Goal: Task Accomplishment & Management: Use online tool/utility

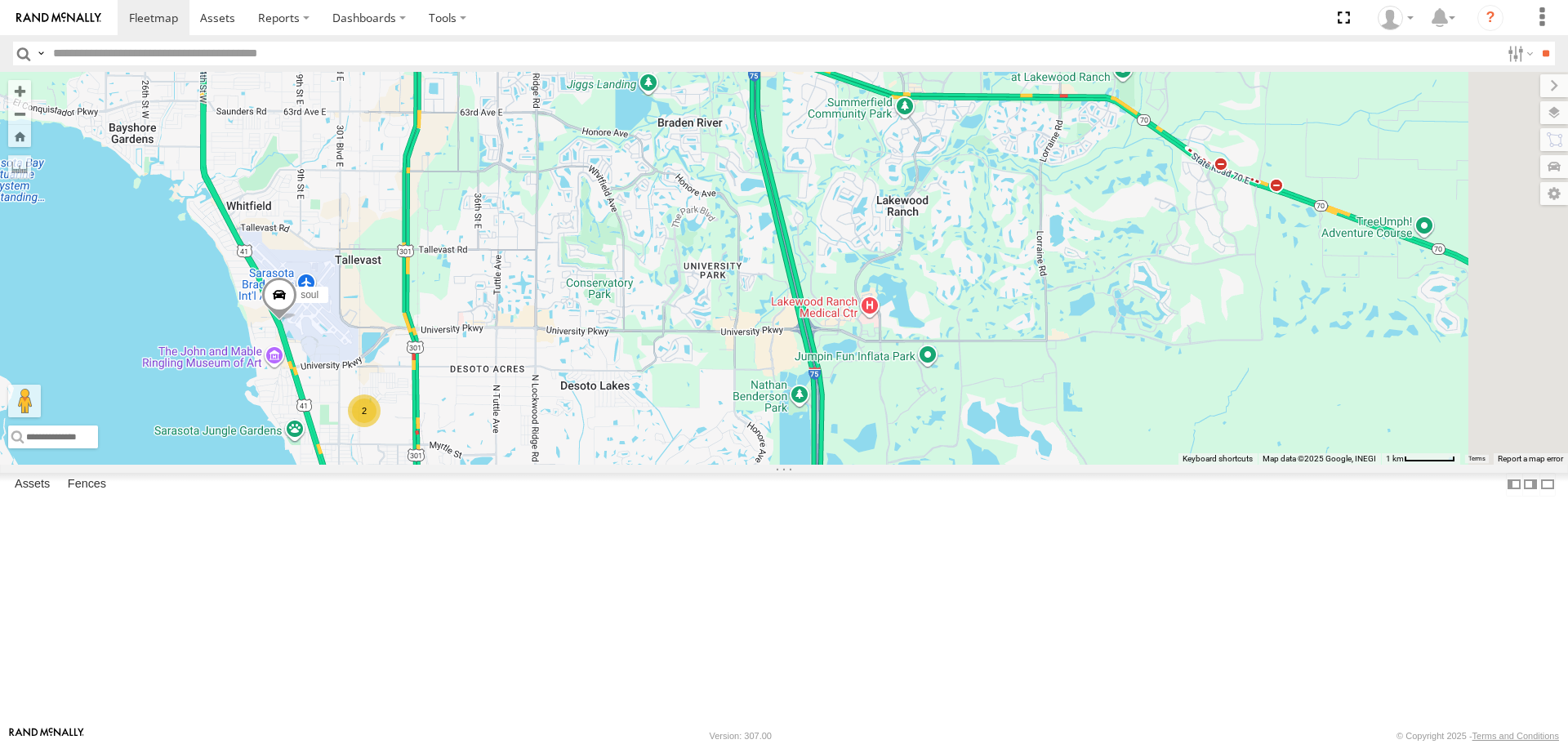
drag, startPoint x: 1164, startPoint y: 286, endPoint x: 794, endPoint y: 382, distance: 382.3
click at [794, 383] on div "soul 2" at bounding box center [784, 268] width 1568 height 392
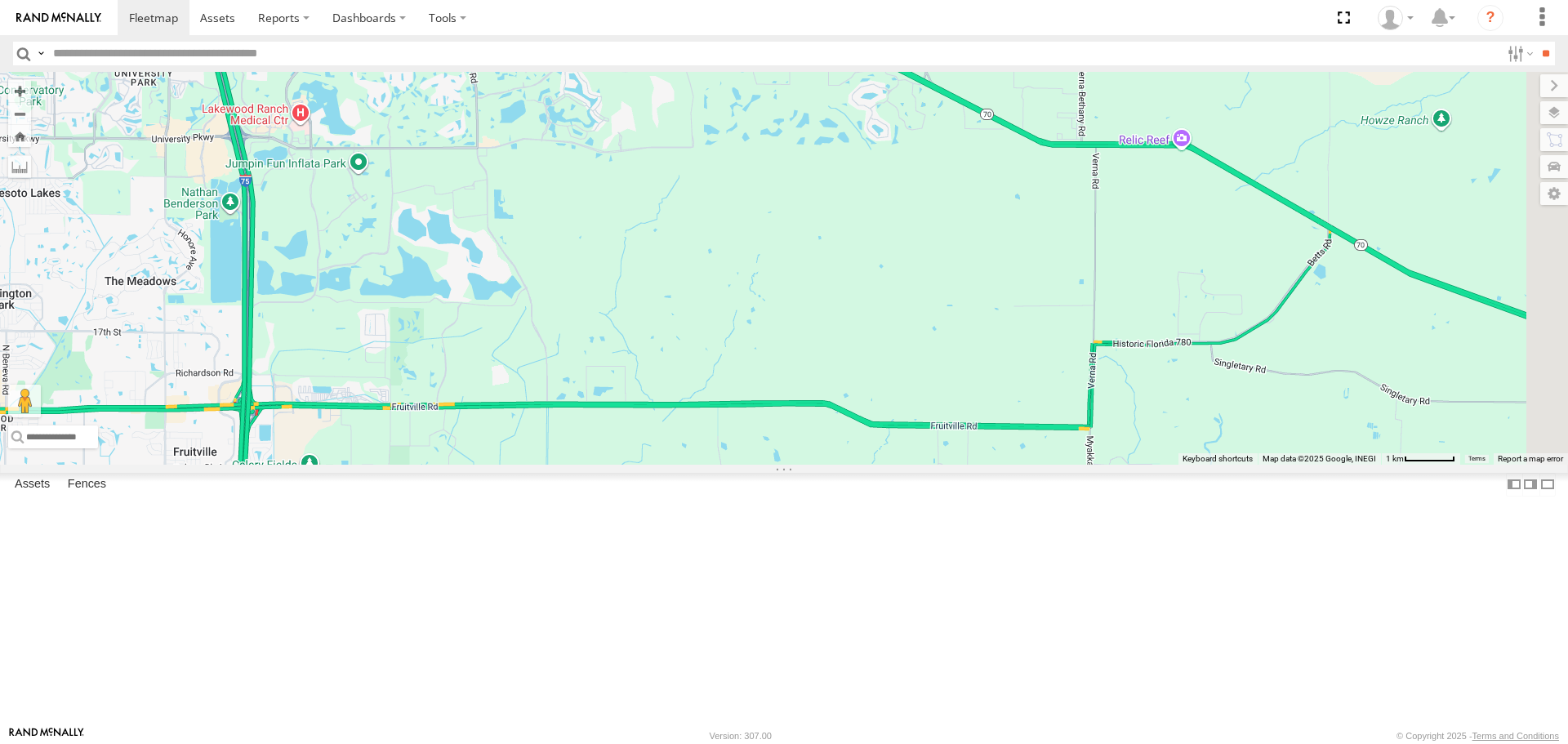
drag, startPoint x: 1169, startPoint y: 383, endPoint x: 703, endPoint y: 239, distance: 487.7
click at [703, 239] on div "soul 2" at bounding box center [784, 268] width 1568 height 392
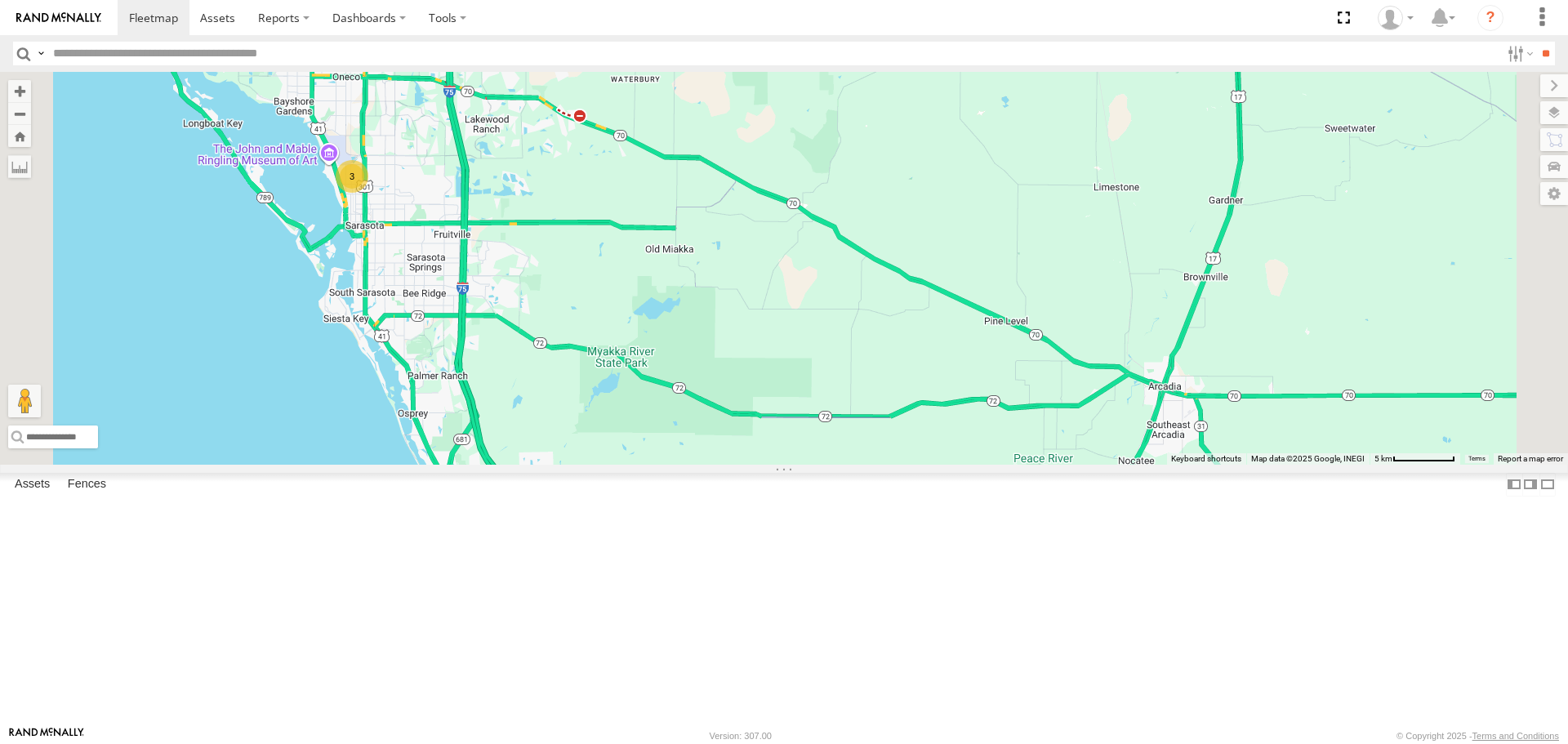
drag, startPoint x: 752, startPoint y: 304, endPoint x: 804, endPoint y: 387, distance: 97.9
click at [804, 387] on div "Robert Tom 3" at bounding box center [784, 268] width 1568 height 392
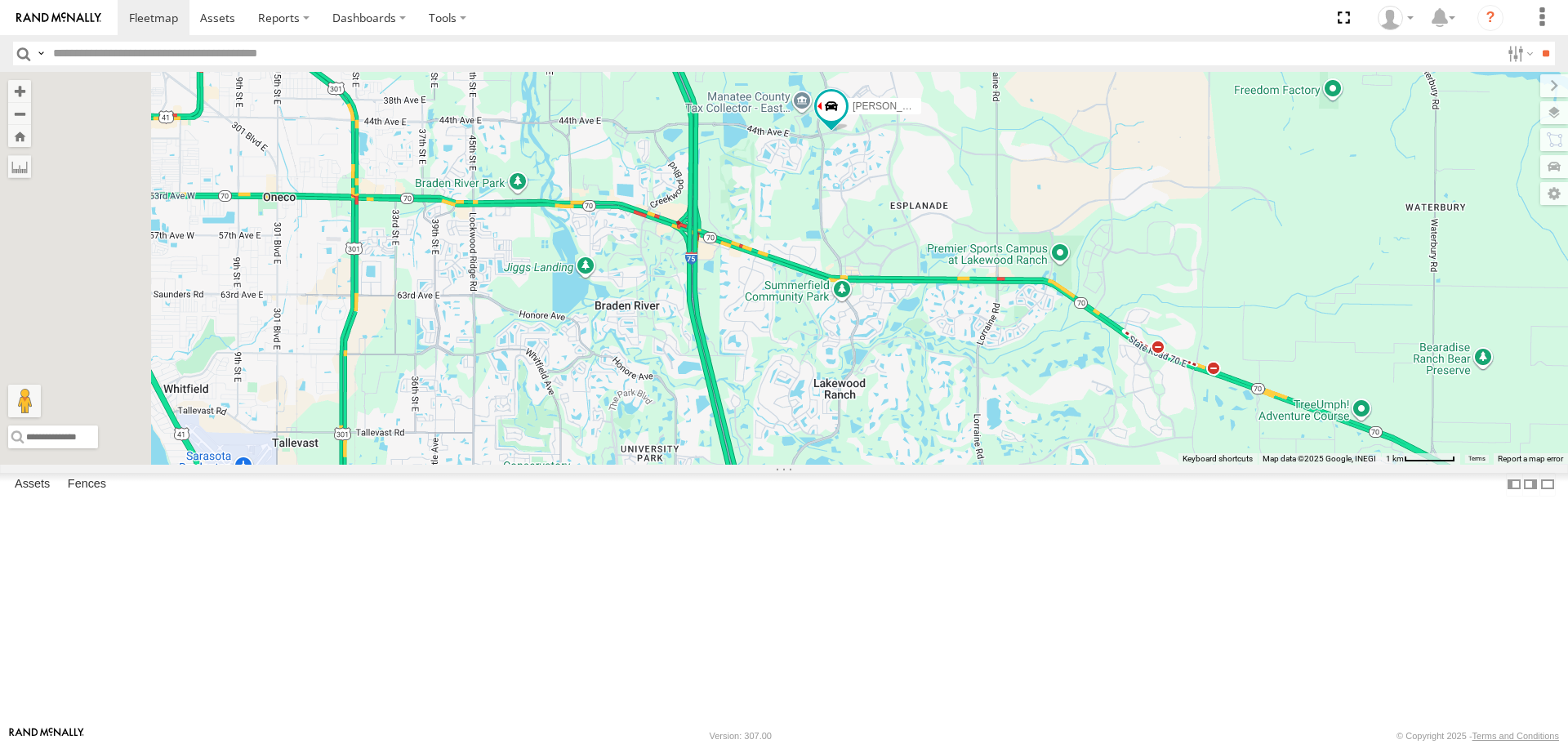
drag, startPoint x: 608, startPoint y: 255, endPoint x: 882, endPoint y: 265, distance: 274.2
click at [882, 265] on div "Robert Tom" at bounding box center [784, 268] width 1568 height 392
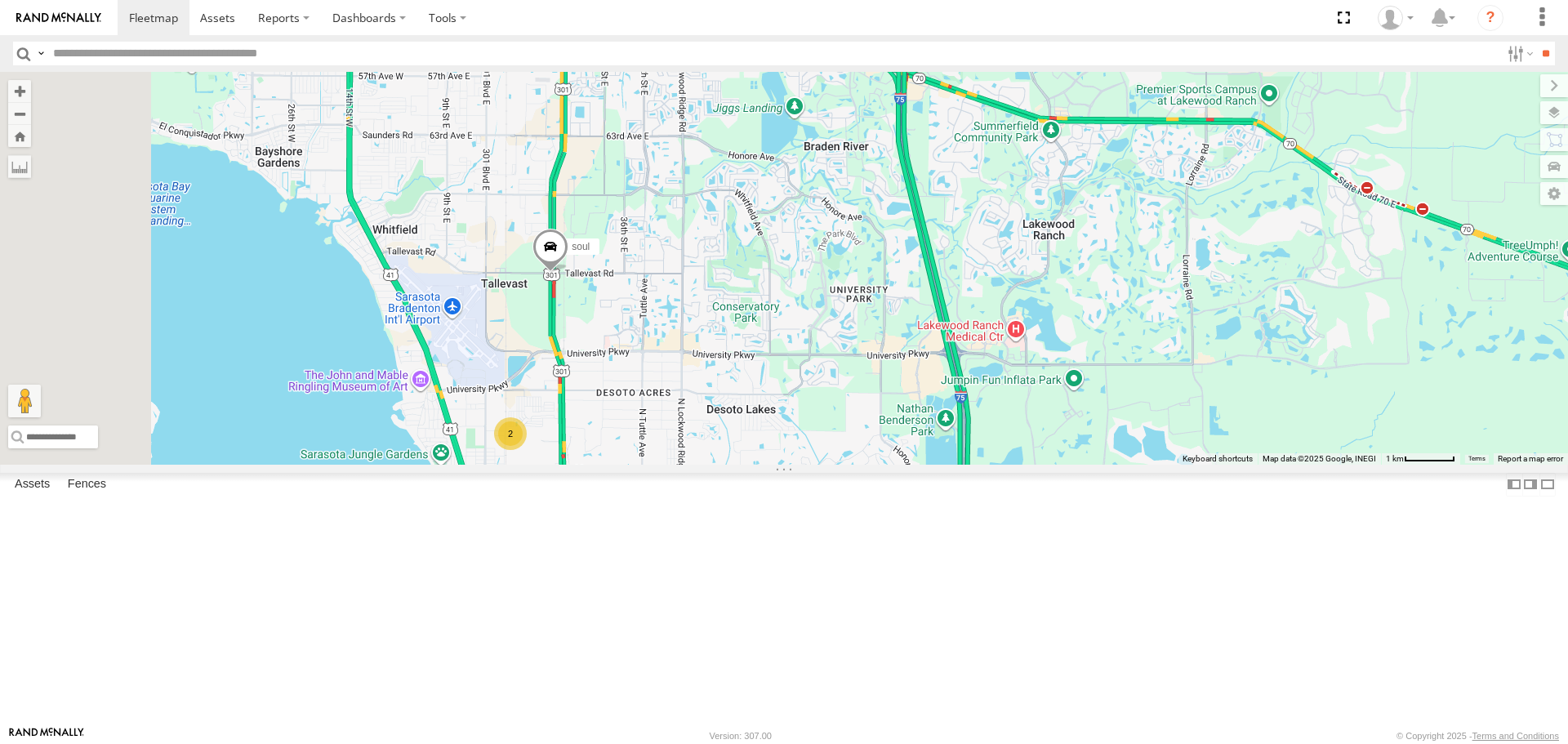
drag, startPoint x: 673, startPoint y: 407, endPoint x: 855, endPoint y: 253, distance: 238.4
click at [855, 253] on div "soul Robert 2" at bounding box center [784, 268] width 1568 height 392
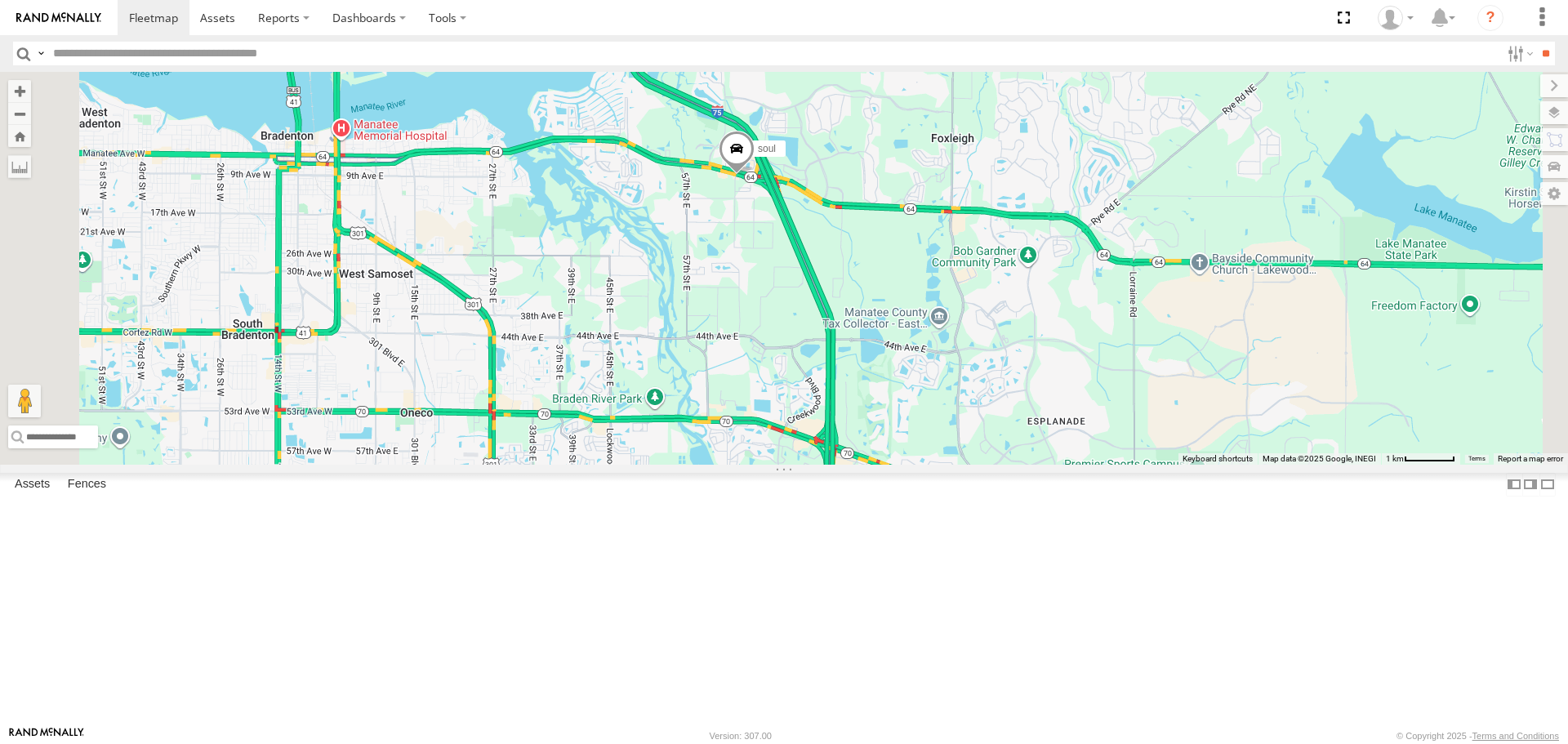
drag, startPoint x: 823, startPoint y: 321, endPoint x: 904, endPoint y: 519, distance: 213.9
click at [885, 464] on div "soul" at bounding box center [784, 268] width 1568 height 392
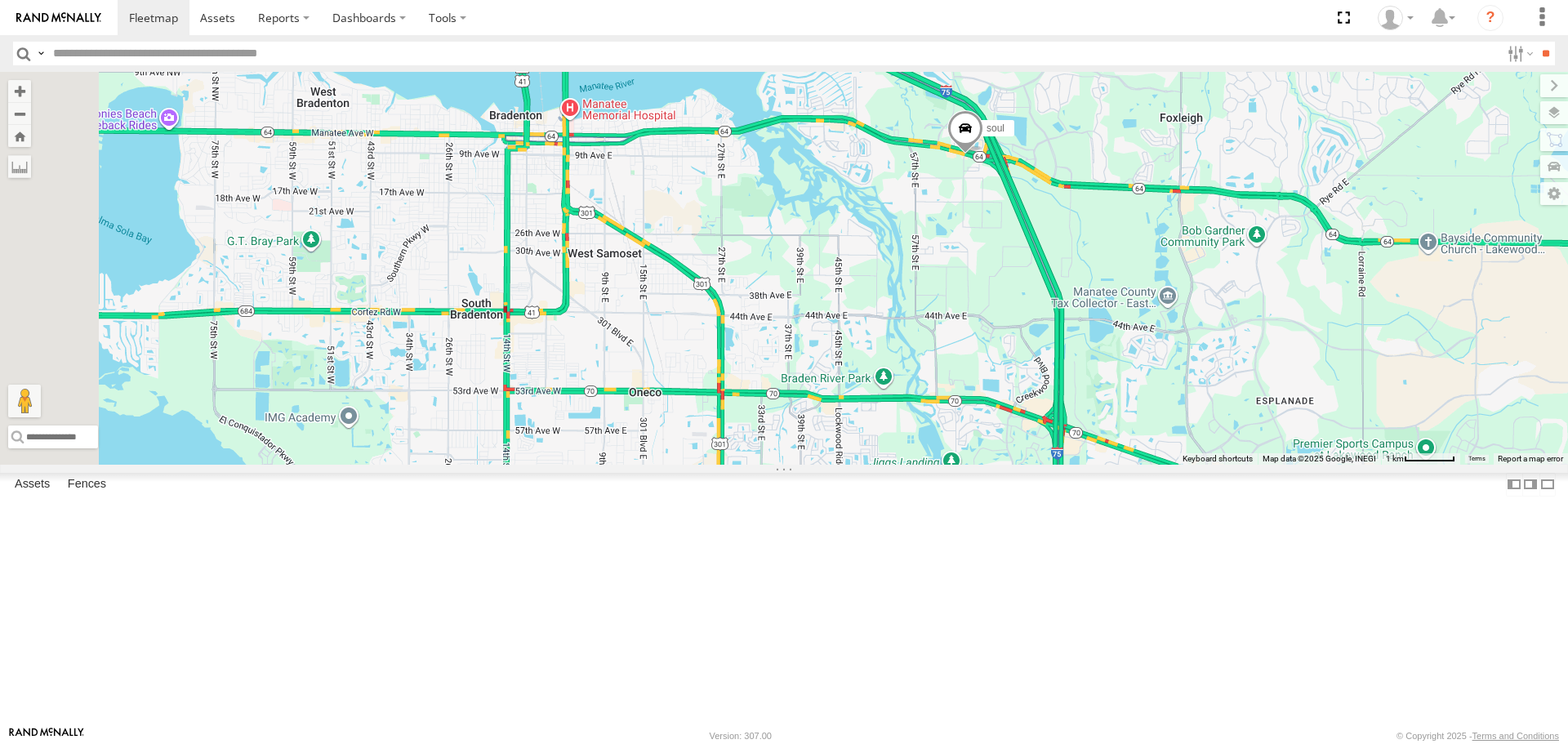
drag, startPoint x: 949, startPoint y: 510, endPoint x: 1135, endPoint y: 473, distance: 189.6
click at [1135, 464] on div "soul" at bounding box center [784, 268] width 1568 height 392
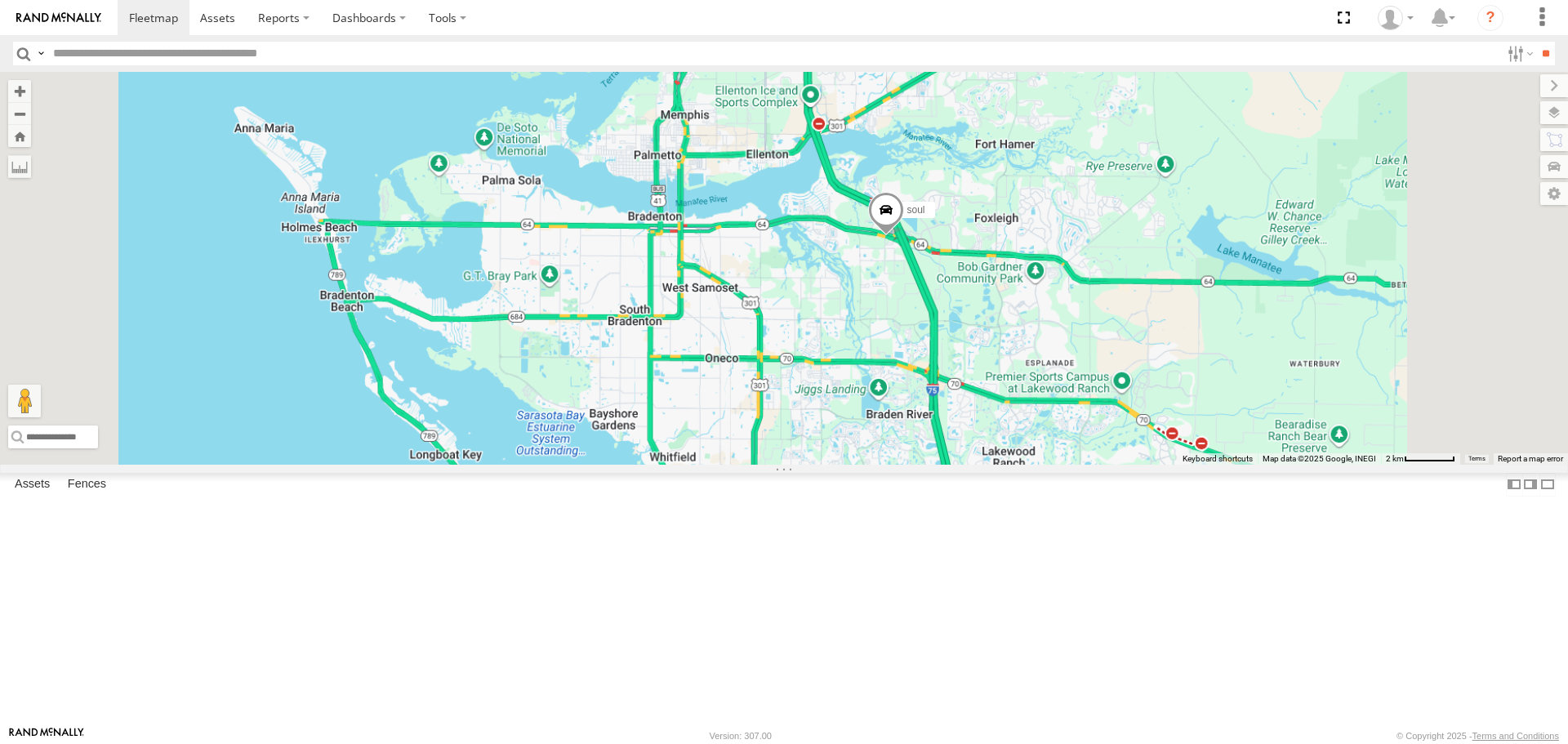
drag, startPoint x: 911, startPoint y: 433, endPoint x: 796, endPoint y: 321, distance: 160.5
click at [803, 329] on div "soul" at bounding box center [784, 268] width 1568 height 392
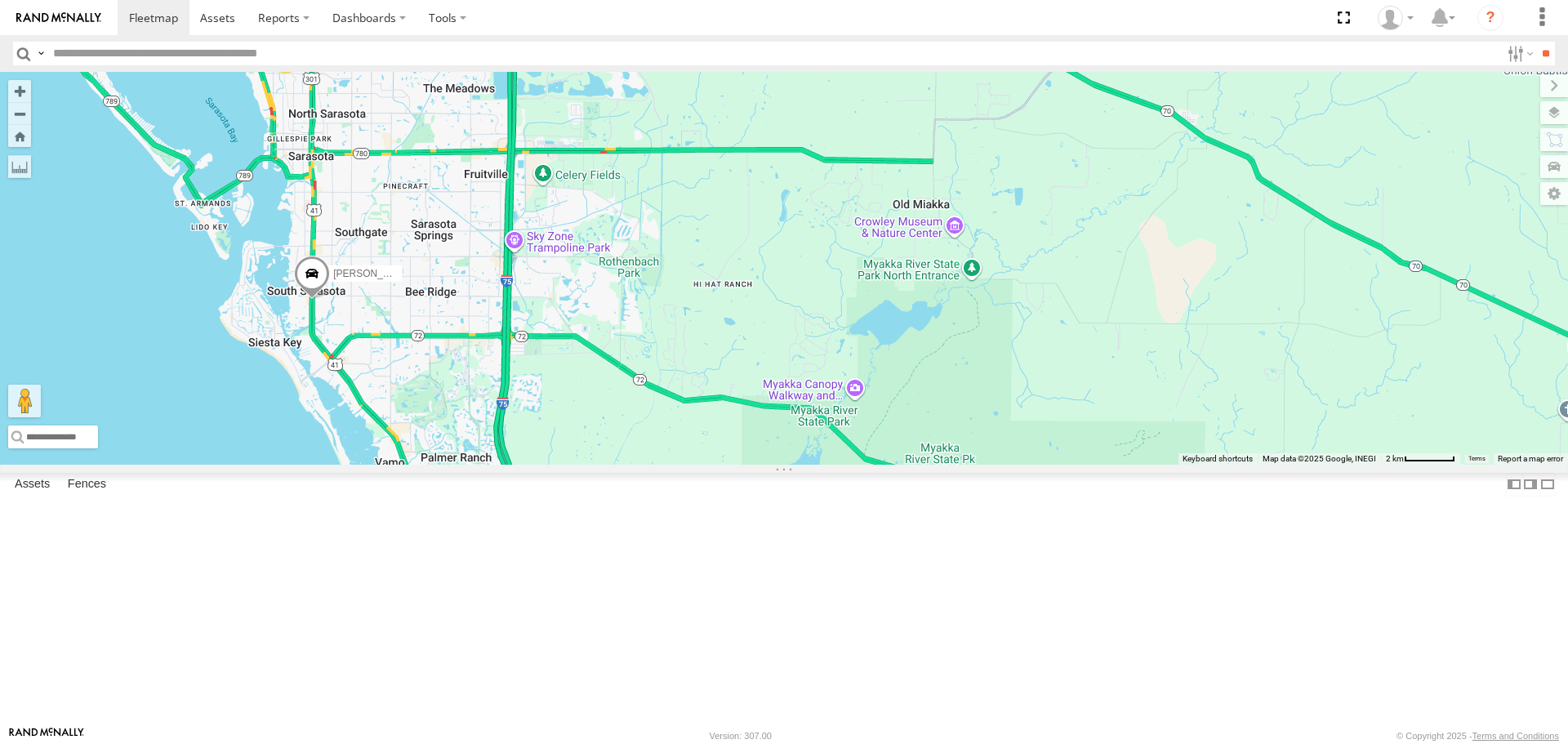
drag, startPoint x: 689, startPoint y: 287, endPoint x: 678, endPoint y: 261, distance: 28.2
click at [678, 261] on div "soul Tom 3" at bounding box center [784, 268] width 1568 height 392
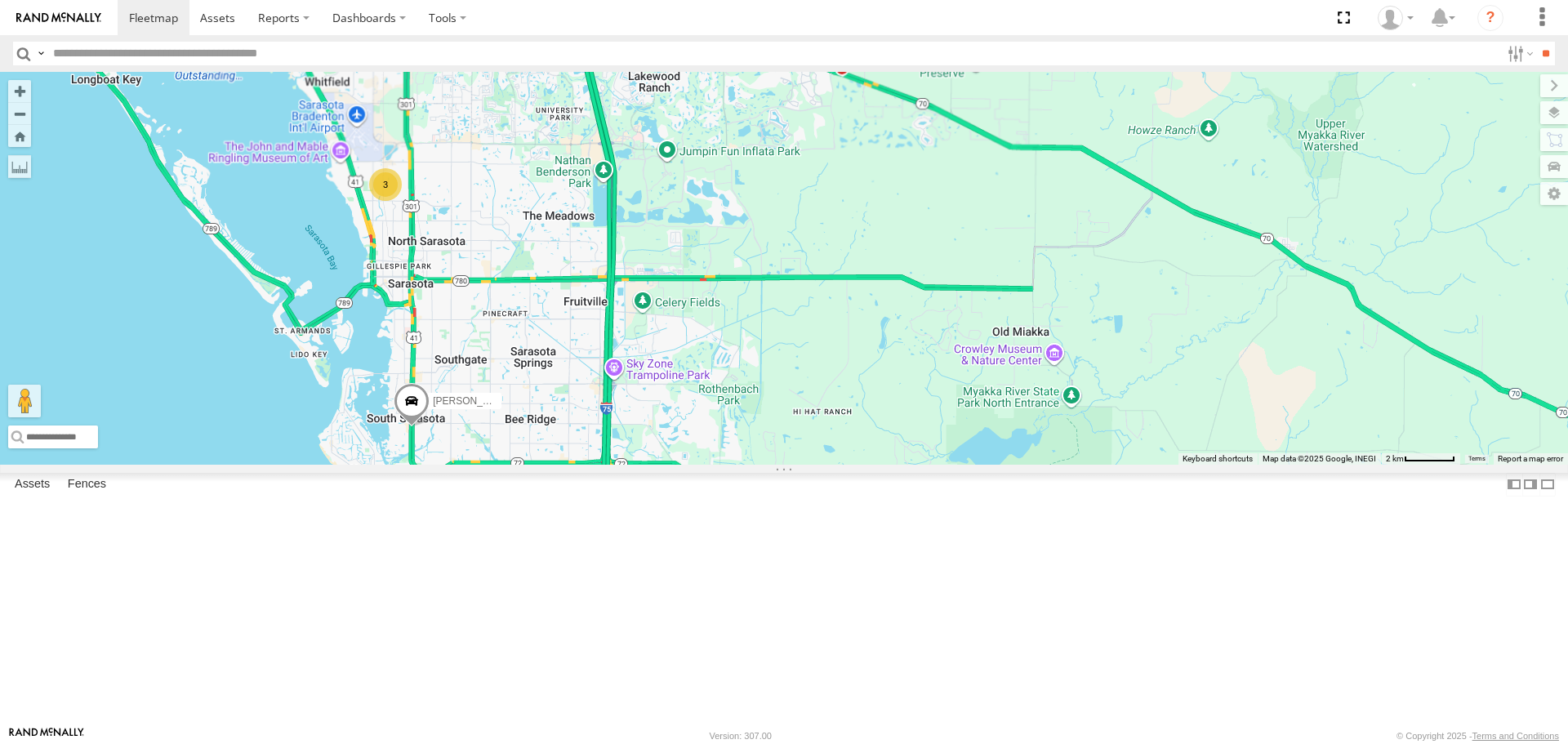
drag, startPoint x: 683, startPoint y: 474, endPoint x: 685, endPoint y: 485, distance: 11.2
click at [686, 464] on div "soul Tom 3" at bounding box center [784, 268] width 1568 height 392
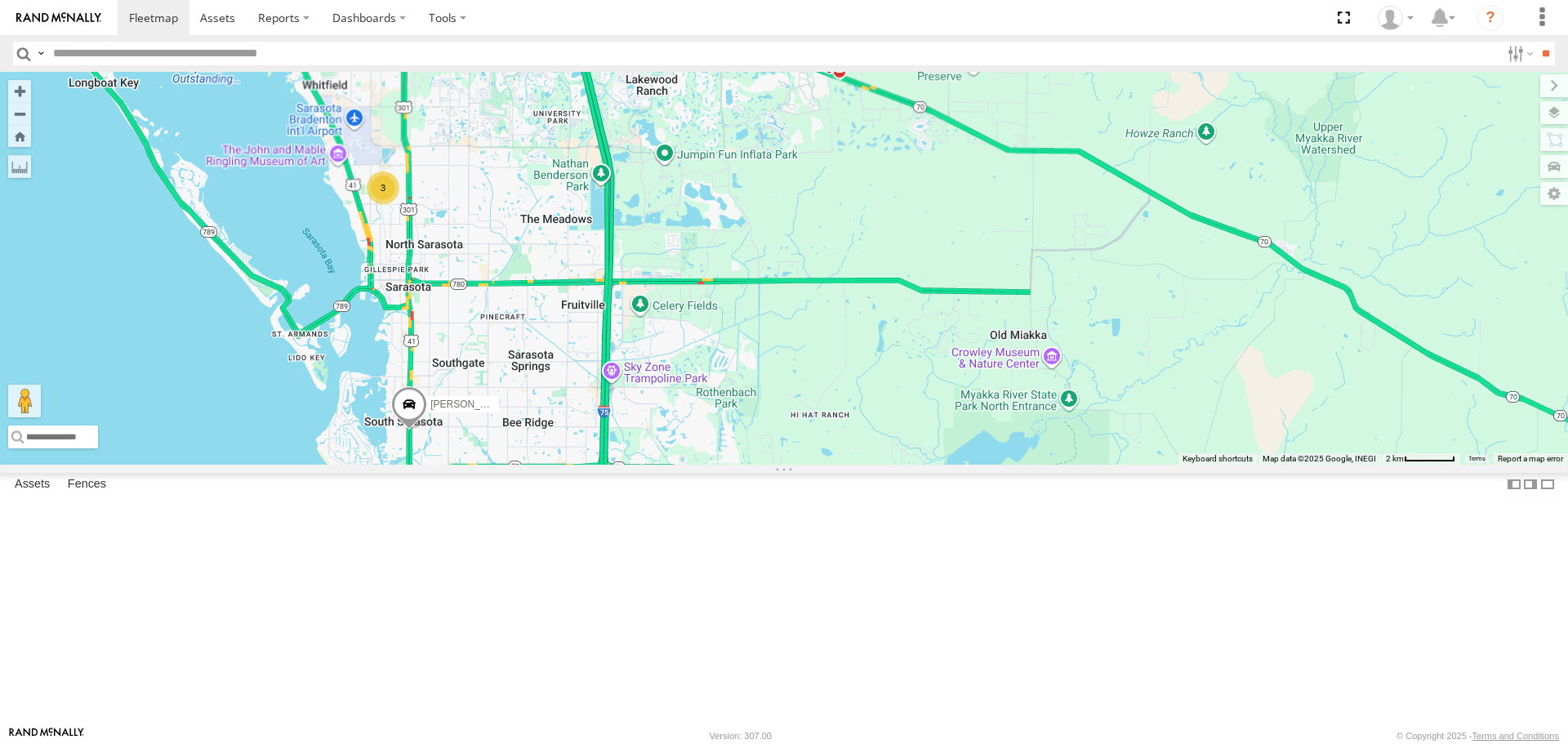
click at [400, 204] on div "3" at bounding box center [383, 188] width 33 height 33
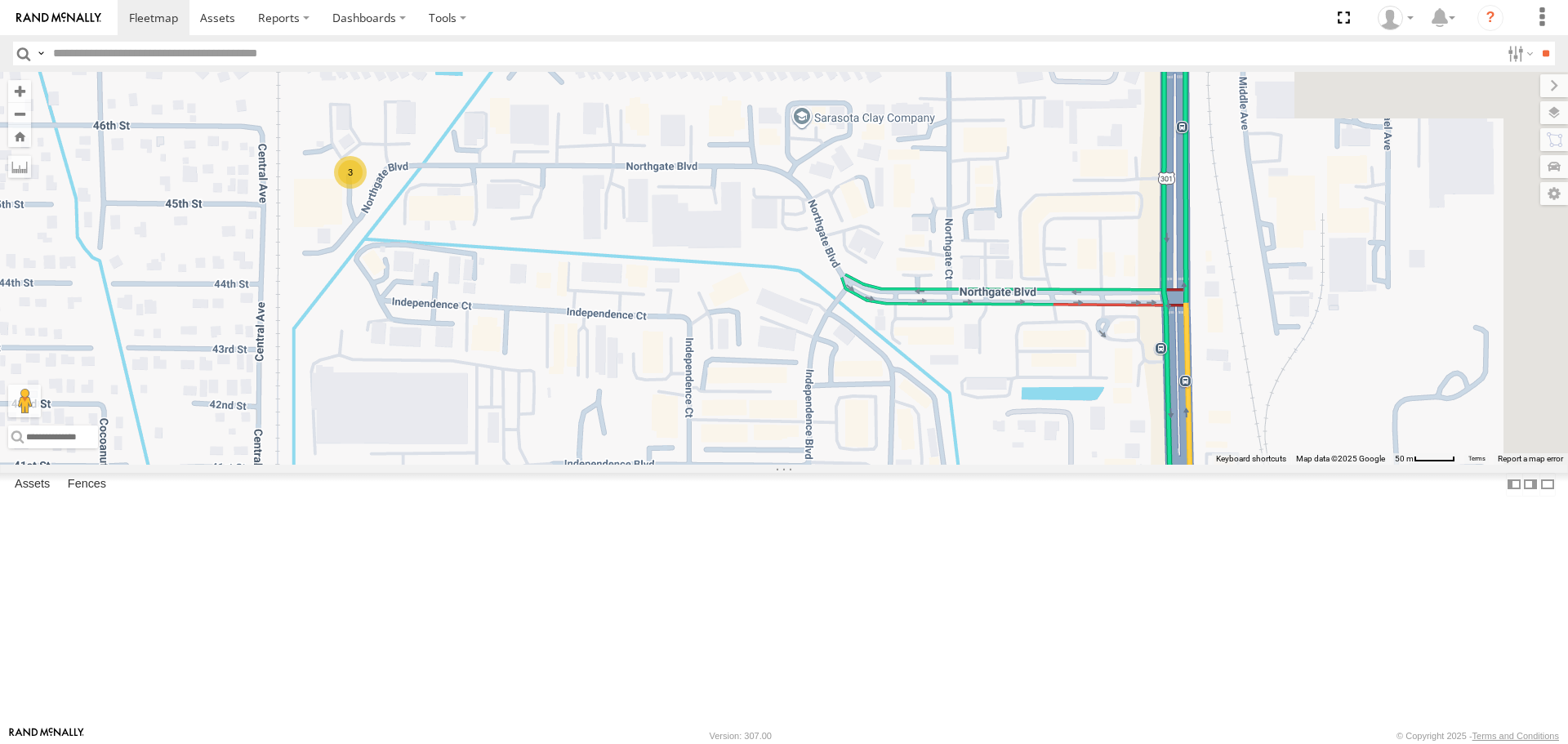
drag, startPoint x: 683, startPoint y: 391, endPoint x: 484, endPoint y: 284, distance: 225.9
click at [486, 284] on div "soul Tom 3" at bounding box center [784, 268] width 1568 height 392
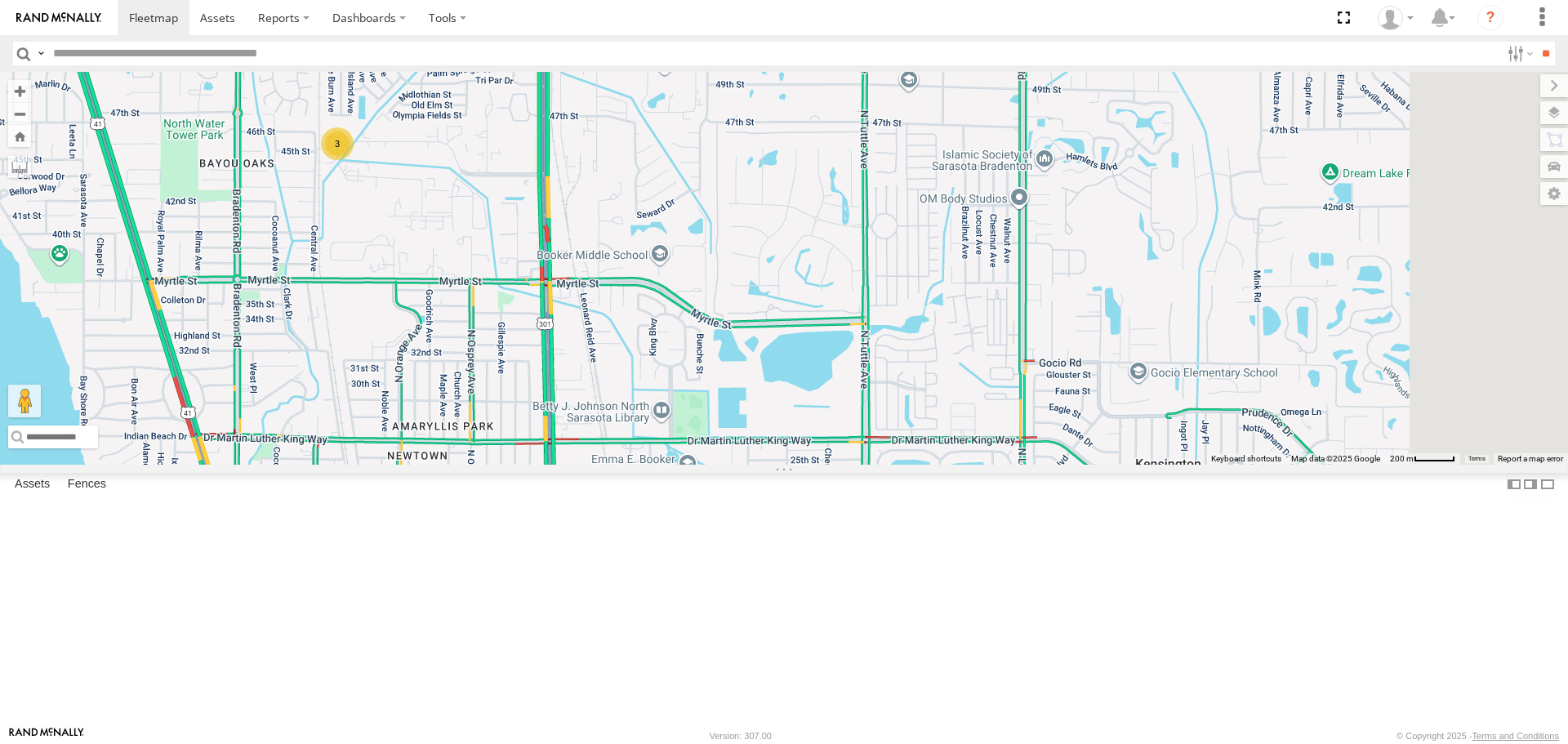
drag, startPoint x: 825, startPoint y: 439, endPoint x: 531, endPoint y: 356, distance: 305.5
click at [534, 354] on div "soul Tom 3" at bounding box center [784, 268] width 1568 height 392
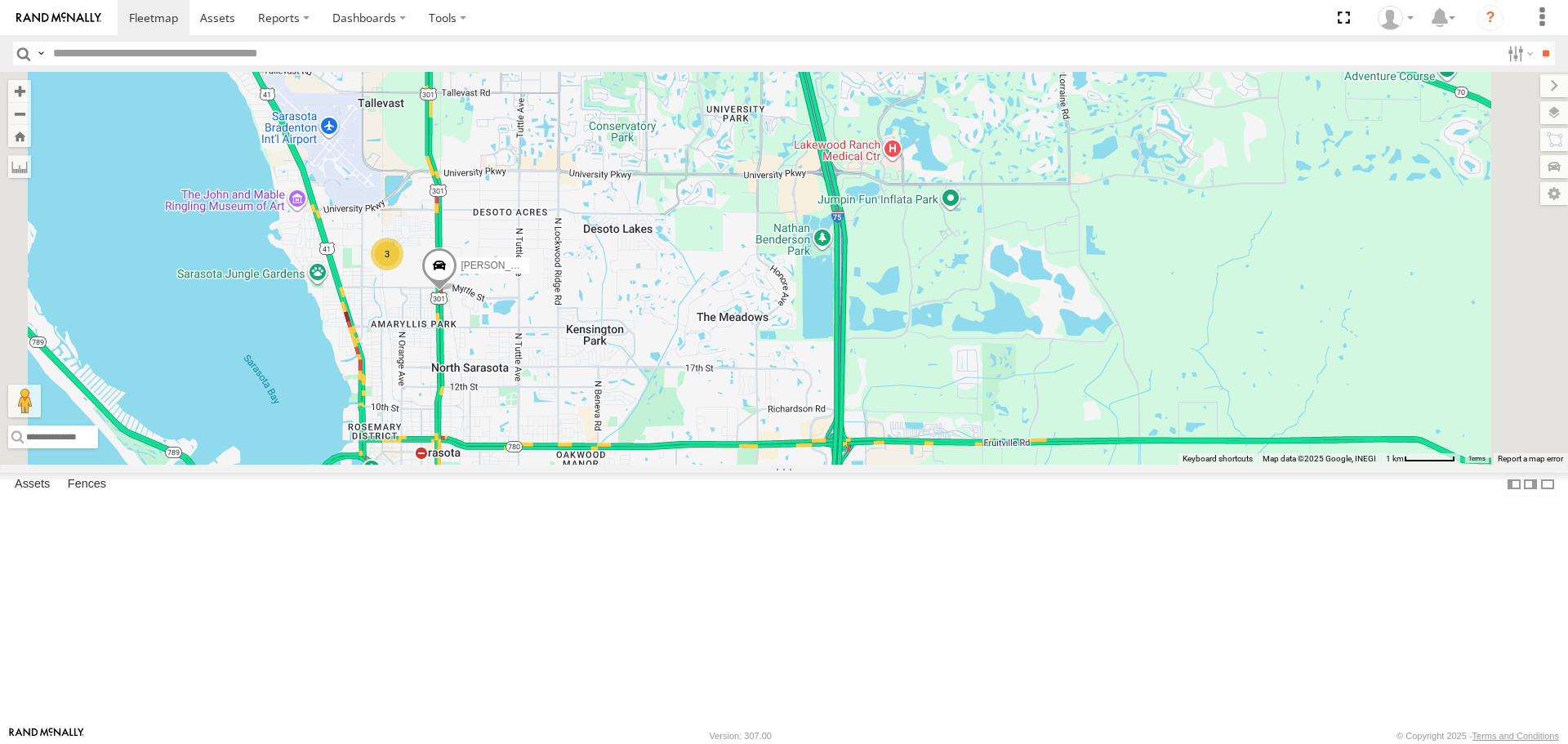
click at [0, 0] on span at bounding box center [0, 0] width 0 height 0
click at [0, 0] on link at bounding box center [0, 0] width 0 height 0
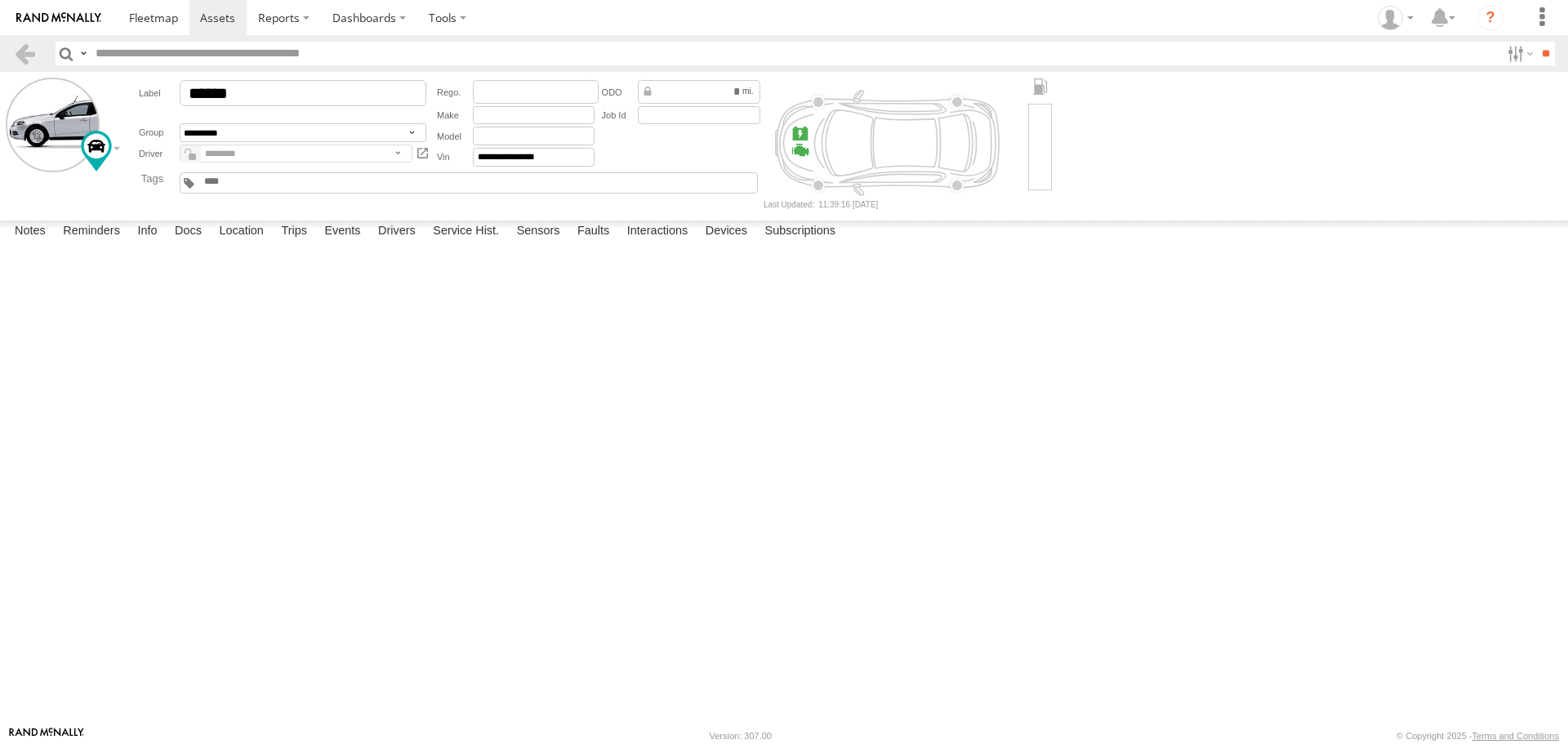
click at [0, 0] on label at bounding box center [0, 0] width 0 height 0
click at [0, 0] on button "Proceed" at bounding box center [0, 0] width 0 height 0
click at [160, 26] on link at bounding box center [153, 17] width 72 height 36
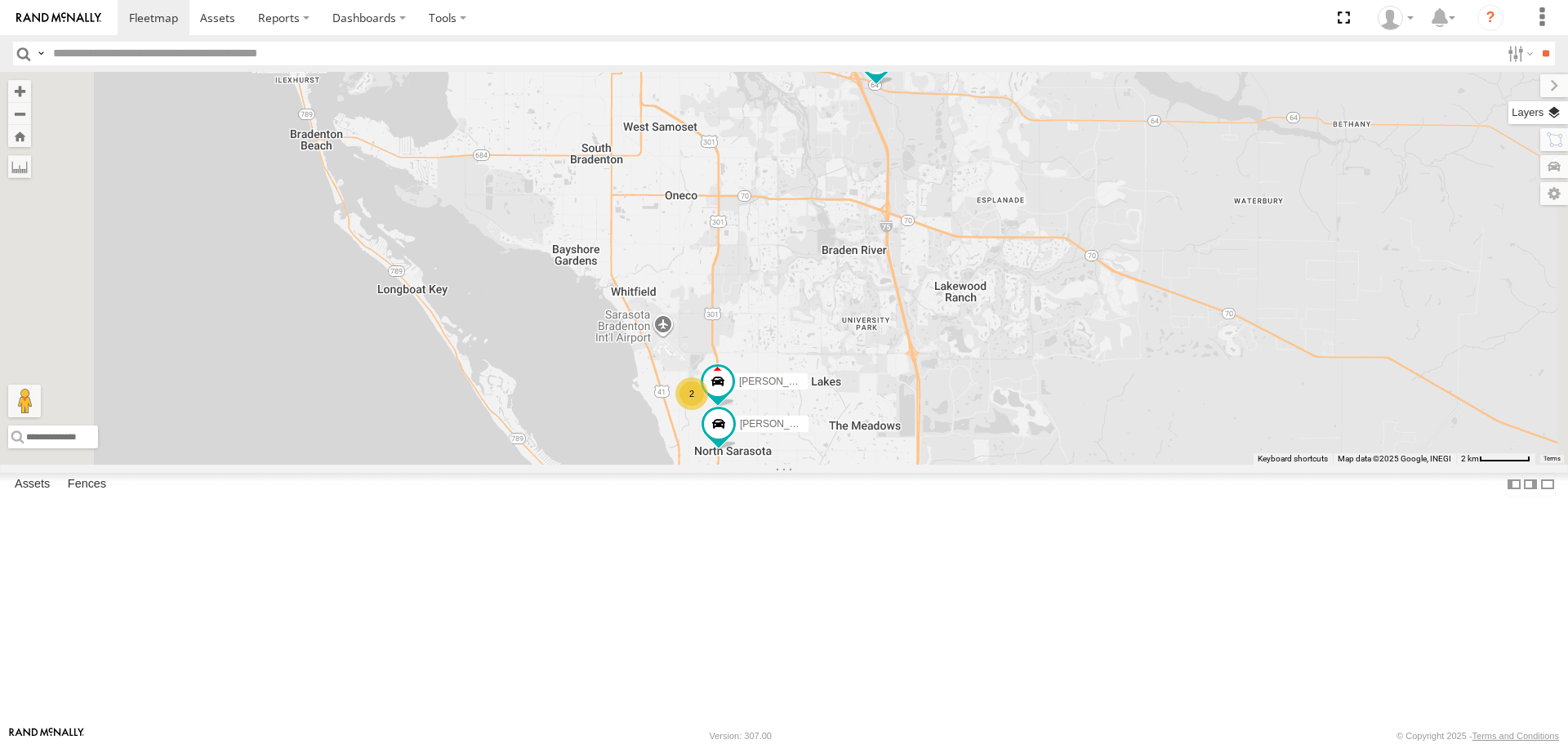
click at [1561, 117] on label at bounding box center [1538, 112] width 60 height 23
click at [0, 0] on span "Basemaps" at bounding box center [0, 0] width 0 height 0
click at [0, 0] on span "Roadmap" at bounding box center [0, 0] width 0 height 0
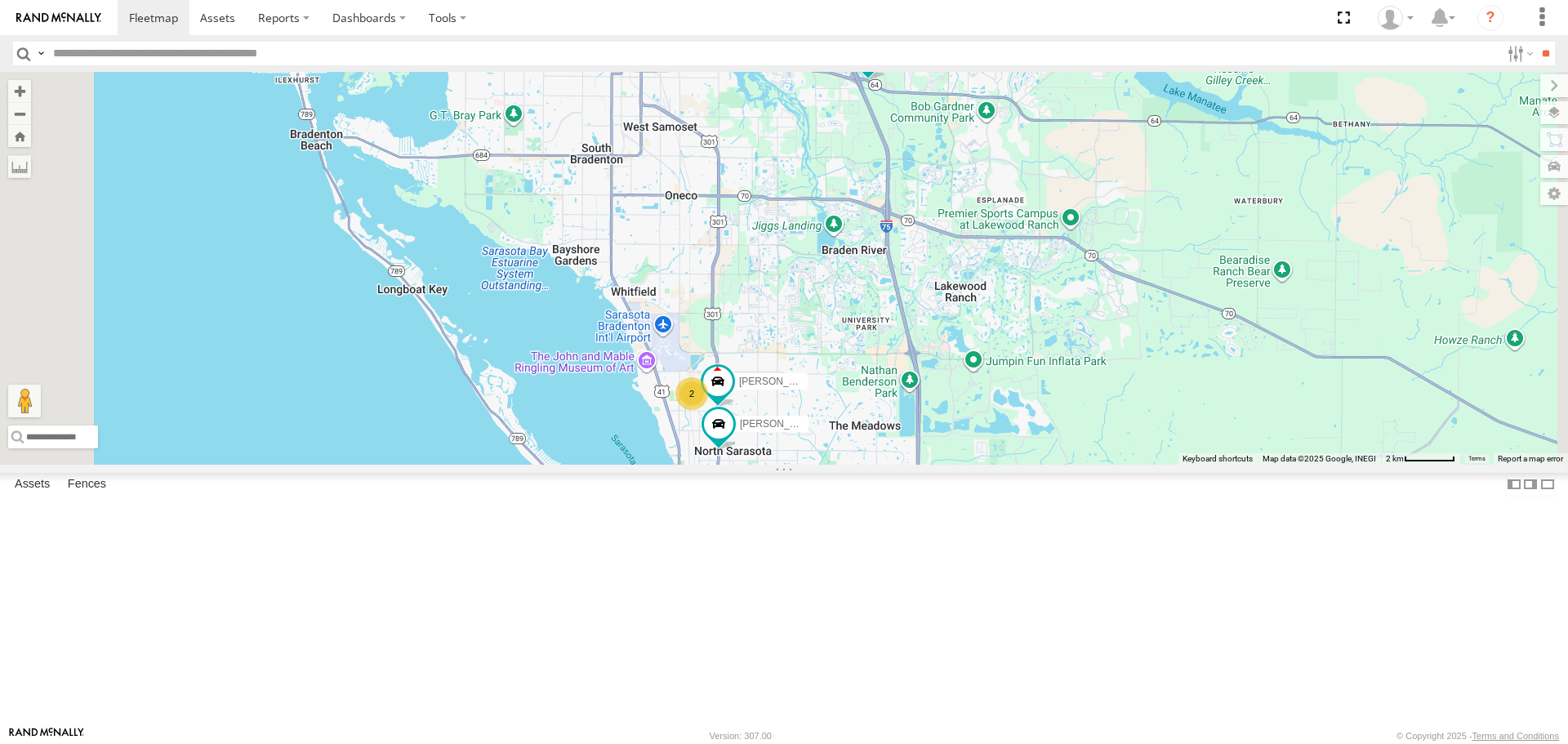
click at [0, 0] on span "Overlays" at bounding box center [0, 0] width 0 height 0
click at [0, 0] on span "Traffic" at bounding box center [0, 0] width 0 height 0
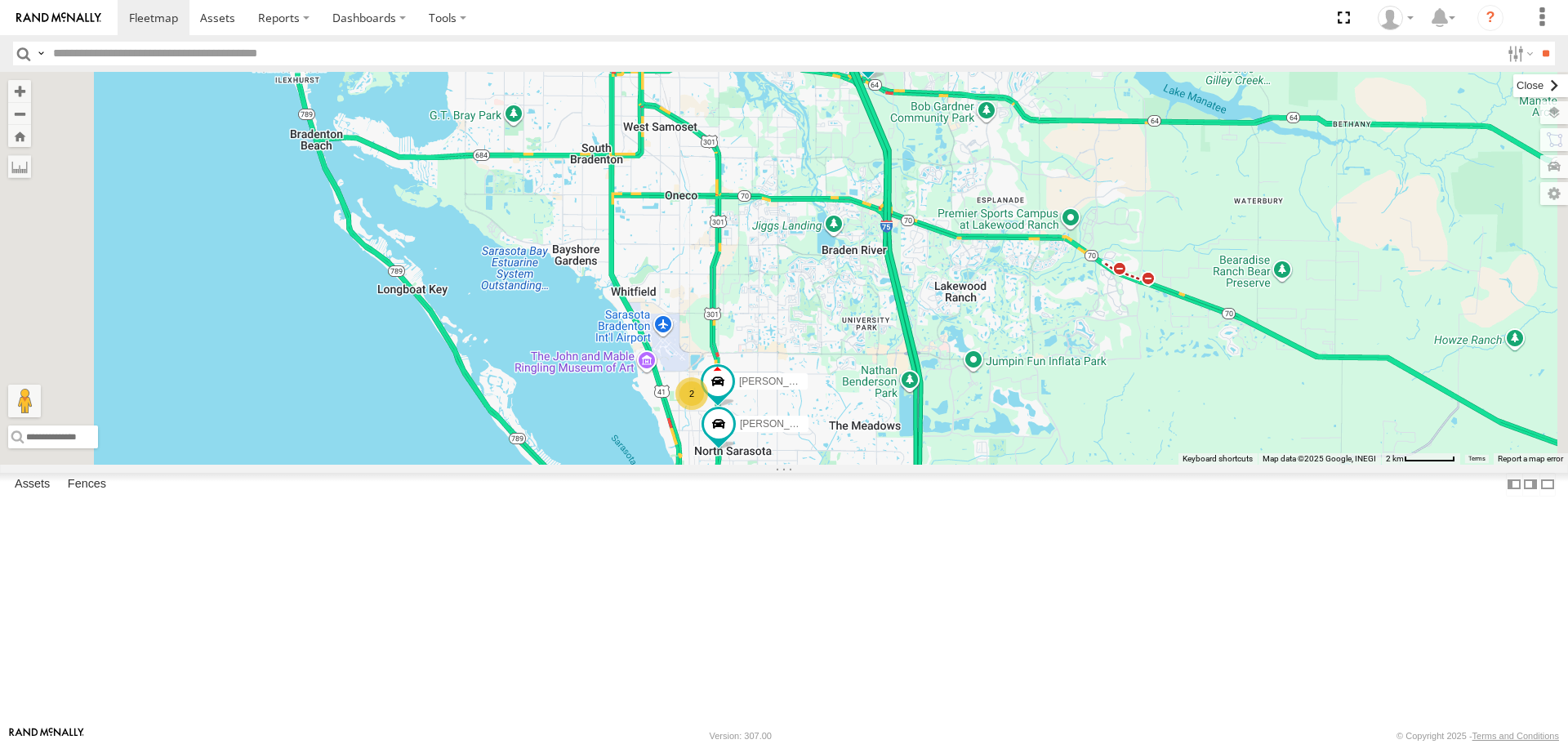
click at [1513, 87] on label at bounding box center [1541, 86] width 55 height 23
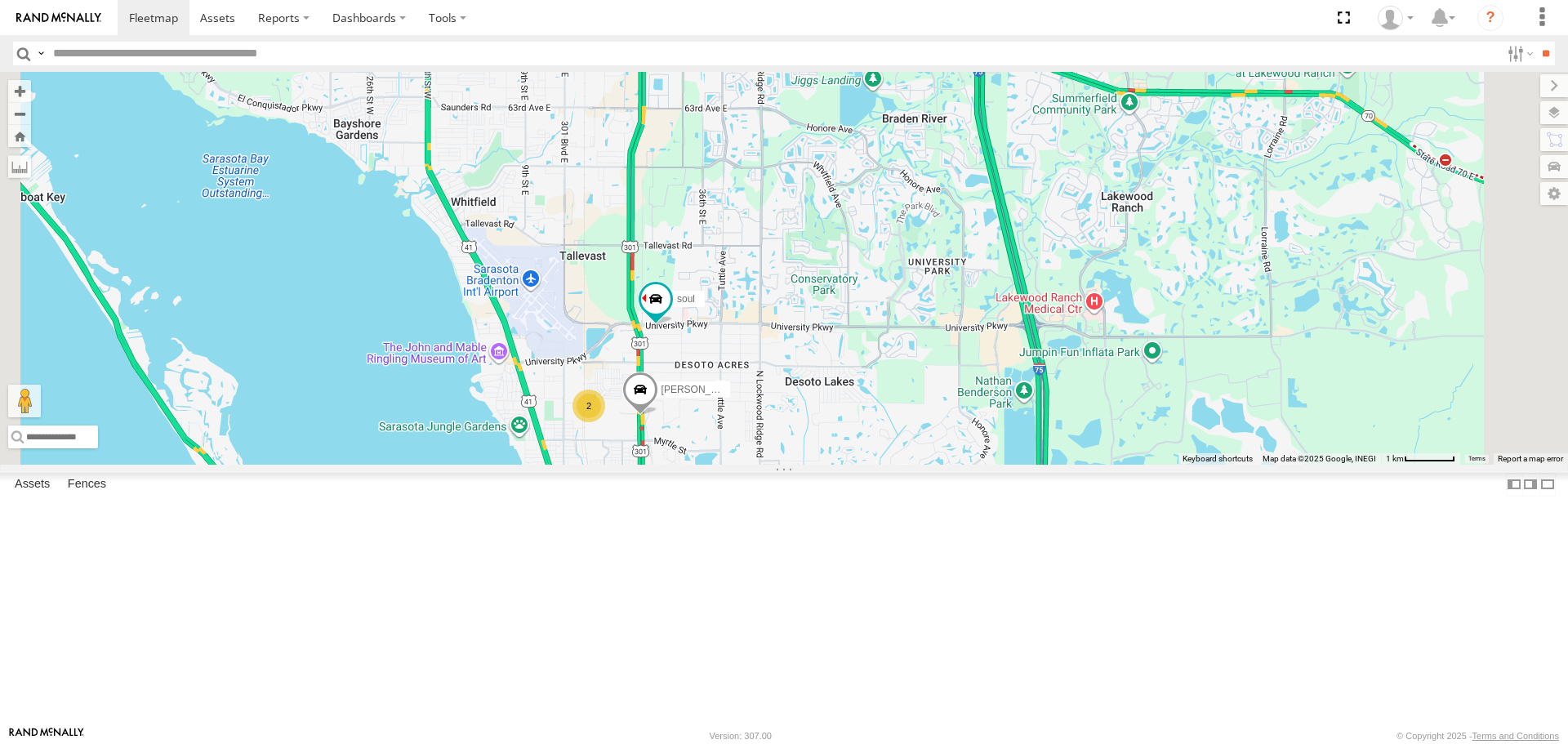
drag, startPoint x: 1087, startPoint y: 454, endPoint x: 981, endPoint y: 279, distance: 204.6
click at [982, 279] on div "Tom soul Robert 2" at bounding box center [784, 268] width 1568 height 392
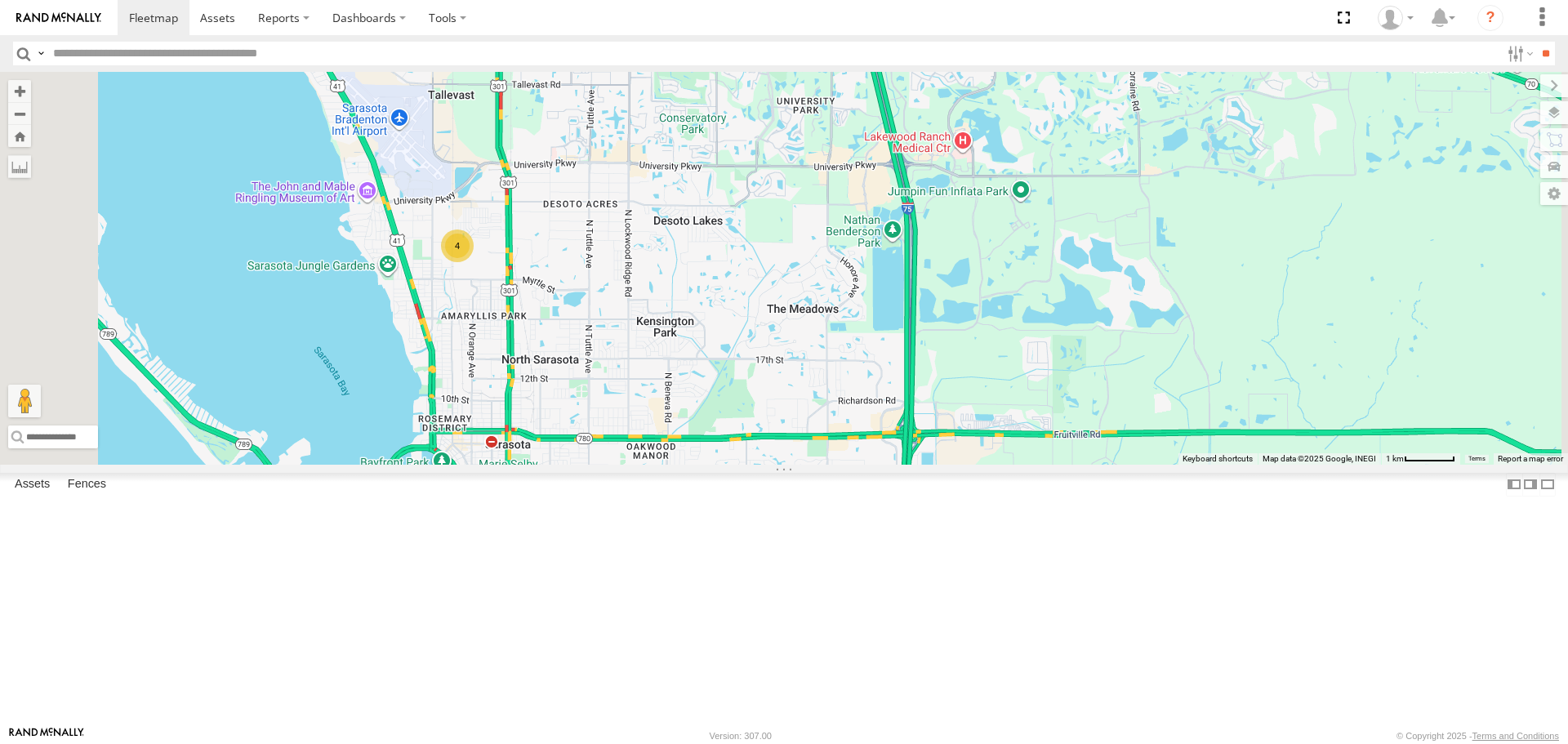
drag, startPoint x: 642, startPoint y: 294, endPoint x: 720, endPoint y: 482, distance: 203.5
click at [720, 464] on div "4" at bounding box center [784, 268] width 1568 height 392
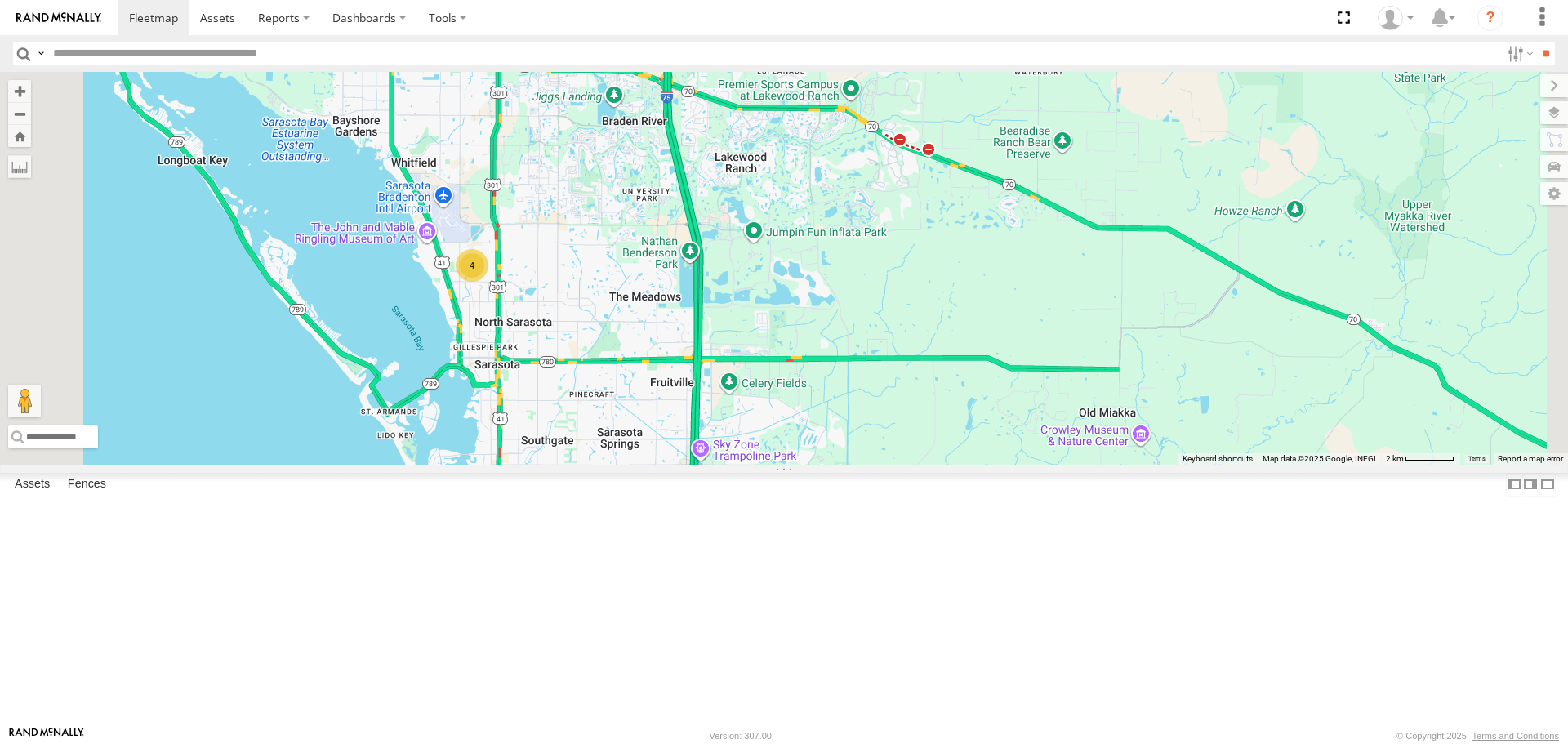
click at [489, 282] on div "4" at bounding box center [472, 266] width 33 height 33
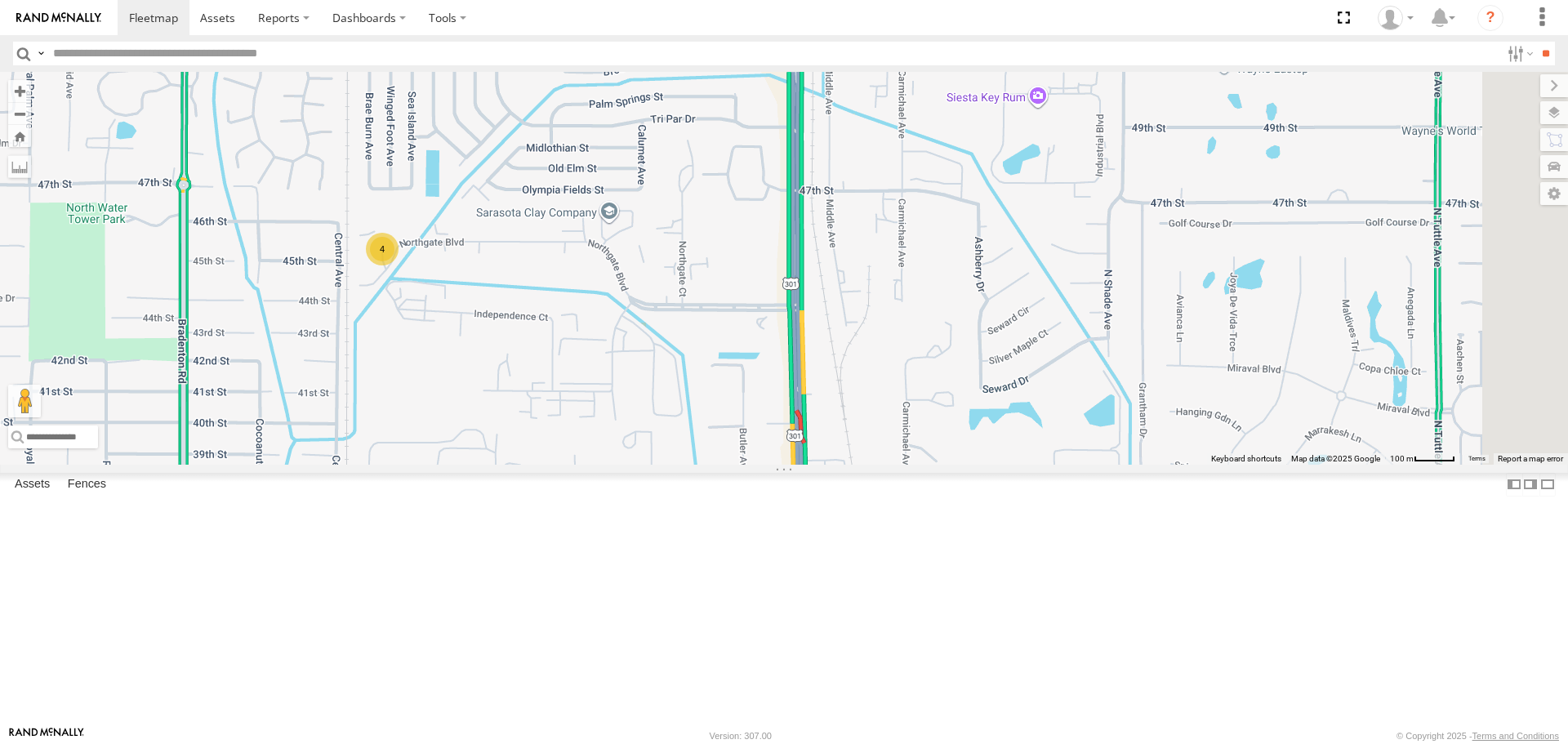
drag, startPoint x: 1158, startPoint y: 489, endPoint x: 842, endPoint y: 454, distance: 317.9
click at [842, 454] on div "[PERSON_NAME] 4" at bounding box center [784, 268] width 1568 height 392
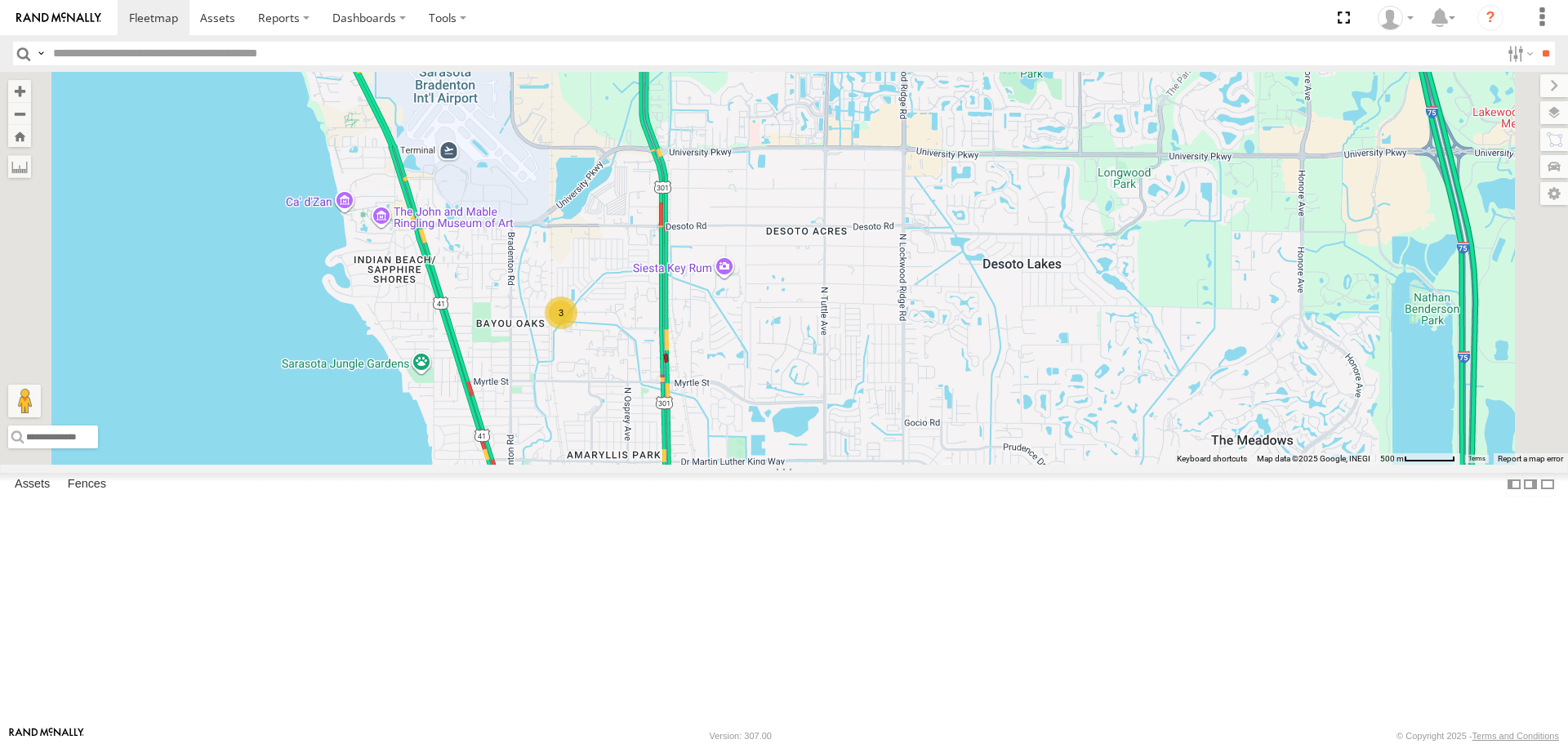
click at [577, 330] on div "3" at bounding box center [561, 313] width 33 height 33
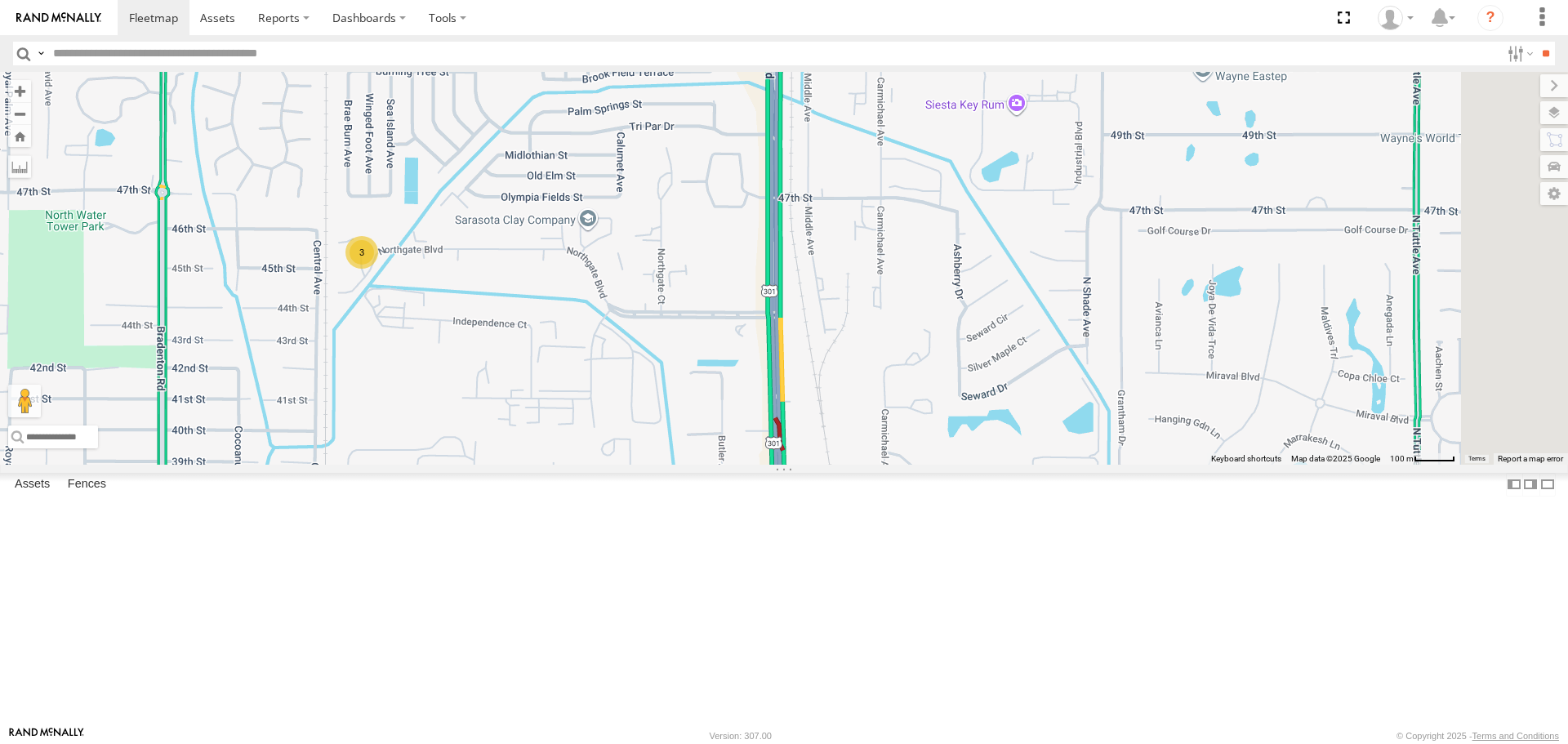
drag, startPoint x: 968, startPoint y: 555, endPoint x: 632, endPoint y: 525, distance: 337.3
click at [632, 464] on div "[PERSON_NAME] 3" at bounding box center [784, 268] width 1568 height 392
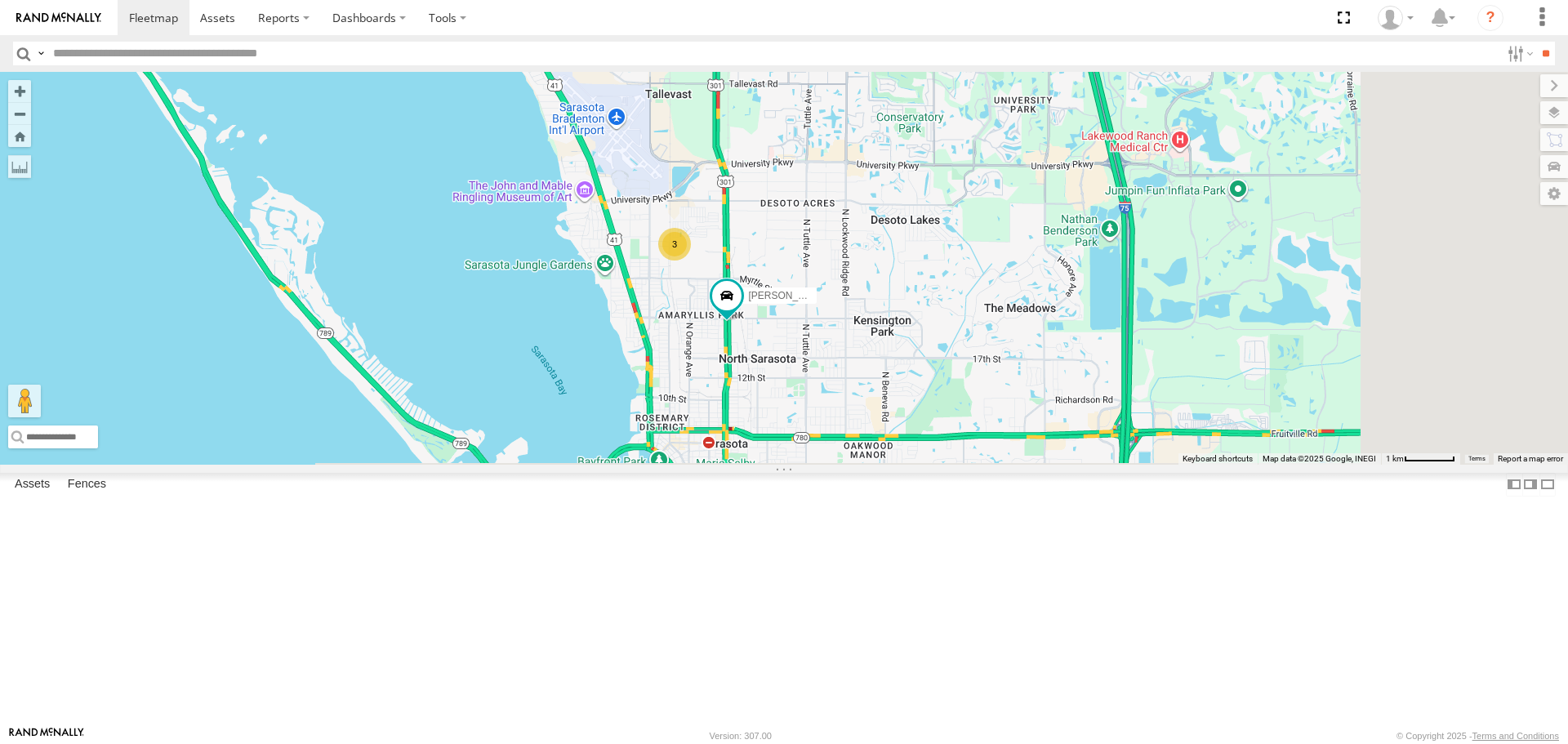
drag, startPoint x: 964, startPoint y: 376, endPoint x: 797, endPoint y: 208, distance: 236.9
click at [797, 208] on div "[PERSON_NAME] [PERSON_NAME] 3" at bounding box center [784, 268] width 1568 height 392
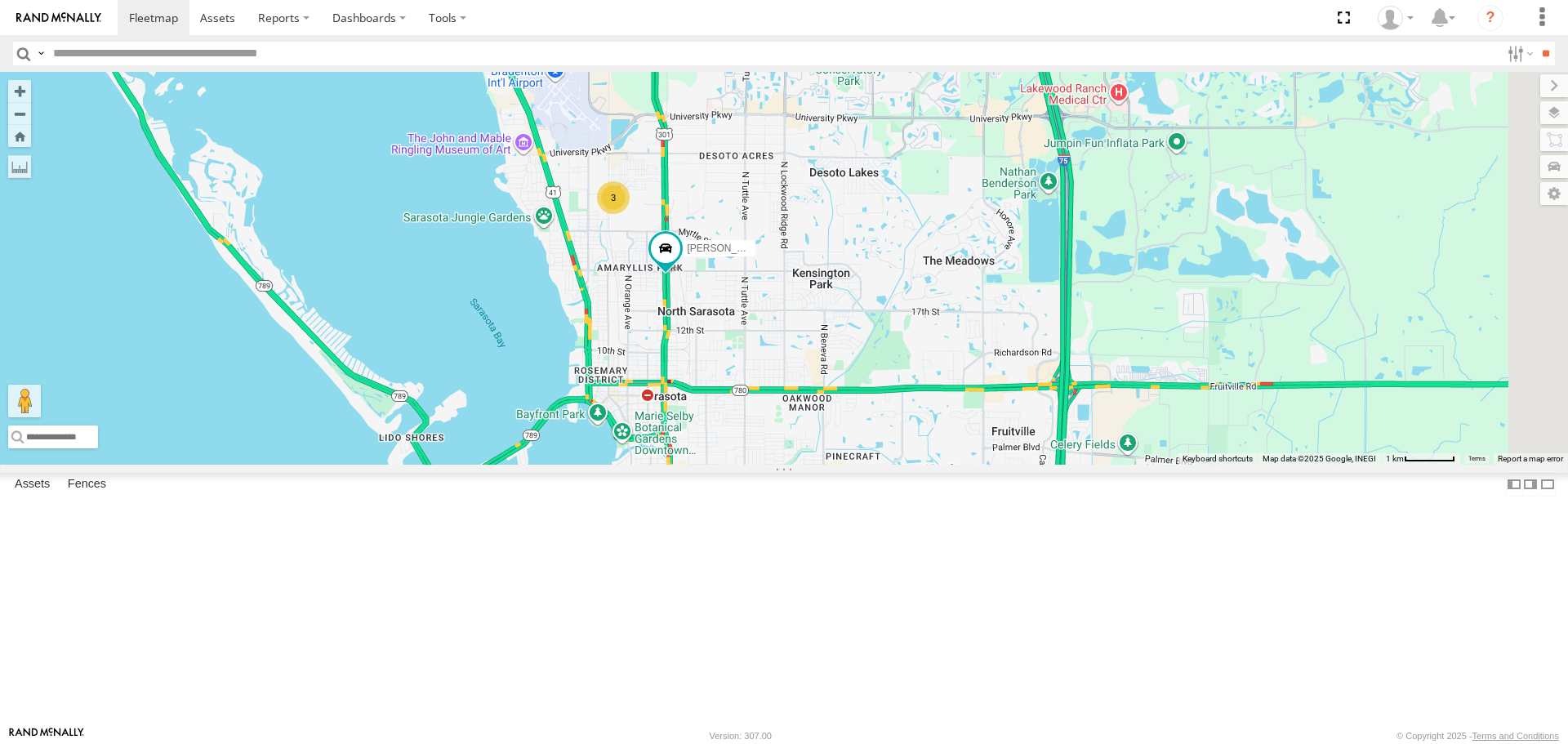
click at [0, 0] on link at bounding box center [0, 0] width 0 height 0
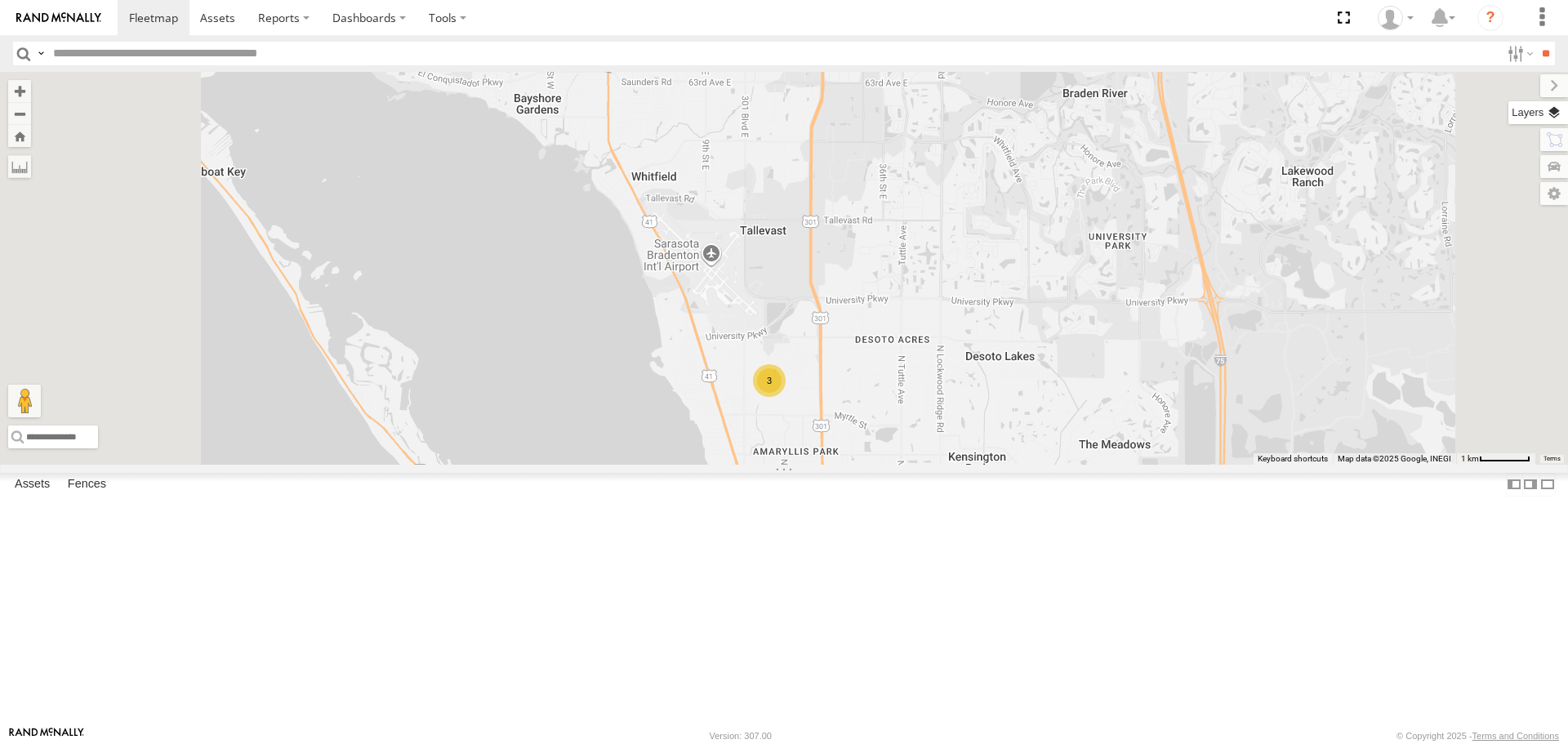
click at [1563, 117] on label at bounding box center [1538, 112] width 60 height 23
click at [0, 0] on span "Basemaps" at bounding box center [0, 0] width 0 height 0
click at [0, 0] on span "Roadmap" at bounding box center [0, 0] width 0 height 0
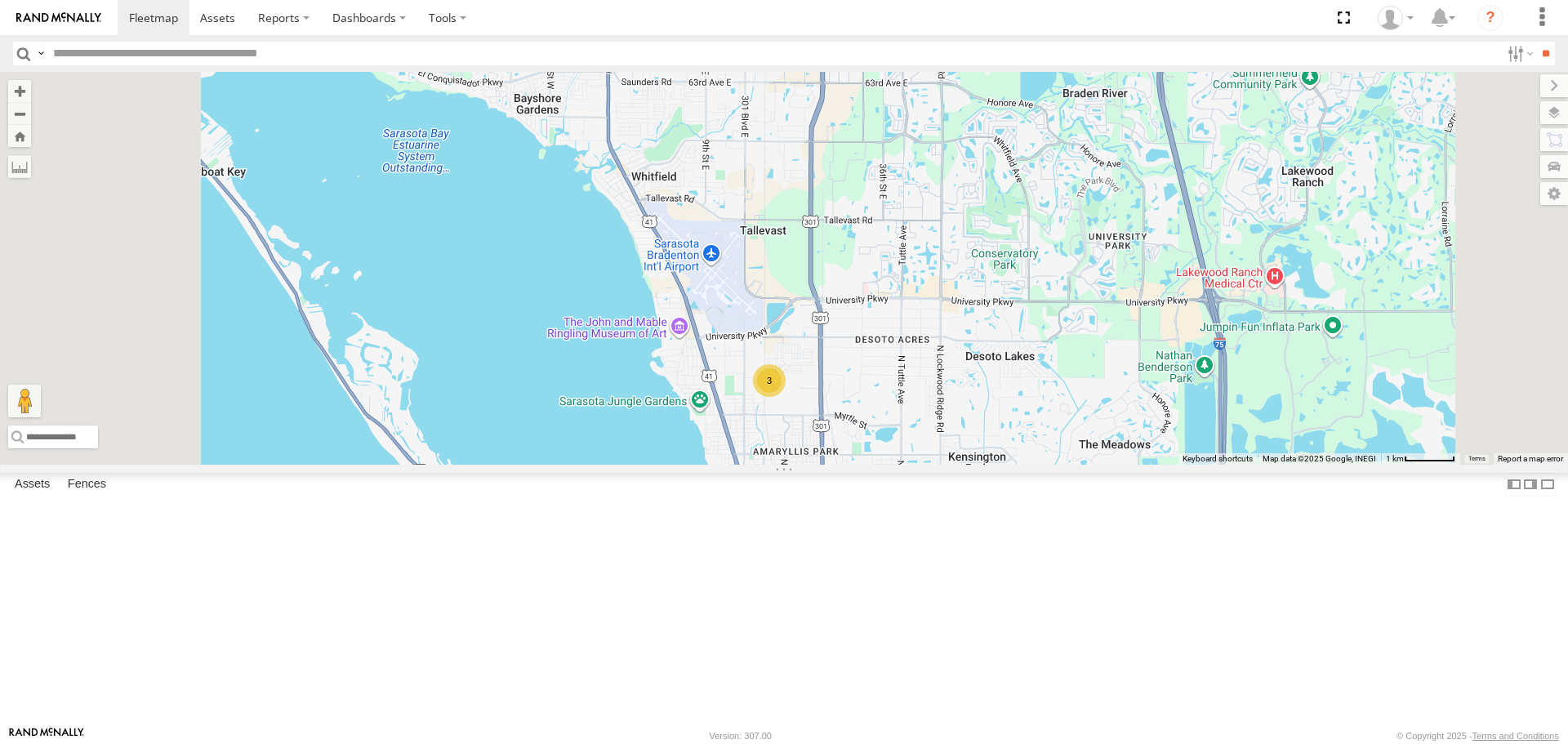
click at [0, 0] on span "Overlays" at bounding box center [0, 0] width 0 height 0
click at [0, 0] on span "Traffic" at bounding box center [0, 0] width 0 height 0
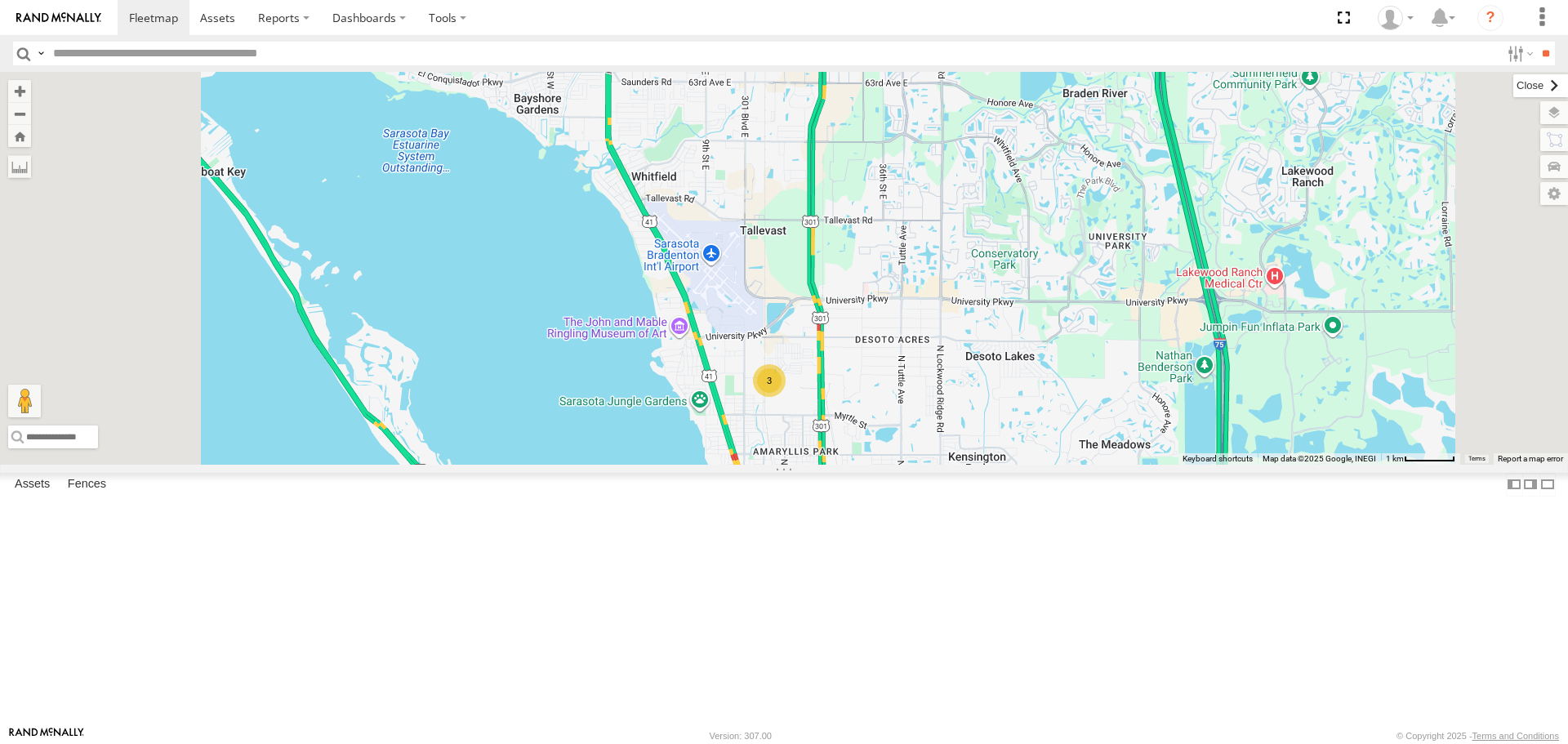
click at [1513, 86] on label at bounding box center [1541, 86] width 55 height 23
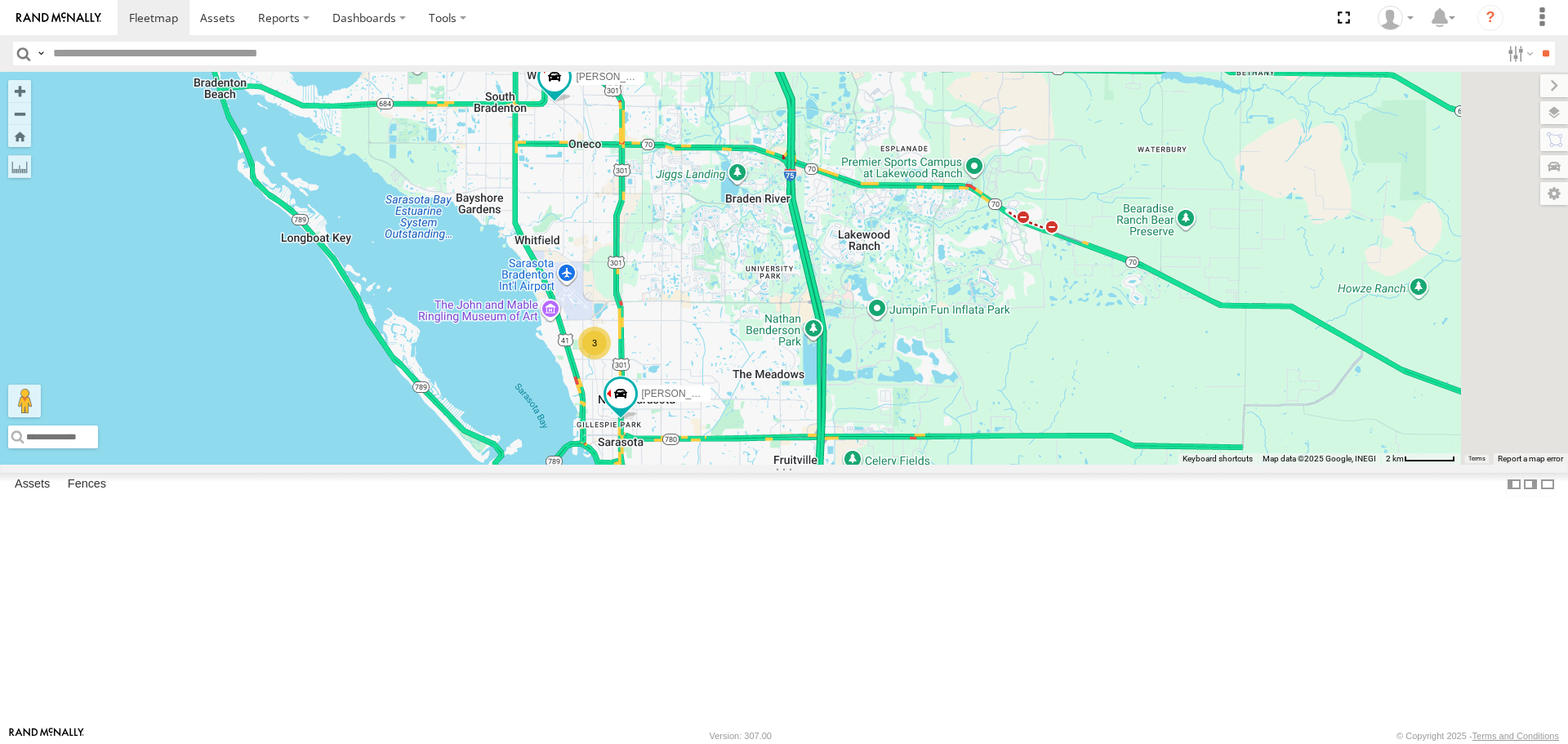
drag, startPoint x: 869, startPoint y: 452, endPoint x: 635, endPoint y: 488, distance: 236.8
click at [635, 464] on div "Tom Robert 3" at bounding box center [784, 268] width 1568 height 392
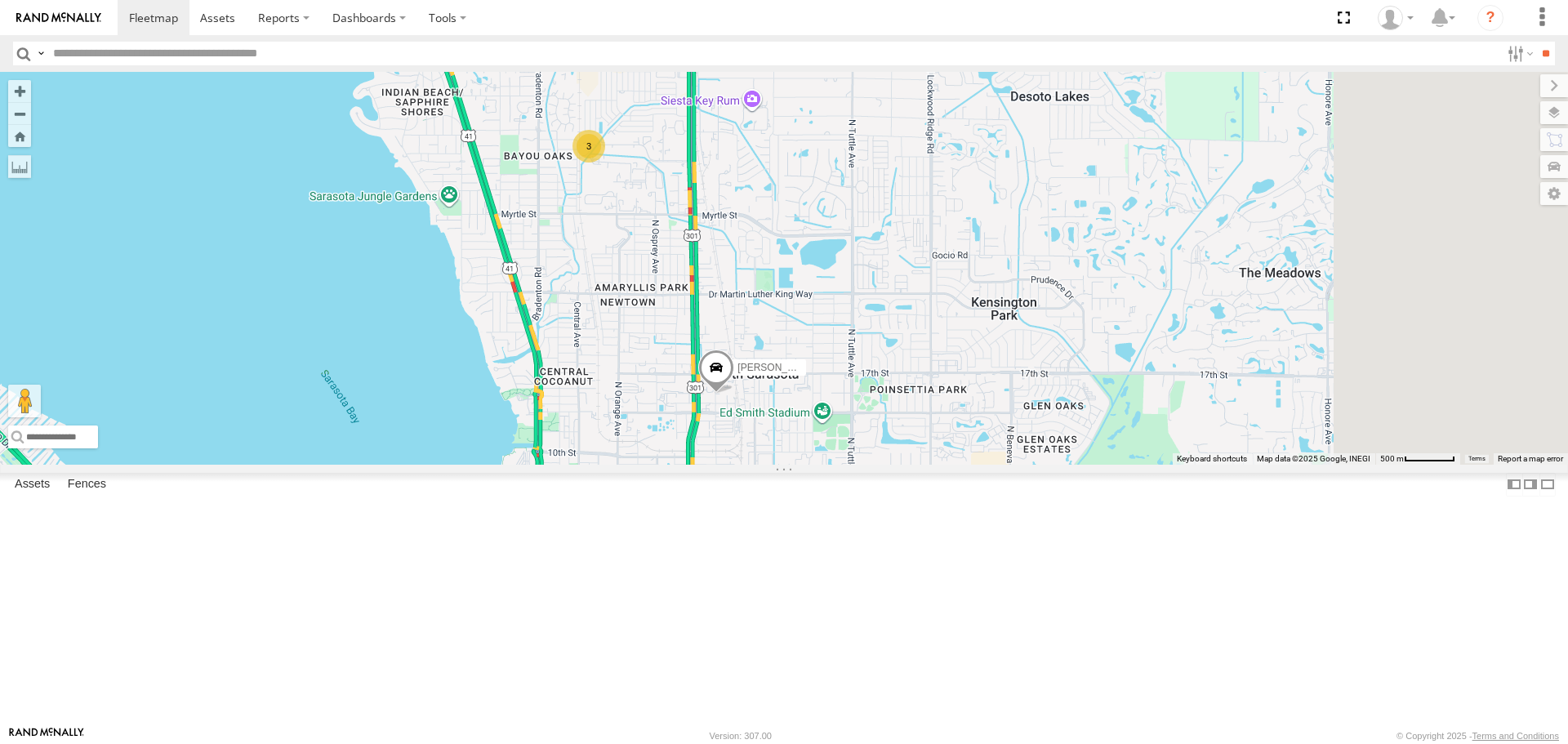
drag, startPoint x: 876, startPoint y: 407, endPoint x: 733, endPoint y: 295, distance: 181.6
click at [733, 295] on div "[PERSON_NAME] [PERSON_NAME] 3" at bounding box center [784, 268] width 1568 height 392
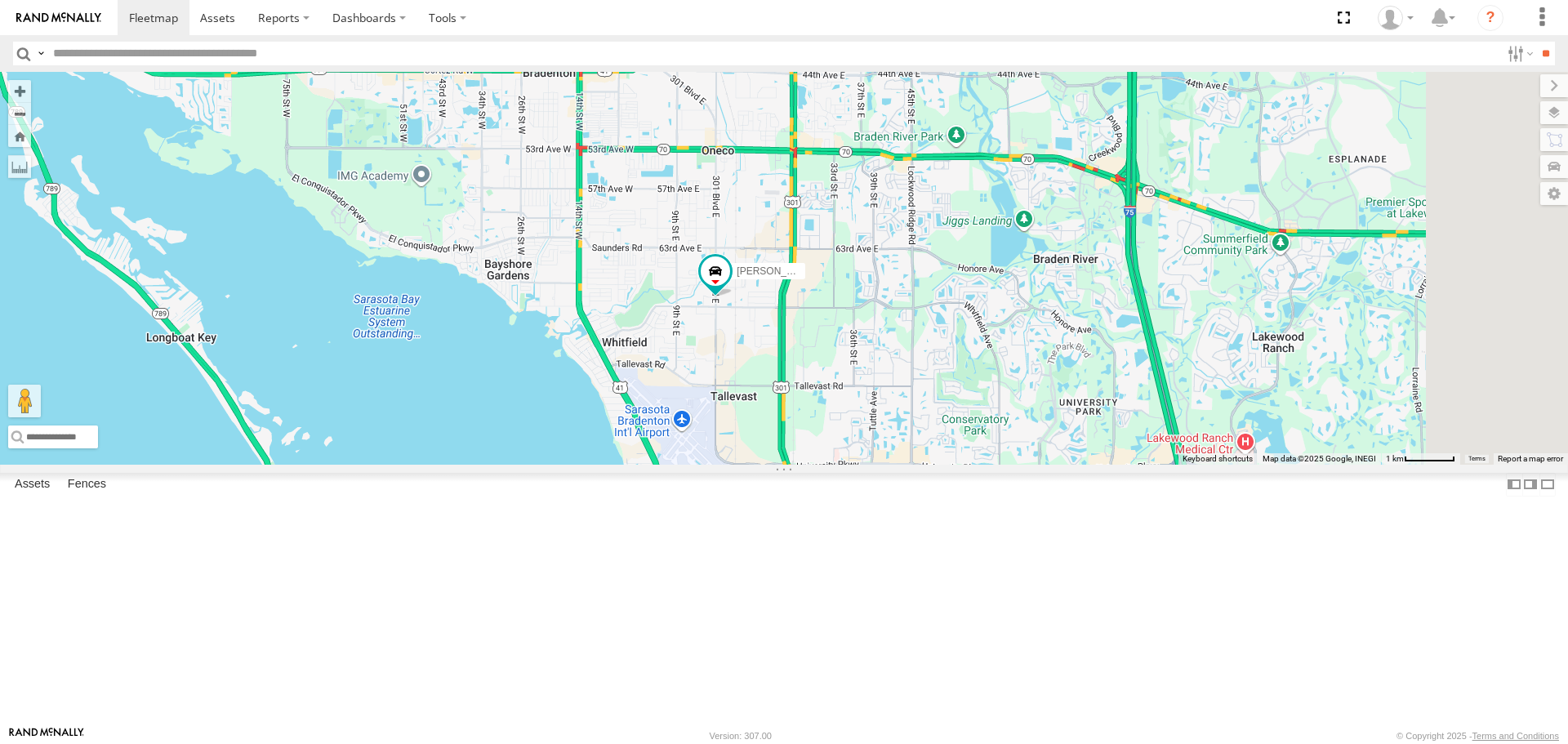
drag, startPoint x: 999, startPoint y: 356, endPoint x: 858, endPoint y: 438, distance: 163.1
click at [901, 464] on div "Tom 4" at bounding box center [784, 268] width 1568 height 392
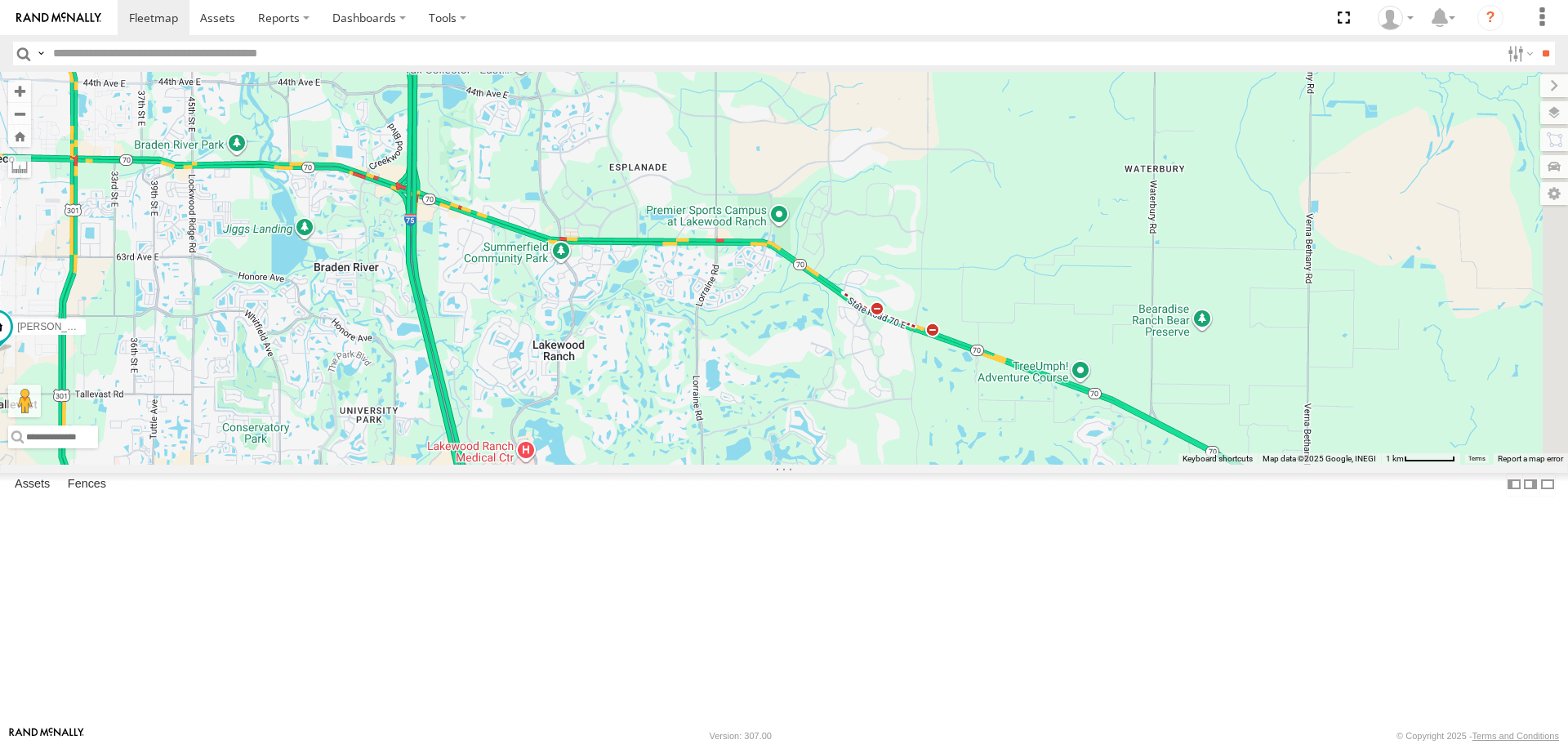
drag, startPoint x: 1266, startPoint y: 425, endPoint x: 601, endPoint y: 430, distance: 665.0
click at [601, 430] on div "Tom 4" at bounding box center [784, 268] width 1568 height 392
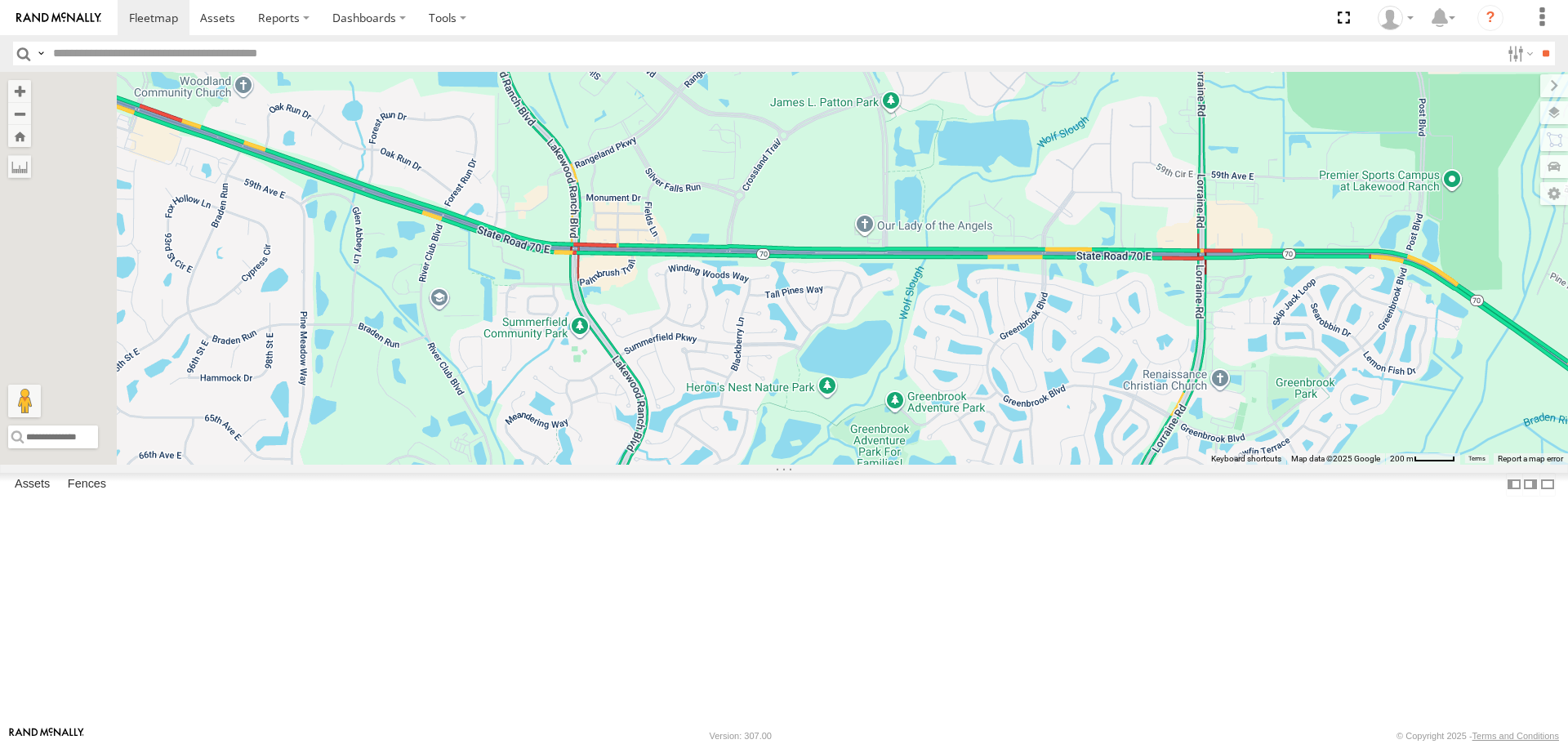
drag, startPoint x: 824, startPoint y: 271, endPoint x: 824, endPoint y: 512, distance: 241.0
click at [828, 464] on div "[PERSON_NAME]" at bounding box center [784, 268] width 1568 height 392
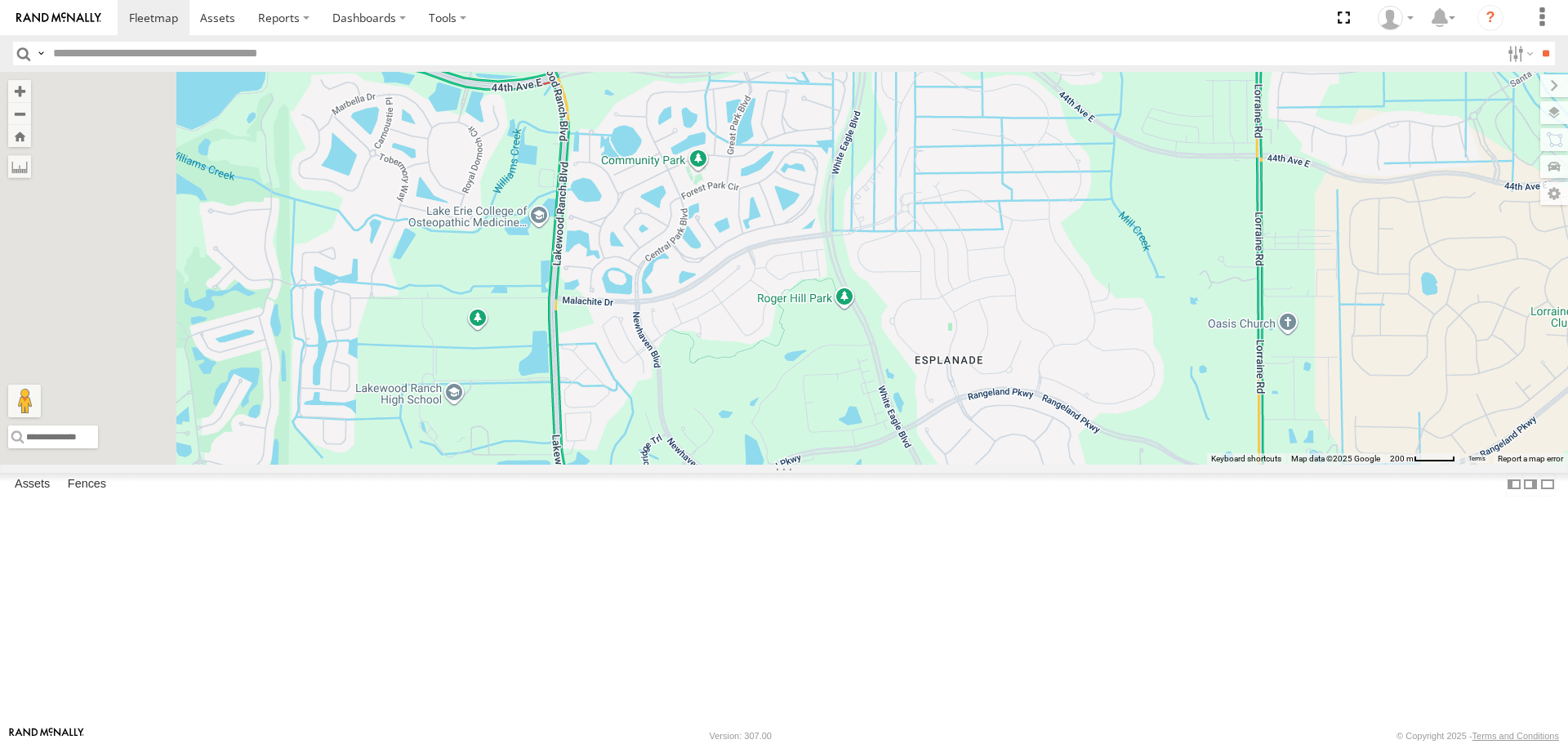
drag, startPoint x: 737, startPoint y: 245, endPoint x: 818, endPoint y: 511, distance: 278.1
click at [818, 464] on div "[PERSON_NAME]" at bounding box center [784, 268] width 1568 height 392
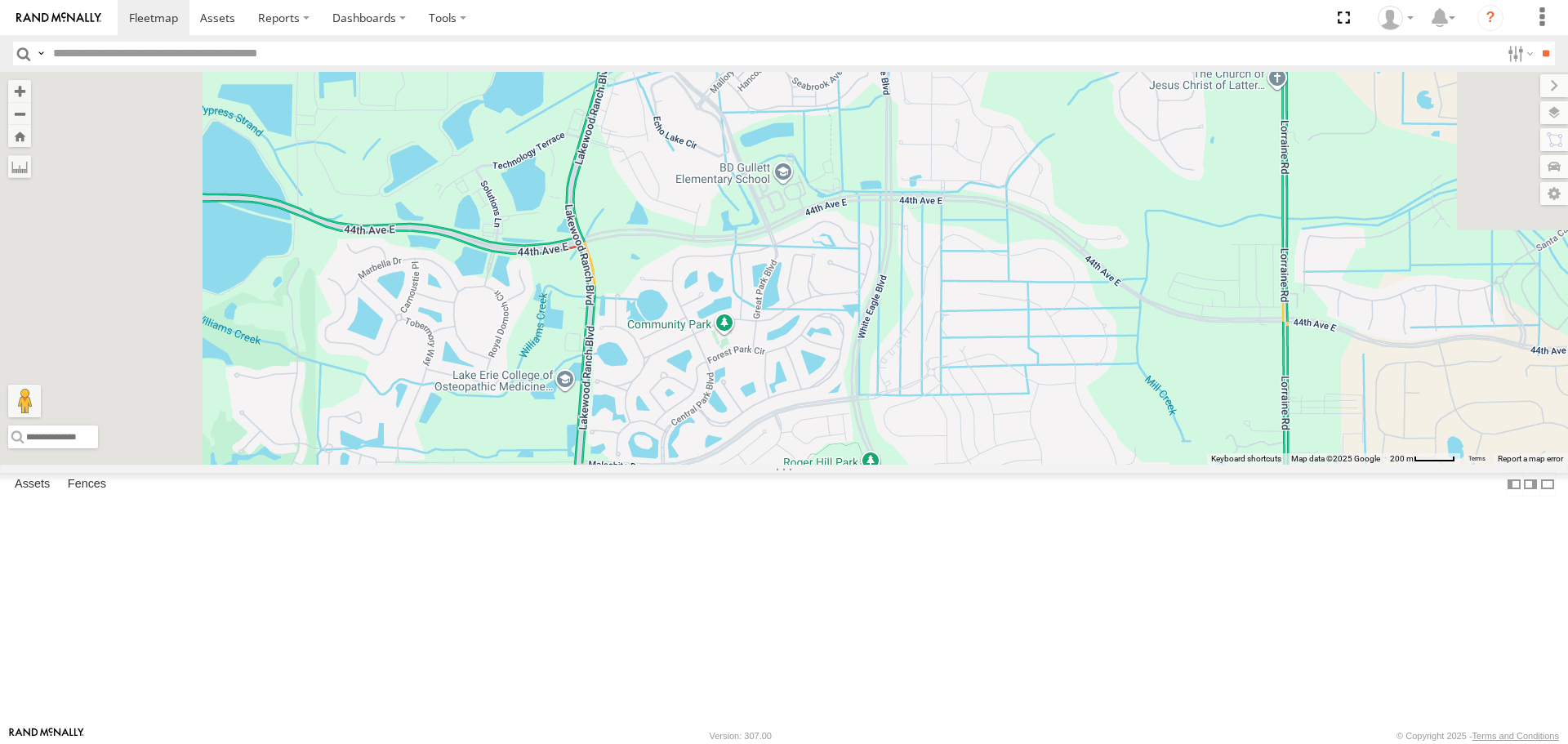
drag, startPoint x: 789, startPoint y: 311, endPoint x: 806, endPoint y: 386, distance: 76.9
click at [806, 386] on div "[PERSON_NAME]" at bounding box center [784, 268] width 1568 height 392
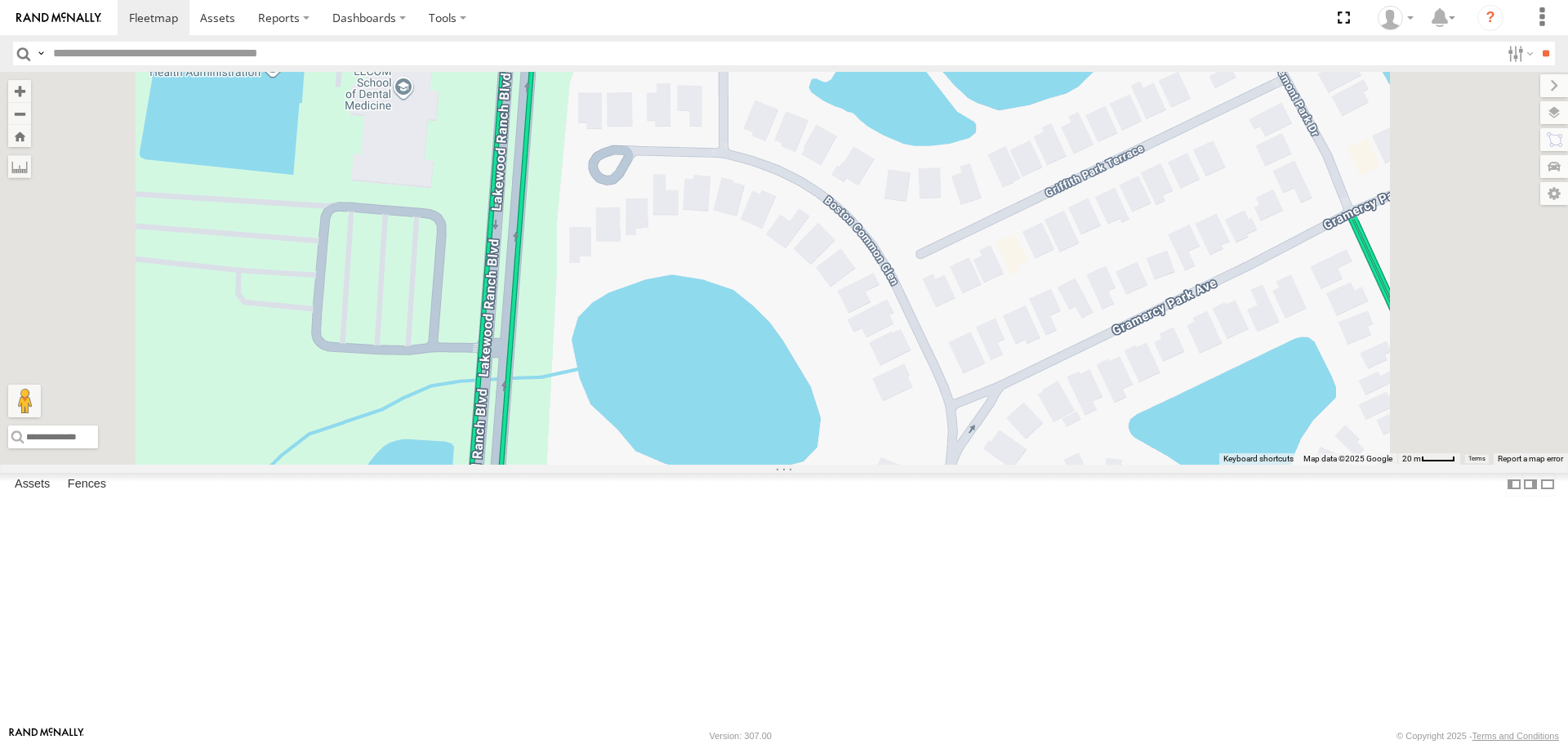
drag, startPoint x: 803, startPoint y: 413, endPoint x: 814, endPoint y: 343, distance: 70.9
click at [814, 350] on div "[PERSON_NAME]" at bounding box center [784, 268] width 1568 height 392
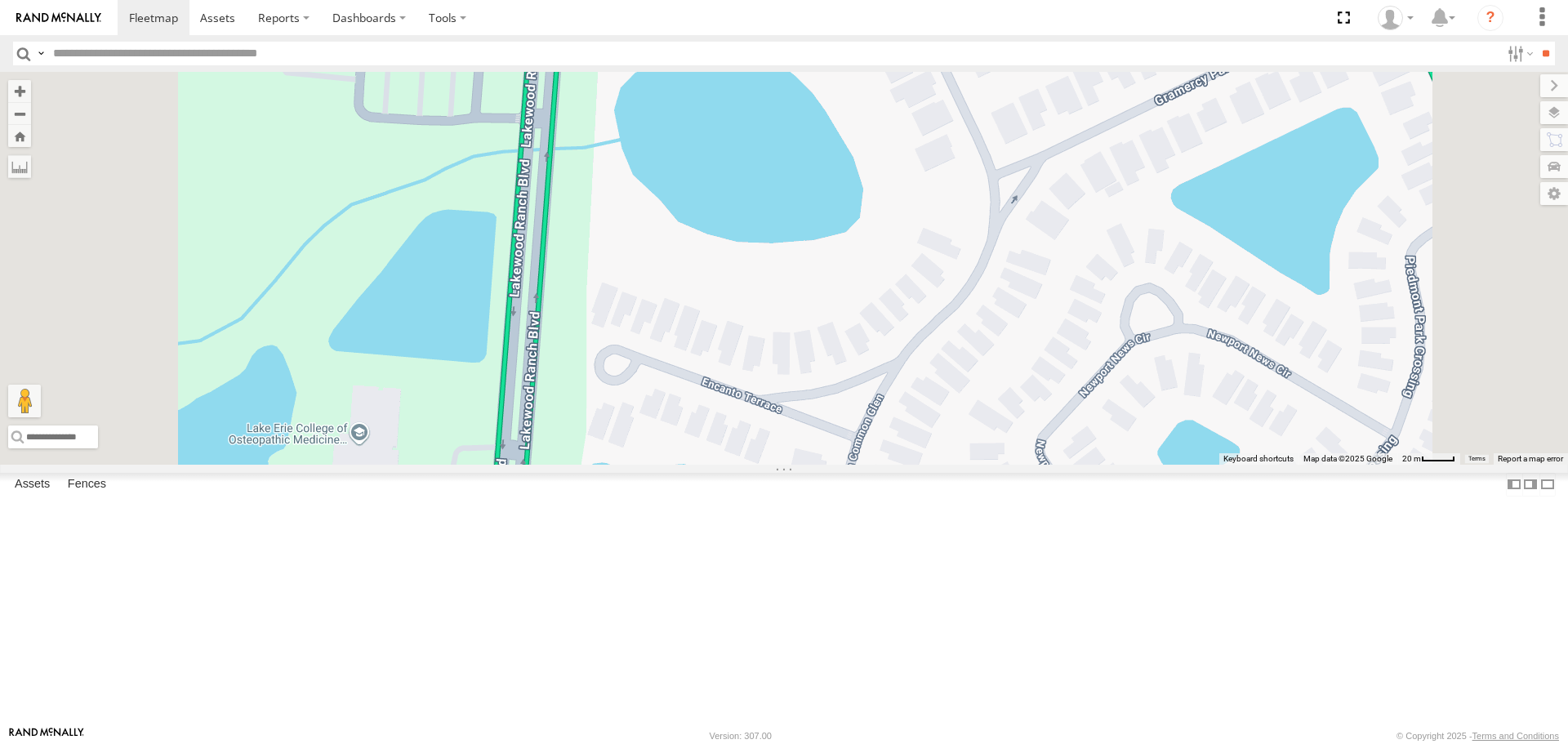
drag, startPoint x: 837, startPoint y: 412, endPoint x: 828, endPoint y: 280, distance: 132.3
click at [828, 280] on div "[PERSON_NAME]" at bounding box center [784, 268] width 1568 height 392
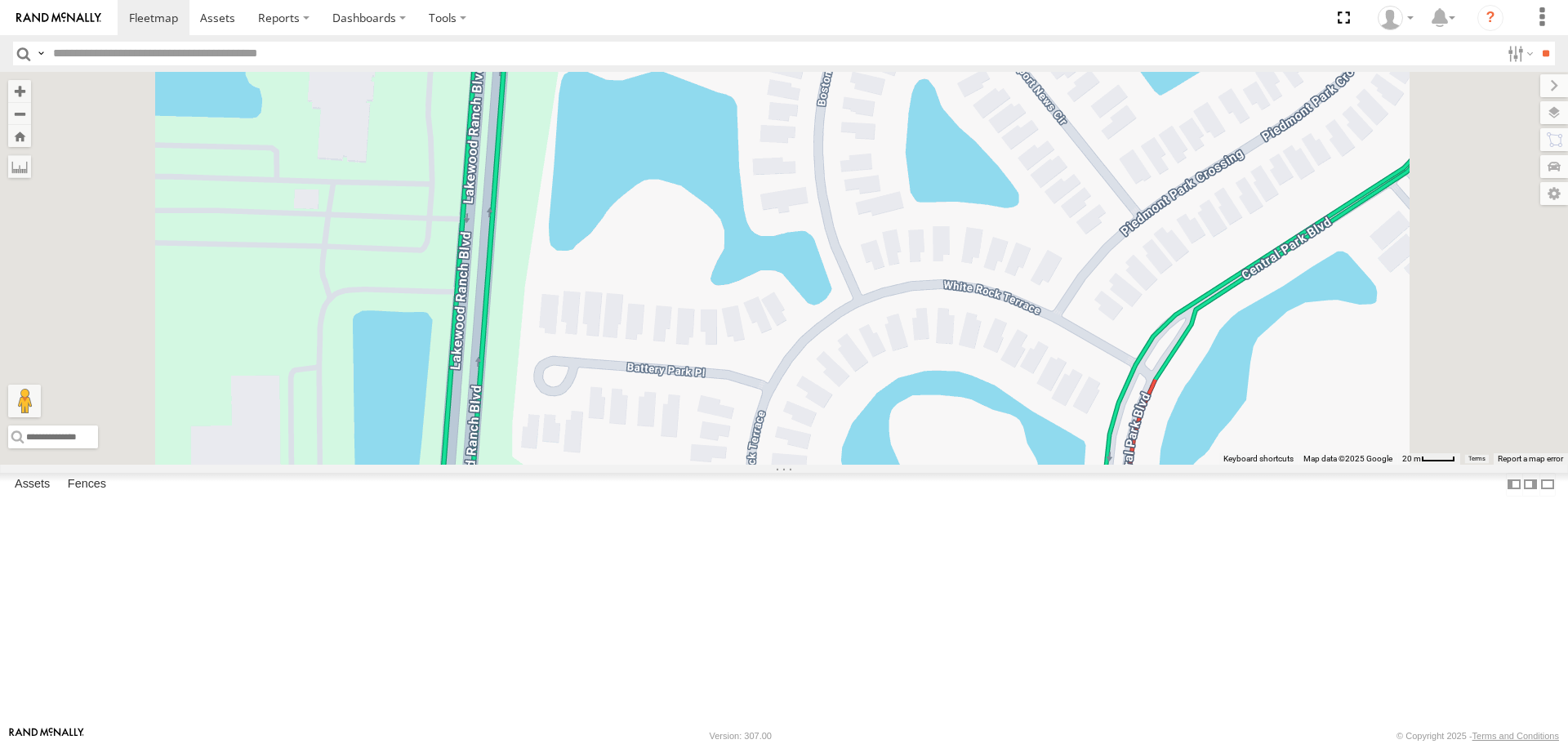
drag, startPoint x: 855, startPoint y: 294, endPoint x: 863, endPoint y: 244, distance: 50.6
click at [863, 244] on div "[PERSON_NAME]" at bounding box center [784, 268] width 1568 height 392
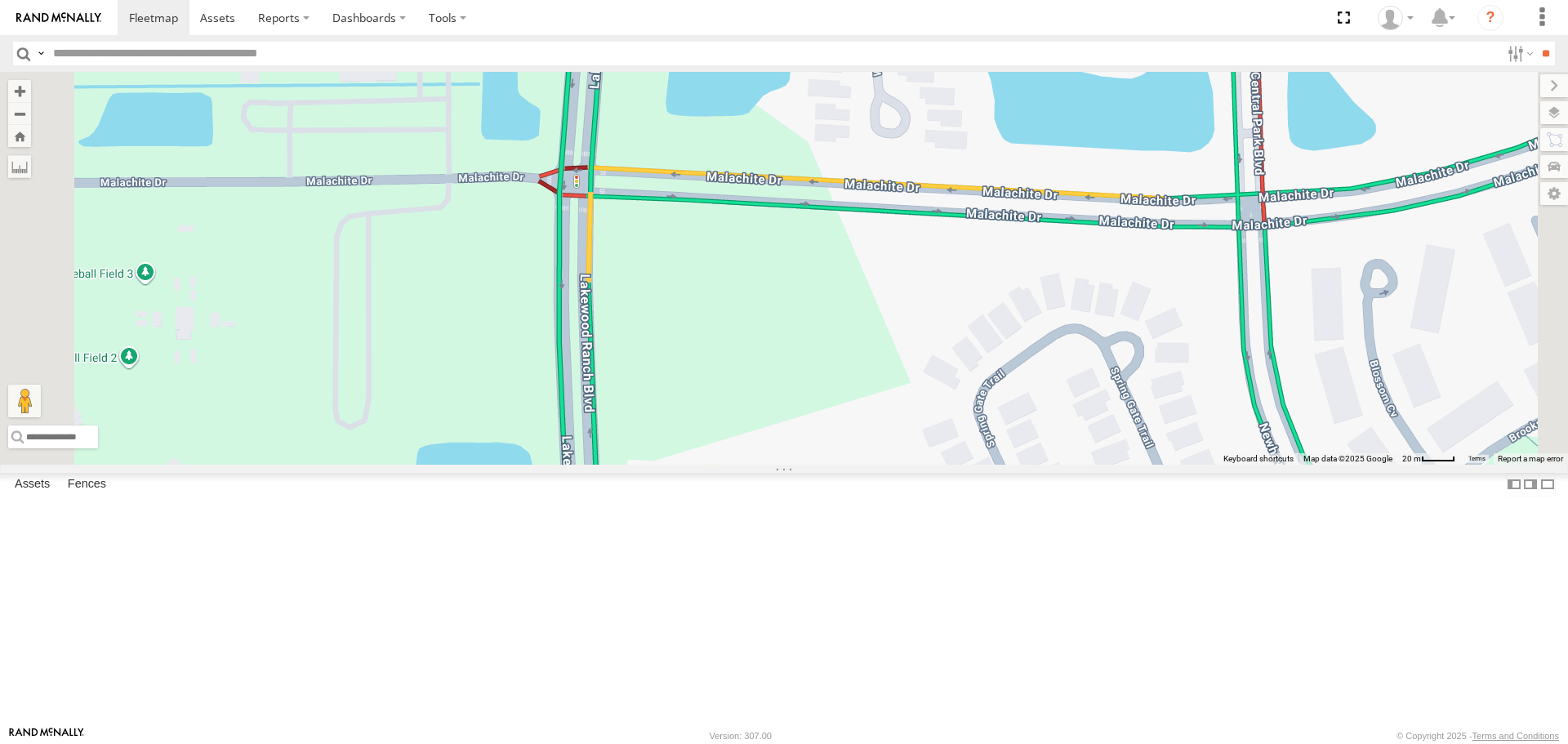
drag, startPoint x: 865, startPoint y: 353, endPoint x: 926, endPoint y: 251, distance: 118.8
click at [926, 251] on div "[PERSON_NAME]" at bounding box center [784, 268] width 1568 height 392
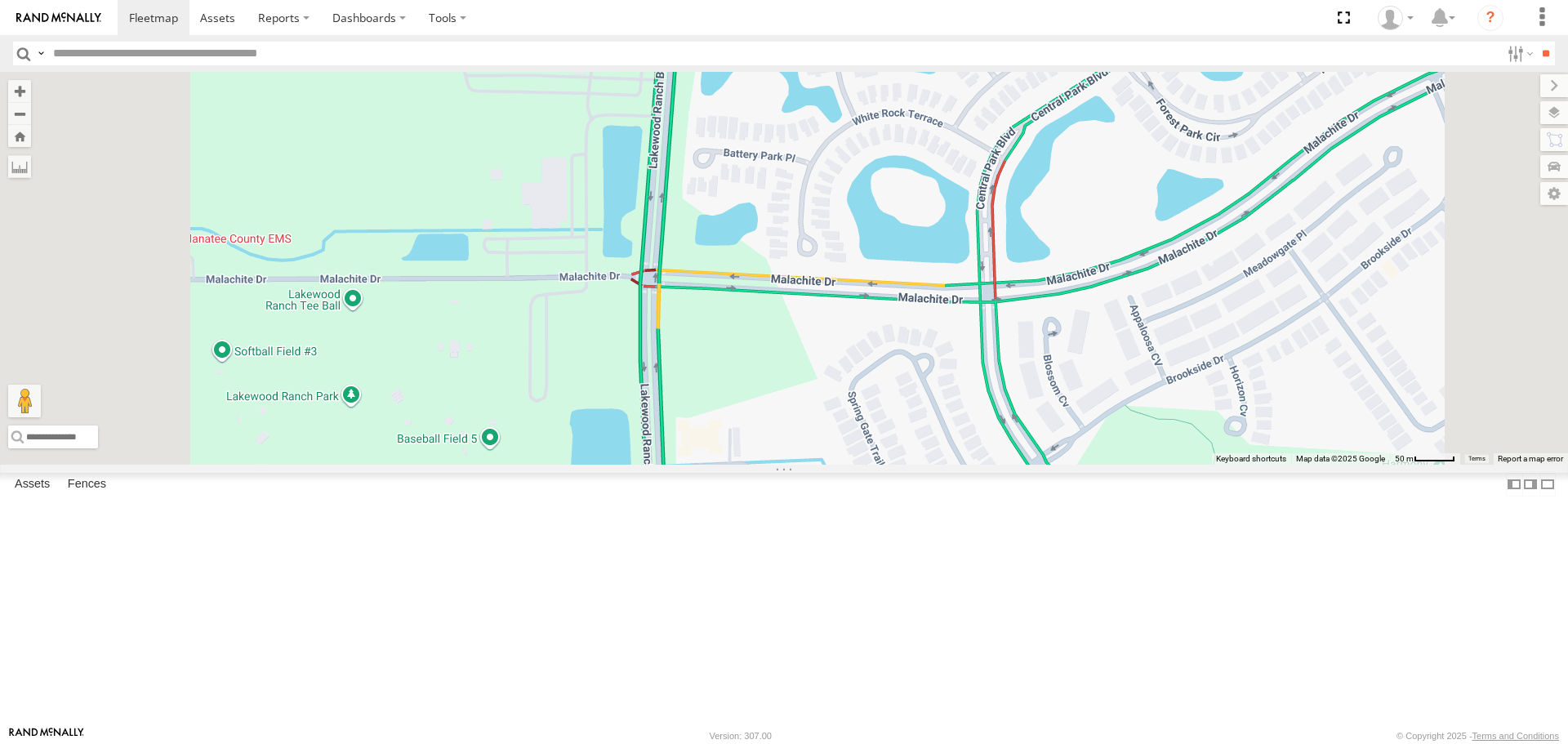
click at [901, 464] on div "[PERSON_NAME]" at bounding box center [784, 268] width 1568 height 392
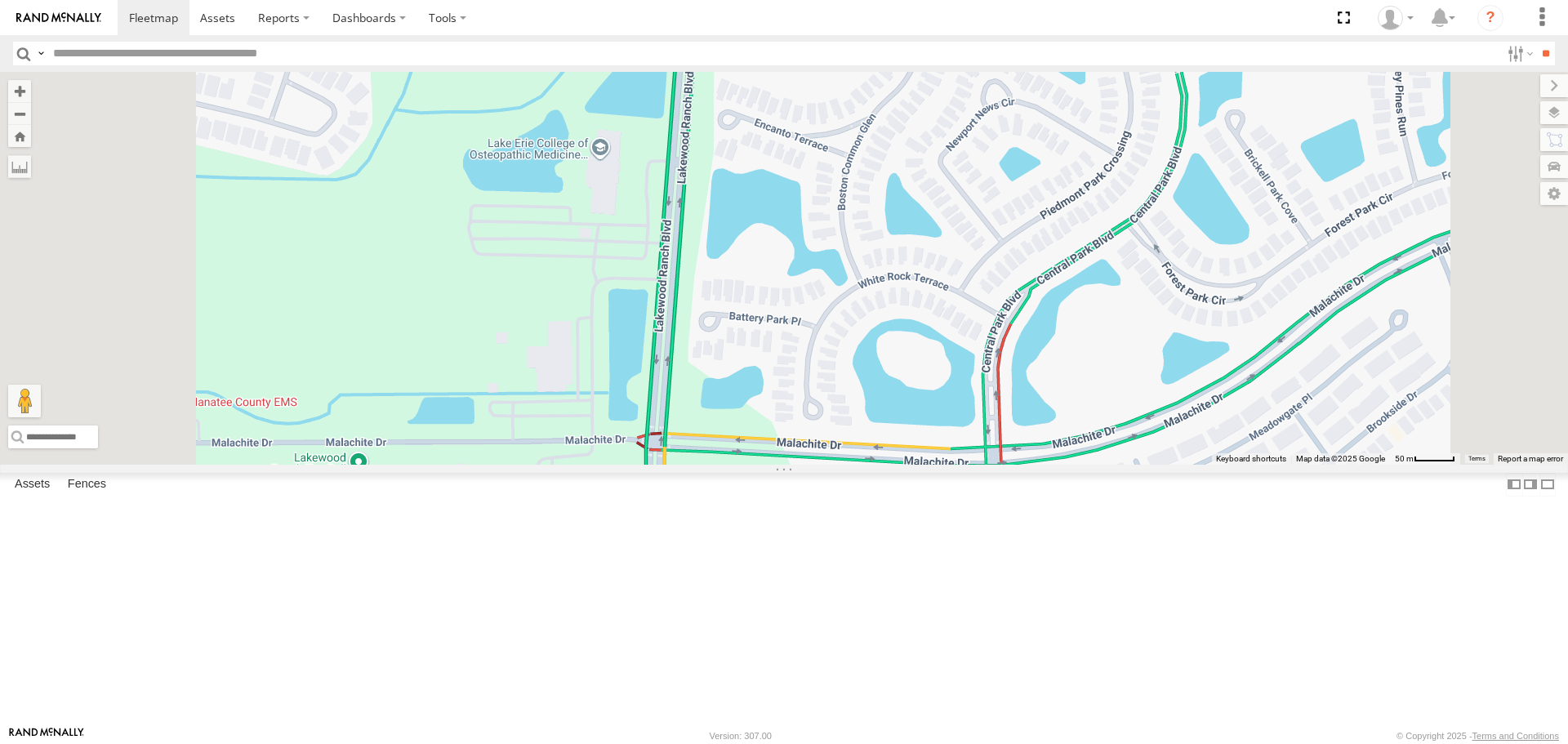
drag, startPoint x: 952, startPoint y: 344, endPoint x: 958, endPoint y: 502, distance: 158.1
click at [958, 464] on div "[PERSON_NAME]" at bounding box center [784, 268] width 1568 height 392
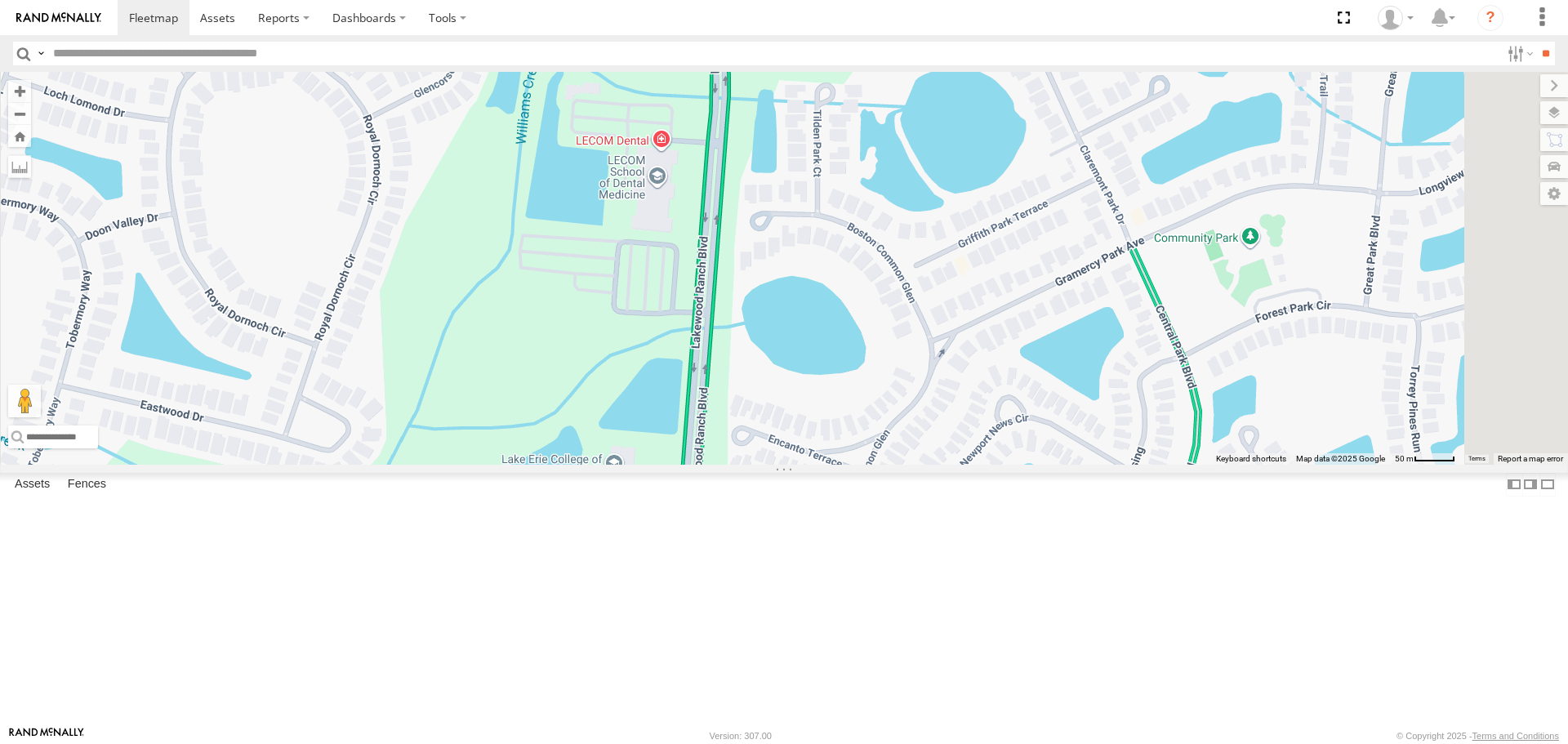
drag, startPoint x: 944, startPoint y: 437, endPoint x: 926, endPoint y: 521, distance: 85.9
click at [926, 464] on div "[PERSON_NAME]" at bounding box center [784, 268] width 1568 height 392
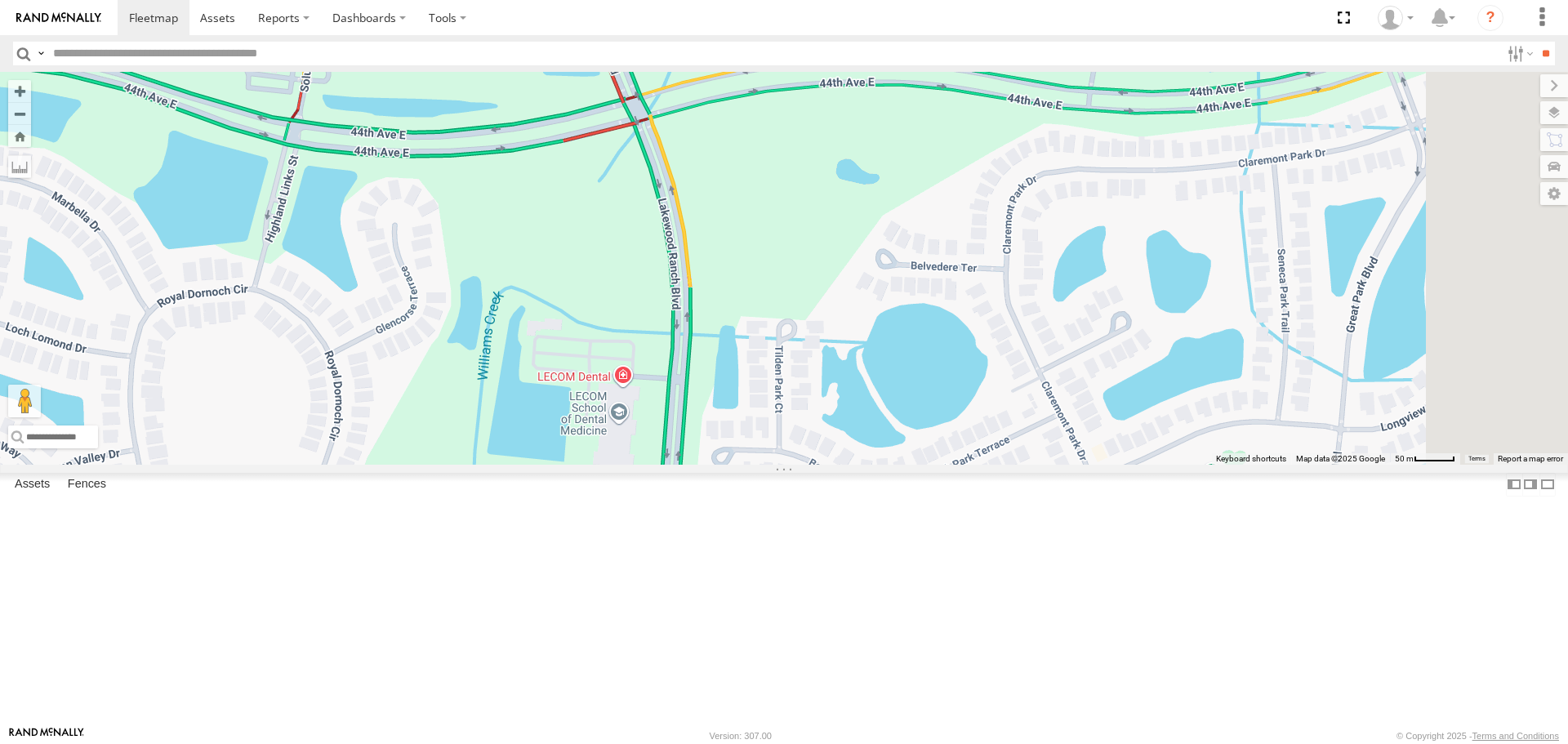
drag, startPoint x: 913, startPoint y: 386, endPoint x: 907, endPoint y: 501, distance: 115.2
click at [914, 464] on div "[PERSON_NAME]" at bounding box center [784, 268] width 1568 height 392
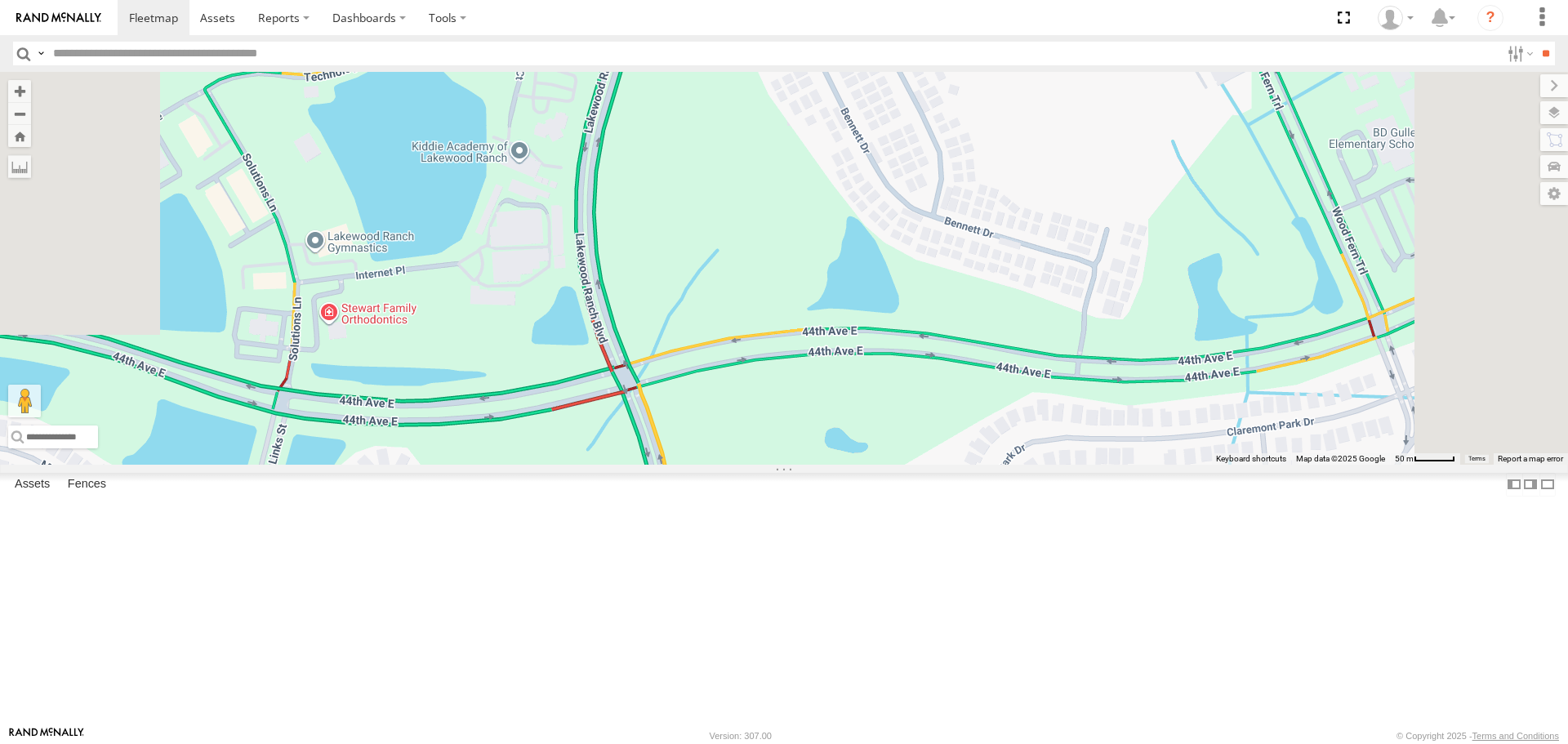
click at [869, 464] on div "[PERSON_NAME]" at bounding box center [784, 268] width 1568 height 392
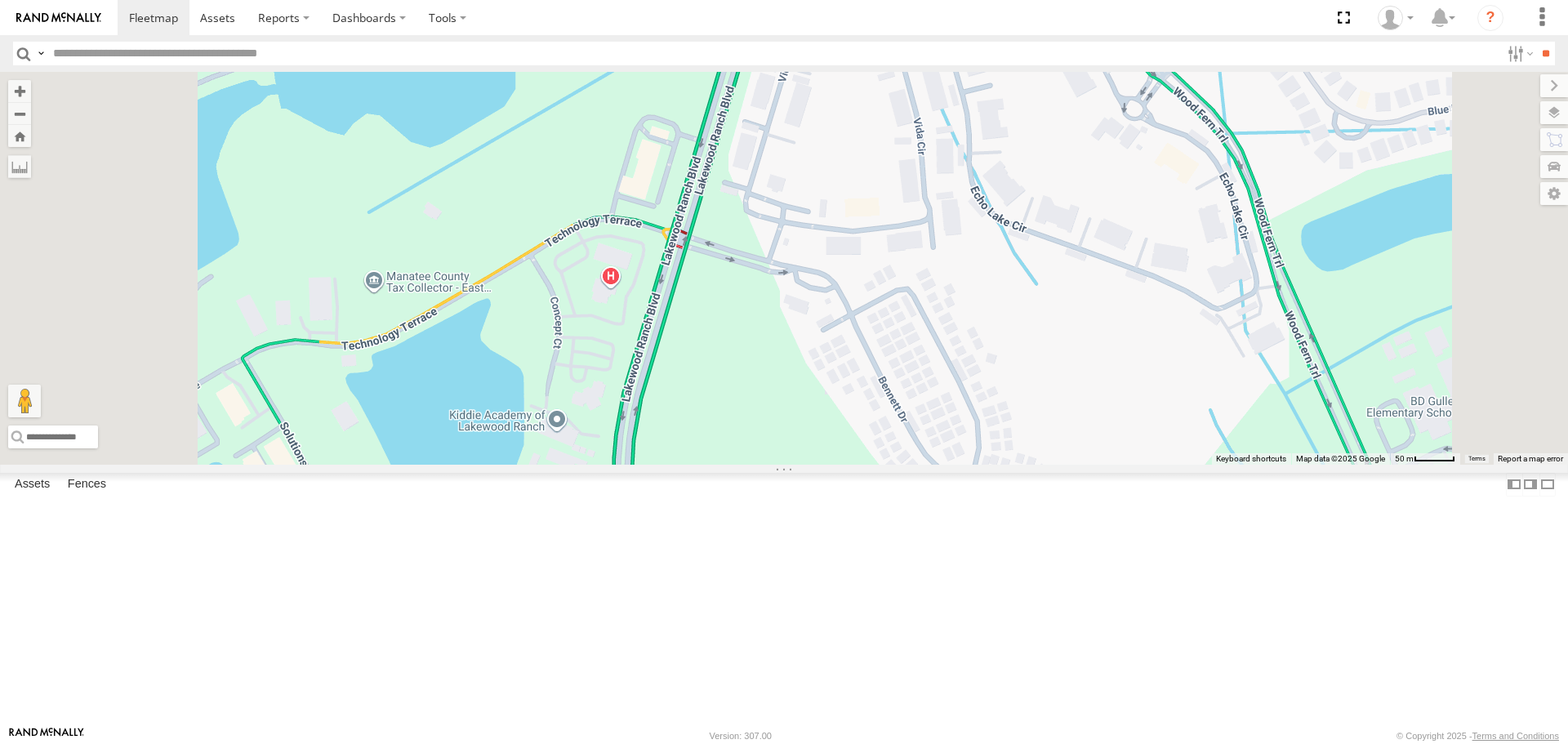
drag, startPoint x: 917, startPoint y: 395, endPoint x: 798, endPoint y: 546, distance: 192.3
click at [798, 464] on div "[PERSON_NAME]" at bounding box center [784, 268] width 1568 height 392
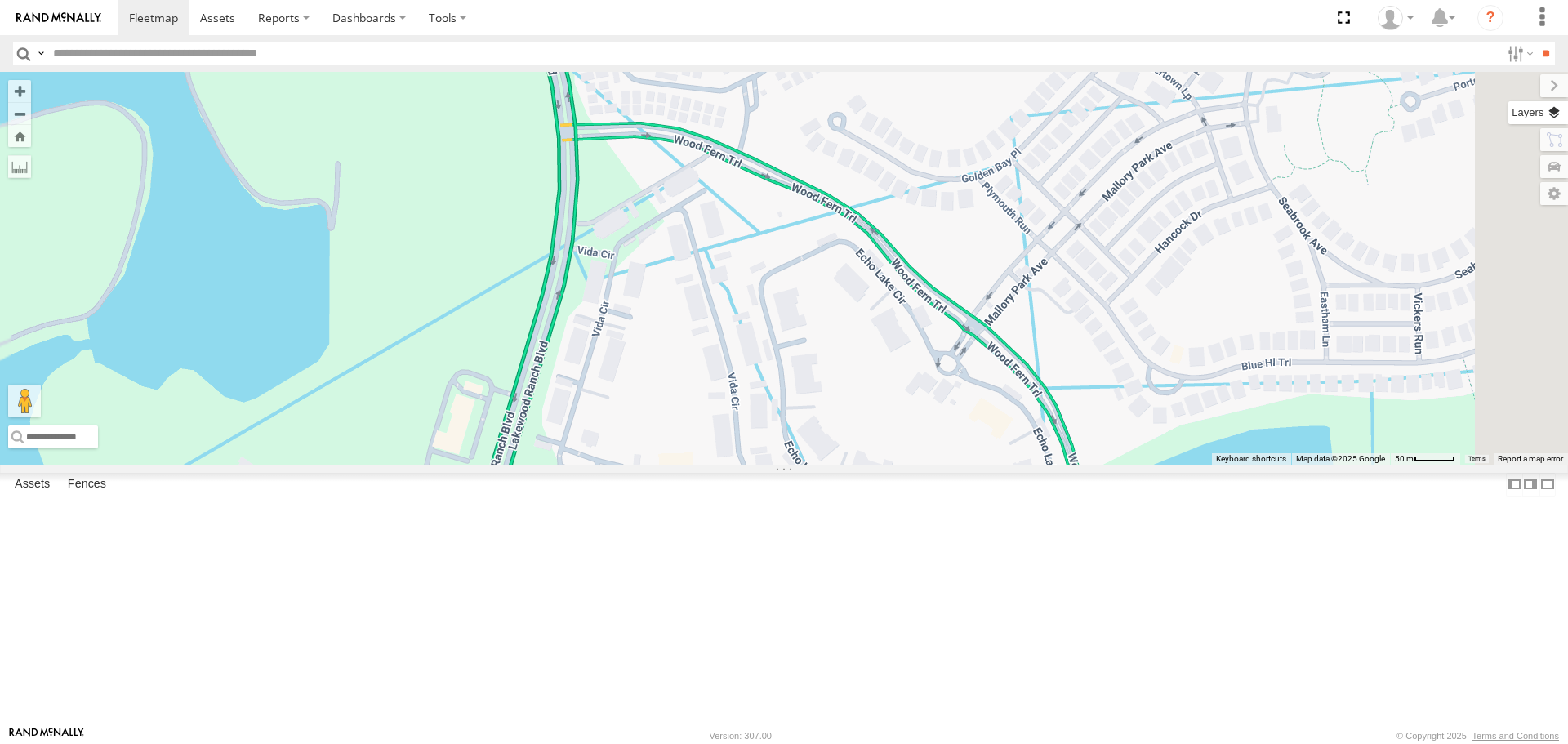
click at [1546, 107] on label at bounding box center [1538, 112] width 60 height 23
click at [0, 0] on span "Satellite + Roadmap" at bounding box center [0, 0] width 0 height 0
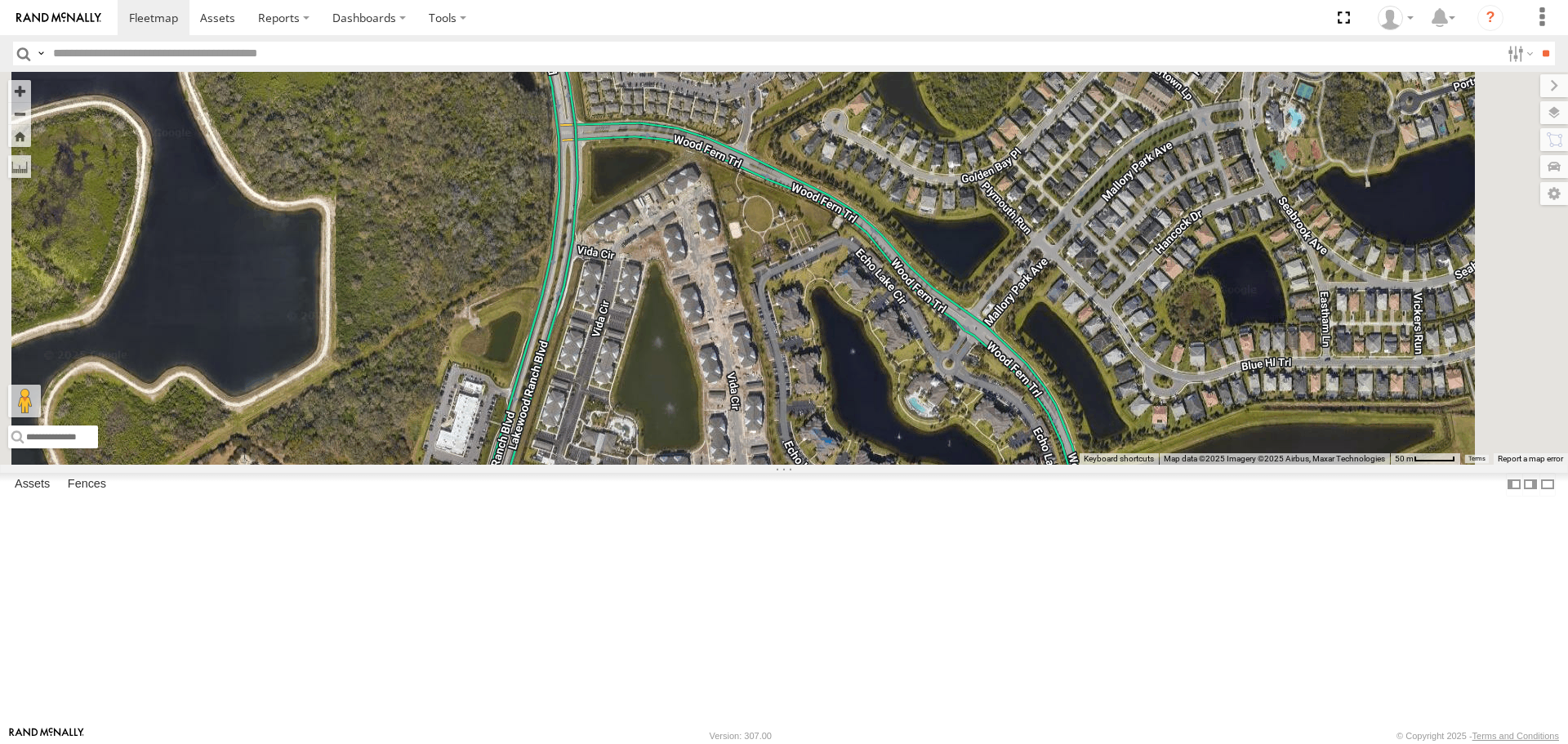
drag, startPoint x: 828, startPoint y: 320, endPoint x: 864, endPoint y: 473, distance: 157.2
click at [864, 464] on div "[PERSON_NAME]" at bounding box center [784, 268] width 1568 height 392
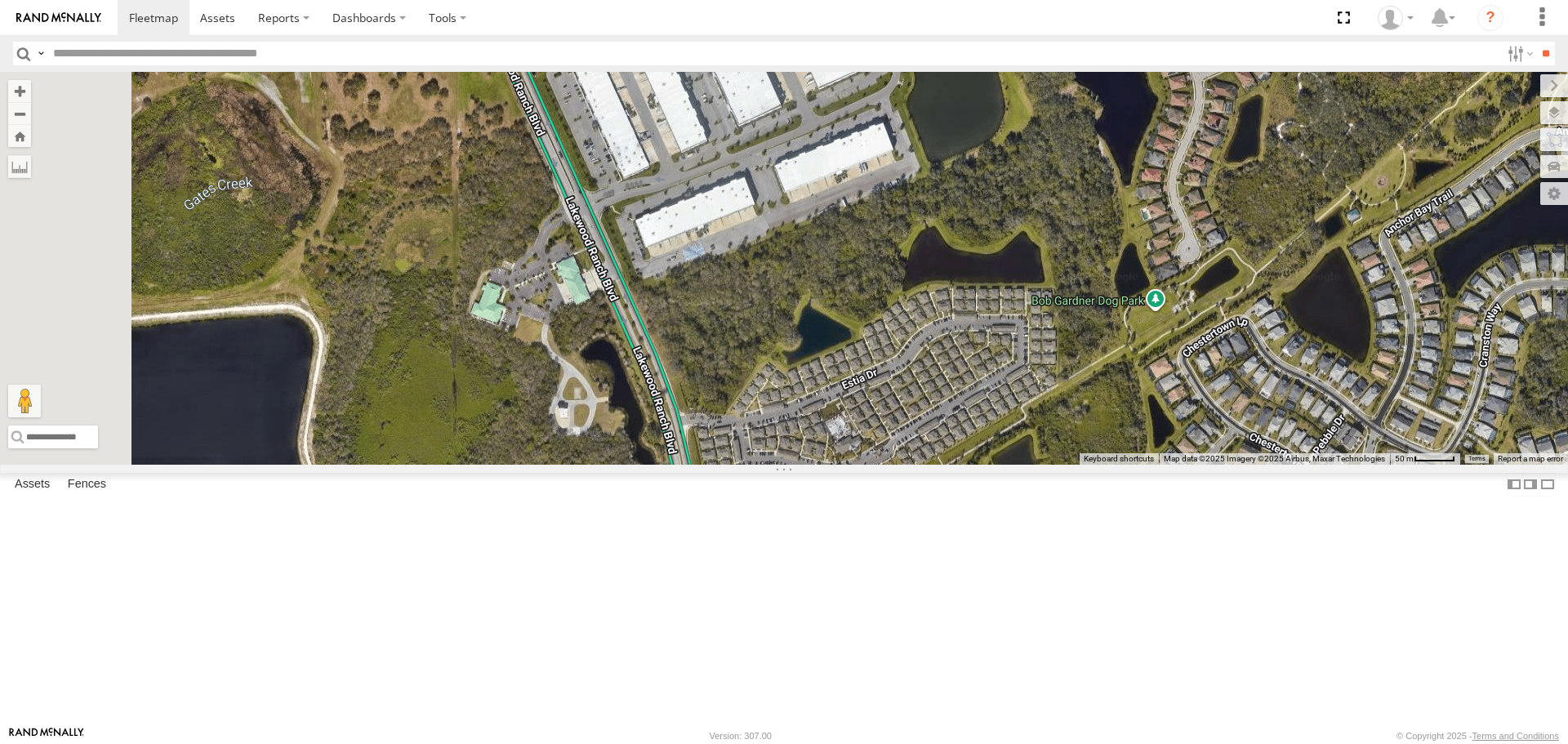
drag, startPoint x: 904, startPoint y: 351, endPoint x: 925, endPoint y: 446, distance: 97.3
click at [925, 445] on div "[PERSON_NAME]" at bounding box center [784, 268] width 1568 height 392
click at [925, 446] on div "[PERSON_NAME]" at bounding box center [784, 268] width 1568 height 392
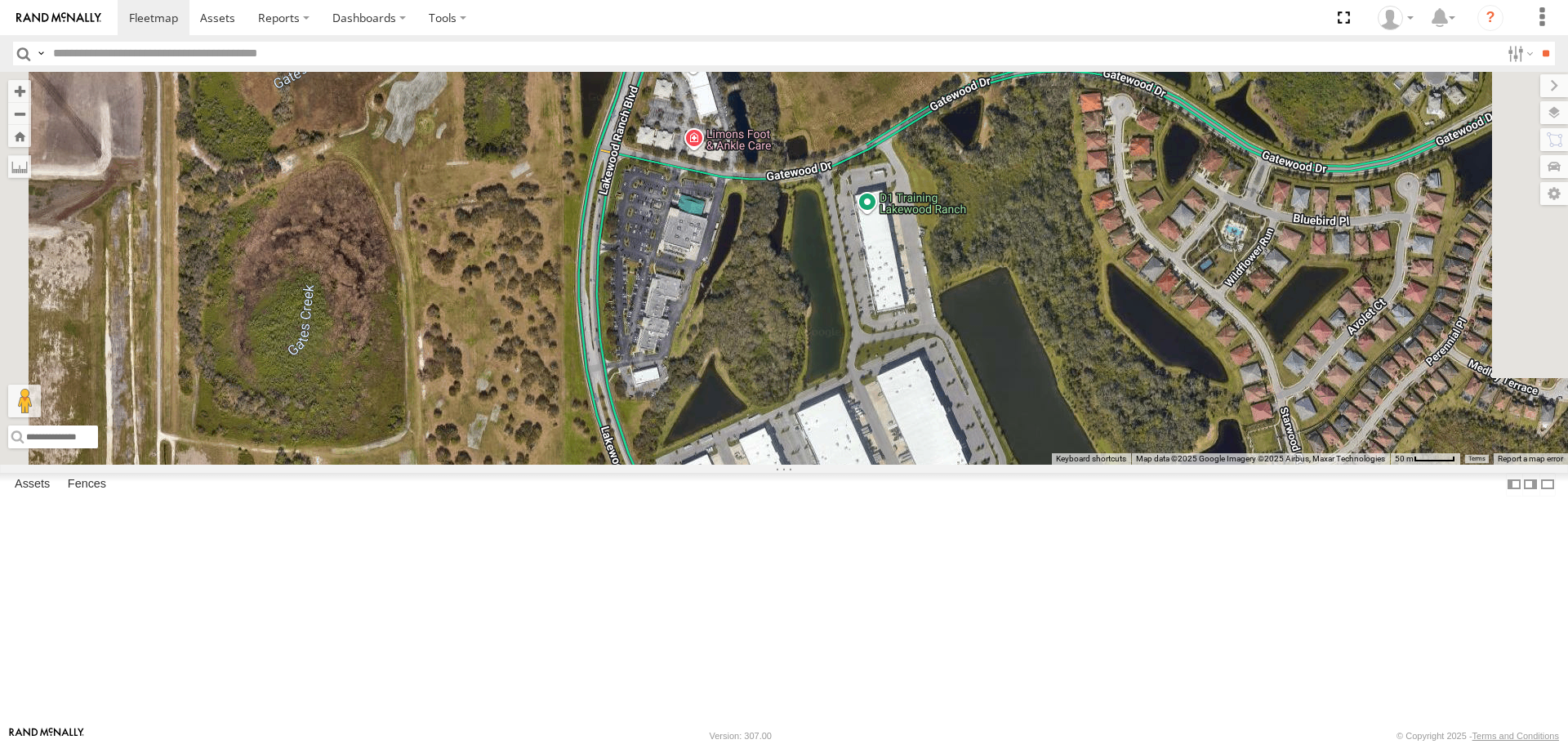
drag, startPoint x: 847, startPoint y: 187, endPoint x: 929, endPoint y: 494, distance: 317.8
click at [929, 464] on div "[PERSON_NAME]" at bounding box center [784, 268] width 1568 height 392
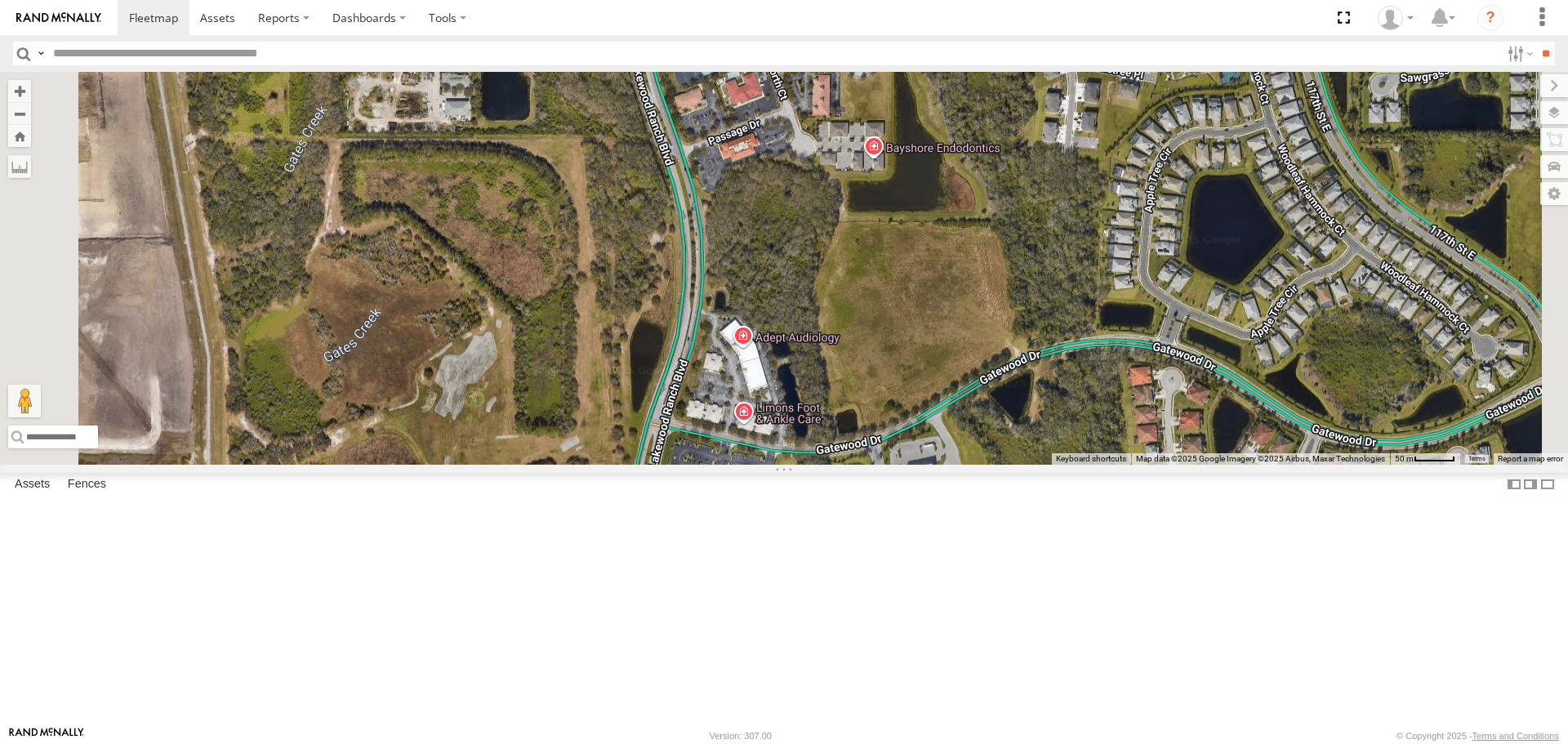
drag, startPoint x: 946, startPoint y: 299, endPoint x: 981, endPoint y: 422, distance: 127.9
click at [981, 421] on div "[PERSON_NAME]" at bounding box center [784, 268] width 1568 height 392
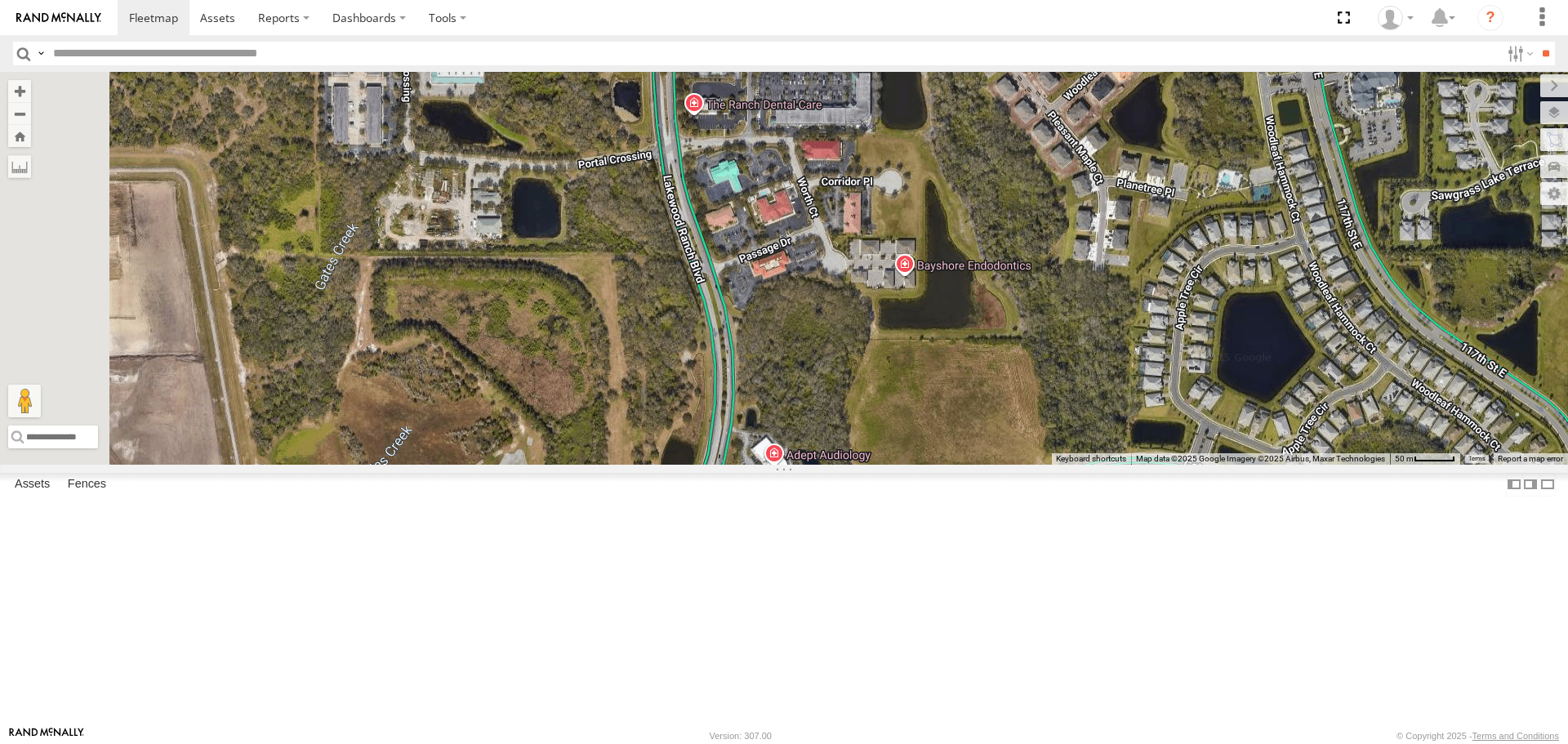
drag, startPoint x: 966, startPoint y: 315, endPoint x: 997, endPoint y: 442, distance: 130.7
click at [997, 442] on div "[PERSON_NAME]" at bounding box center [784, 268] width 1568 height 392
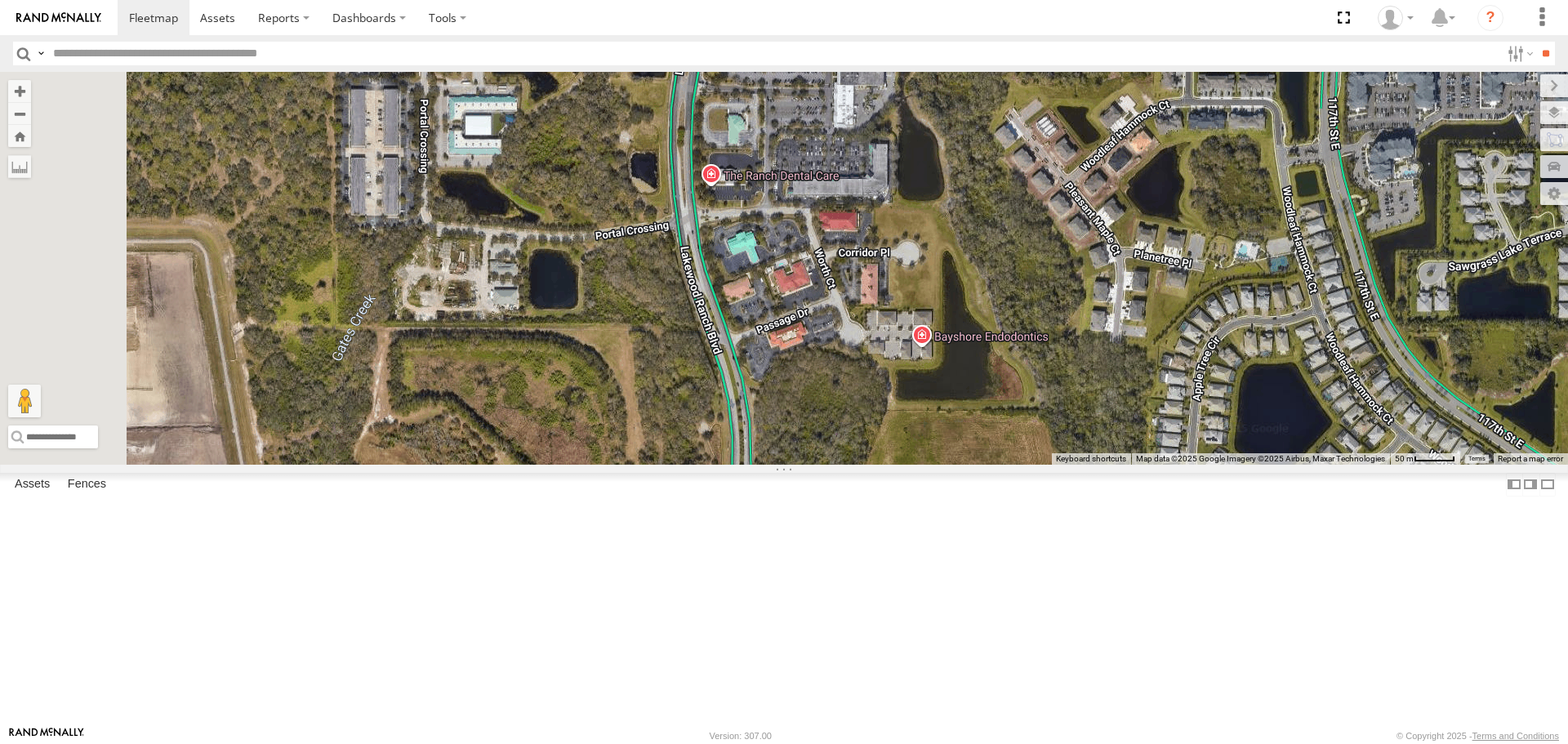
drag, startPoint x: 967, startPoint y: 370, endPoint x: 982, endPoint y: 423, distance: 55.1
click at [982, 423] on div "[PERSON_NAME]" at bounding box center [784, 268] width 1568 height 392
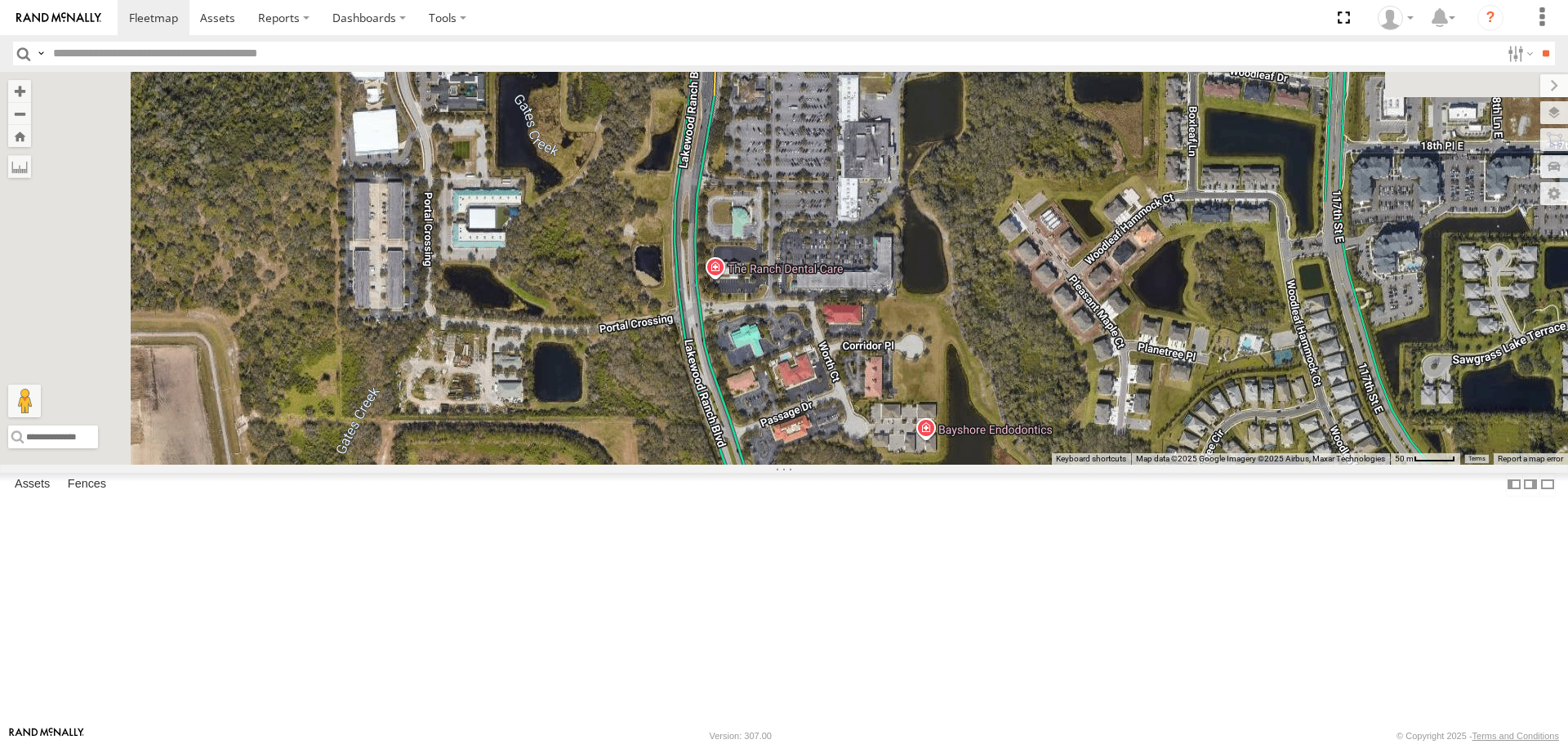
drag, startPoint x: 969, startPoint y: 380, endPoint x: 959, endPoint y: 360, distance: 22.4
click at [959, 360] on div "[PERSON_NAME]" at bounding box center [784, 268] width 1568 height 392
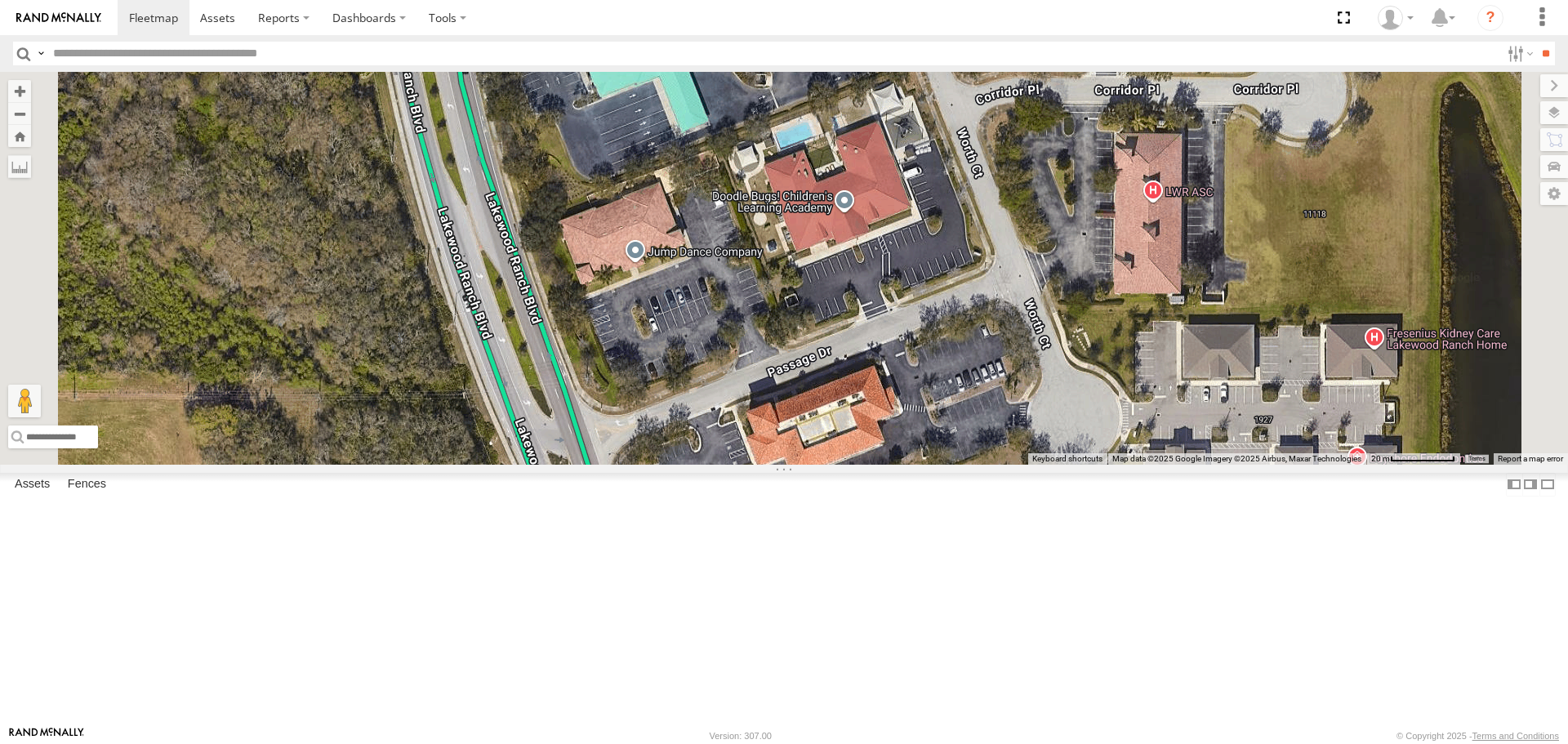
drag, startPoint x: 962, startPoint y: 494, endPoint x: 968, endPoint y: 332, distance: 162.1
click at [970, 335] on div "[PERSON_NAME]" at bounding box center [784, 268] width 1568 height 392
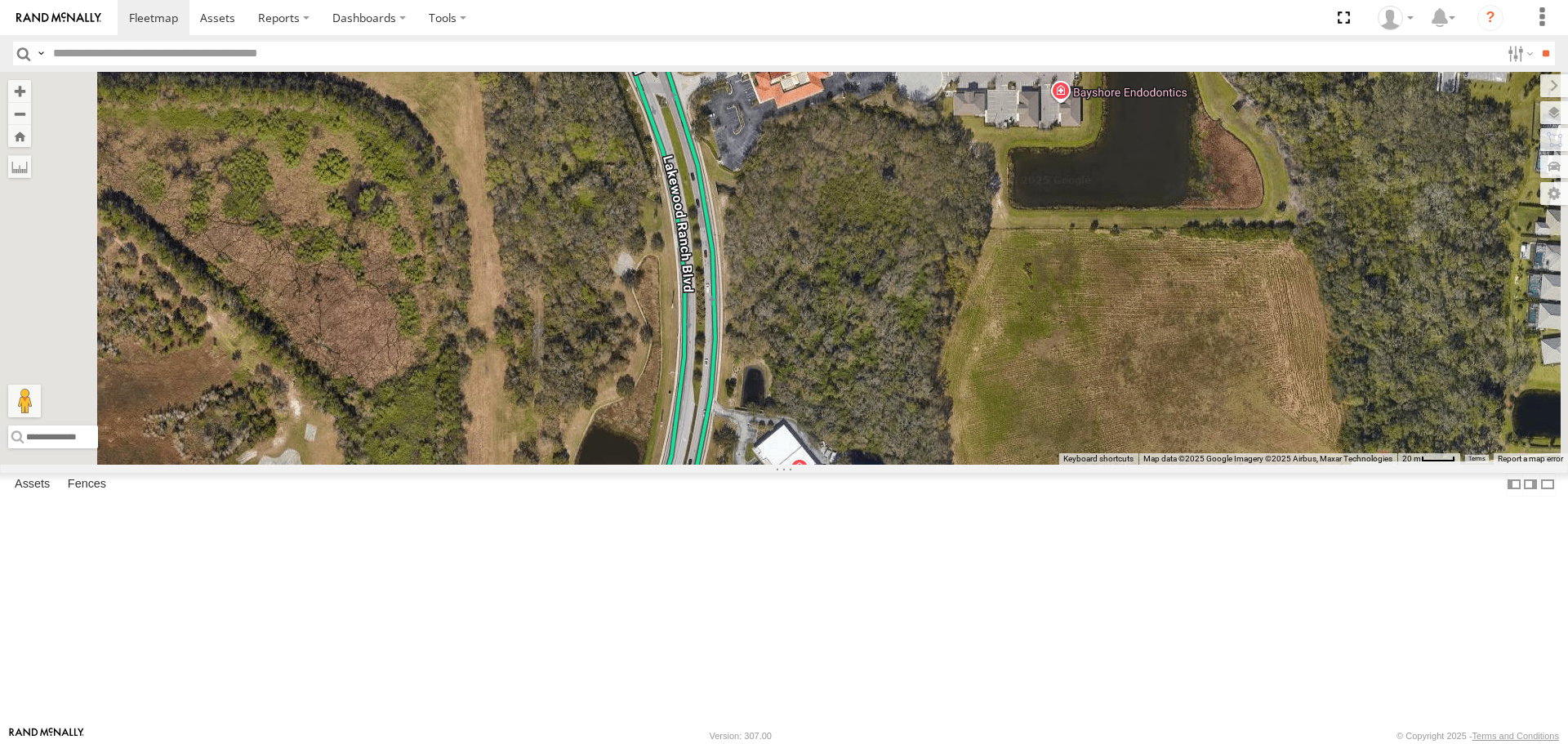
drag, startPoint x: 973, startPoint y: 446, endPoint x: 947, endPoint y: 250, distance: 197.7
click at [947, 250] on div "[PERSON_NAME]" at bounding box center [784, 268] width 1568 height 392
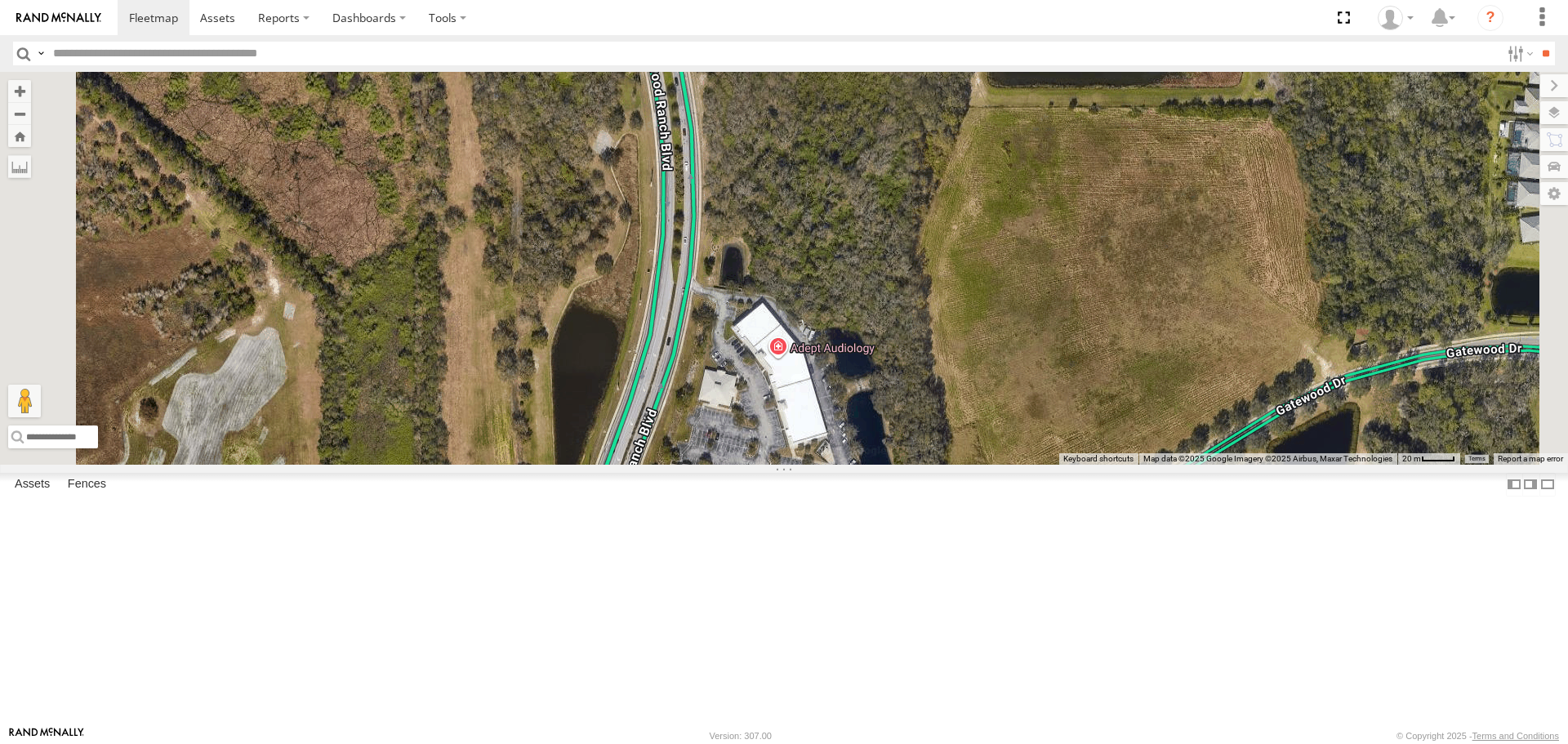
drag, startPoint x: 972, startPoint y: 443, endPoint x: 982, endPoint y: 286, distance: 157.3
click at [982, 289] on div "[PERSON_NAME]" at bounding box center [784, 268] width 1568 height 392
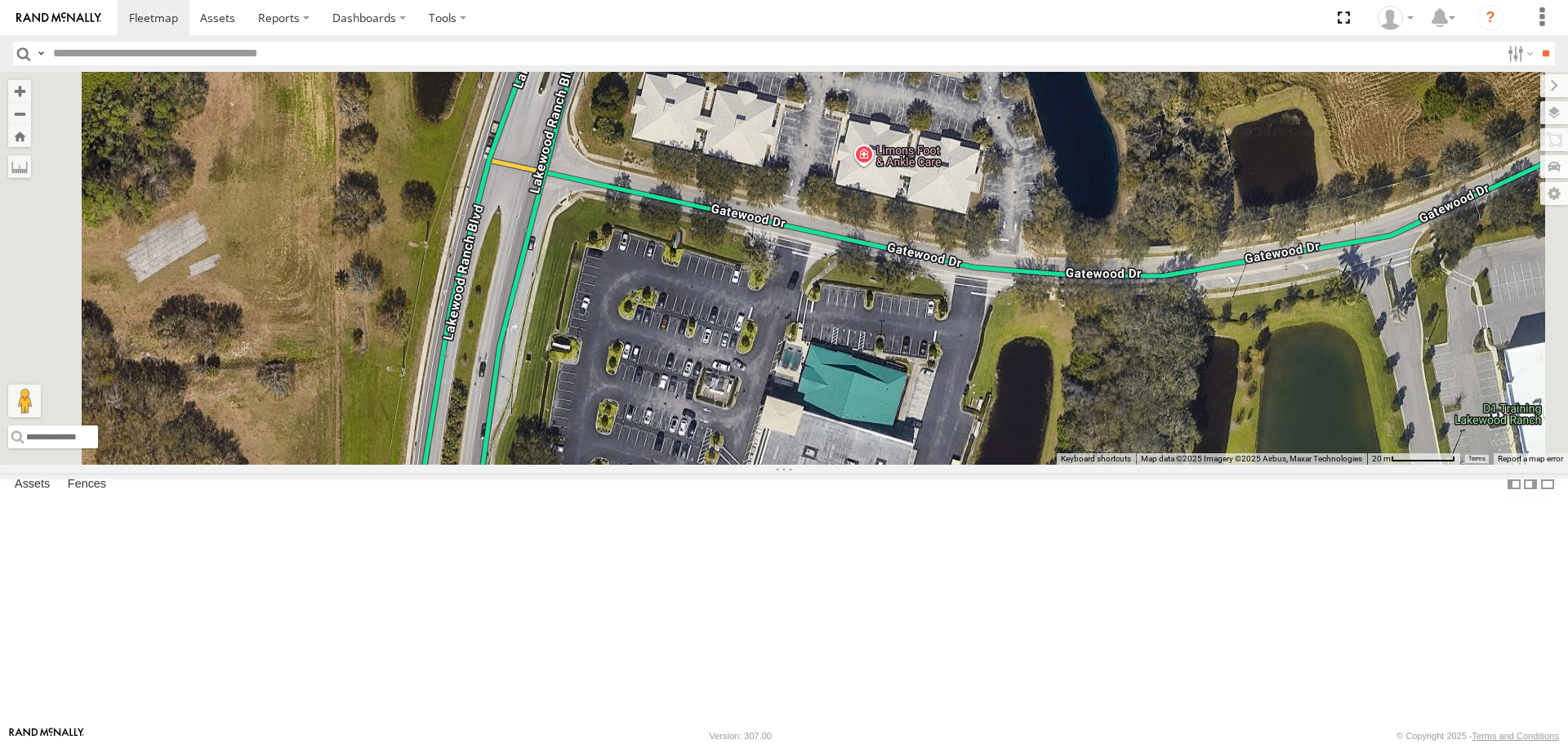
drag, startPoint x: 976, startPoint y: 179, endPoint x: 886, endPoint y: 380, distance: 220.2
click at [888, 378] on div "[PERSON_NAME]" at bounding box center [784, 268] width 1568 height 392
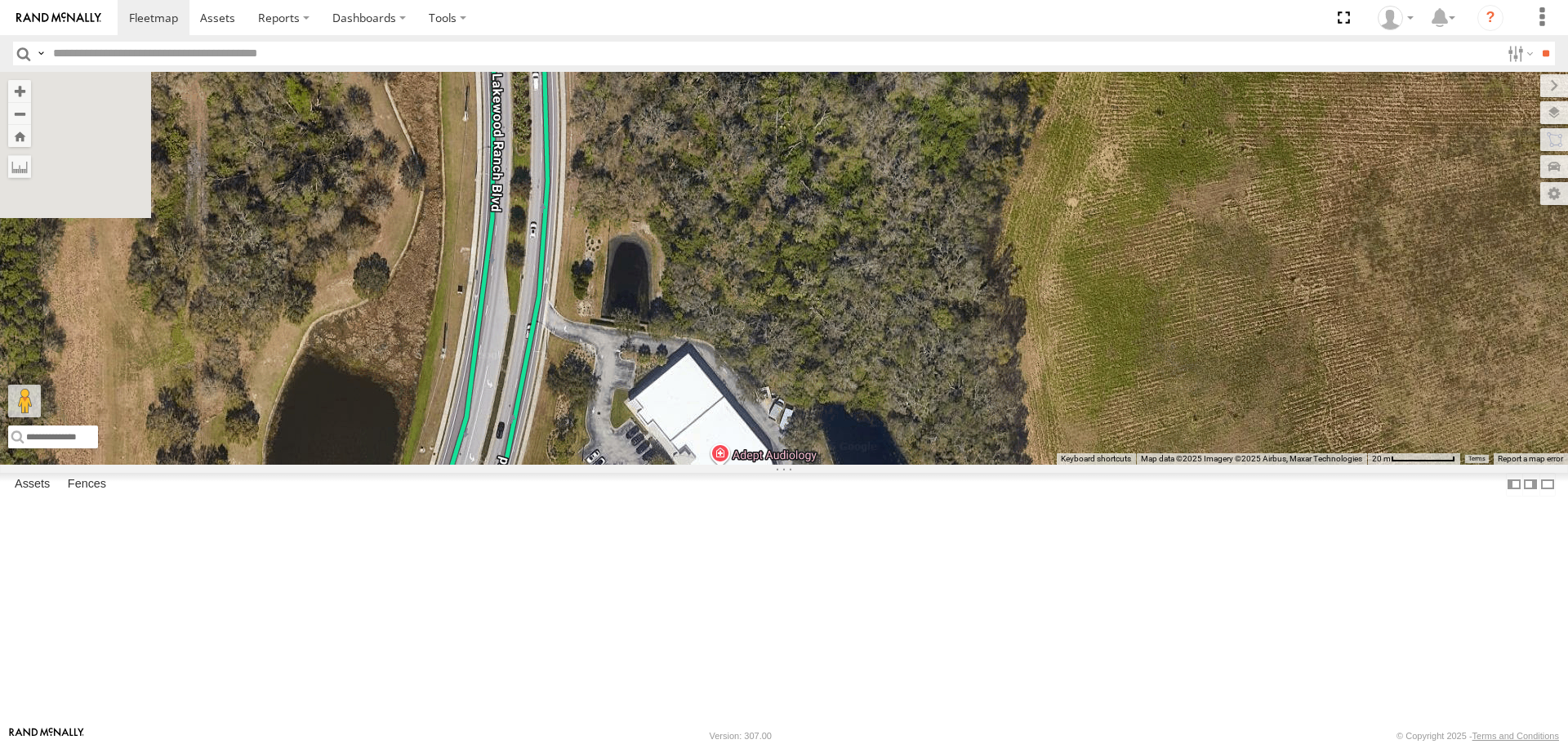
drag, startPoint x: 980, startPoint y: 396, endPoint x: 1000, endPoint y: 433, distance: 42.1
click at [999, 430] on div "[PERSON_NAME]" at bounding box center [784, 268] width 1568 height 392
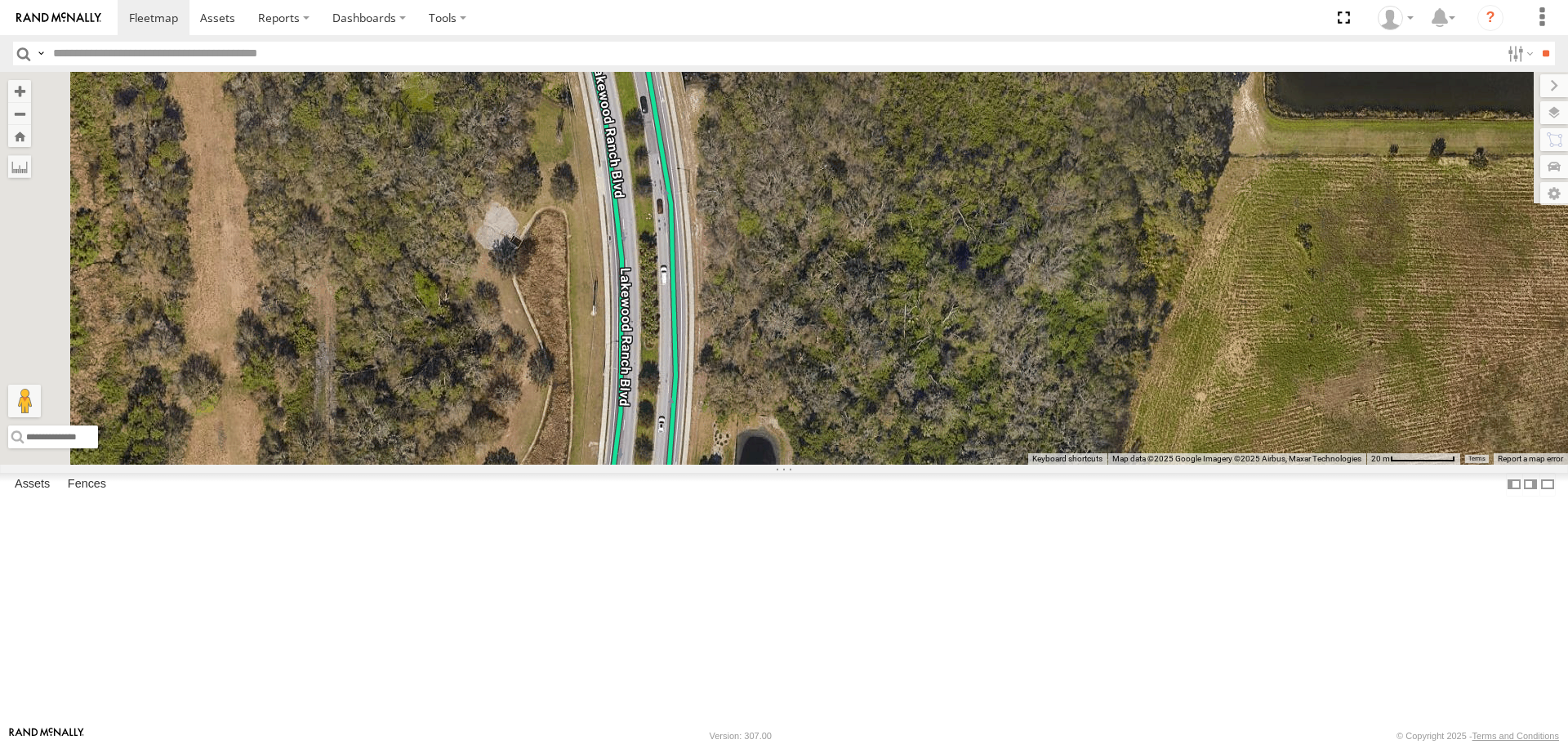
drag, startPoint x: 955, startPoint y: 313, endPoint x: 937, endPoint y: 443, distance: 131.2
click at [942, 431] on div "[PERSON_NAME]" at bounding box center [784, 268] width 1568 height 392
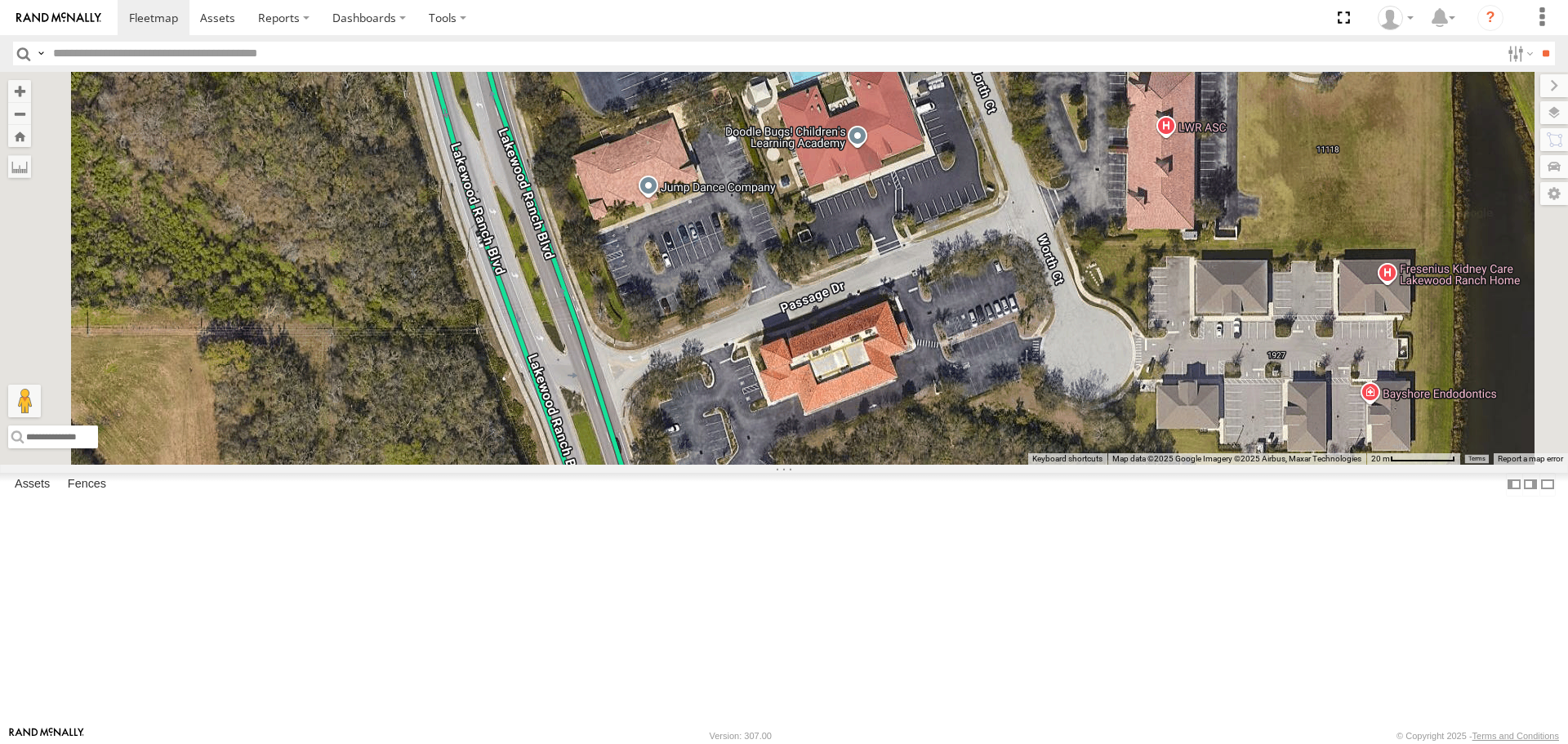
drag, startPoint x: 955, startPoint y: 347, endPoint x: 1037, endPoint y: 420, distance: 109.8
click at [1037, 420] on div "[PERSON_NAME]" at bounding box center [784, 268] width 1568 height 392
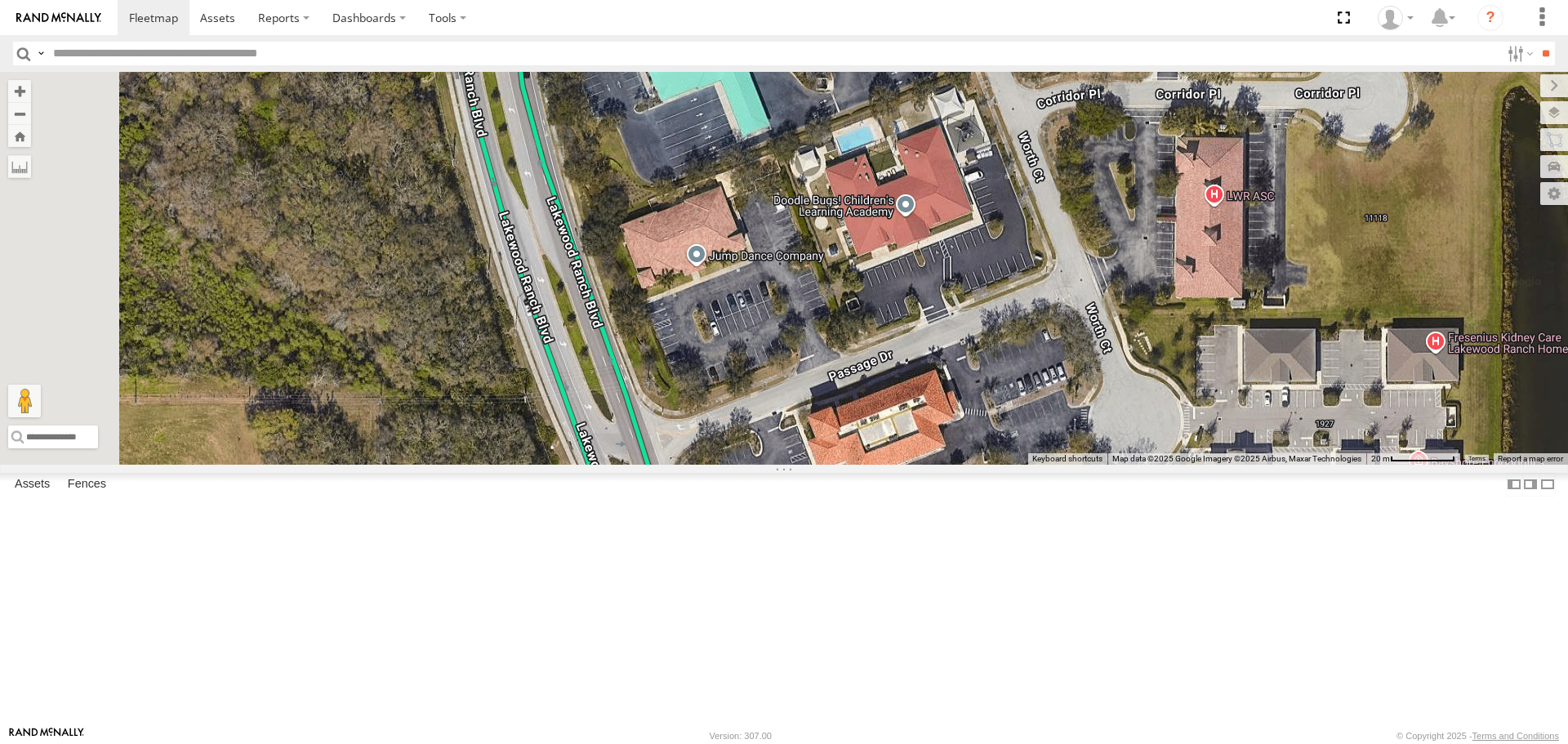
drag, startPoint x: 969, startPoint y: 326, endPoint x: 1057, endPoint y: 464, distance: 163.7
click at [1057, 464] on div "[PERSON_NAME]" at bounding box center [784, 268] width 1568 height 392
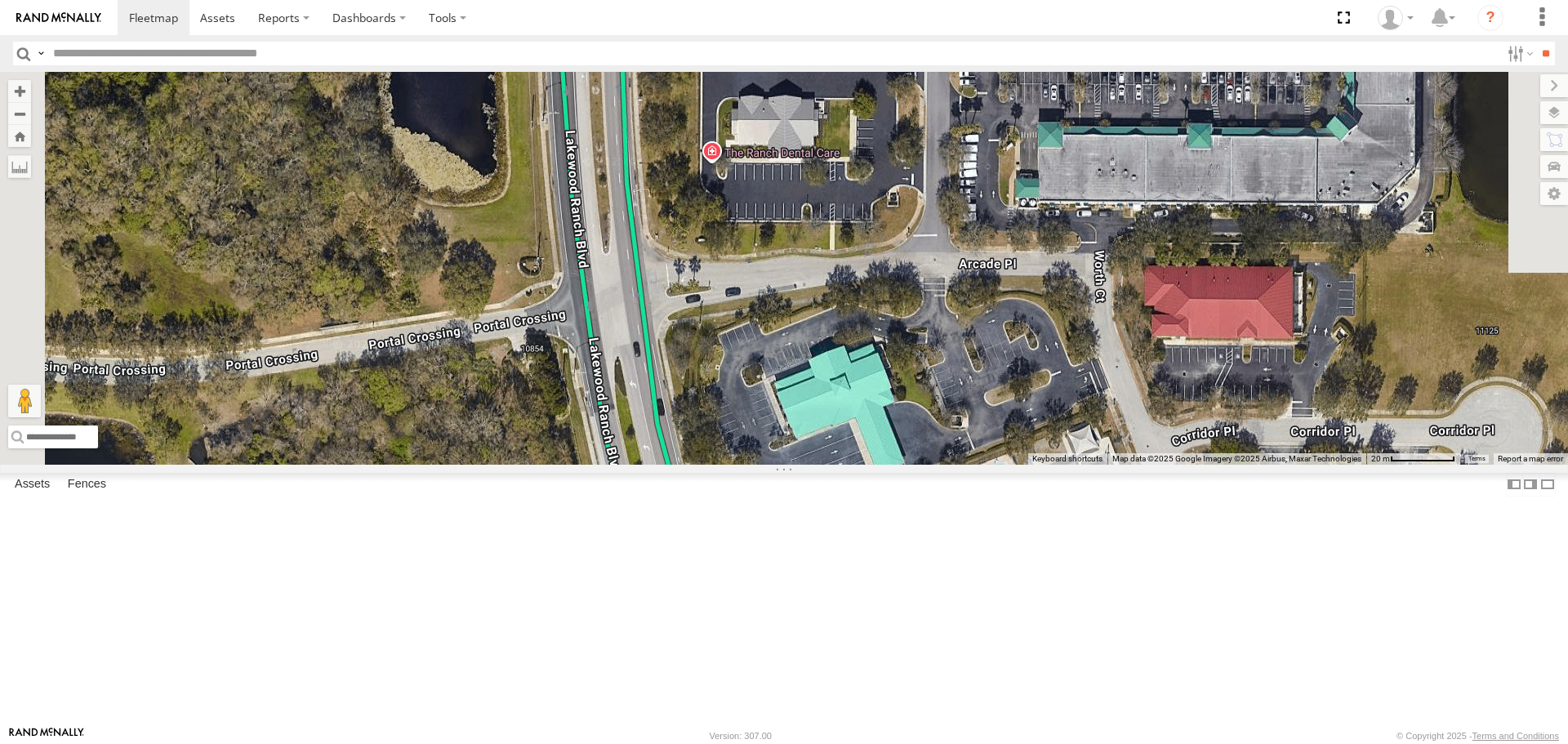
drag, startPoint x: 957, startPoint y: 348, endPoint x: 961, endPoint y: 474, distance: 126.1
click at [961, 464] on div "[PERSON_NAME]" at bounding box center [784, 268] width 1568 height 392
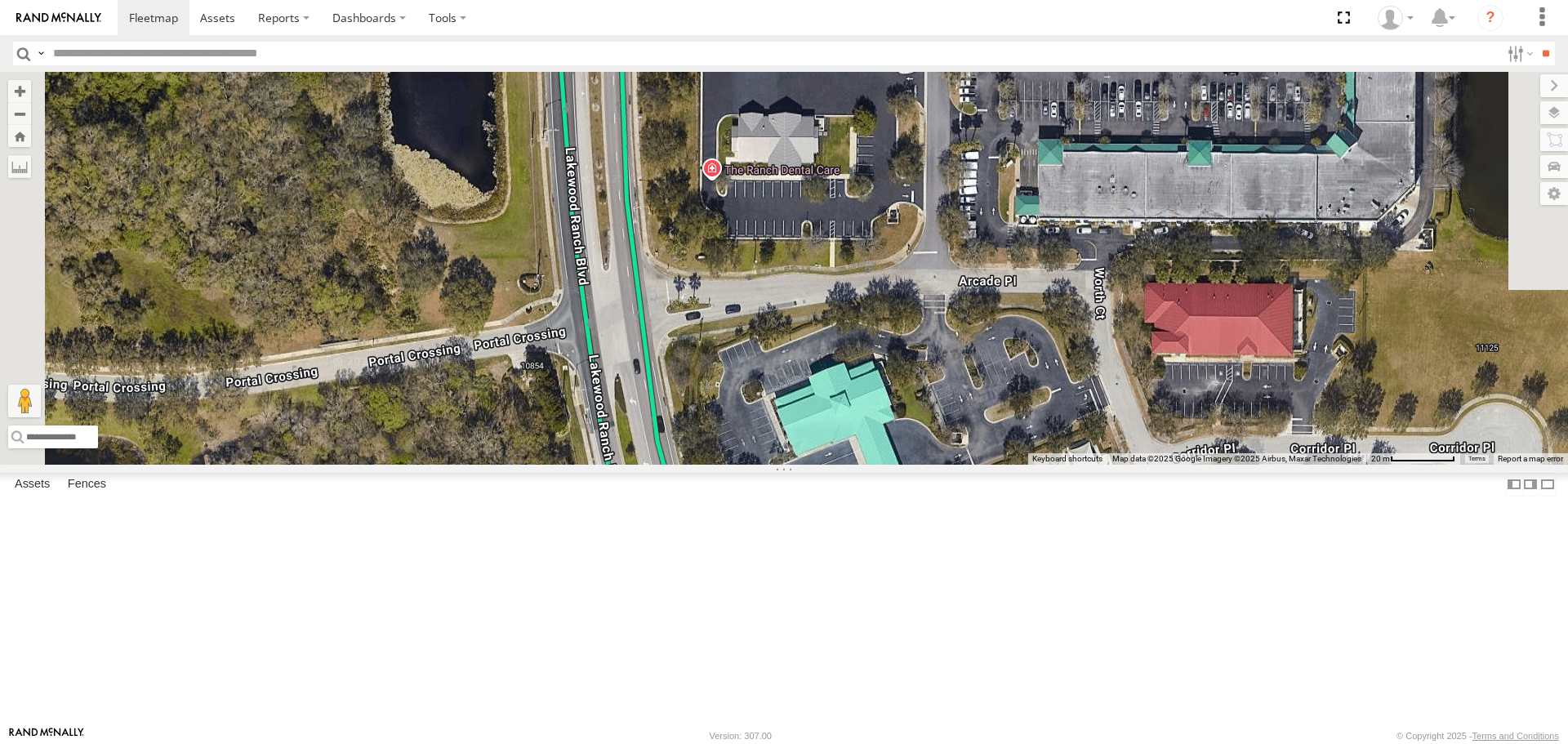
drag, startPoint x: 950, startPoint y: 454, endPoint x: 946, endPoint y: 474, distance: 20.4
click at [946, 464] on div "[PERSON_NAME]" at bounding box center [784, 268] width 1568 height 392
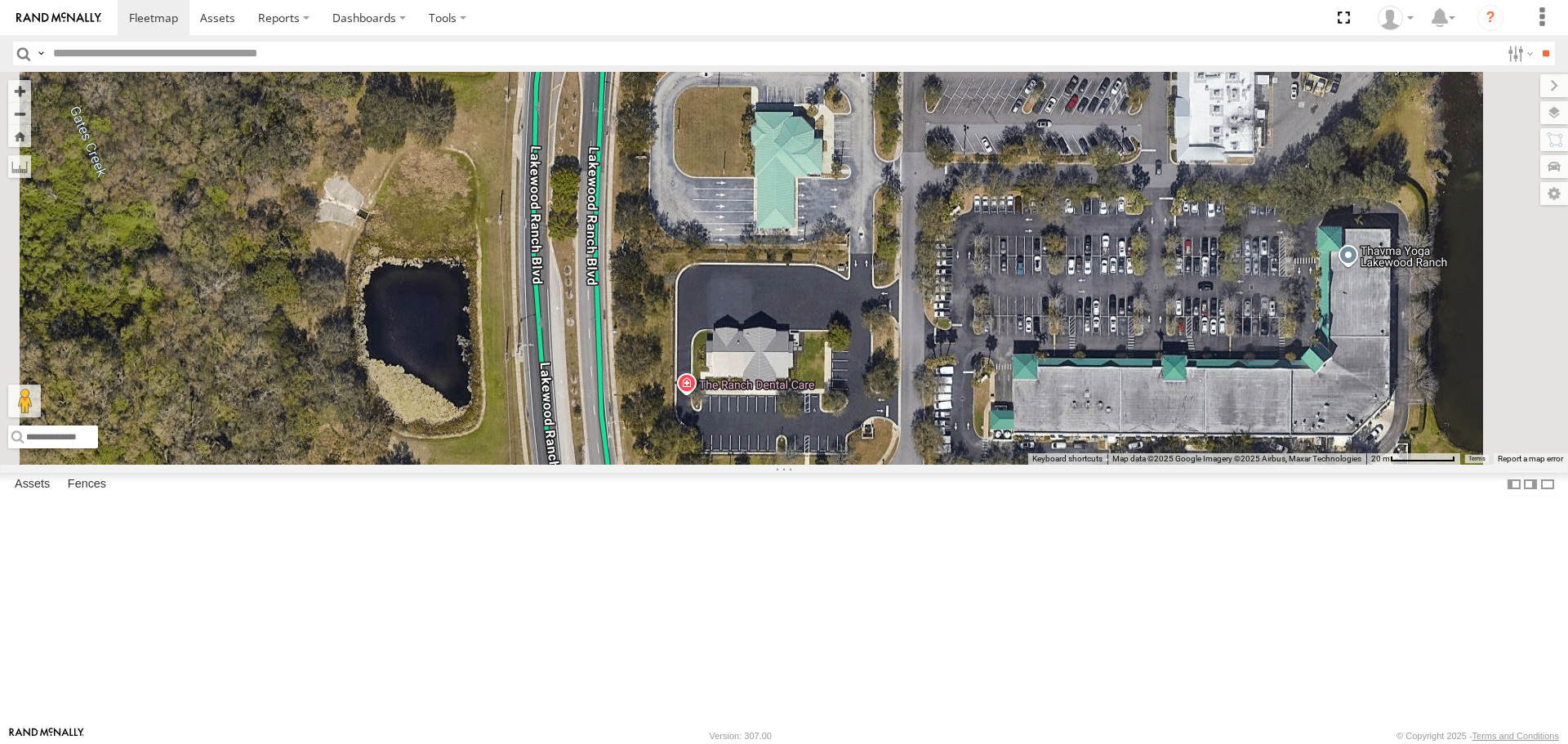
drag, startPoint x: 938, startPoint y: 392, endPoint x: 929, endPoint y: 455, distance: 63.6
click at [929, 454] on div "[PERSON_NAME]" at bounding box center [784, 268] width 1568 height 392
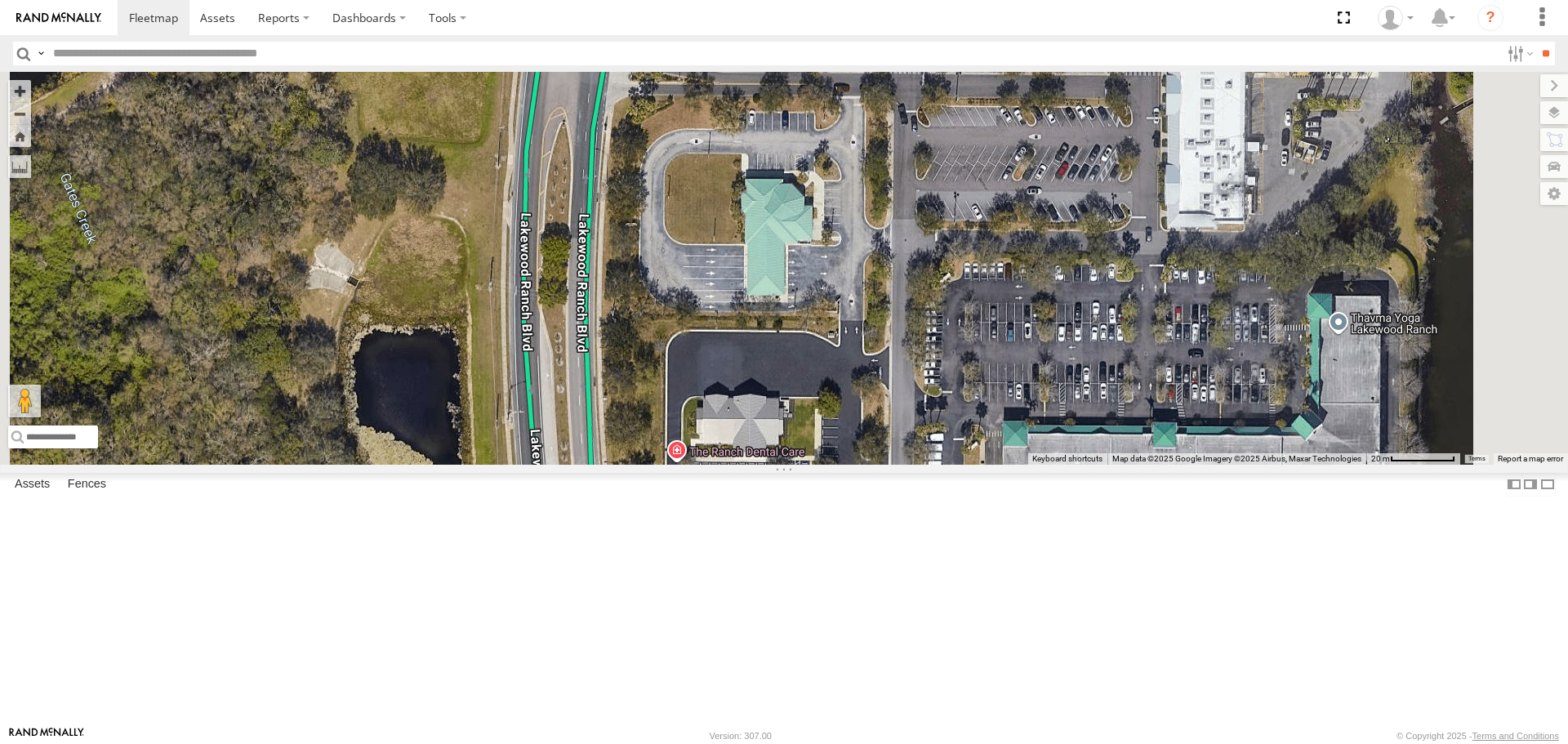
click at [922, 429] on div "[PERSON_NAME]" at bounding box center [784, 268] width 1568 height 392
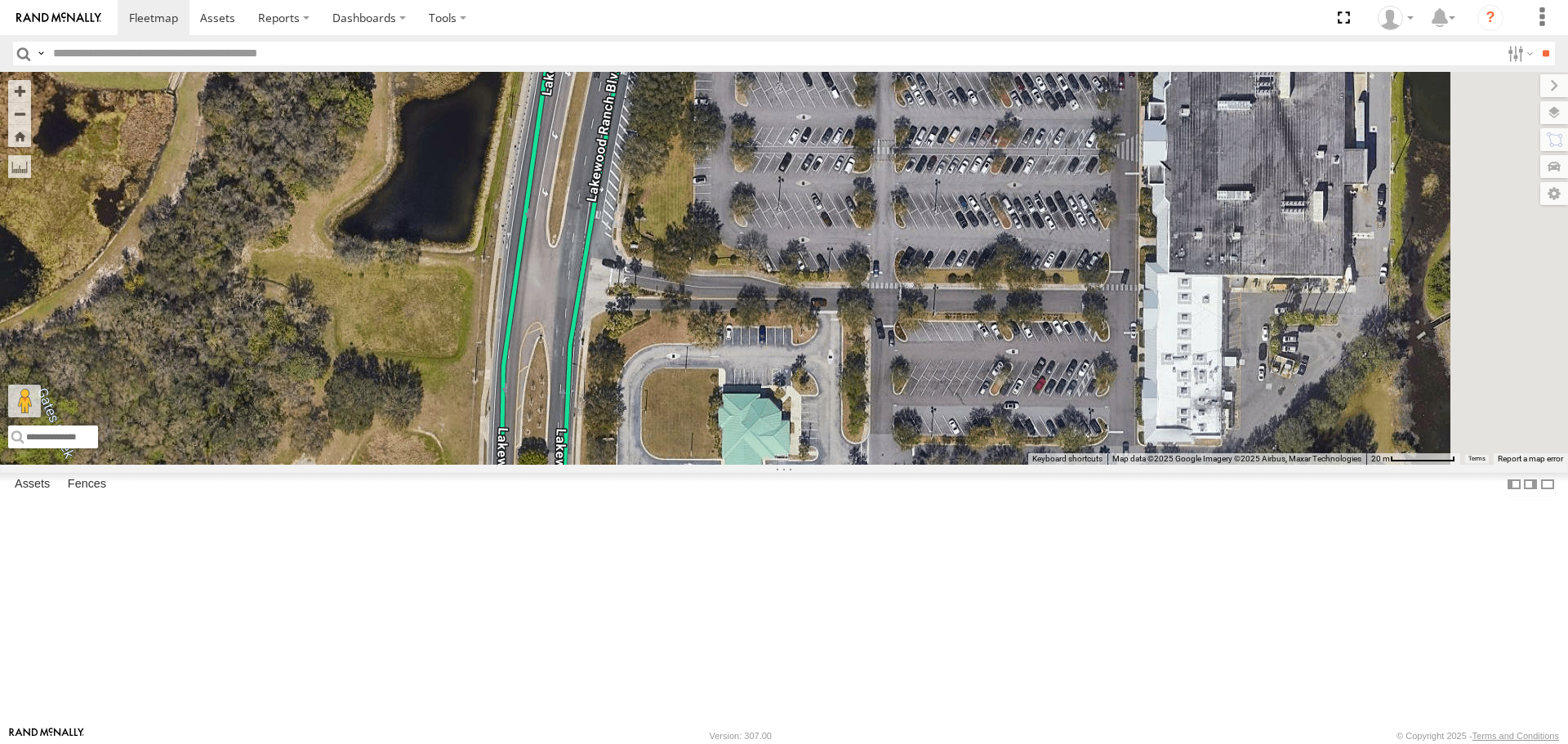
drag
click at [900, 464] on div "[PERSON_NAME]" at bounding box center [784, 268] width 1568 height 392
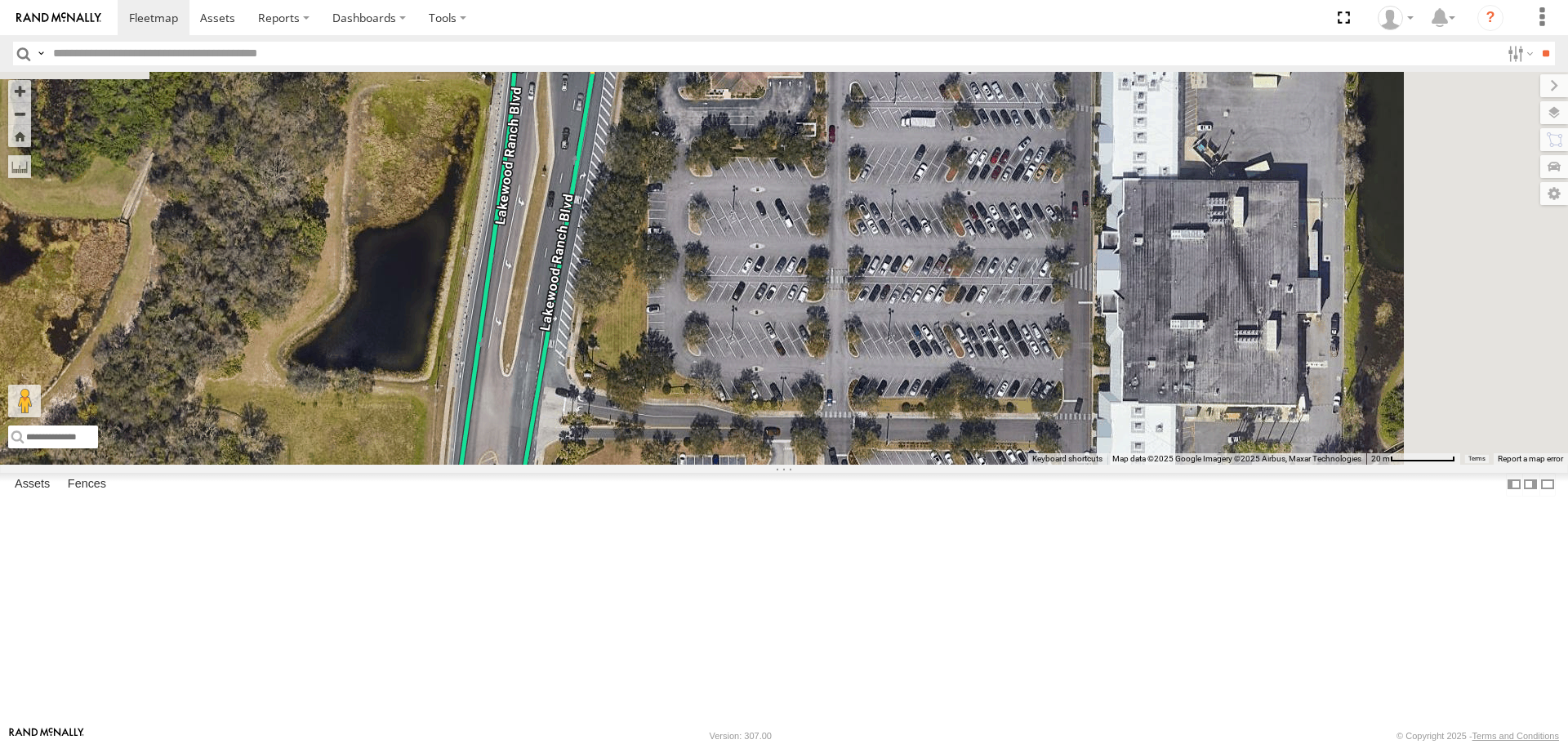
click at [905, 461] on div "[PERSON_NAME]" at bounding box center [784, 268] width 1568 height 392
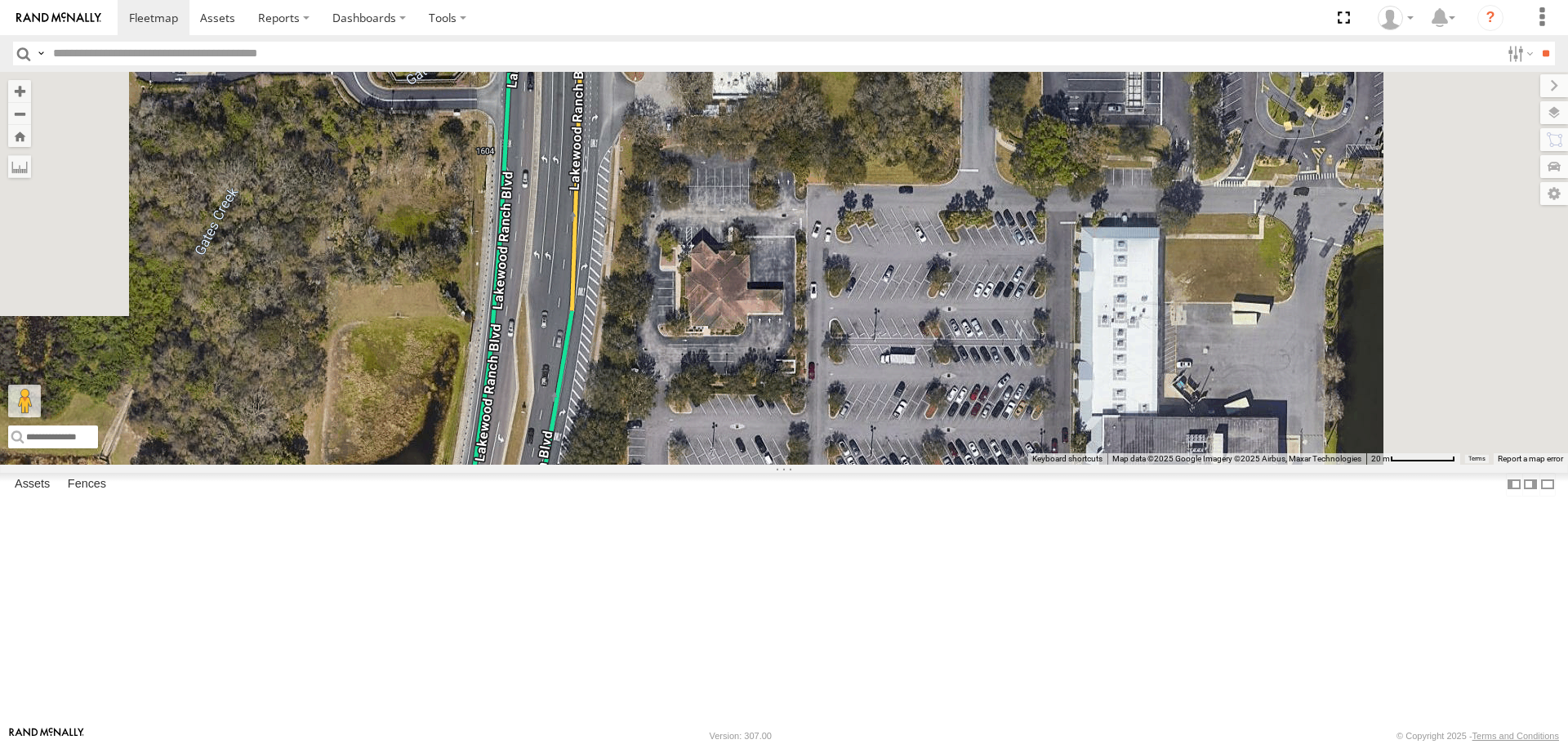
click at [903, 425] on div "[PERSON_NAME]" at bounding box center [784, 268] width 1568 height 392
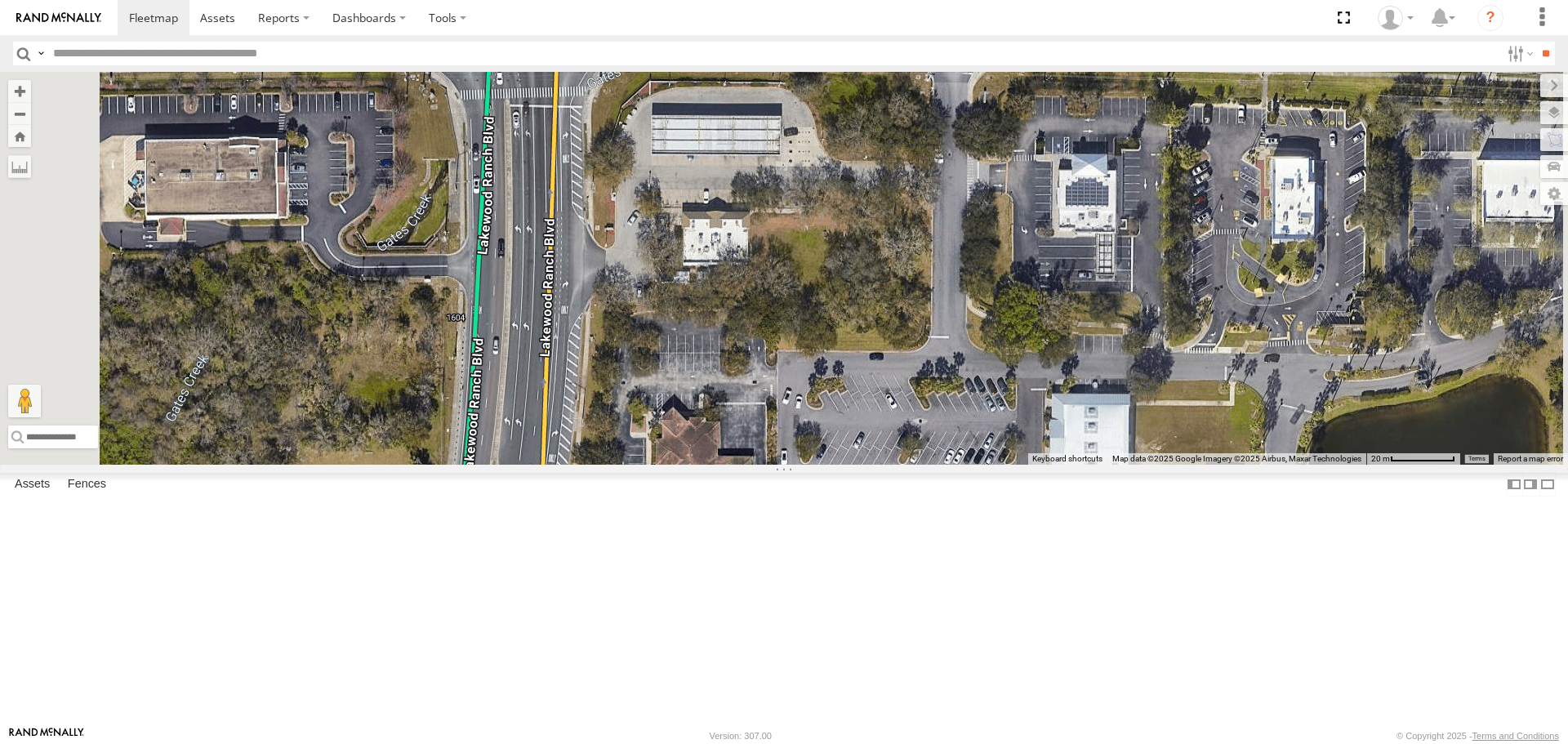
click at [891, 459] on div "[PERSON_NAME]" at bounding box center [784, 268] width 1568 height 392
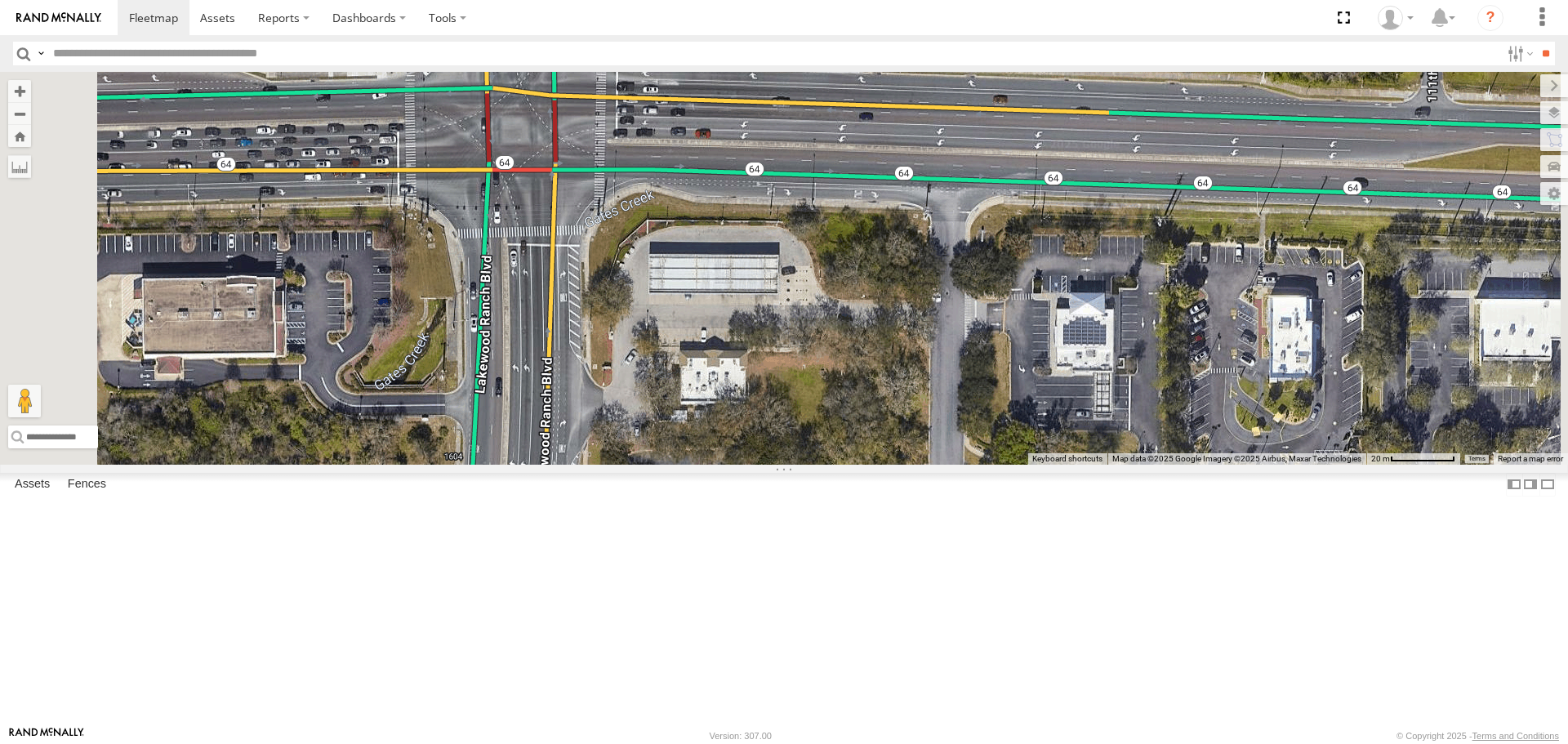
click at [895, 270] on div "[PERSON_NAME]" at bounding box center [784, 268] width 1568 height 392
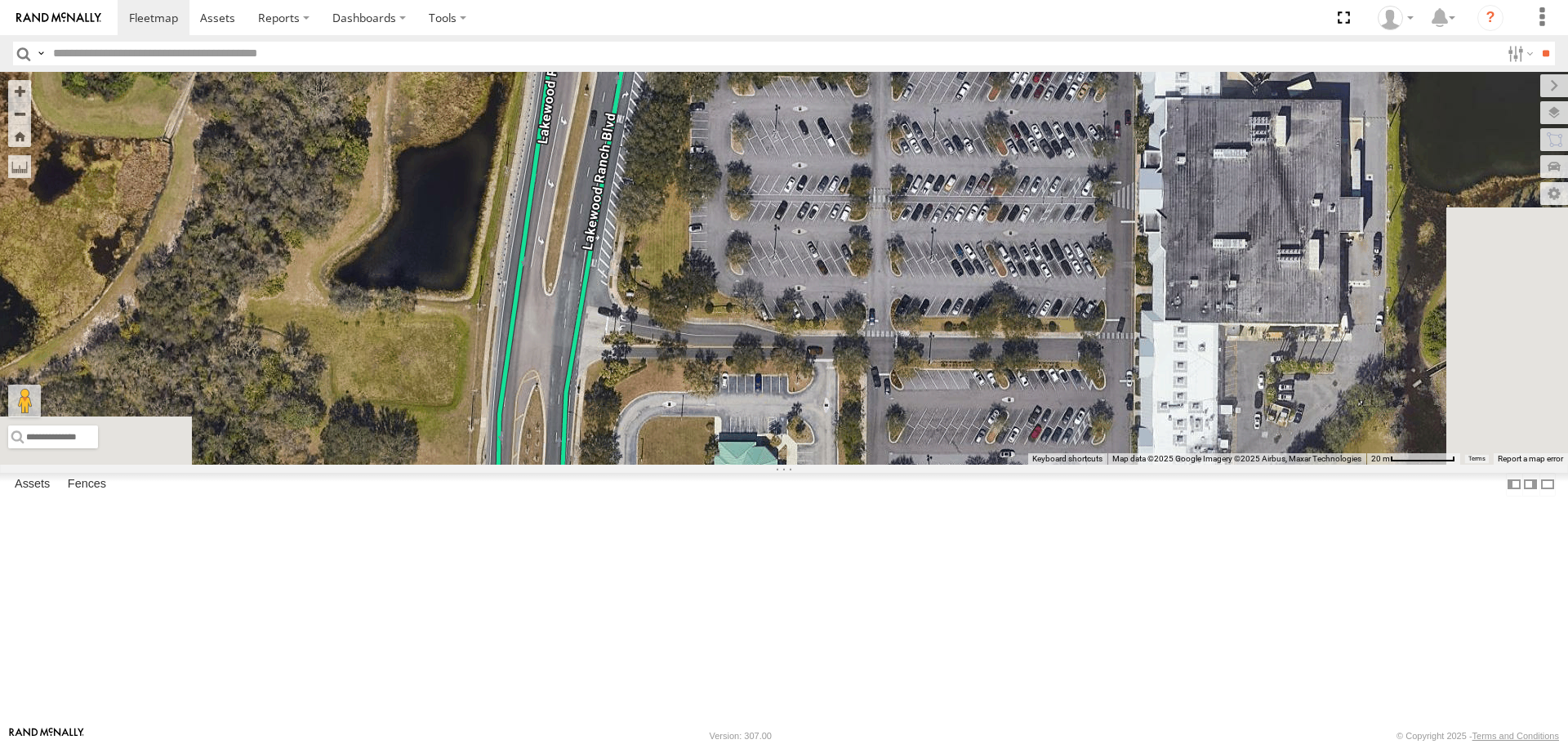
click at [917, 287] on div "[PERSON_NAME]" at bounding box center [784, 268] width 1568 height 392
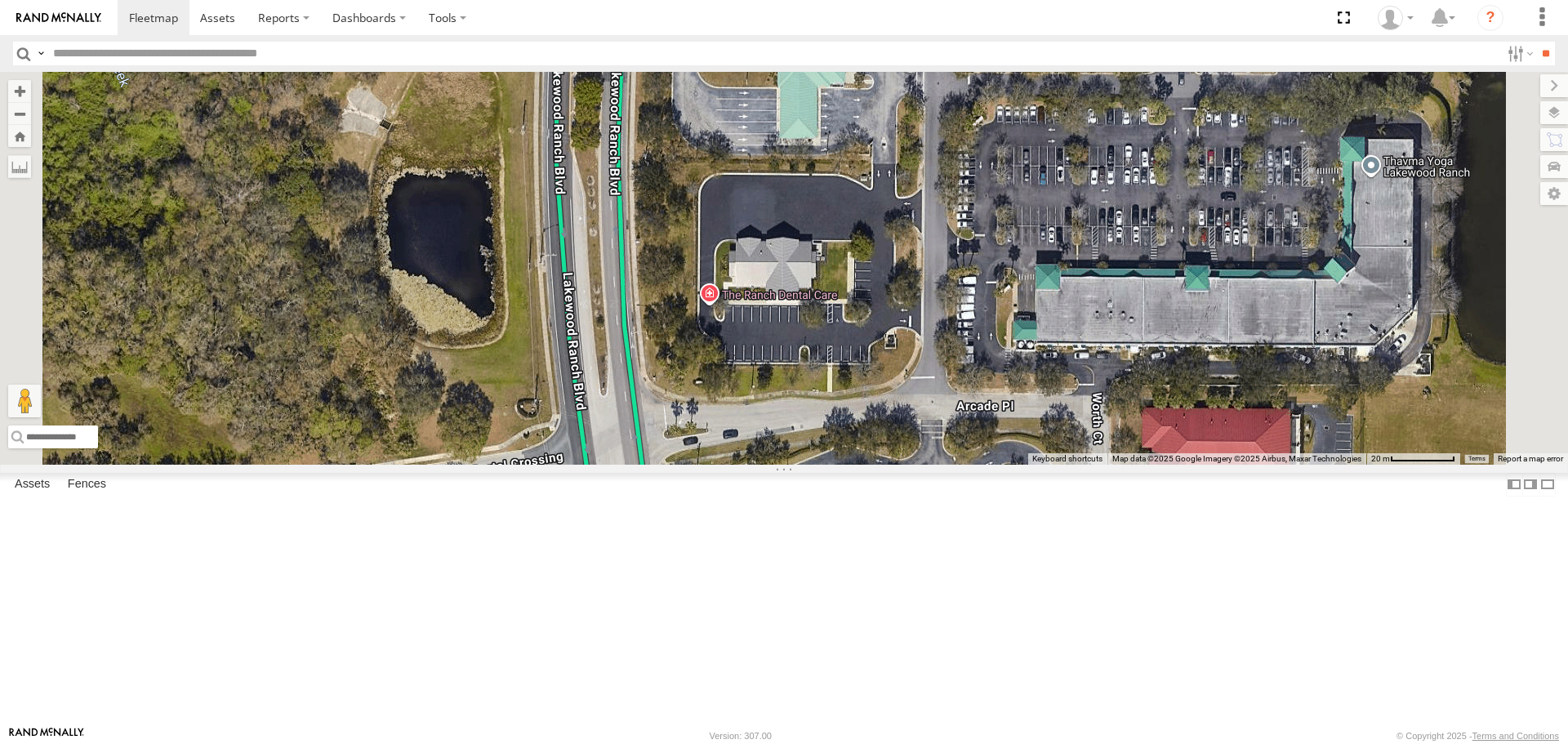
click at [914, 299] on div "[PERSON_NAME]" at bounding box center [784, 268] width 1568 height 392
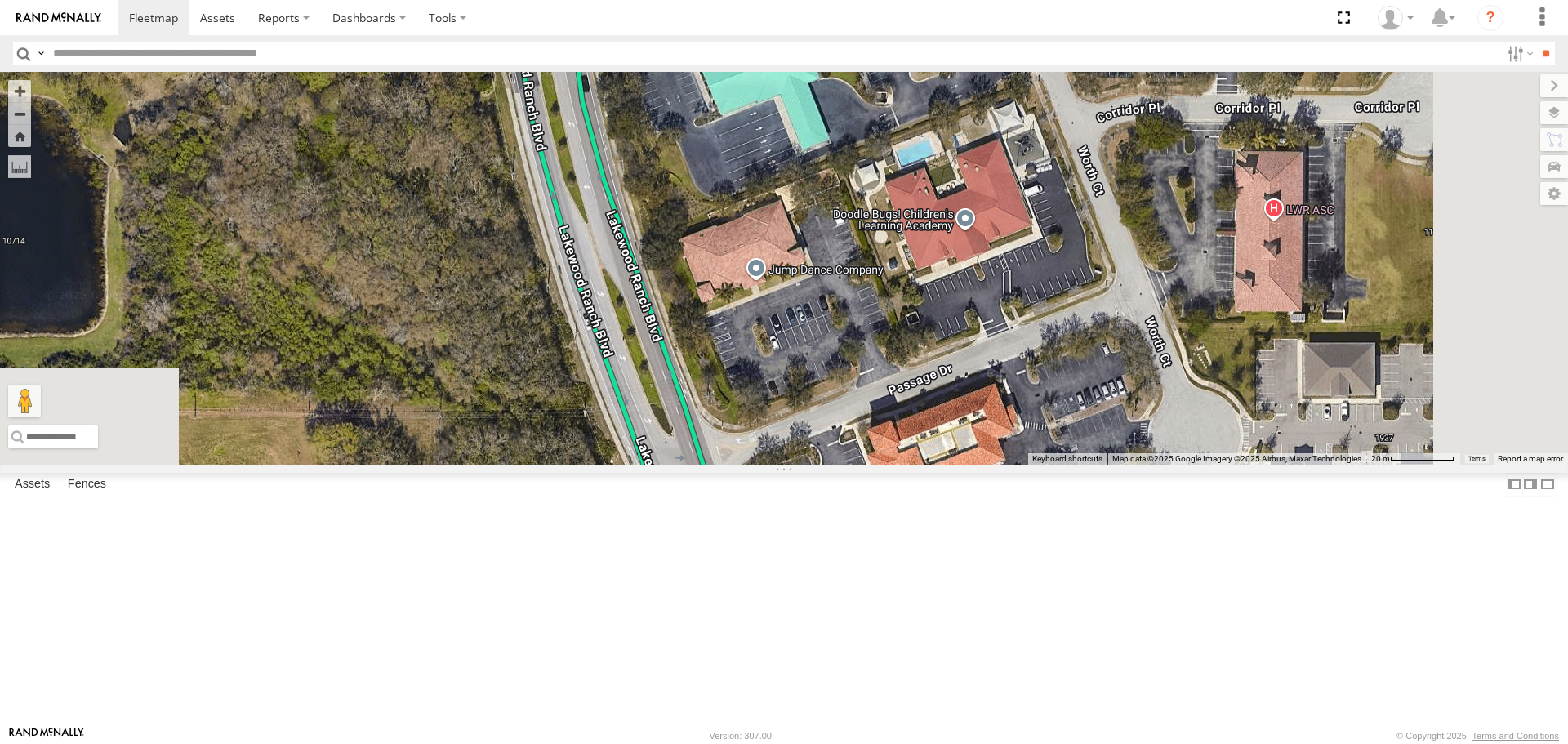
click at [912, 327] on div "[PERSON_NAME]" at bounding box center [784, 268] width 1568 height 392
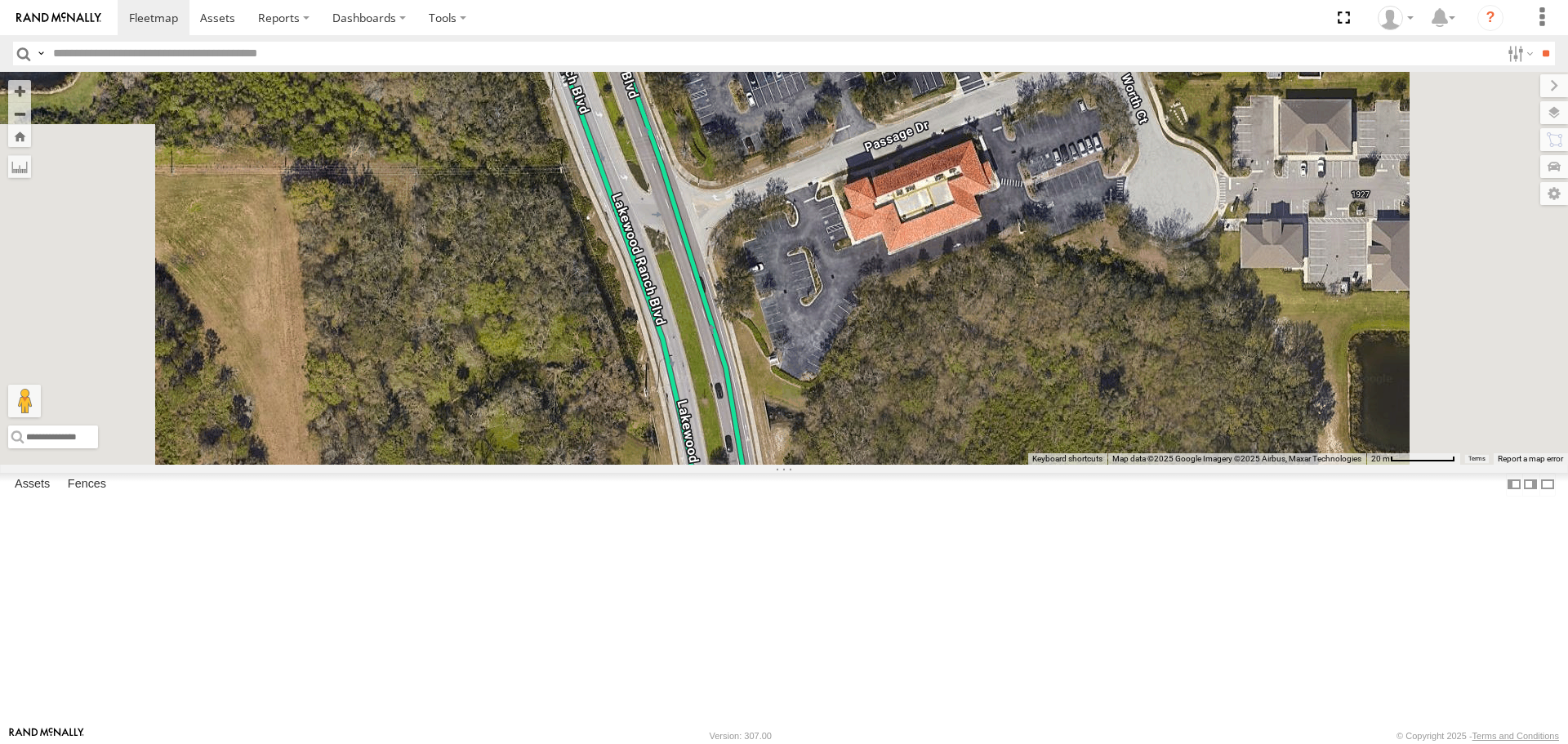
click at [916, 319] on div "[PERSON_NAME]" at bounding box center [784, 268] width 1568 height 392
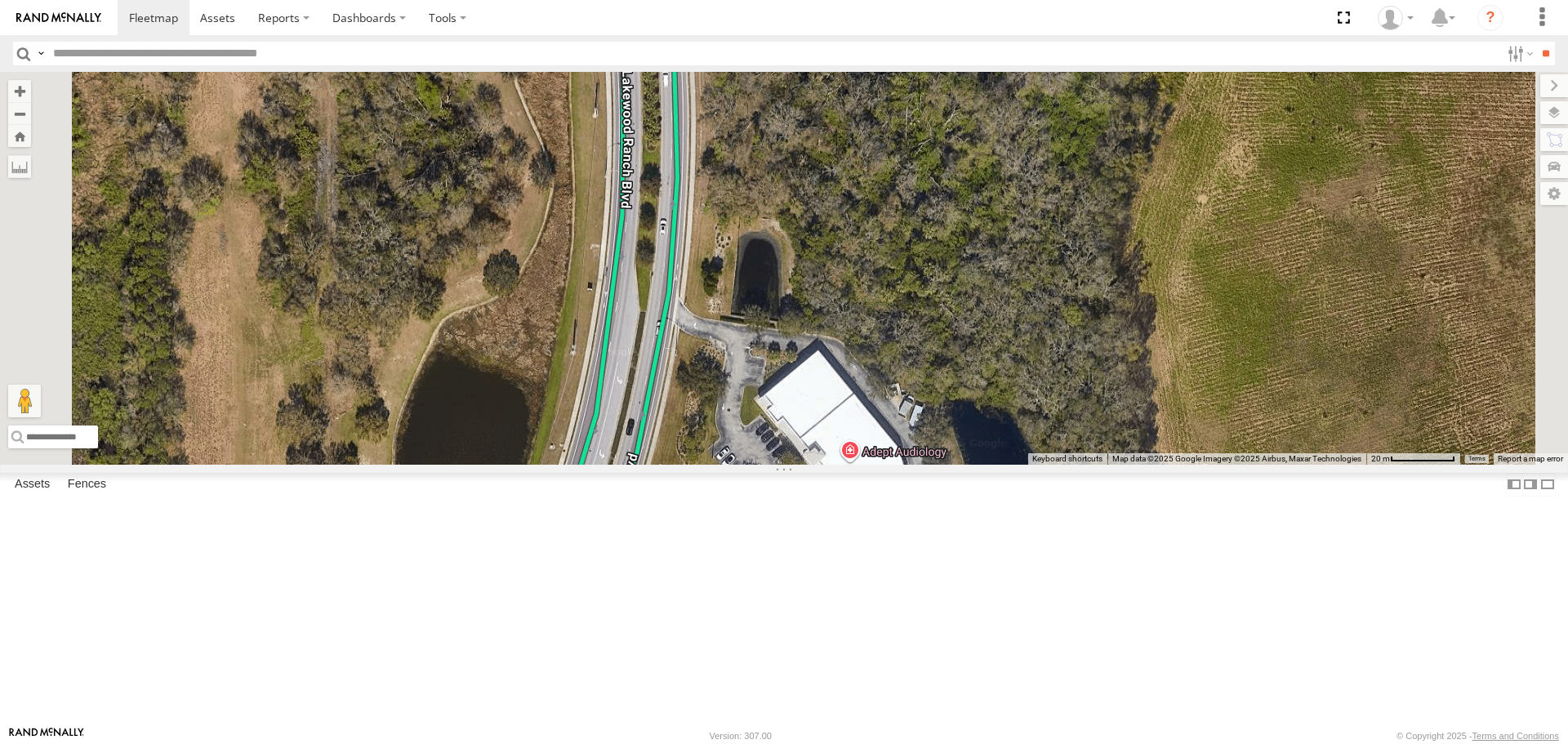
click at [983, 256] on div "[PERSON_NAME]" at bounding box center [784, 268] width 1568 height 392
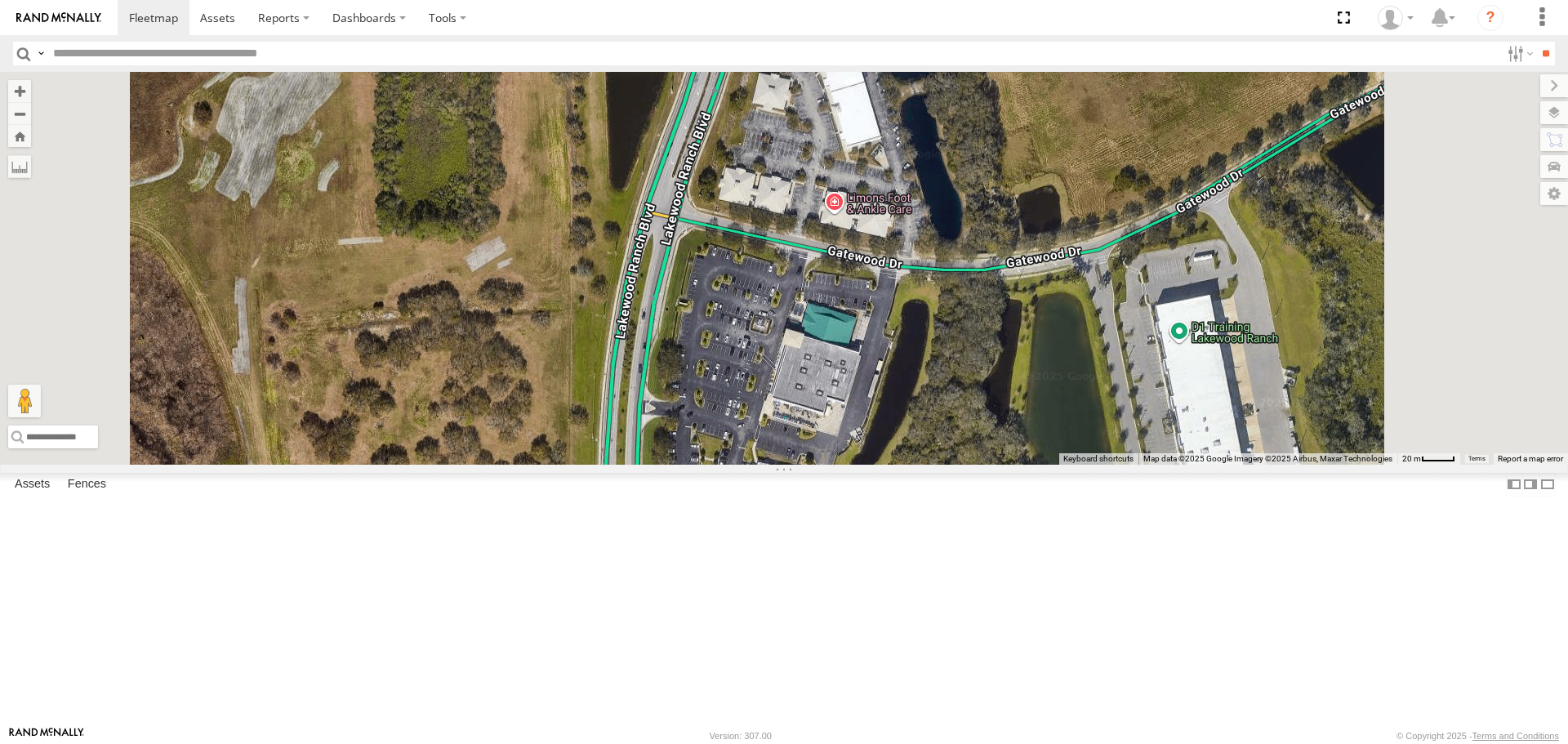
click at [948, 273] on div "[PERSON_NAME]" at bounding box center [784, 268] width 1568 height 392
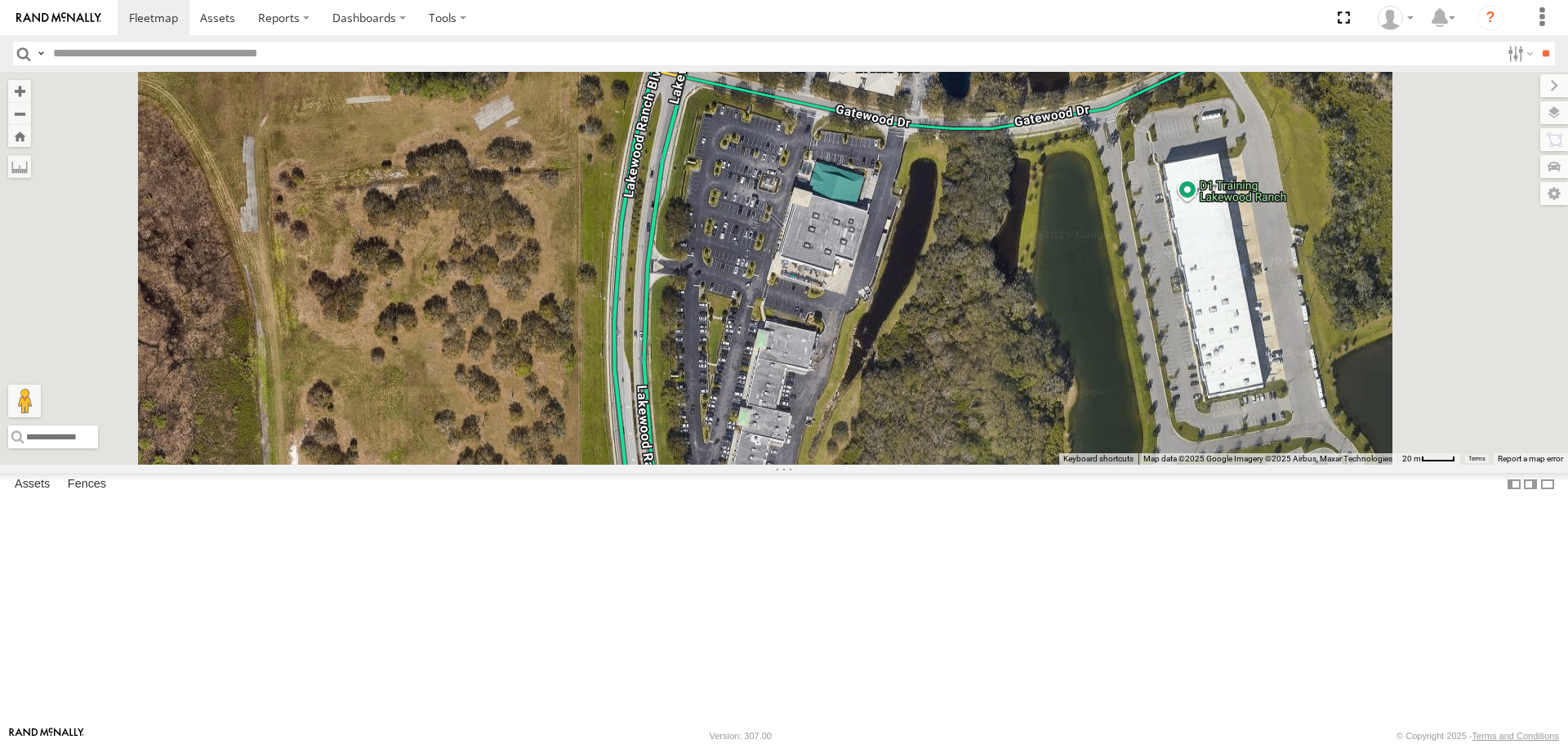
click at [936, 187] on div "[PERSON_NAME]" at bounding box center [784, 268] width 1568 height 392
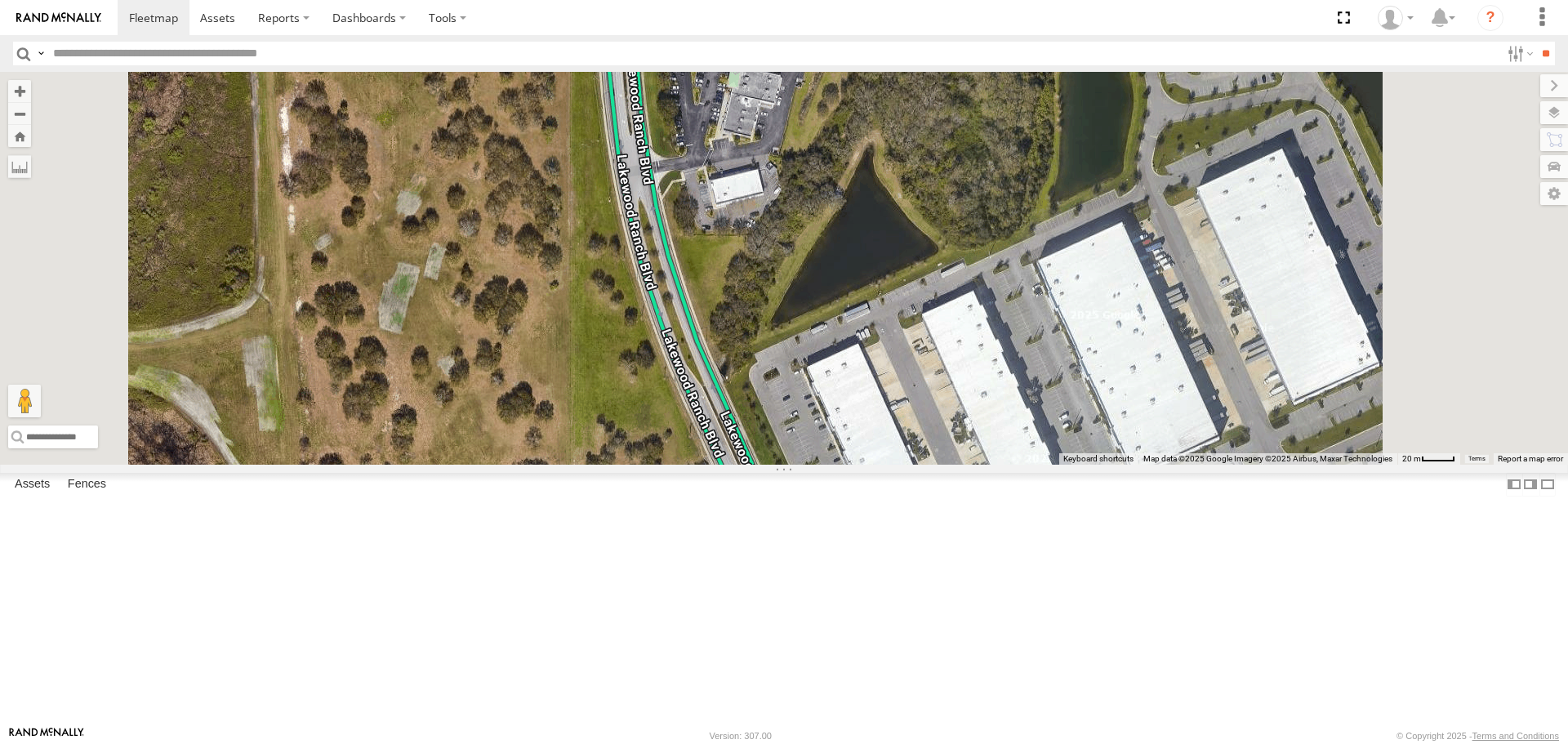
click at [935, 321] on div "[PERSON_NAME]" at bounding box center [784, 268] width 1568 height 392
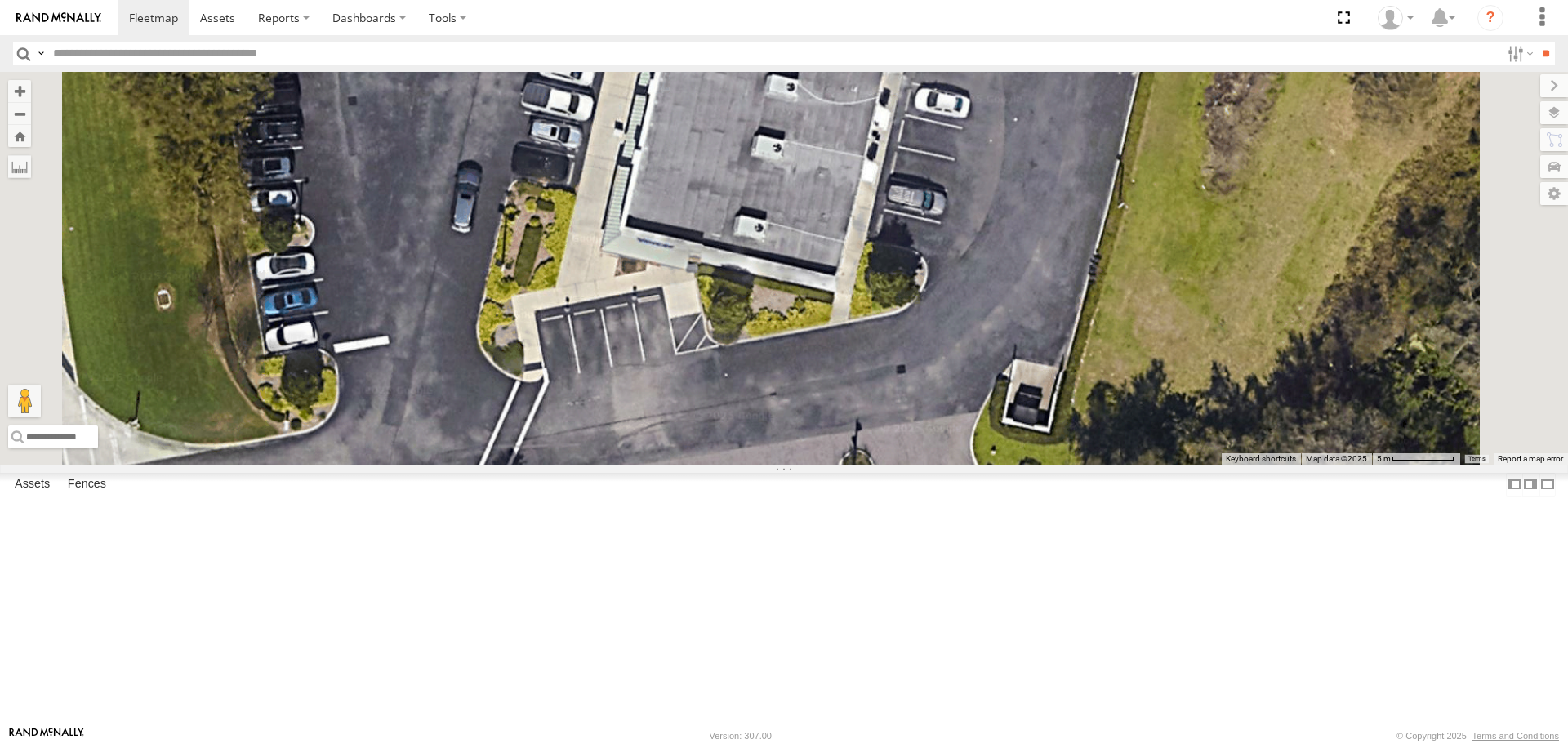
drag, startPoint x: 968, startPoint y: 172, endPoint x: 946, endPoint y: 392, distance: 221.1
click at [946, 392] on div "[PERSON_NAME]" at bounding box center [784, 268] width 1568 height 392
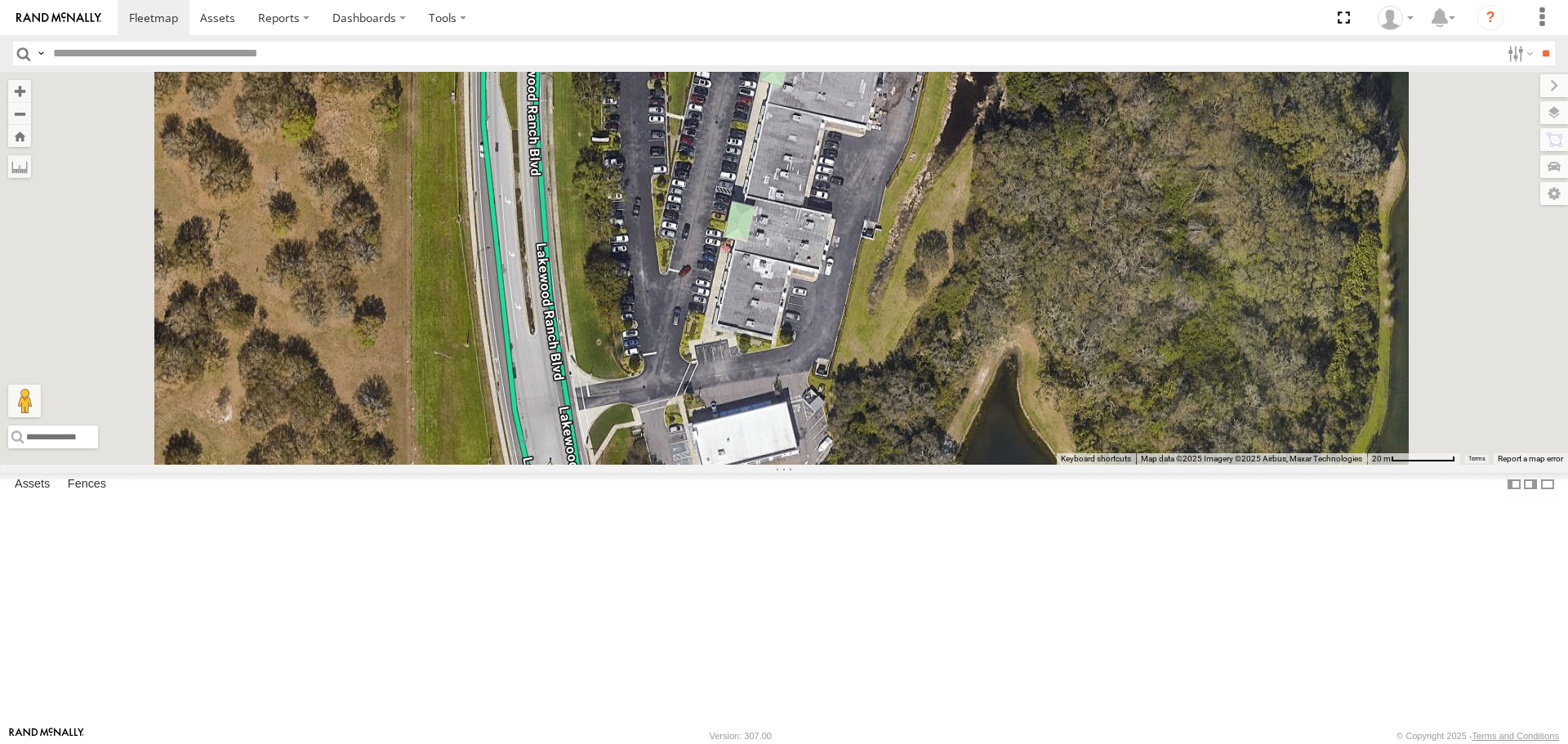
click at [0, 0] on span "Roadmap" at bounding box center [0, 0] width 0 height 0
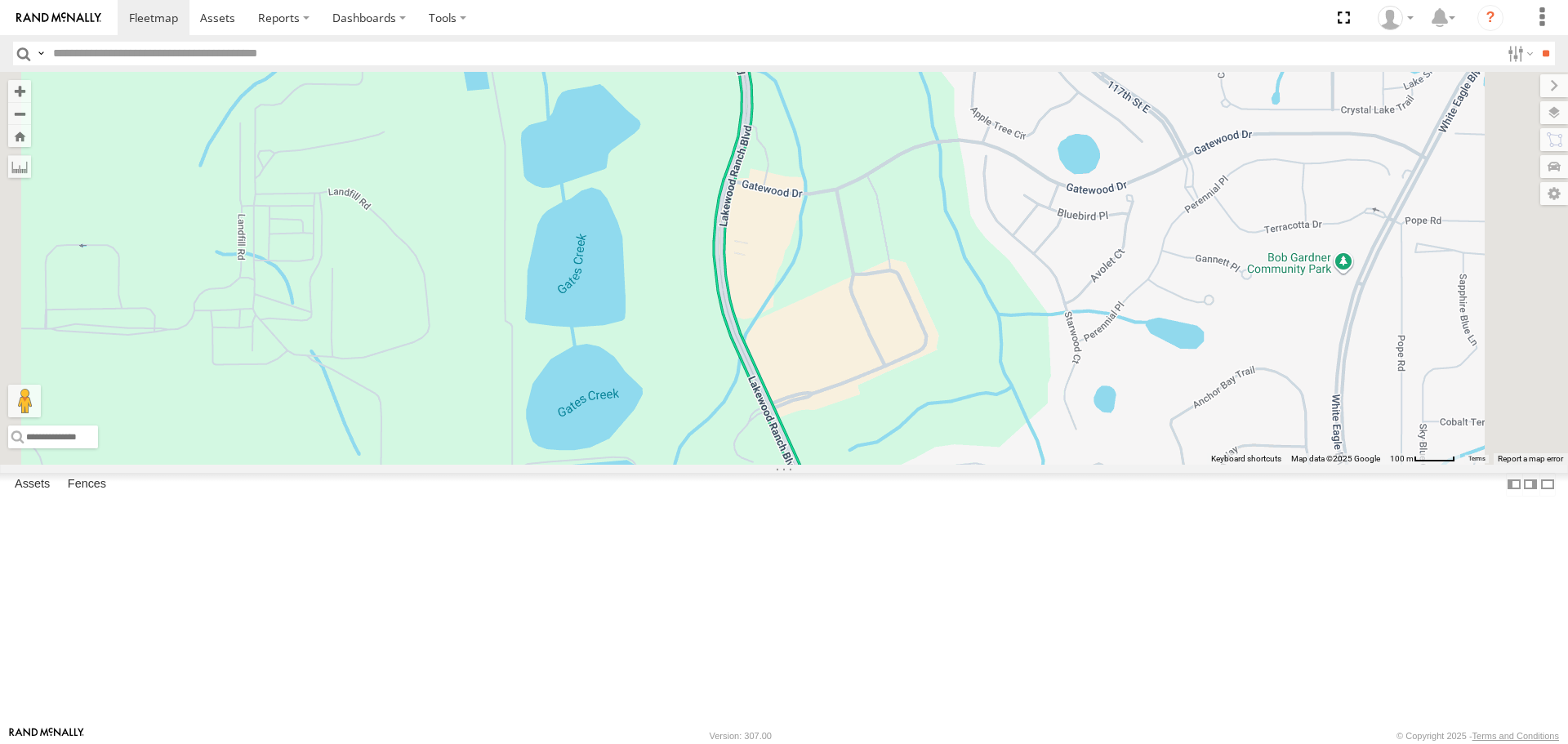
drag, startPoint x: 1087, startPoint y: 283, endPoint x: 1016, endPoint y: 361, distance: 105.5
click at [1025, 363] on div "[PERSON_NAME]" at bounding box center [784, 268] width 1568 height 392
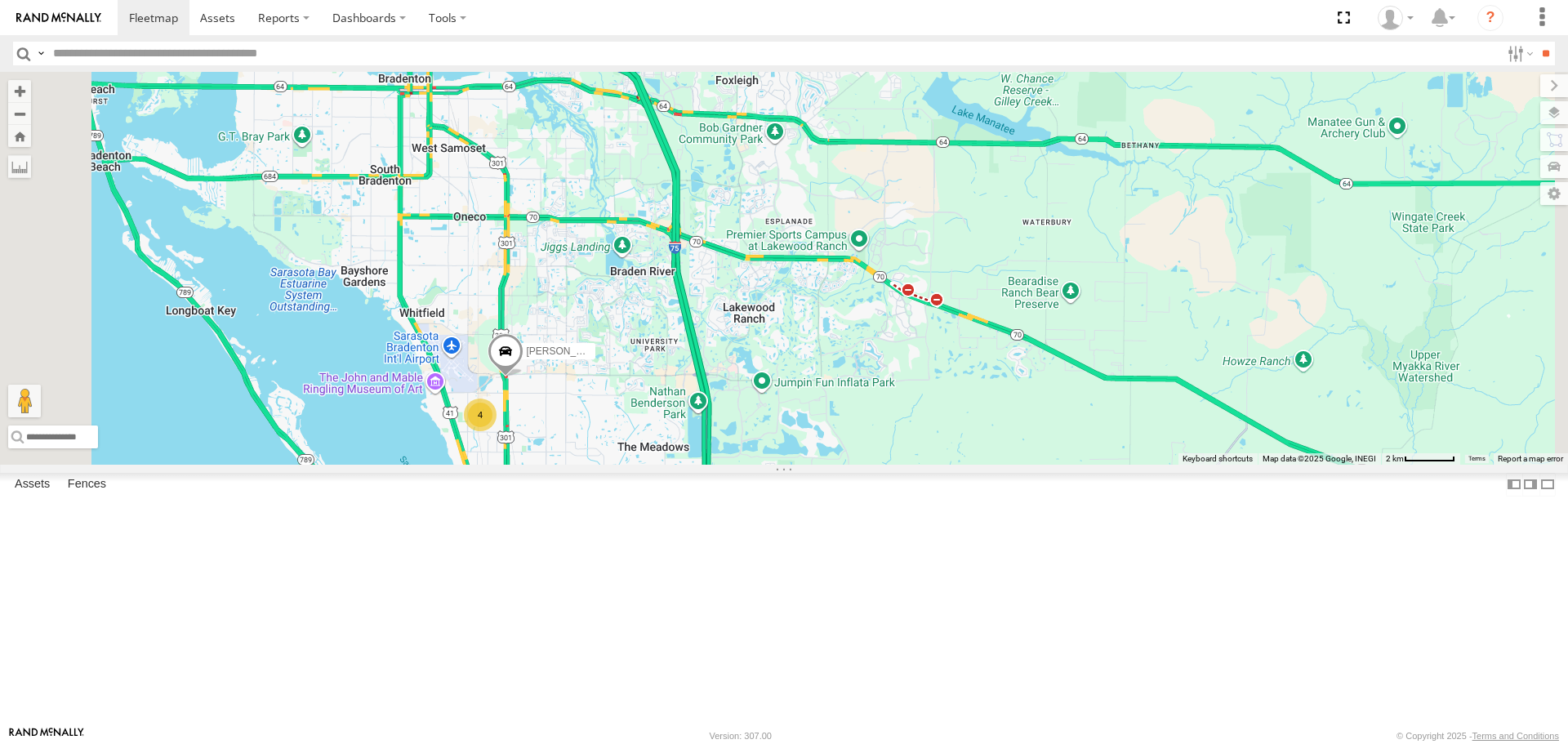
drag, startPoint x: 846, startPoint y: 472, endPoint x: 880, endPoint y: 312, distance: 163.6
click at [879, 312] on div "4 Robert" at bounding box center [784, 268] width 1568 height 392
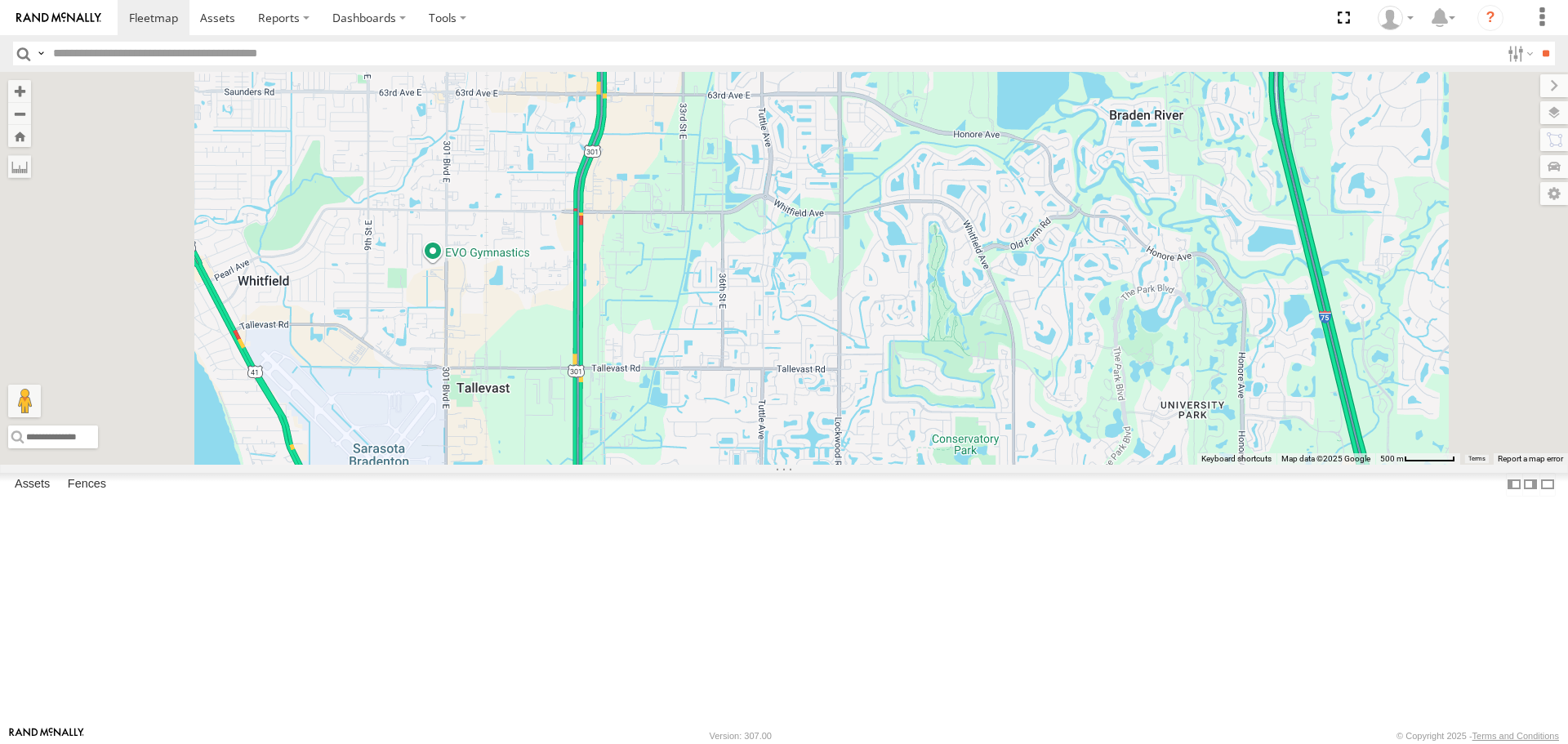
drag, startPoint x: 806, startPoint y: 322, endPoint x: 889, endPoint y: 479, distance: 177.6
click at [889, 464] on div "Robert 4" at bounding box center [784, 268] width 1568 height 392
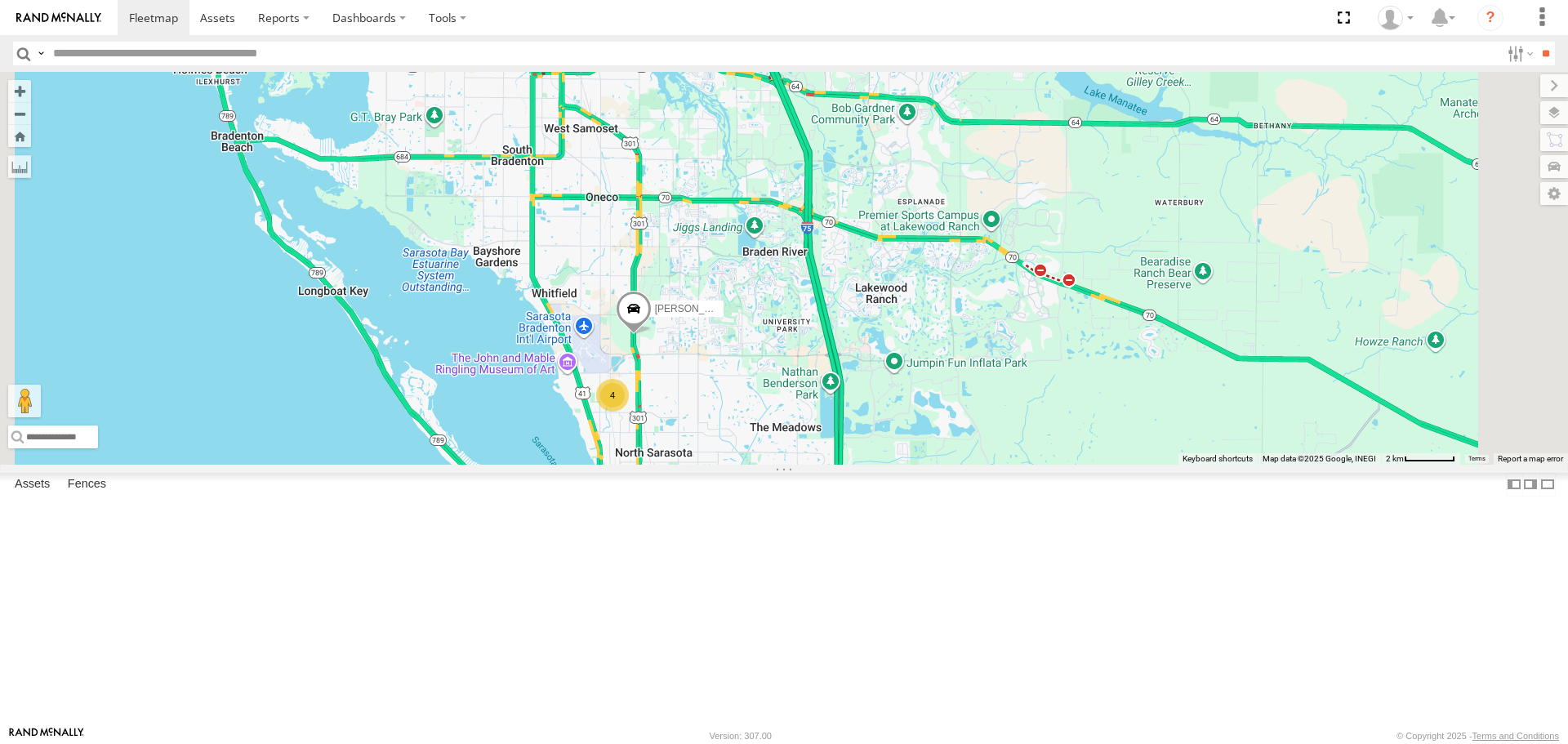
drag, startPoint x: 910, startPoint y: 586, endPoint x: 881, endPoint y: 497, distance: 93.6
click at [881, 464] on div "Robert 4" at bounding box center [784, 268] width 1568 height 392
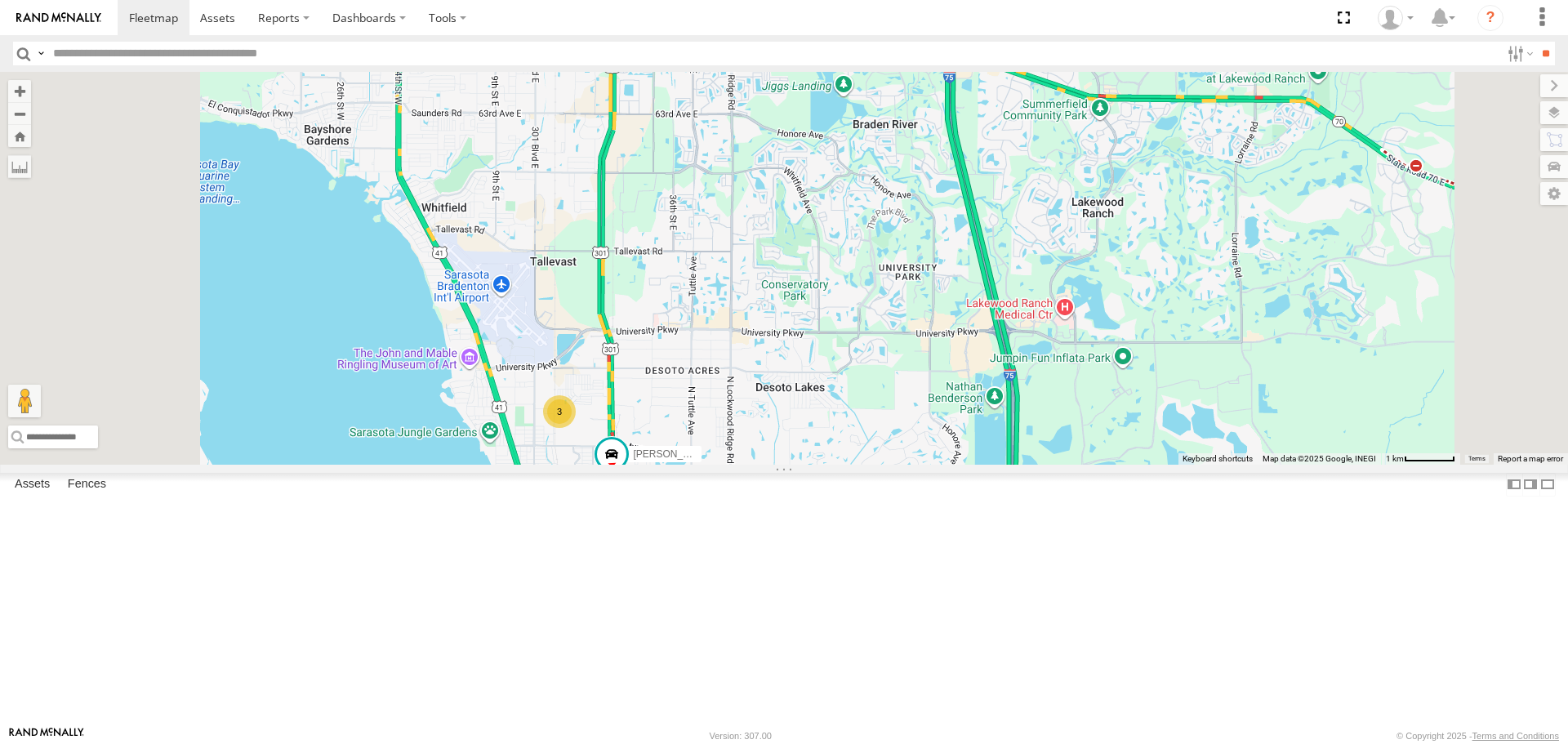
drag, startPoint x: 863, startPoint y: 432, endPoint x: 877, endPoint y: 512, distance: 81.2
click at [881, 464] on div "Robert Tom 3" at bounding box center [784, 268] width 1568 height 392
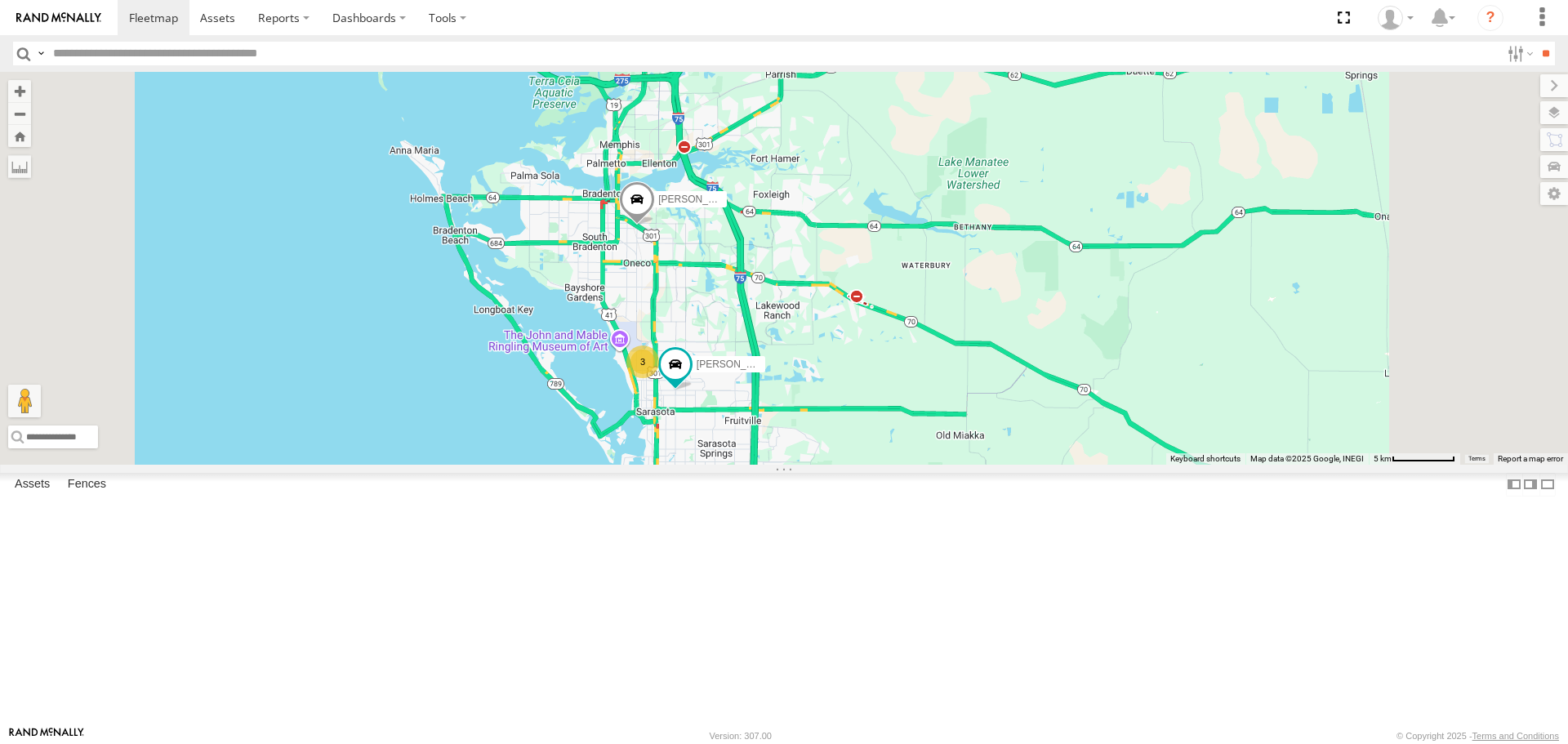
click at [659, 378] on div "3" at bounding box center [642, 362] width 33 height 33
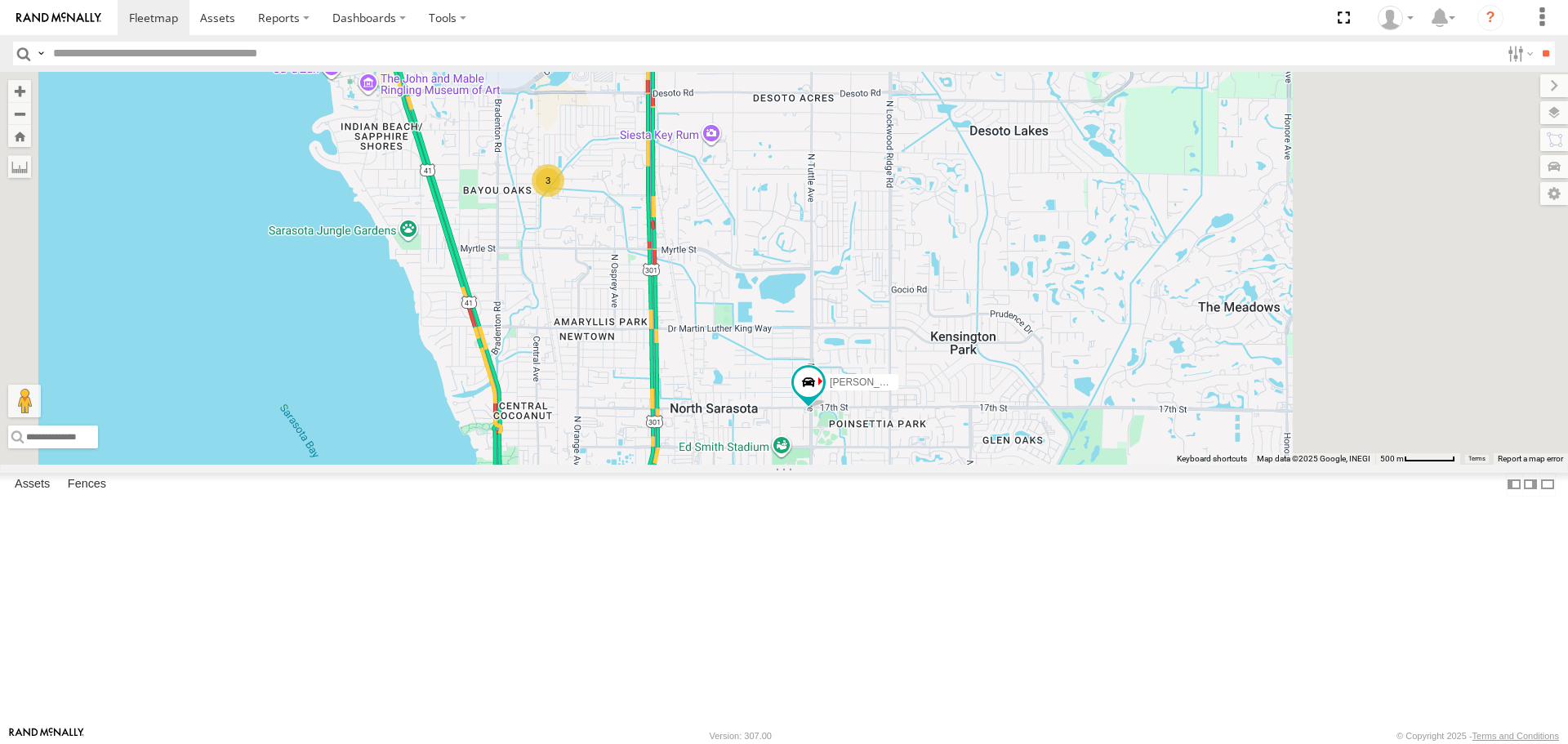
drag, startPoint x: 889, startPoint y: 425, endPoint x: 652, endPoint y: 320, distance: 259.2
click at [652, 320] on div "[PERSON_NAME] [PERSON_NAME] 3" at bounding box center [784, 268] width 1568 height 392
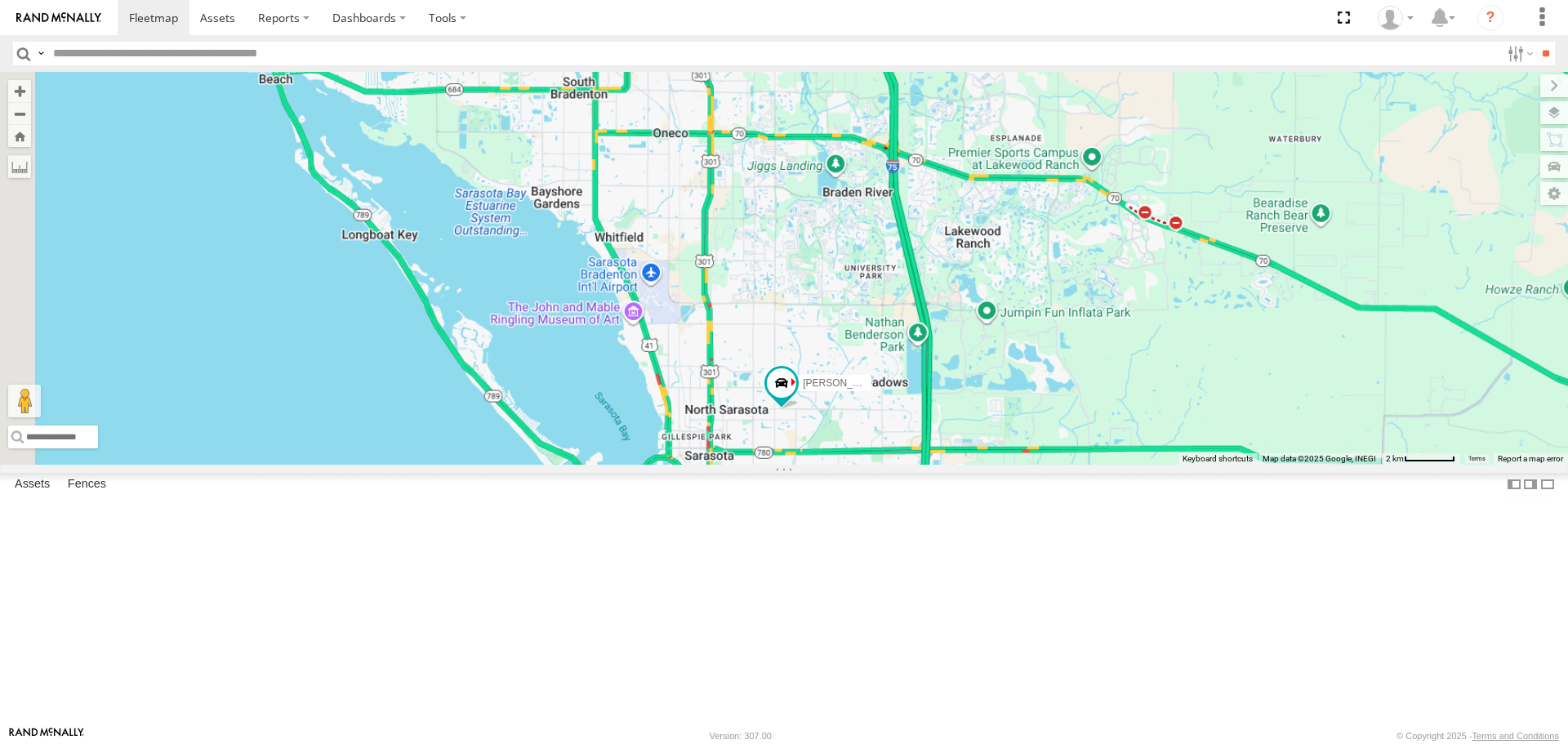
drag, startPoint x: 977, startPoint y: 560, endPoint x: 926, endPoint y: 333, distance: 232.7
click at [926, 336] on div "Tom Robert" at bounding box center [784, 268] width 1568 height 392
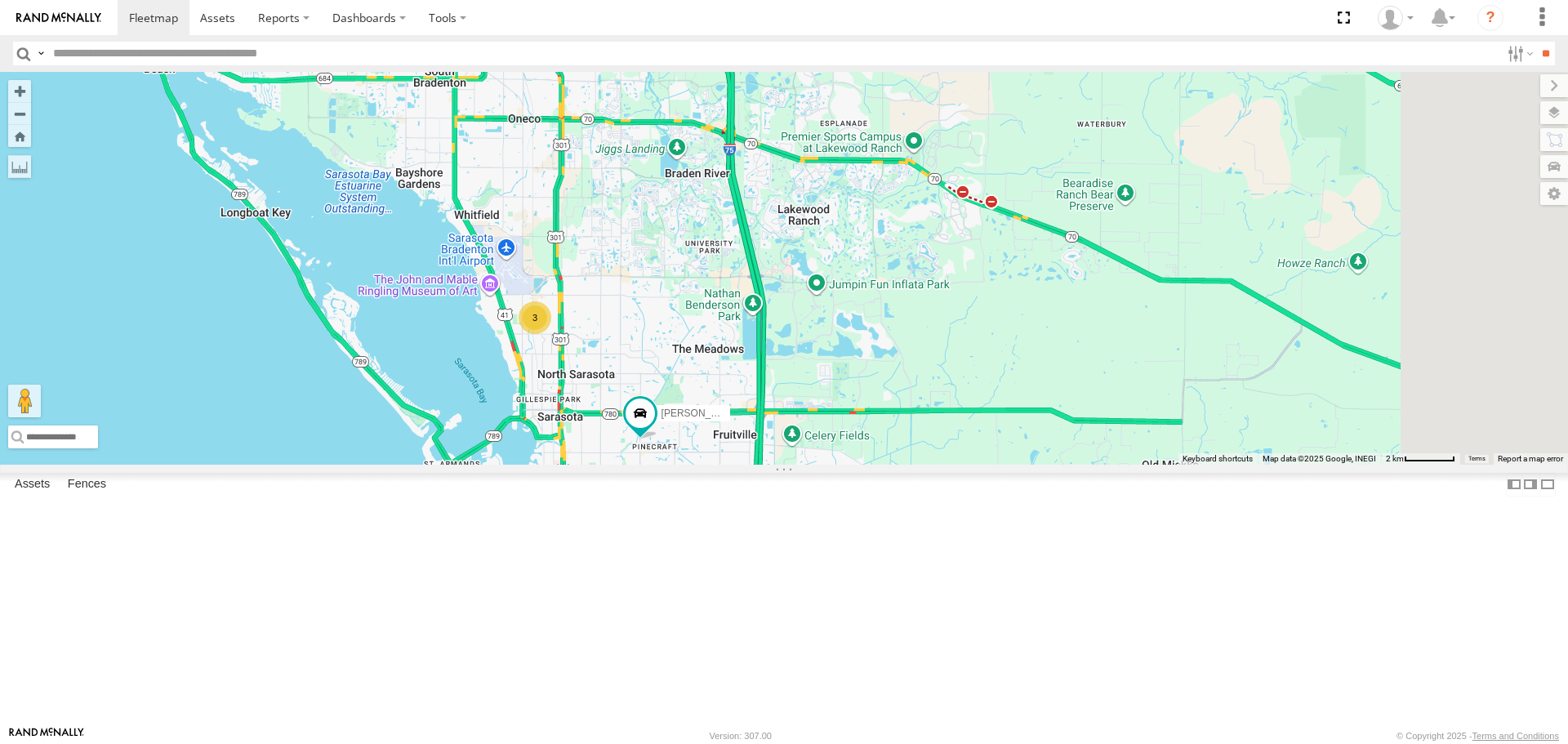
drag, startPoint x: 864, startPoint y: 284, endPoint x: 765, endPoint y: 515, distance: 251.3
click at [765, 464] on div "Tom 3" at bounding box center [784, 268] width 1568 height 392
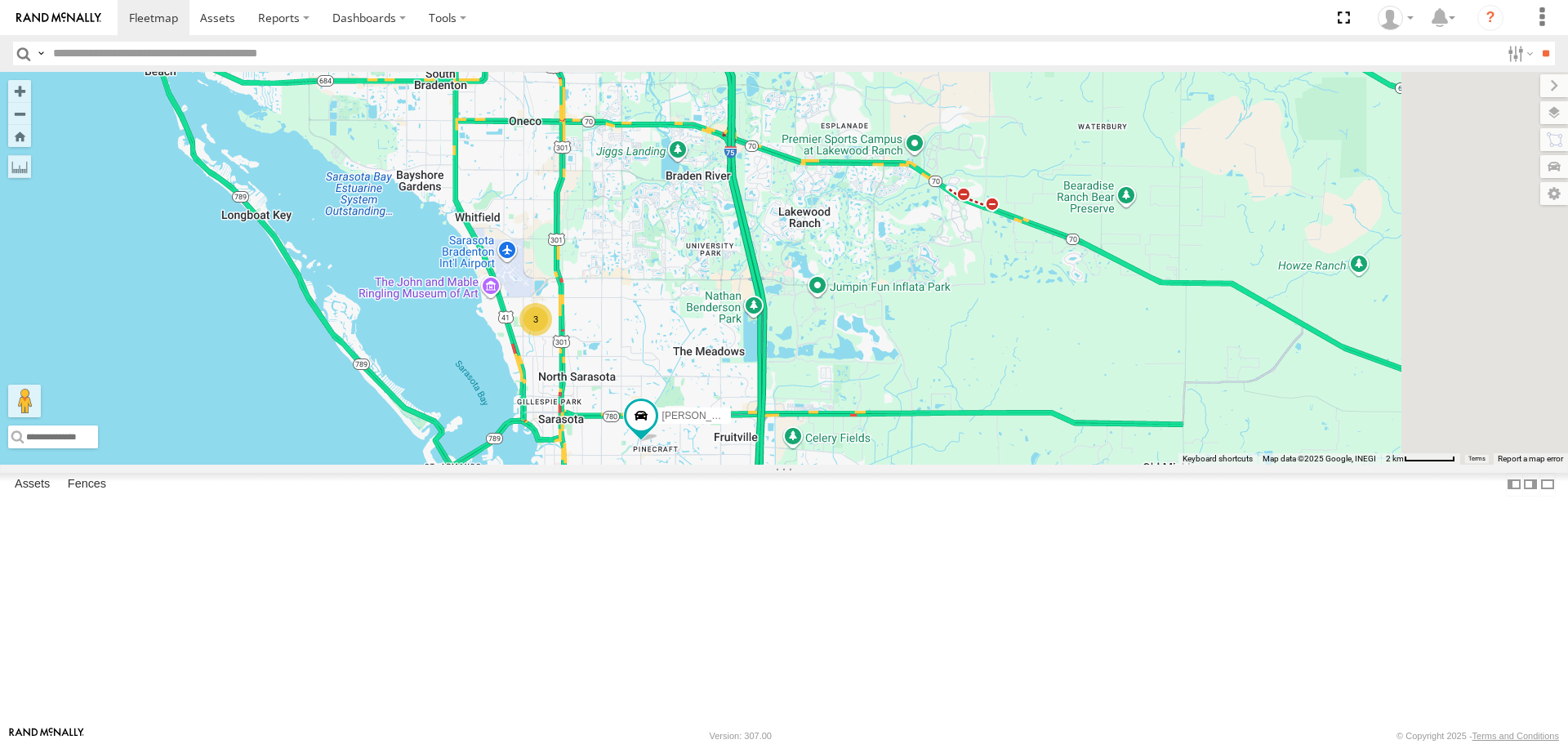
click at [552, 336] on div "3" at bounding box center [536, 320] width 33 height 33
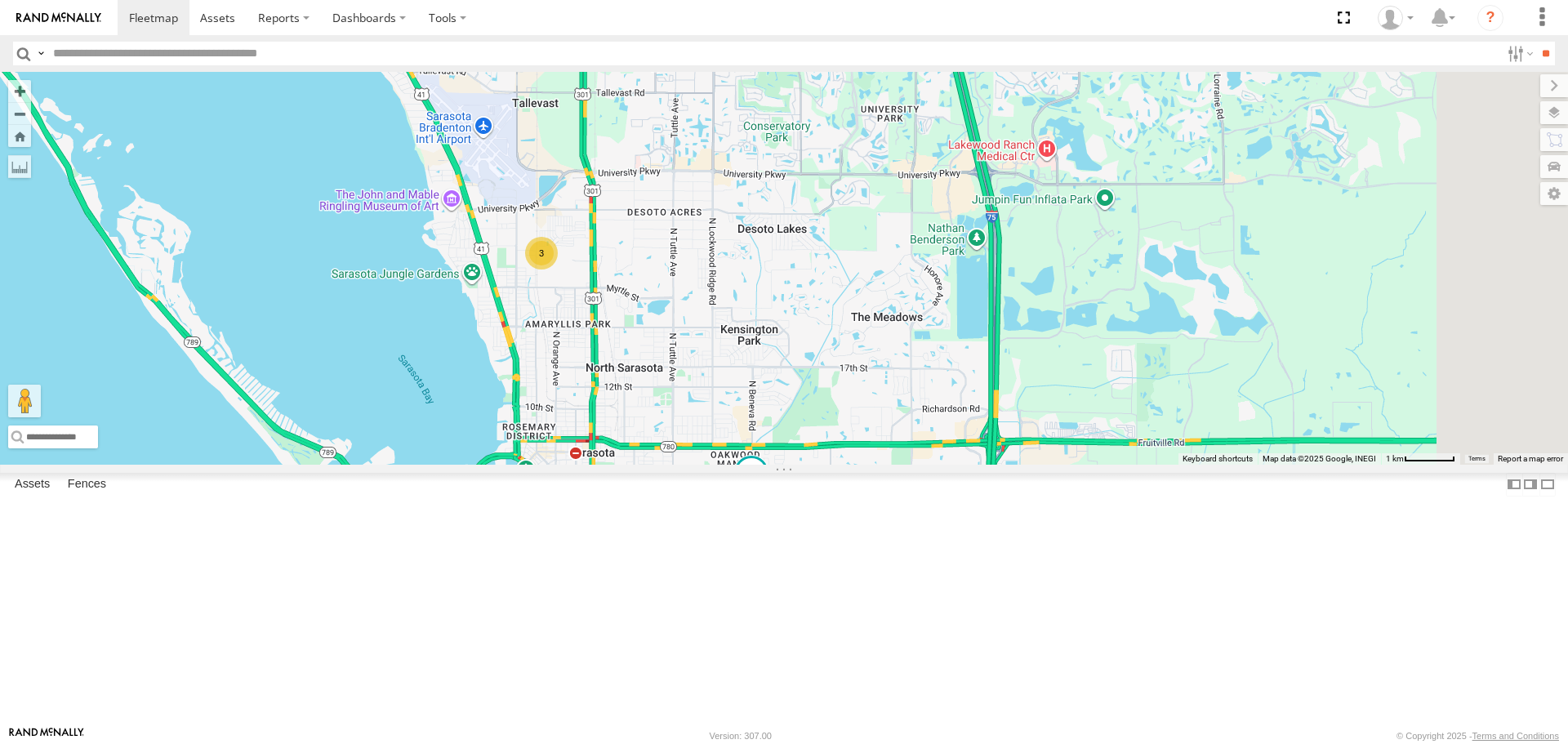
drag, startPoint x: 1032, startPoint y: 480, endPoint x: 936, endPoint y: 371, distance: 145.2
click at [936, 371] on div "[PERSON_NAME] [PERSON_NAME] 3" at bounding box center [784, 268] width 1568 height 392
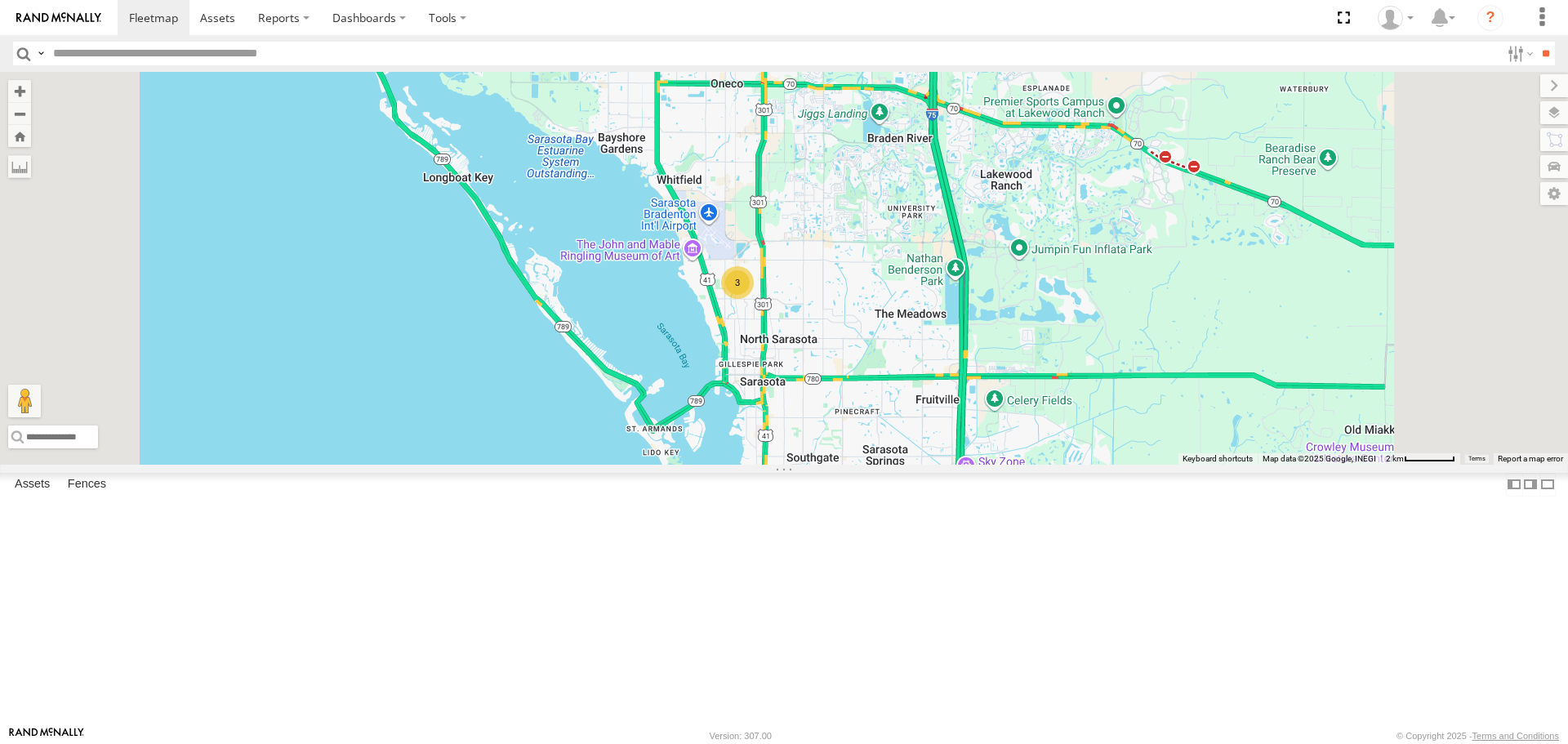
click at [934, 274] on div "Tom 3 Robert" at bounding box center [784, 268] width 1568 height 392
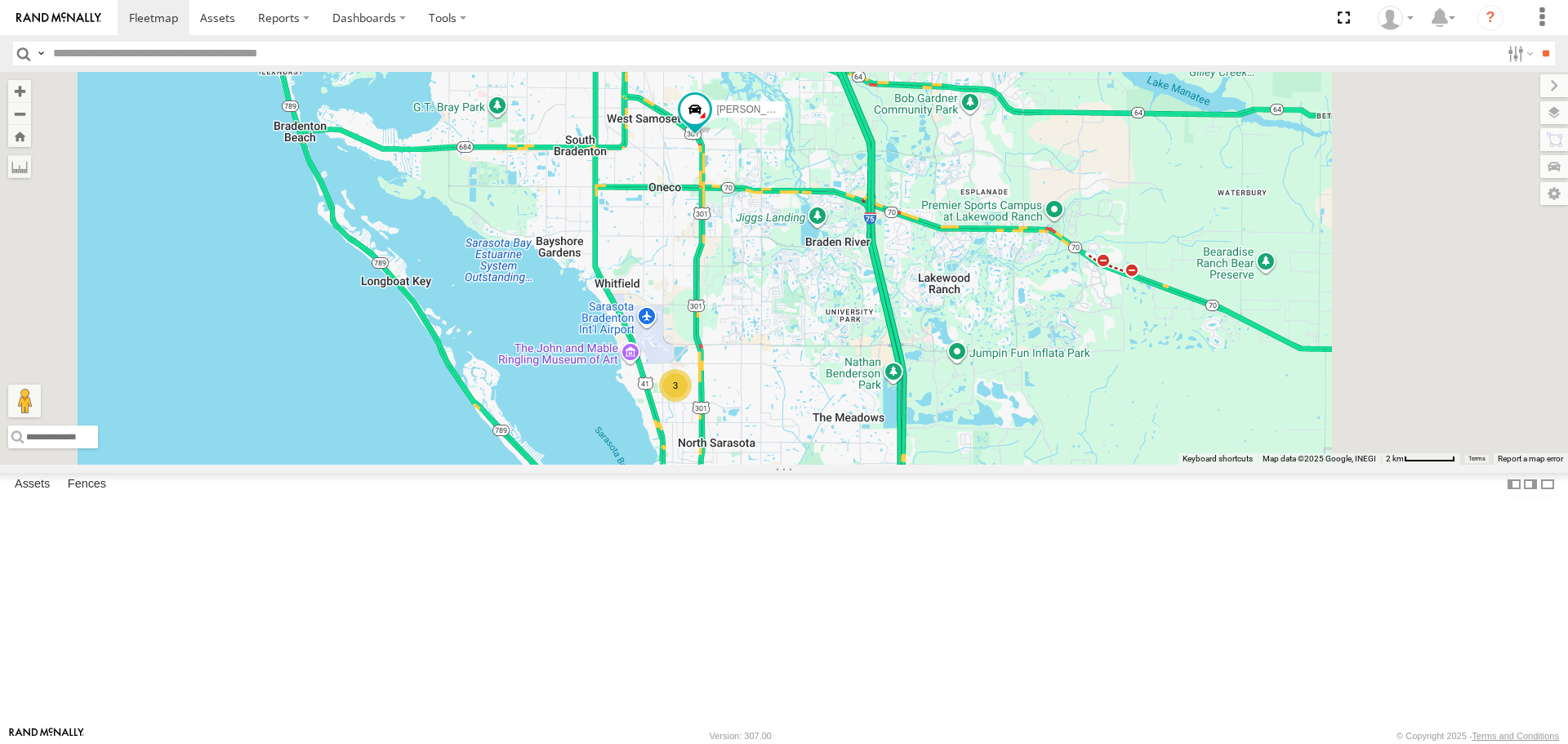
drag, startPoint x: 896, startPoint y: 352, endPoint x: 852, endPoint y: 426, distance: 86.1
click at [852, 426] on div "Tom 3 Robert" at bounding box center [784, 268] width 1568 height 392
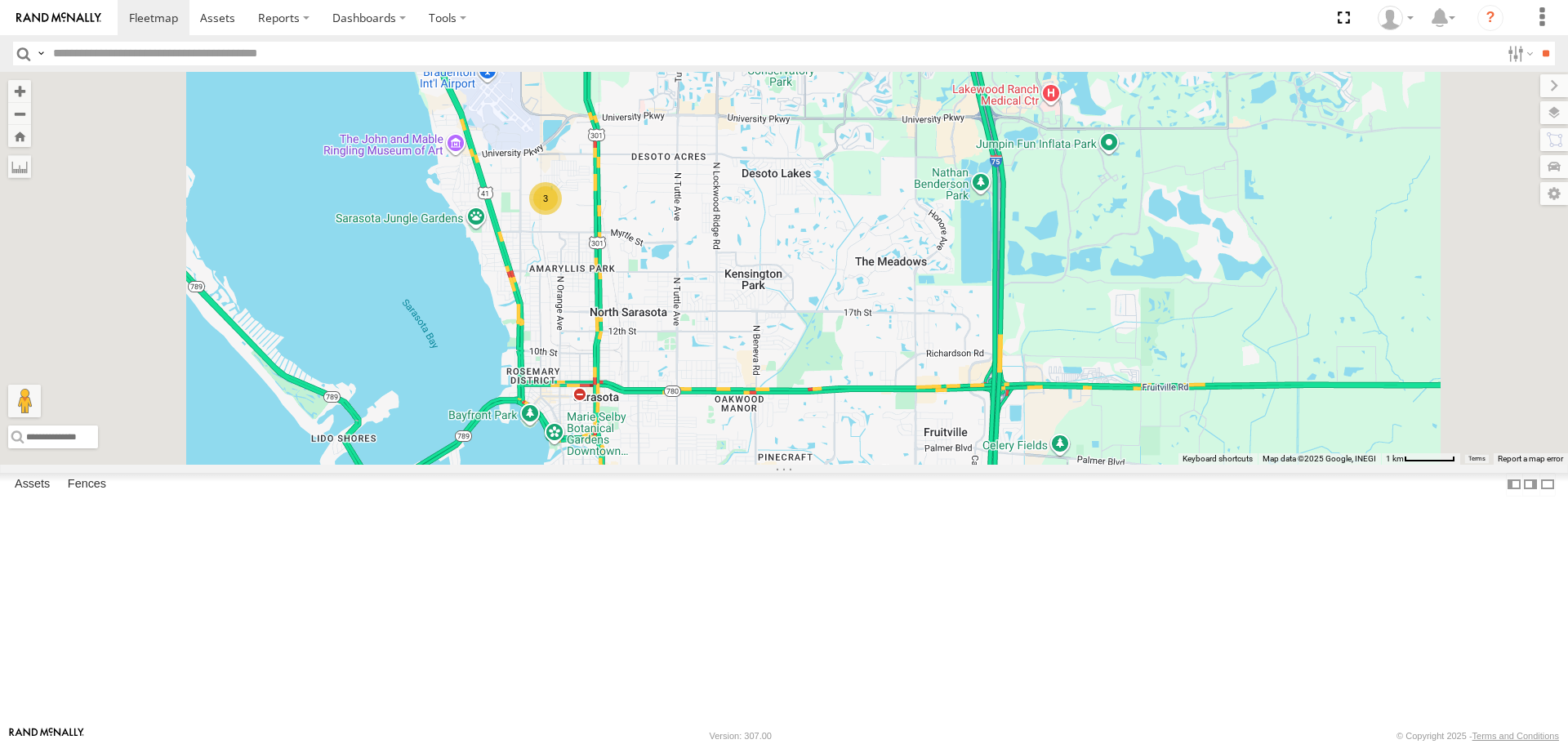
click at [907, 156] on div "Robert Tom 3" at bounding box center [784, 268] width 1568 height 392
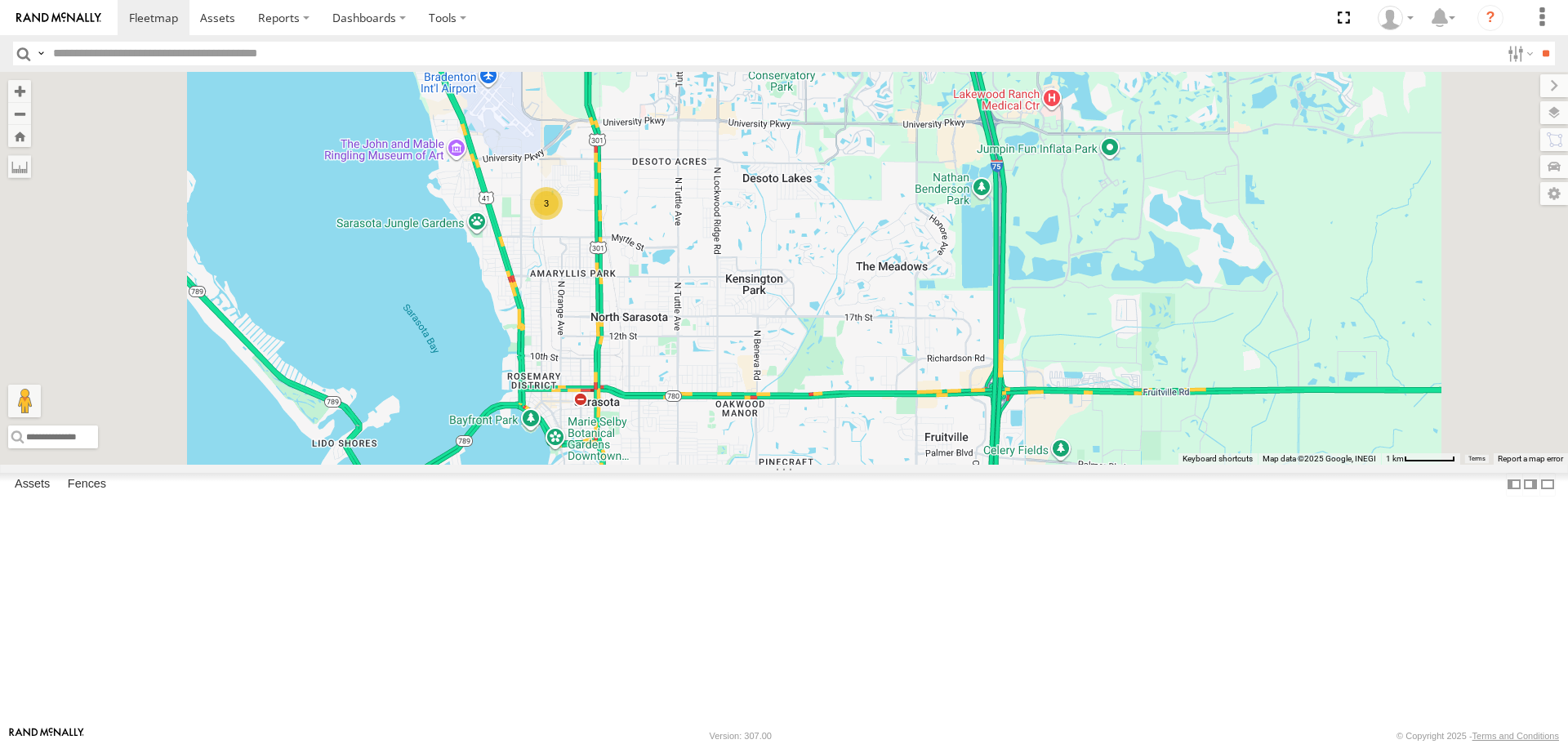
drag, startPoint x: 918, startPoint y: 219, endPoint x: 952, endPoint y: 437, distance: 220.6
click at [958, 418] on div "Robert Tom 3" at bounding box center [784, 268] width 1568 height 392
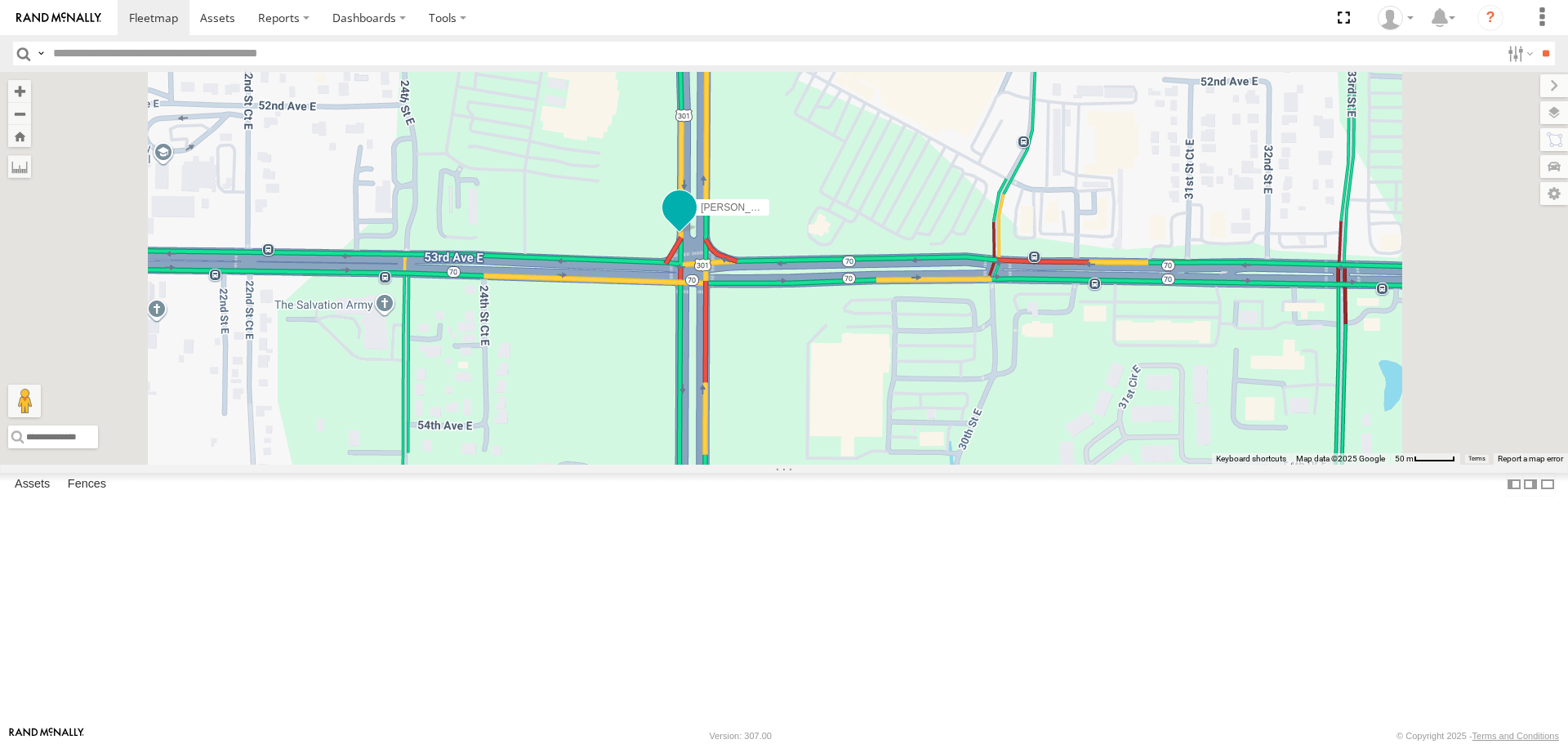
click at [694, 222] on span at bounding box center [679, 208] width 29 height 29
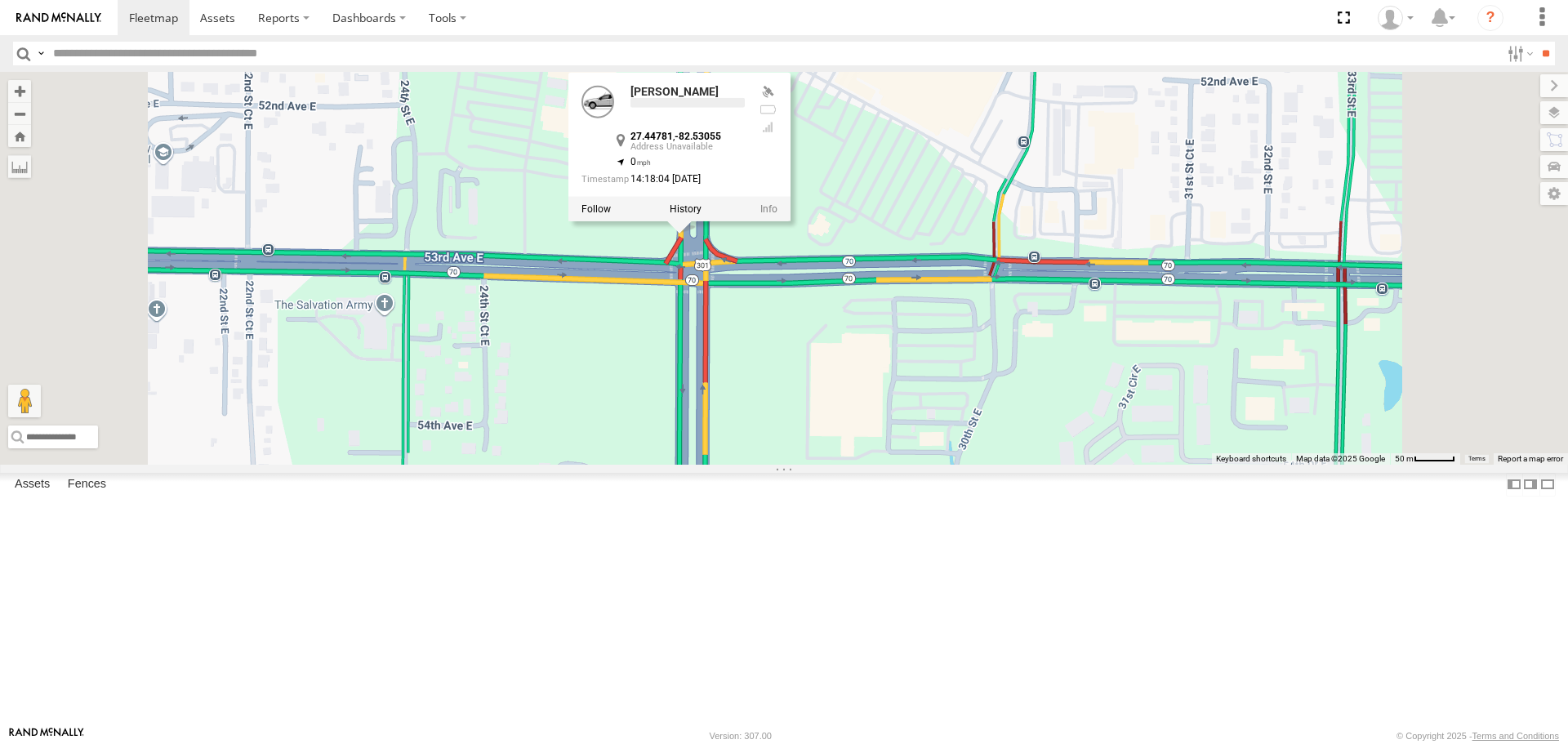
click at [702, 215] on label at bounding box center [685, 209] width 32 height 12
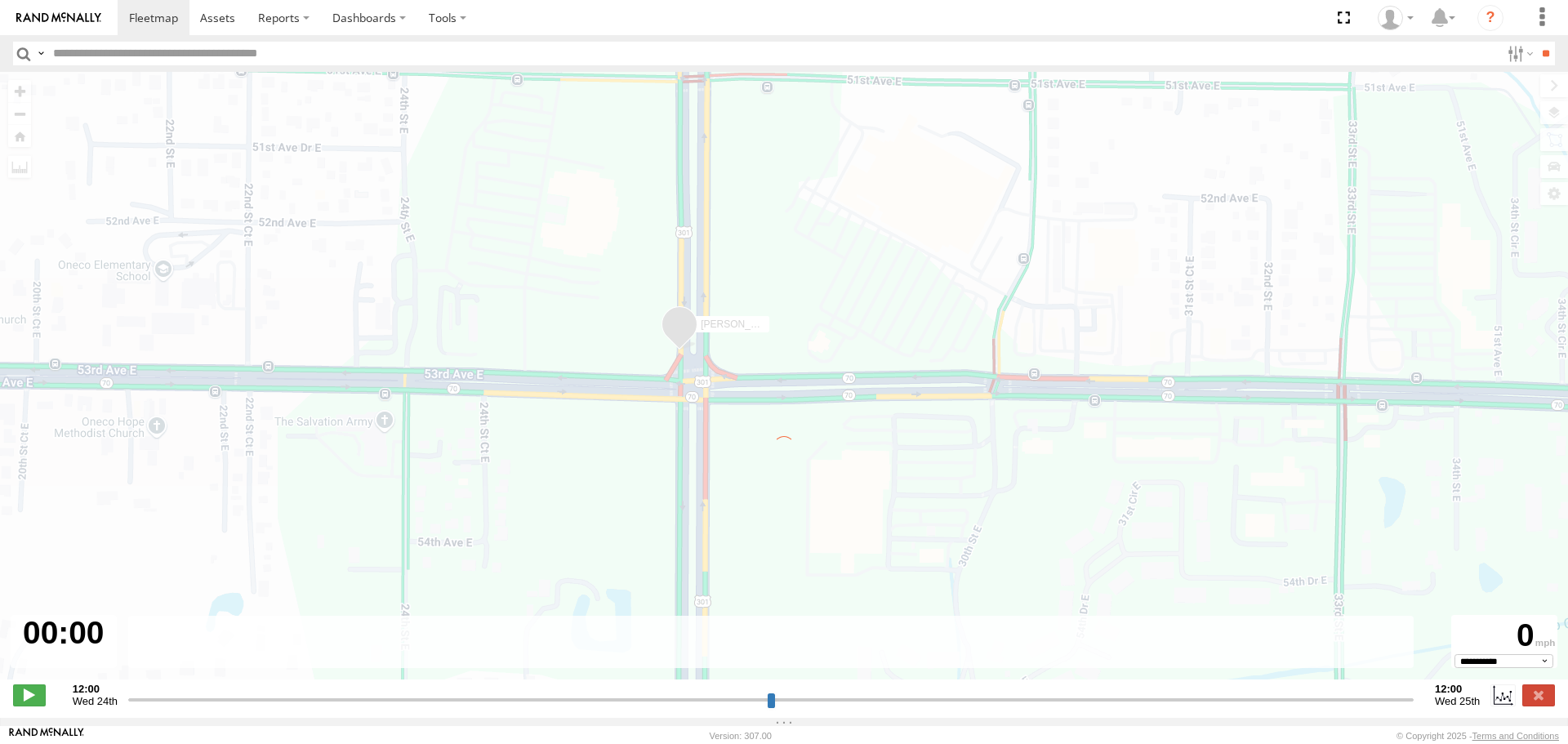
type input "**********"
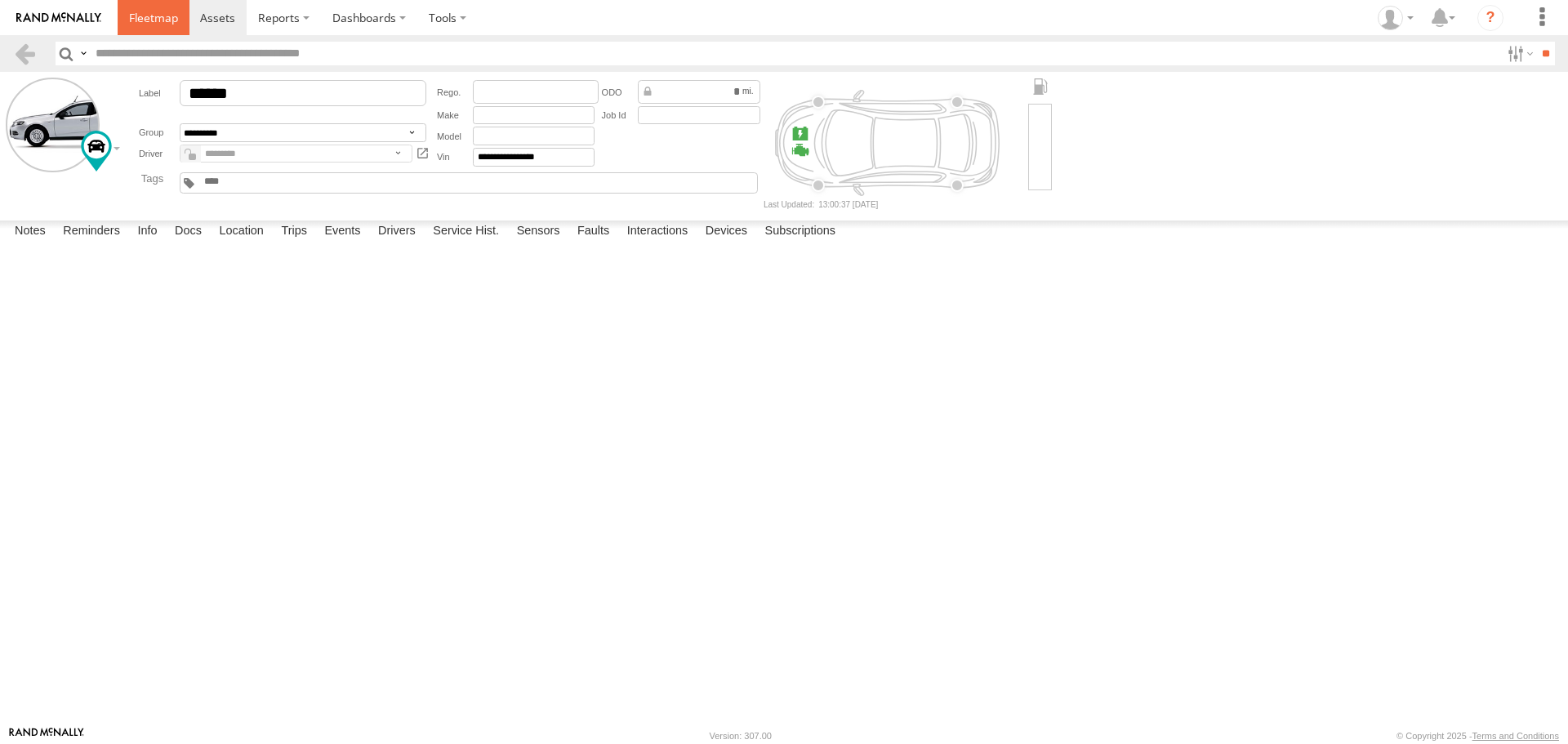
click at [155, 17] on span at bounding box center [154, 17] width 49 height 15
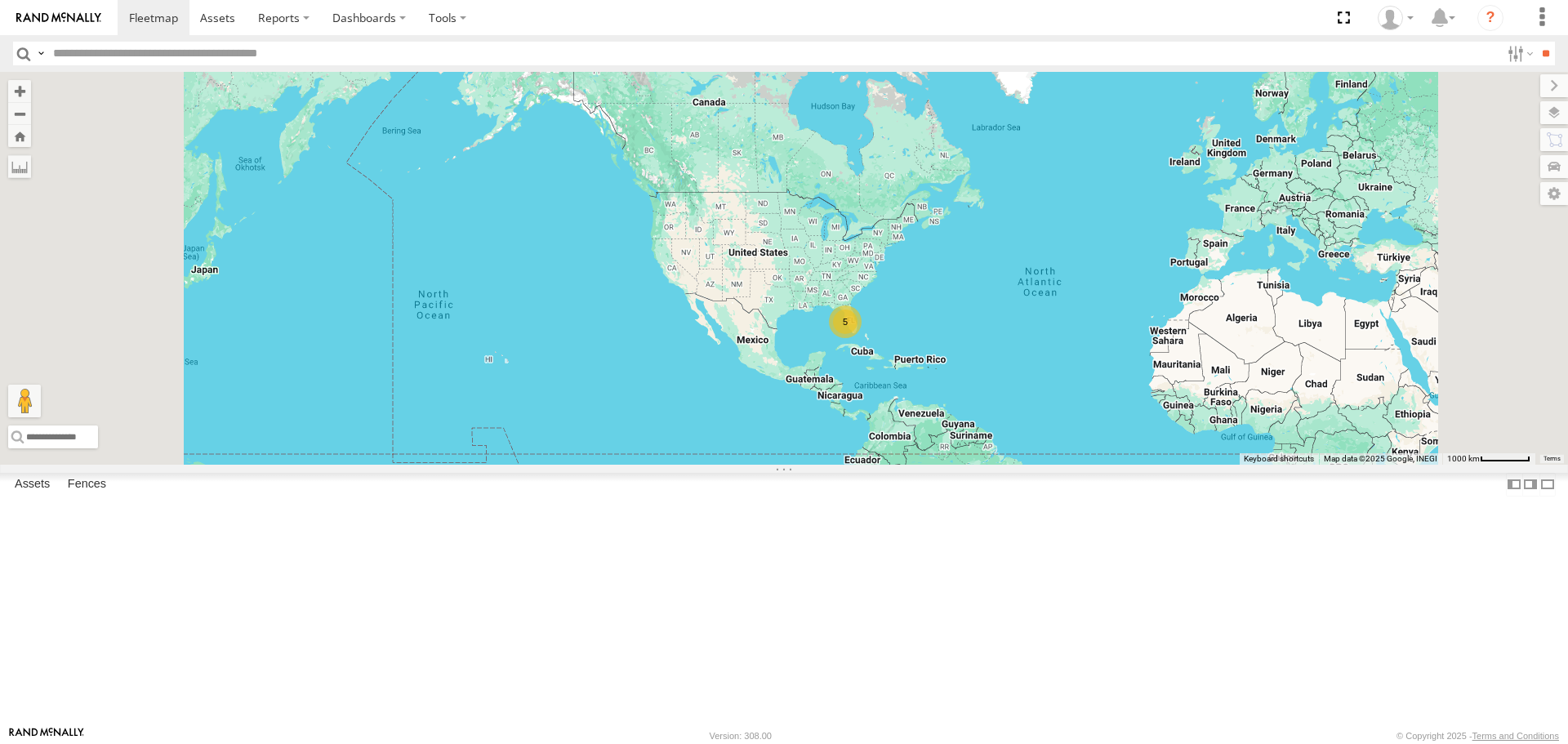
click at [862, 338] on div "5" at bounding box center [845, 322] width 33 height 33
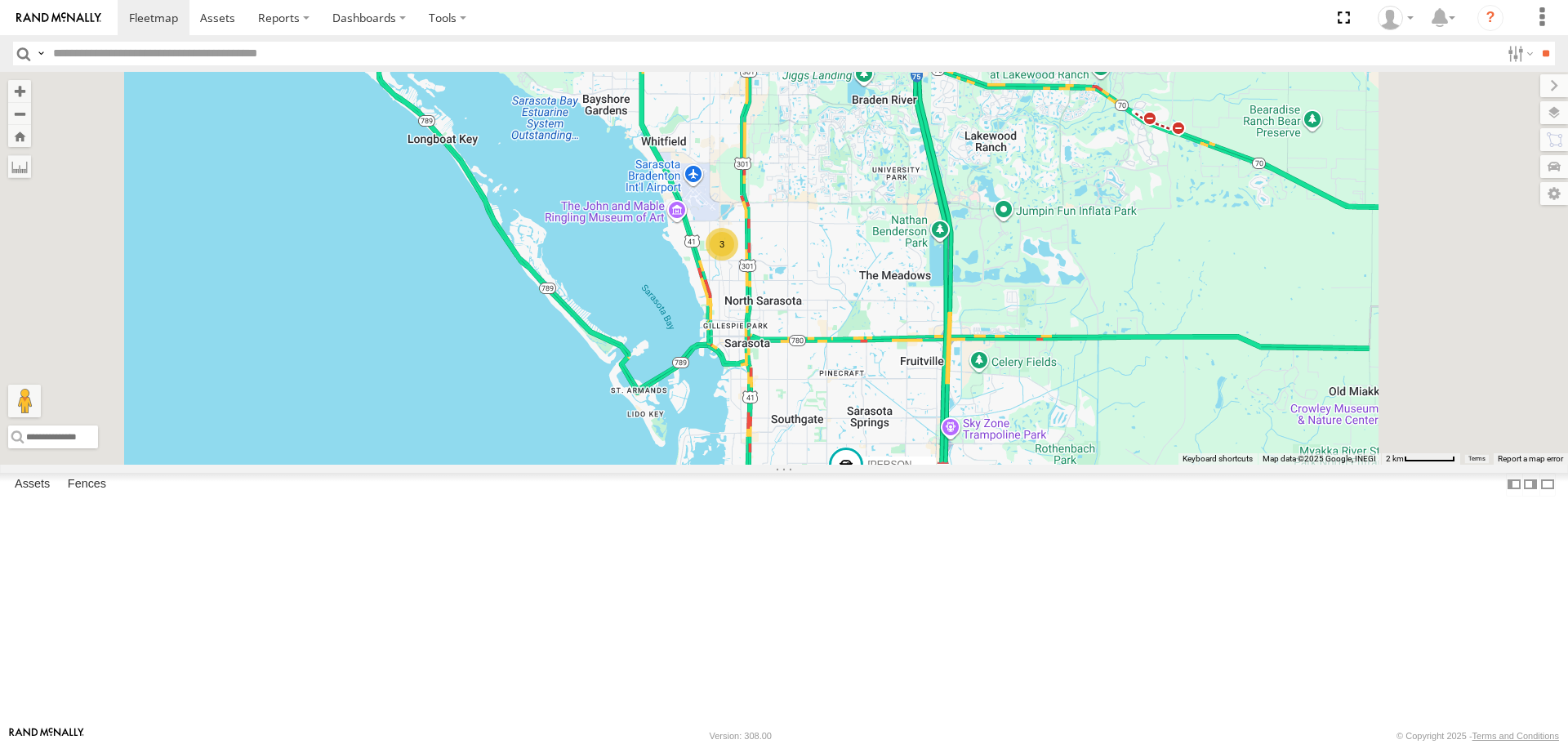
click at [763, 34] on span at bounding box center [748, 18] width 29 height 29
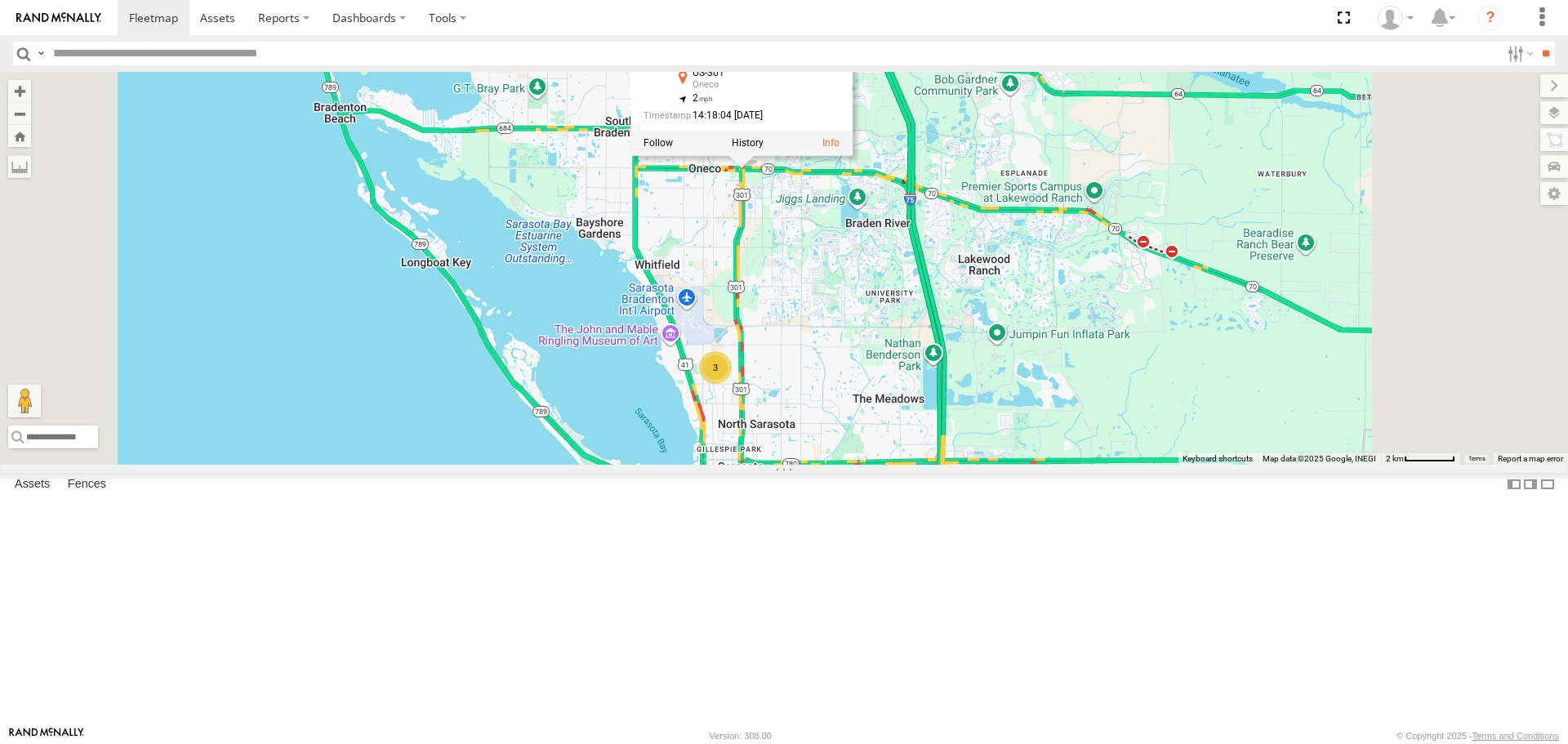
drag, startPoint x: 1024, startPoint y: 308, endPoint x: 1013, endPoint y: 396, distance: 88.7
click at [1013, 396] on div "[PERSON_NAME] 3 [PERSON_NAME] [PERSON_NAME] All Assets US-301 Oneco 27.44781 , …" at bounding box center [784, 268] width 1568 height 392
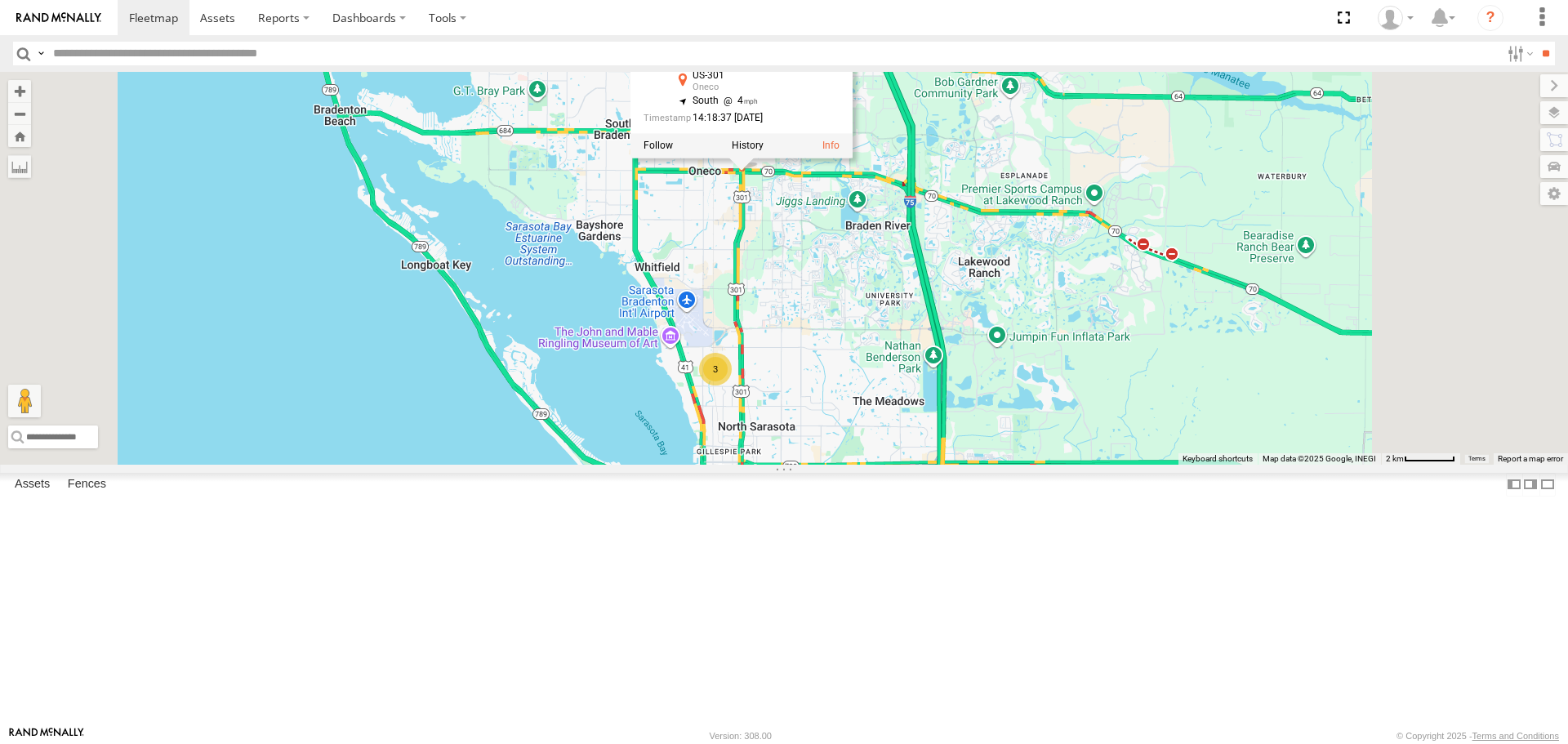
click at [1032, 394] on div "[PERSON_NAME] 3 [PERSON_NAME] [PERSON_NAME] All Assets US-301 Oneco 27.44778 , …" at bounding box center [784, 268] width 1568 height 392
click at [1027, 382] on div "[PERSON_NAME] 3 [PERSON_NAME] [PERSON_NAME] All Assets US-301 Oneco 27.44778 , …" at bounding box center [784, 268] width 1568 height 392
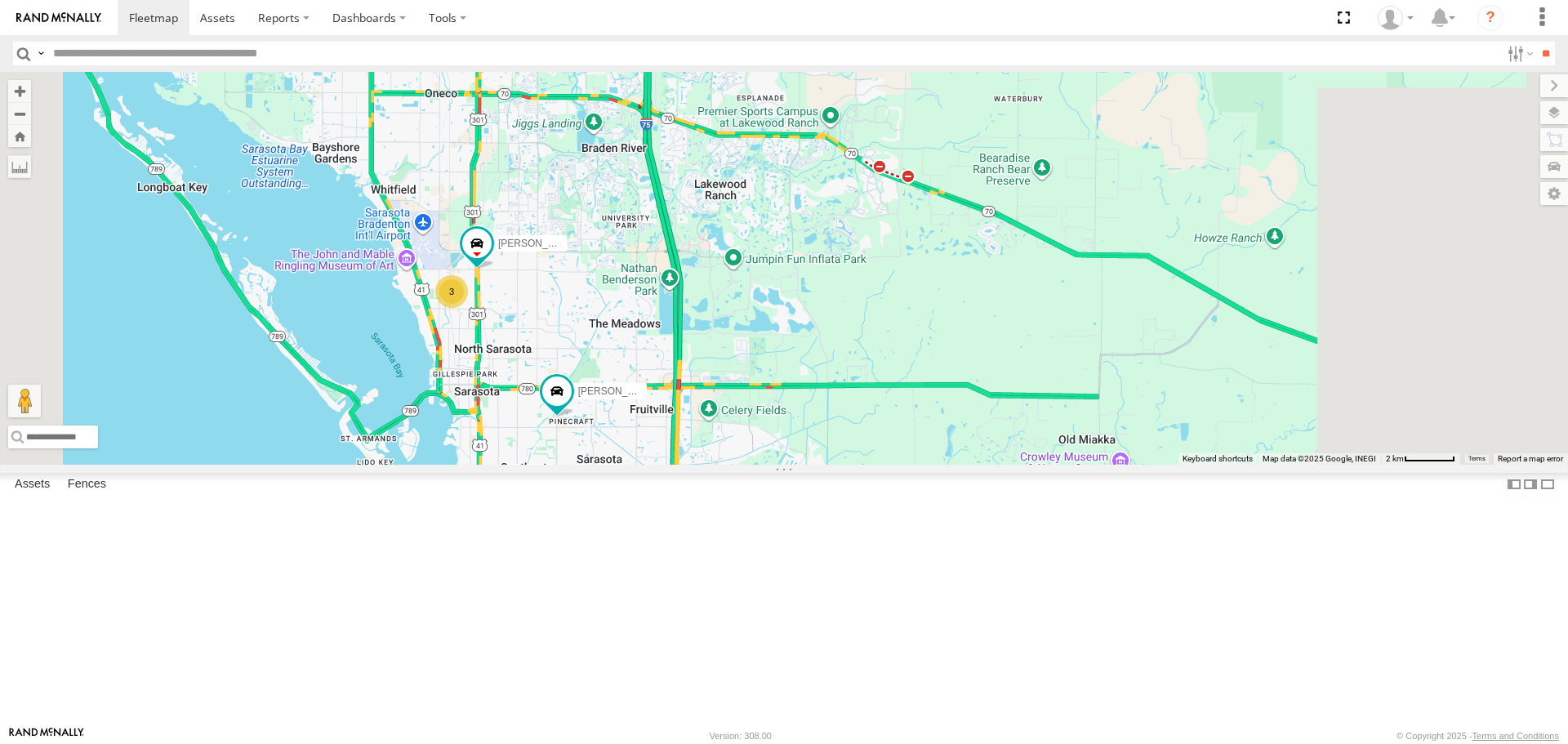
drag, startPoint x: 694, startPoint y: 474, endPoint x: 619, endPoint y: 337, distance: 156.2
click at [619, 337] on div "[PERSON_NAME] [PERSON_NAME] 3" at bounding box center [784, 268] width 1568 height 392
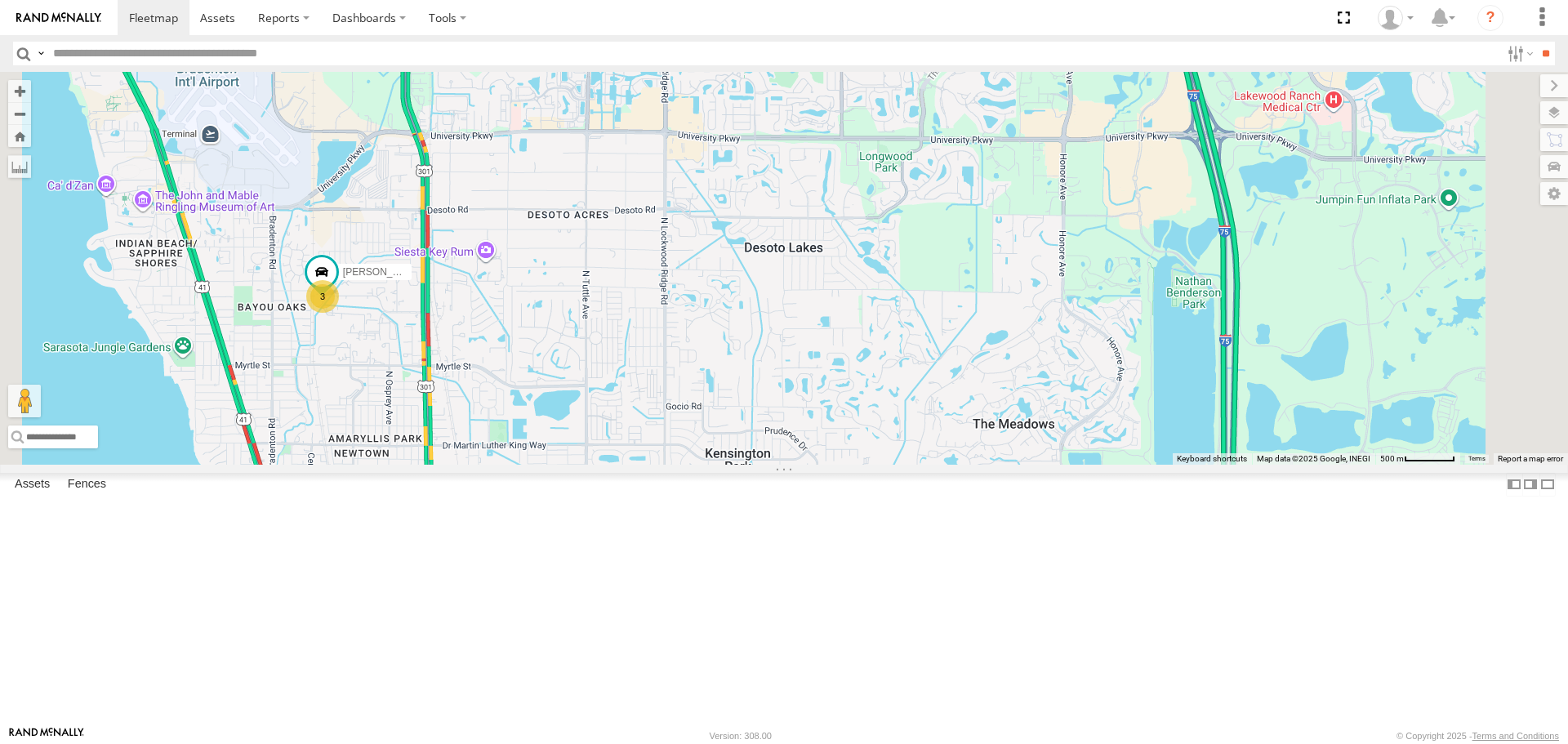
drag, startPoint x: 78, startPoint y: 370, endPoint x: 68, endPoint y: 370, distance: 10.0
click at [0, 0] on div "[PERSON_NAME] All Assets [GEOGRAPHIC_DATA] 27.3385 -82.49736 Video soul All Ass…" at bounding box center [0, 0] width 0 height 0
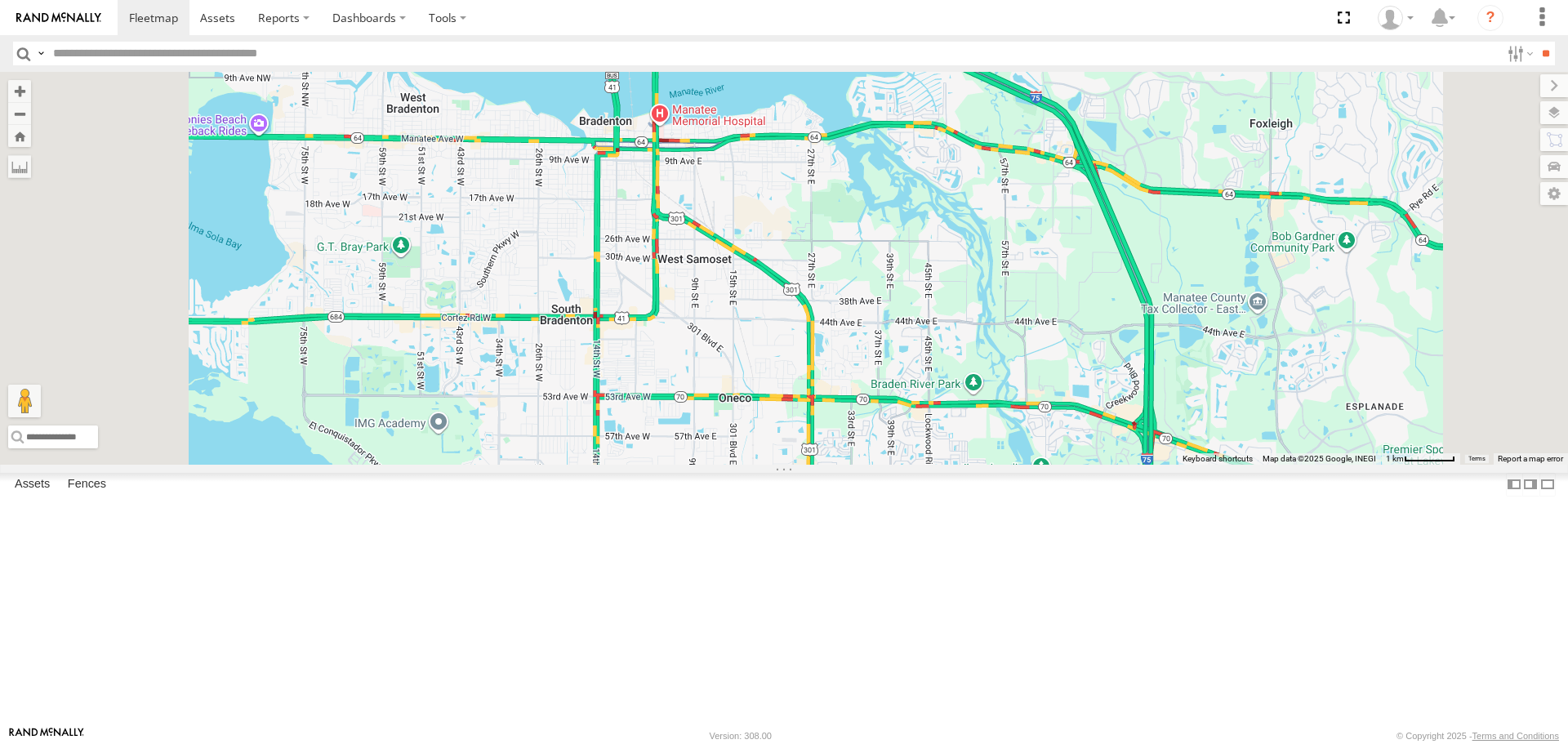
drag, startPoint x: 878, startPoint y: 374, endPoint x: 956, endPoint y: 487, distance: 137.3
click at [956, 464] on div at bounding box center [784, 268] width 1568 height 392
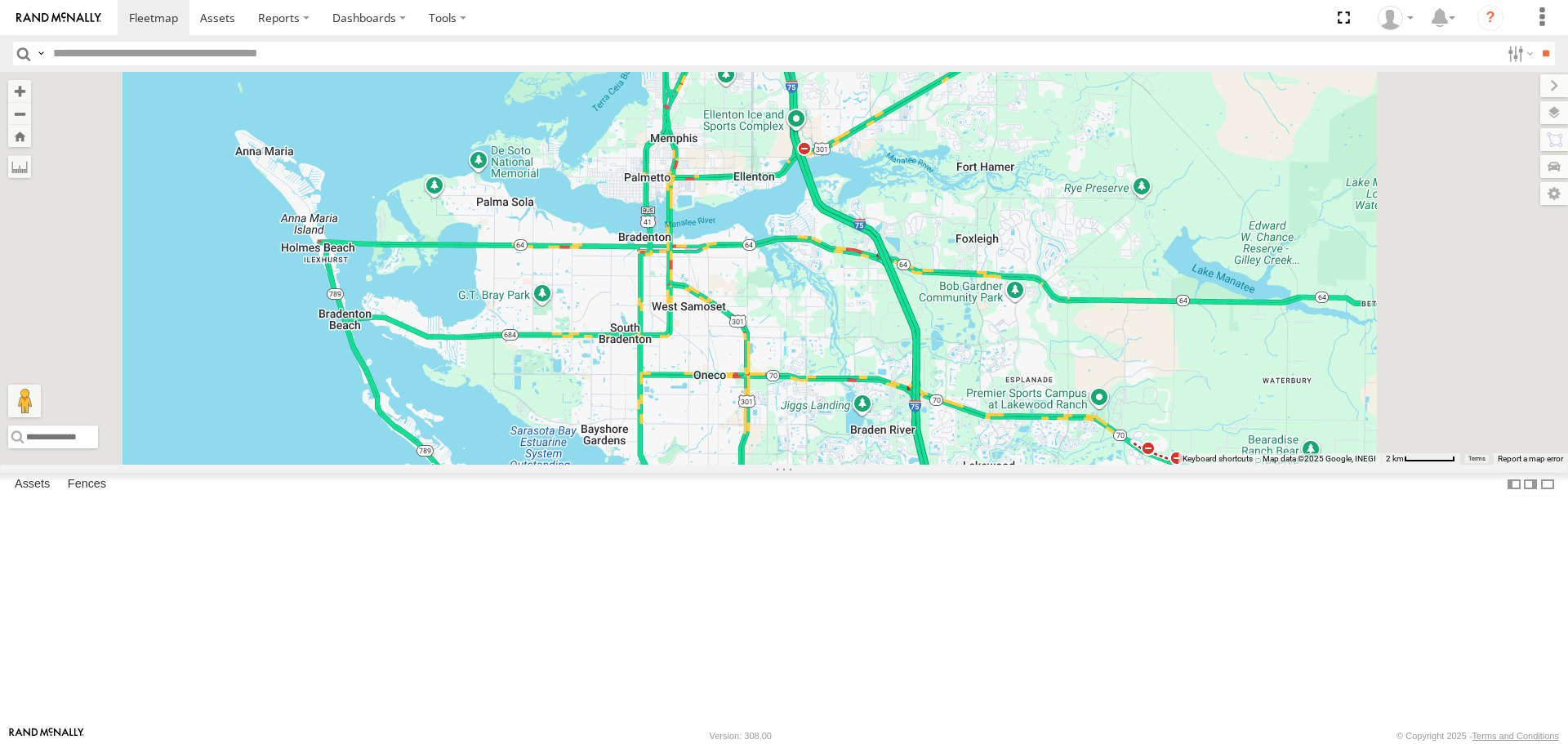
drag, startPoint x: 923, startPoint y: 552, endPoint x: 863, endPoint y: 395, distance: 168.1
click at [883, 464] on div "5" at bounding box center [784, 268] width 1568 height 392
click at [863, 403] on div "5" at bounding box center [784, 268] width 1568 height 392
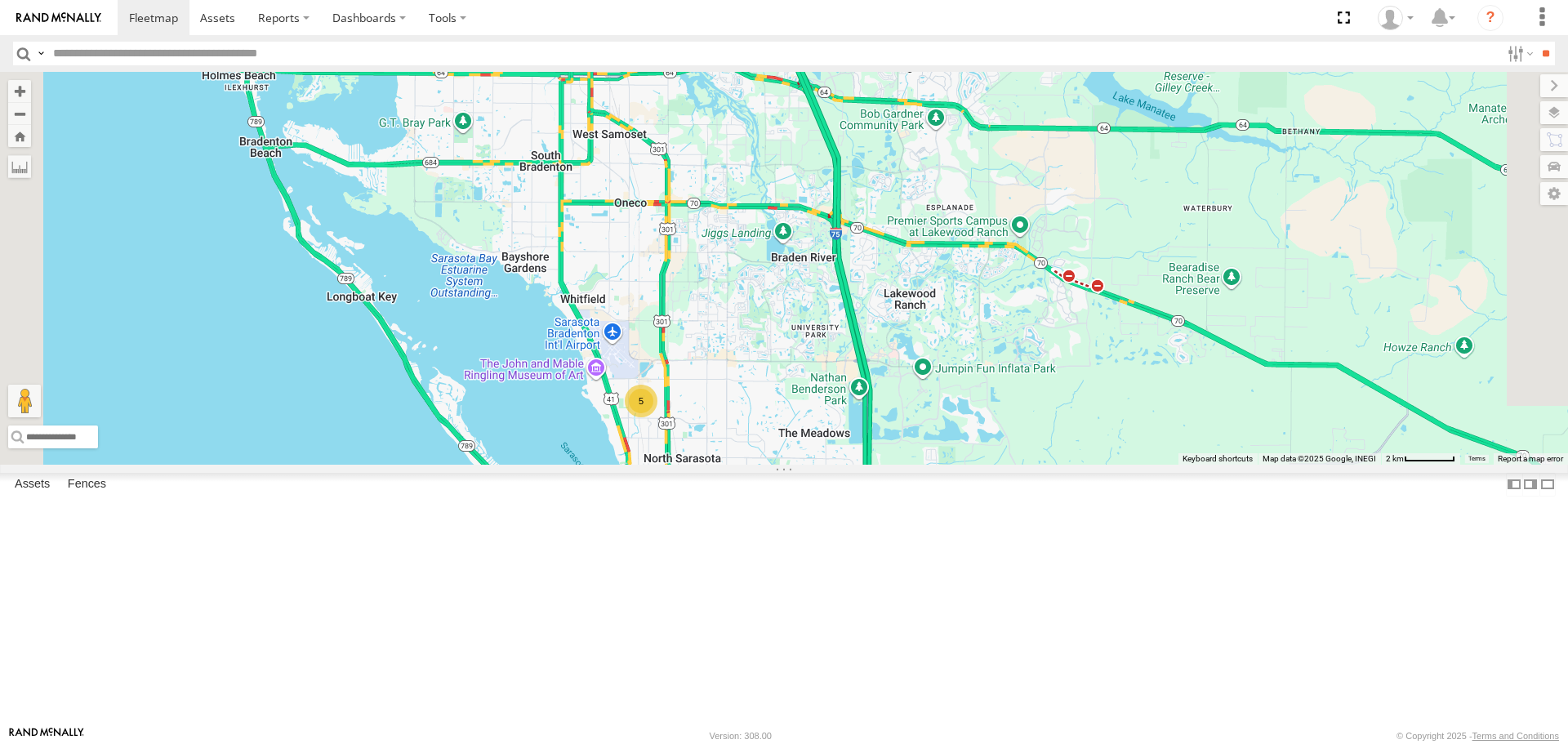
drag, startPoint x: 946, startPoint y: 522, endPoint x: 905, endPoint y: 449, distance: 83.7
click at [905, 449] on div "5" at bounding box center [784, 268] width 1568 height 392
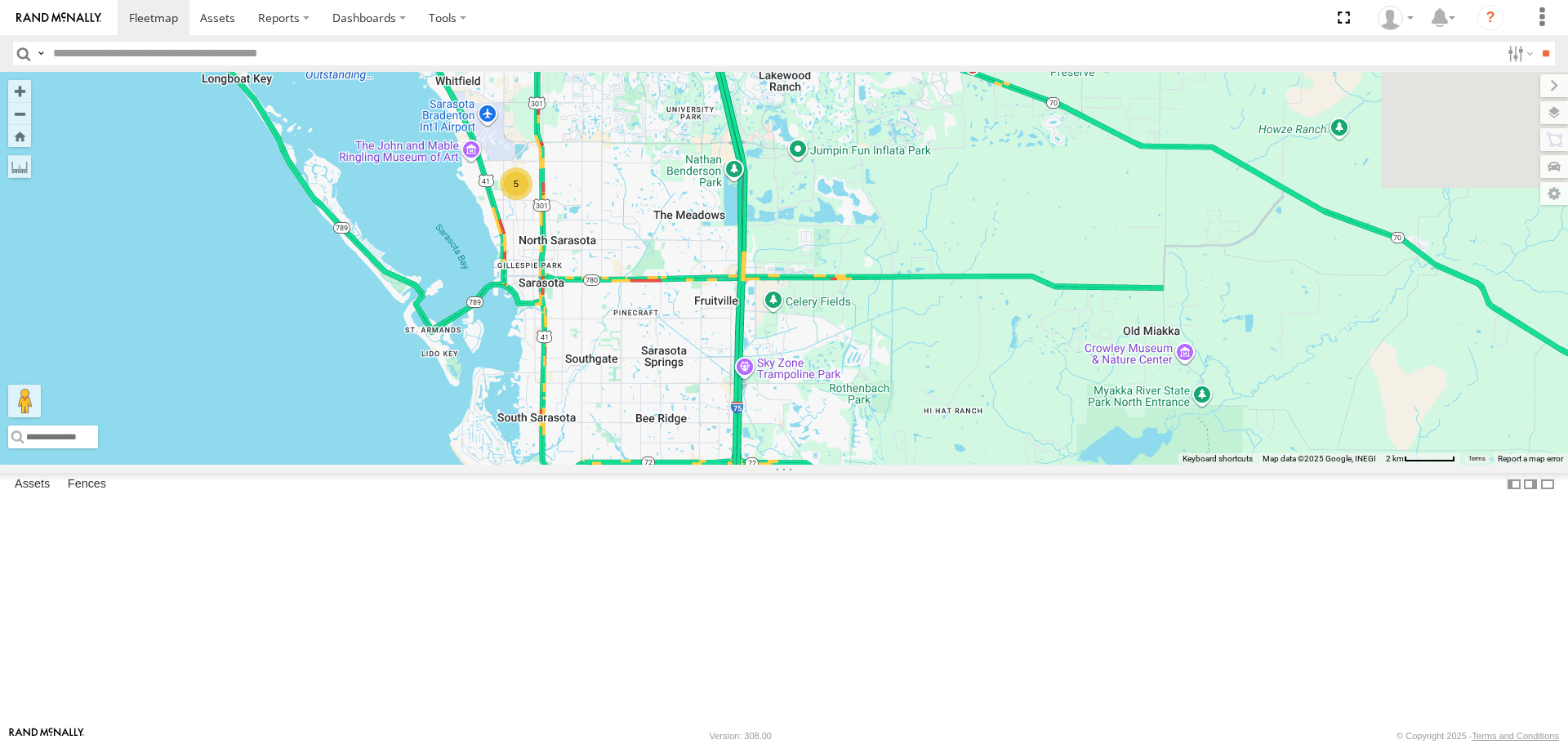
click at [532, 200] on div "5" at bounding box center [516, 184] width 33 height 33
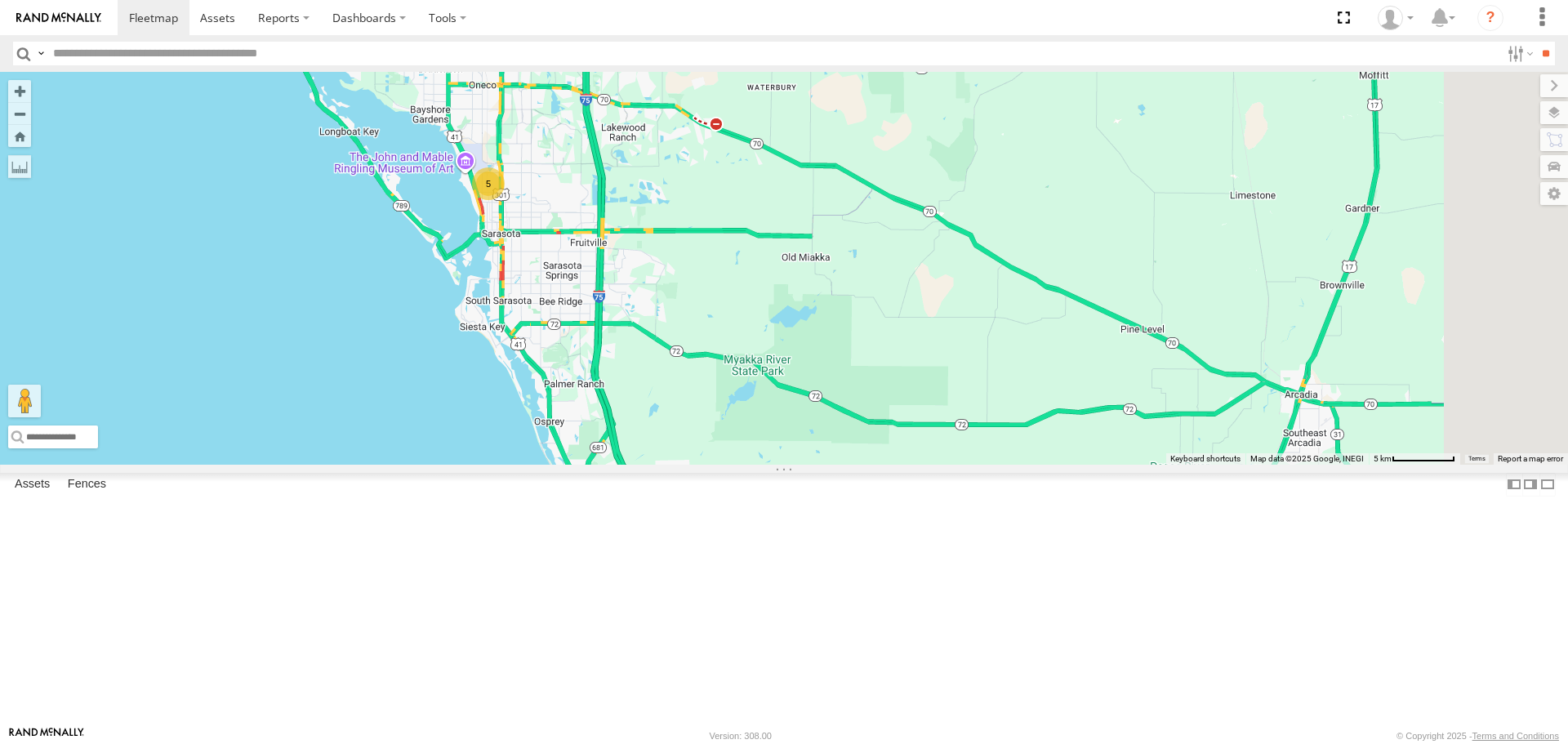
drag, startPoint x: 893, startPoint y: 517, endPoint x: 664, endPoint y: 368, distance: 273.2
click at [664, 368] on div "5" at bounding box center [784, 268] width 1568 height 392
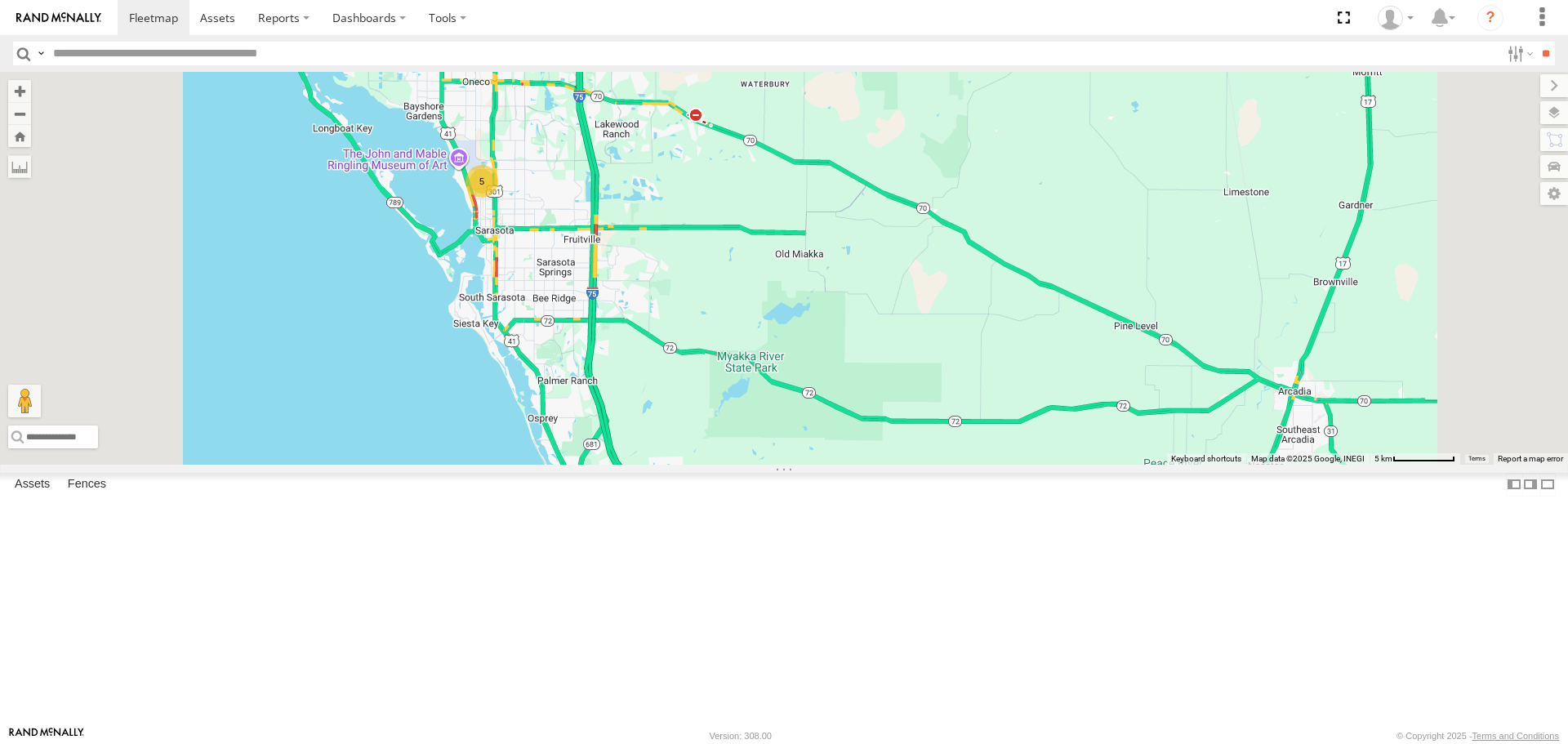
drag, startPoint x: 314, startPoint y: 479, endPoint x: 319, endPoint y: 468, distance: 12.1
click at [0, 0] on div "[PERSON_NAME] All Assets [GEOGRAPHIC_DATA] 27.37347 -82.54175 Video soul All As…" at bounding box center [0, 0] width 0 height 0
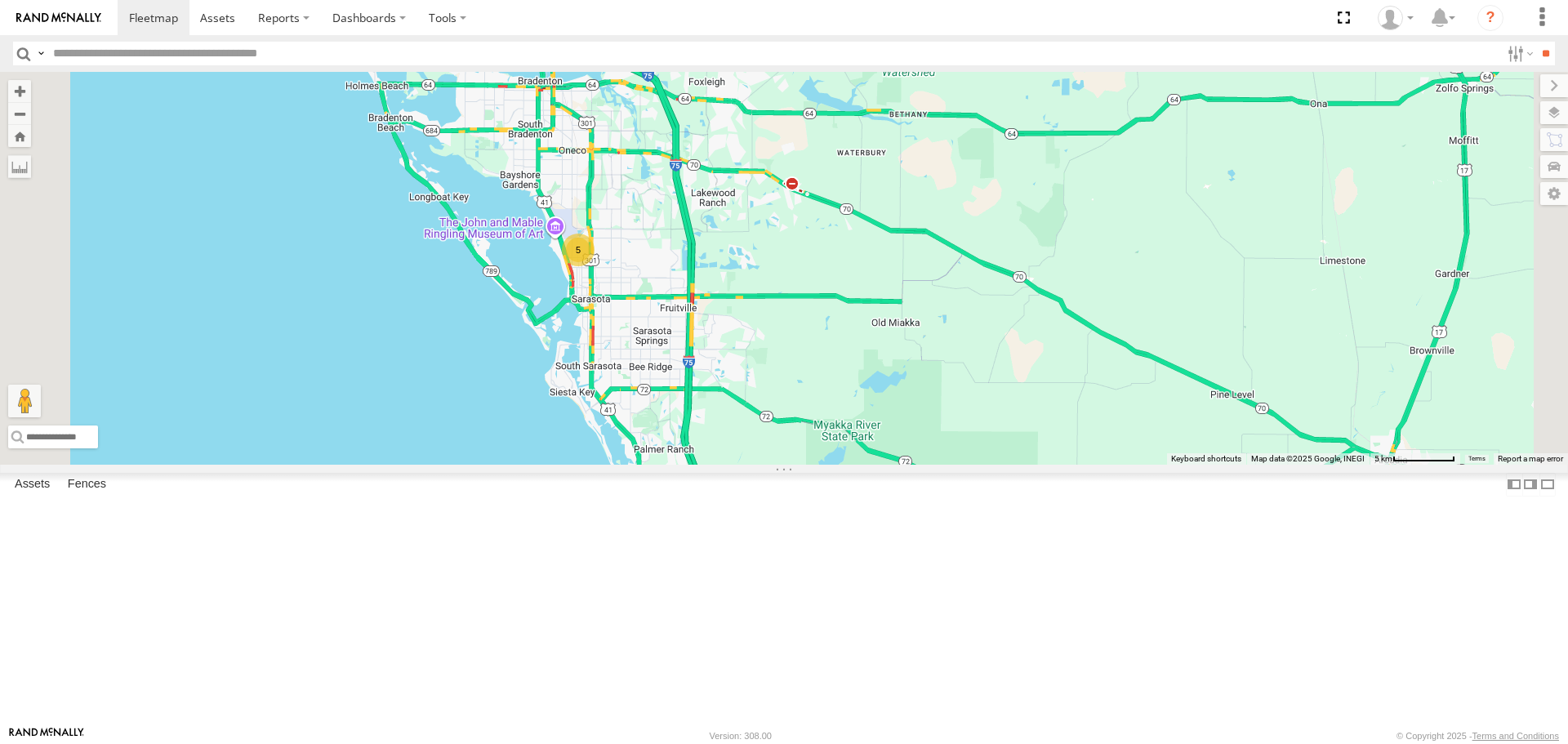
drag, startPoint x: 919, startPoint y: 334, endPoint x: 1001, endPoint y: 387, distance: 97.6
click at [1001, 387] on div "5" at bounding box center [784, 268] width 1568 height 392
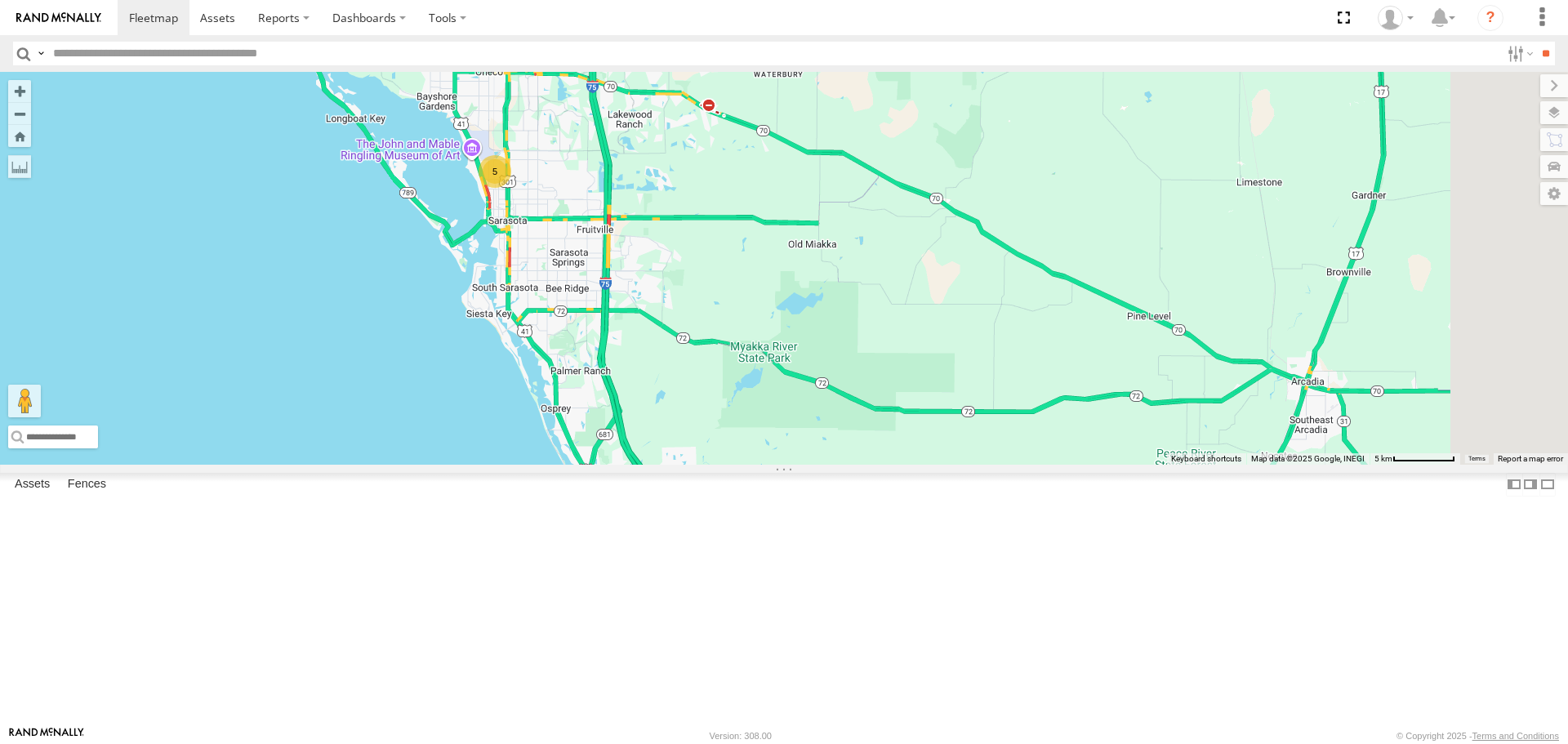
drag, startPoint x: 1155, startPoint y: 448, endPoint x: 1067, endPoint y: 368, distance: 118.9
click at [1067, 368] on div "5" at bounding box center [784, 268] width 1568 height 392
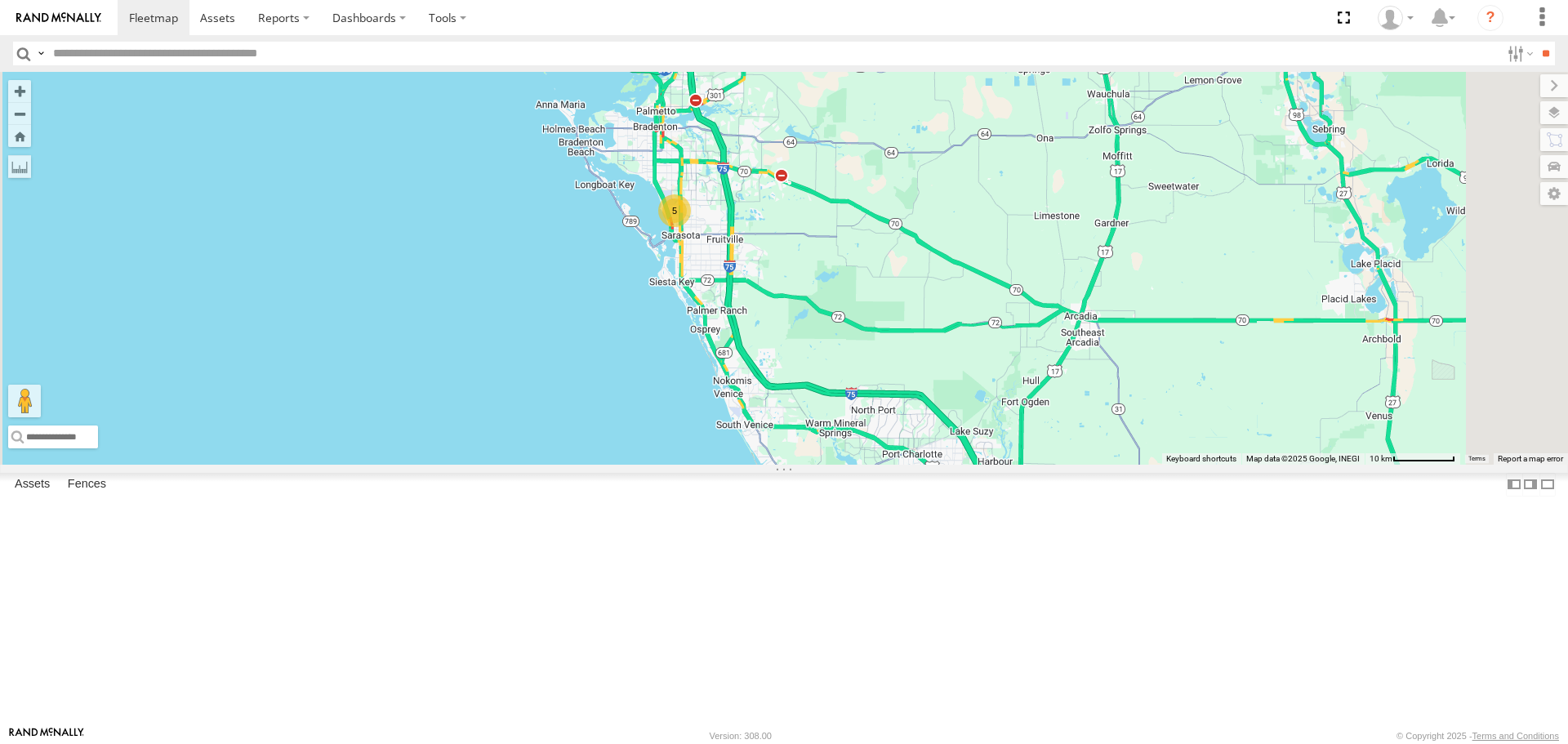
click at [691, 227] on div "5" at bounding box center [674, 211] width 33 height 33
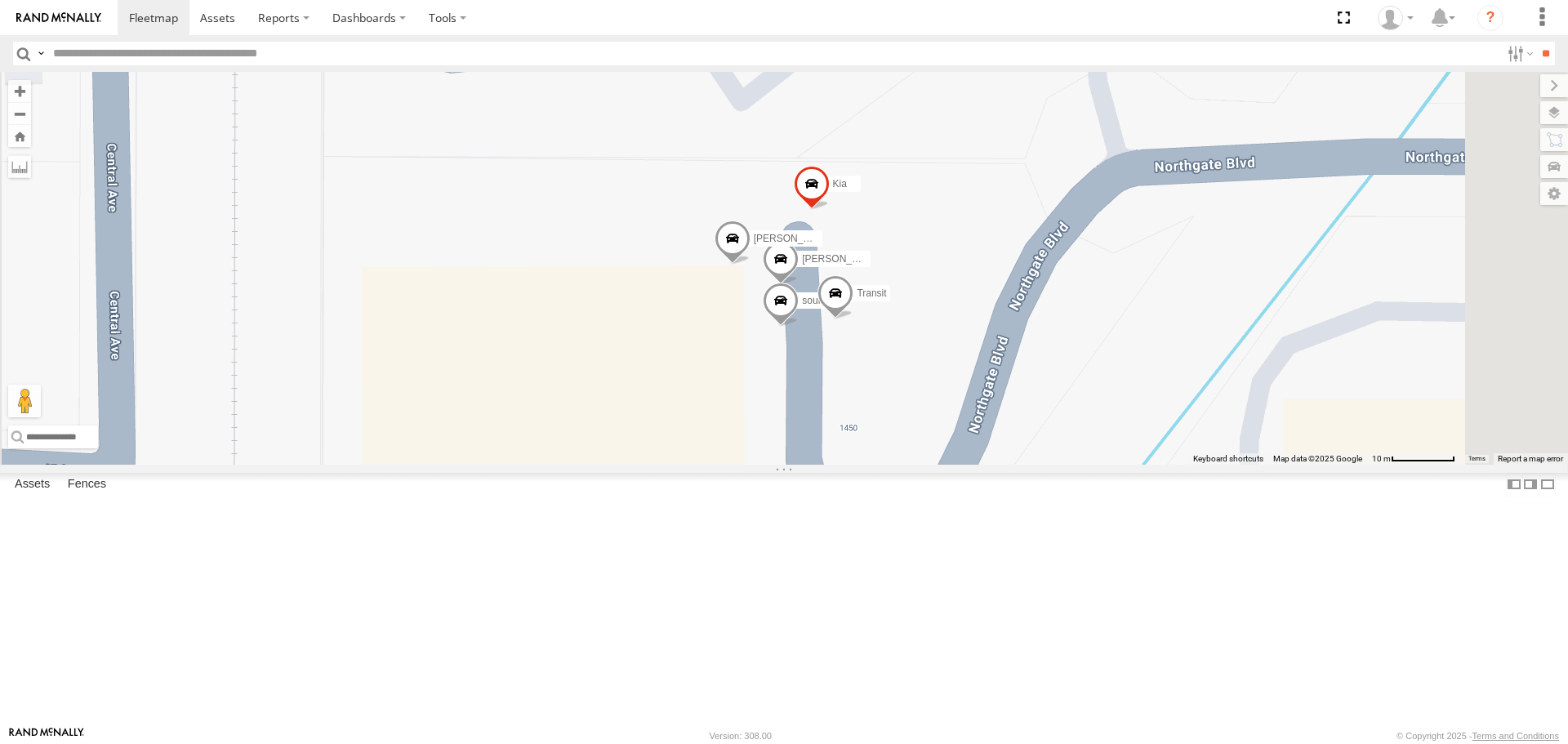
drag, startPoint x: 1167, startPoint y: 458, endPoint x: 960, endPoint y: 434, distance: 208.4
click at [1107, 464] on div "[PERSON_NAME] soul [PERSON_NAME] Transit" at bounding box center [784, 268] width 1568 height 392
click at [1013, 453] on div "[PERSON_NAME] soul [PERSON_NAME] Transit" at bounding box center [784, 268] width 1568 height 392
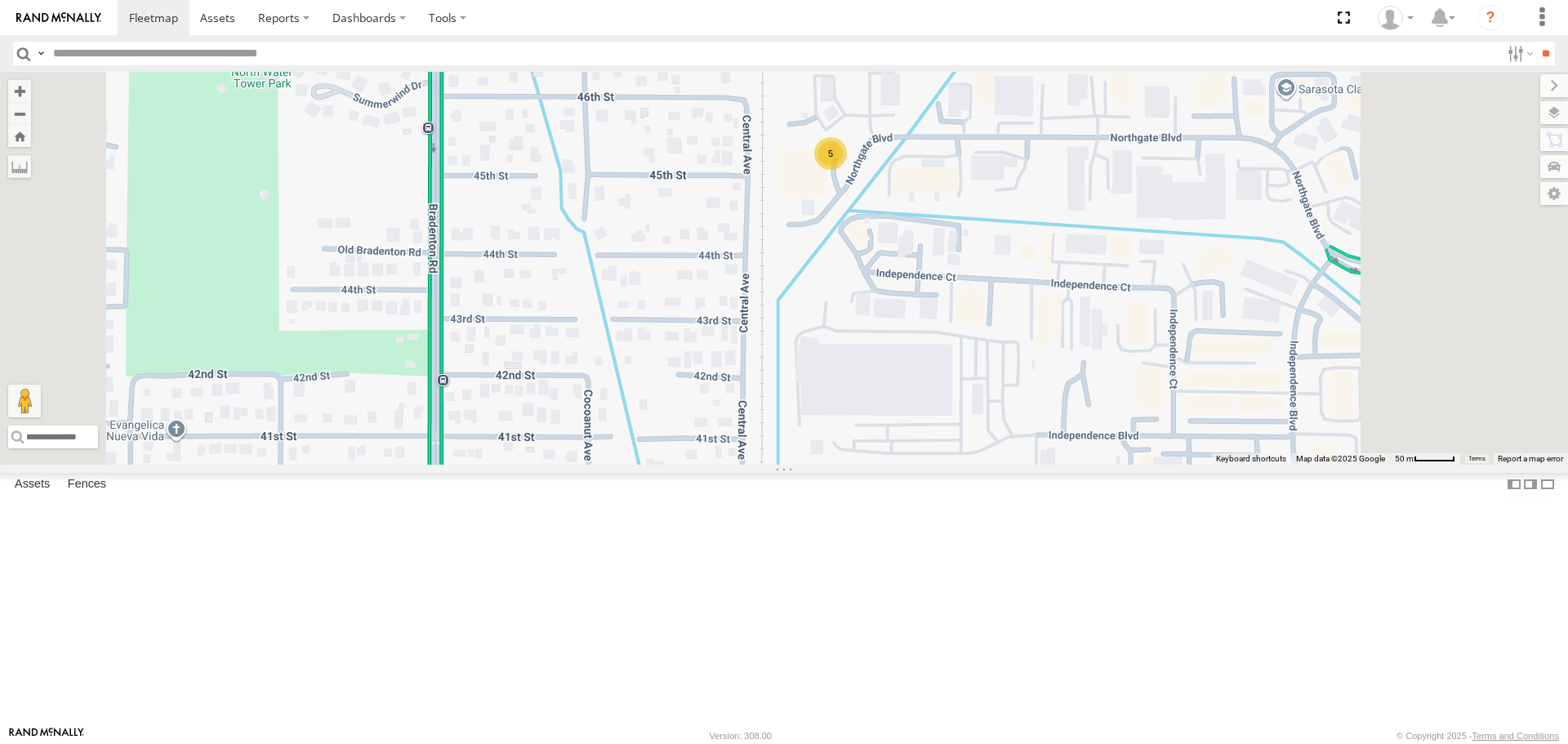
drag, startPoint x: 1093, startPoint y: 505, endPoint x: 943, endPoint y: 646, distance: 205.9
click at [943, 464] on div "5" at bounding box center [784, 268] width 1568 height 392
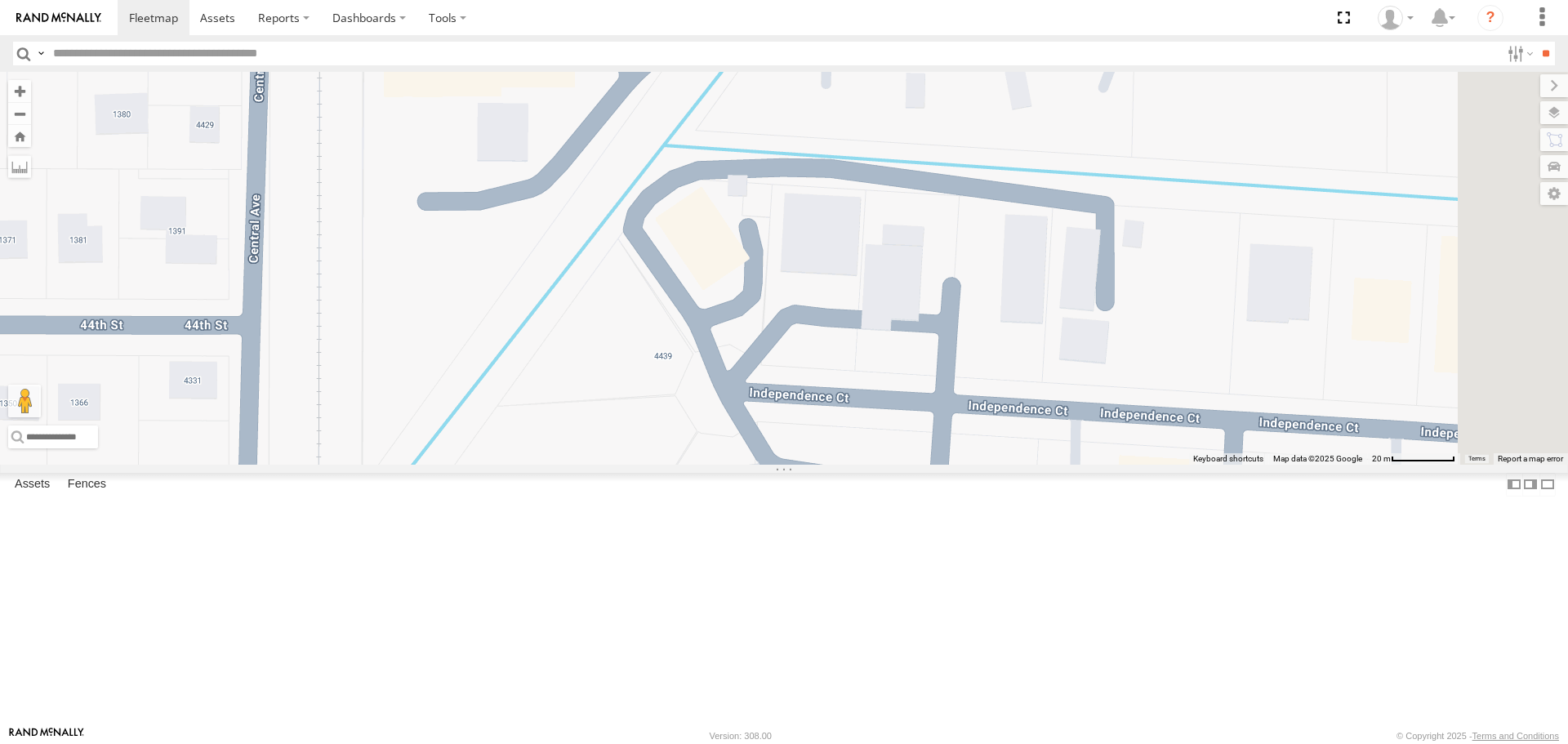
drag, startPoint x: 986, startPoint y: 429, endPoint x: 980, endPoint y: 619, distance: 190.1
click at [980, 464] on div at bounding box center [784, 268] width 1568 height 392
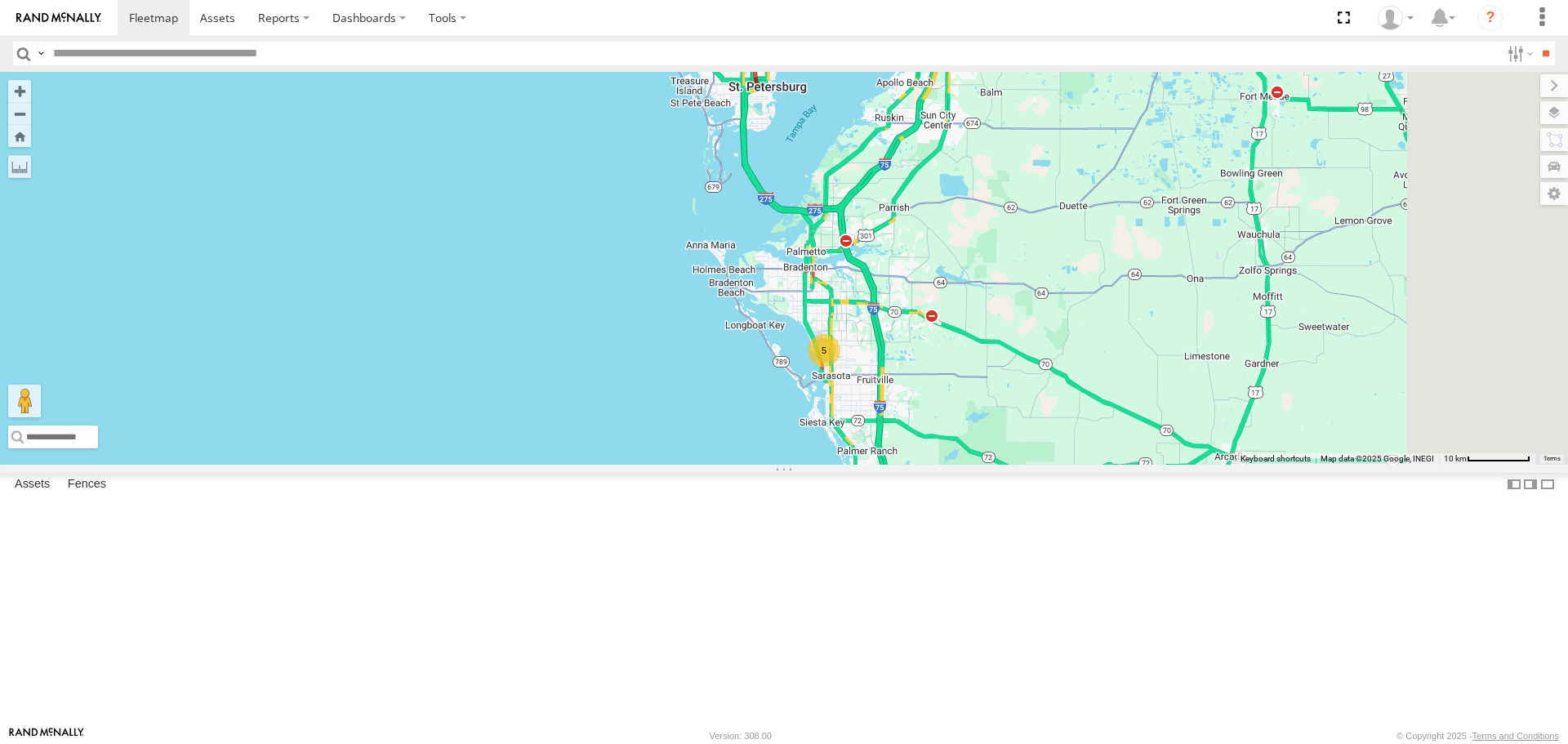
drag, startPoint x: 915, startPoint y: 445, endPoint x: 727, endPoint y: 233, distance: 283.4
click at [727, 233] on div "5" at bounding box center [784, 268] width 1568 height 392
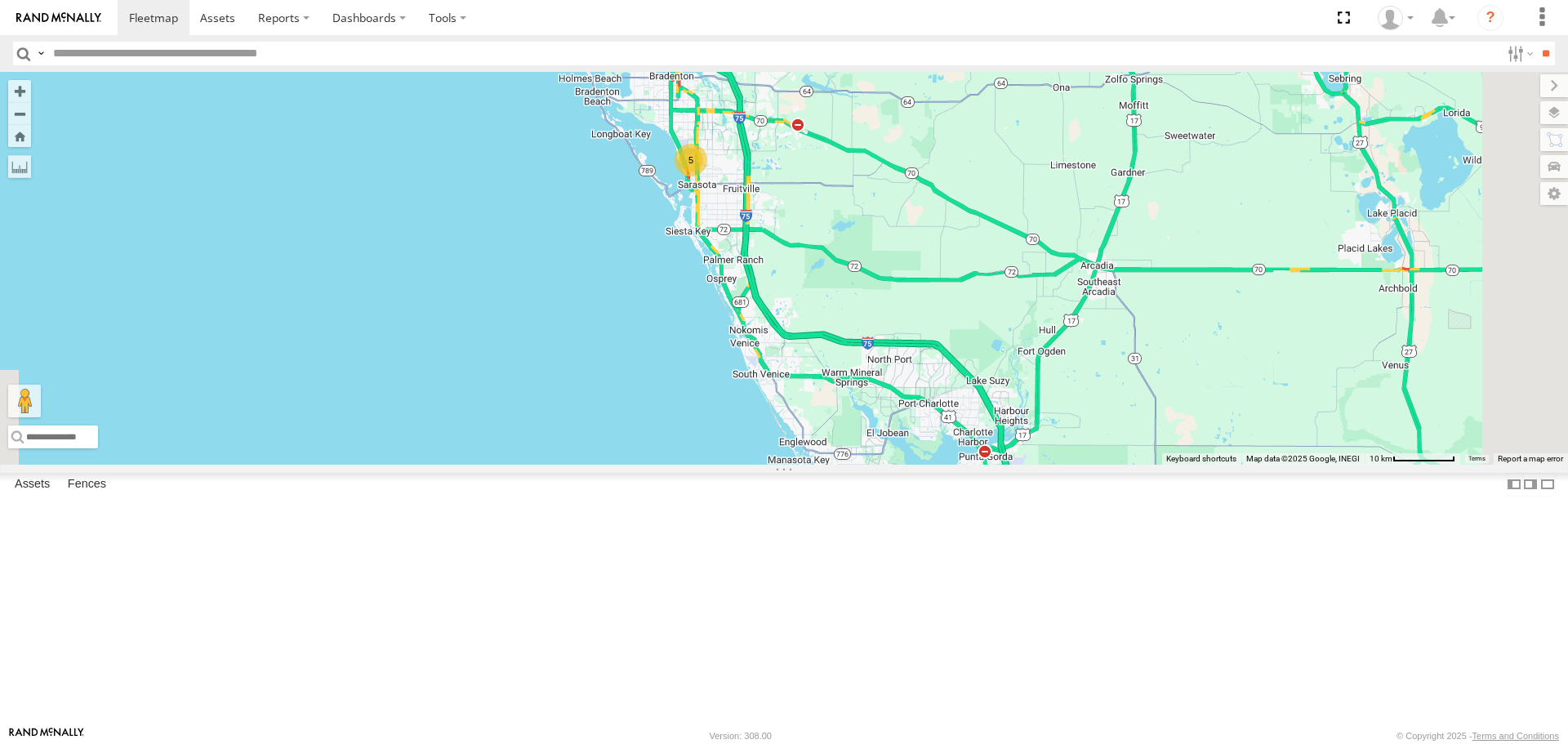
click at [811, 336] on div "5" at bounding box center [784, 268] width 1568 height 392
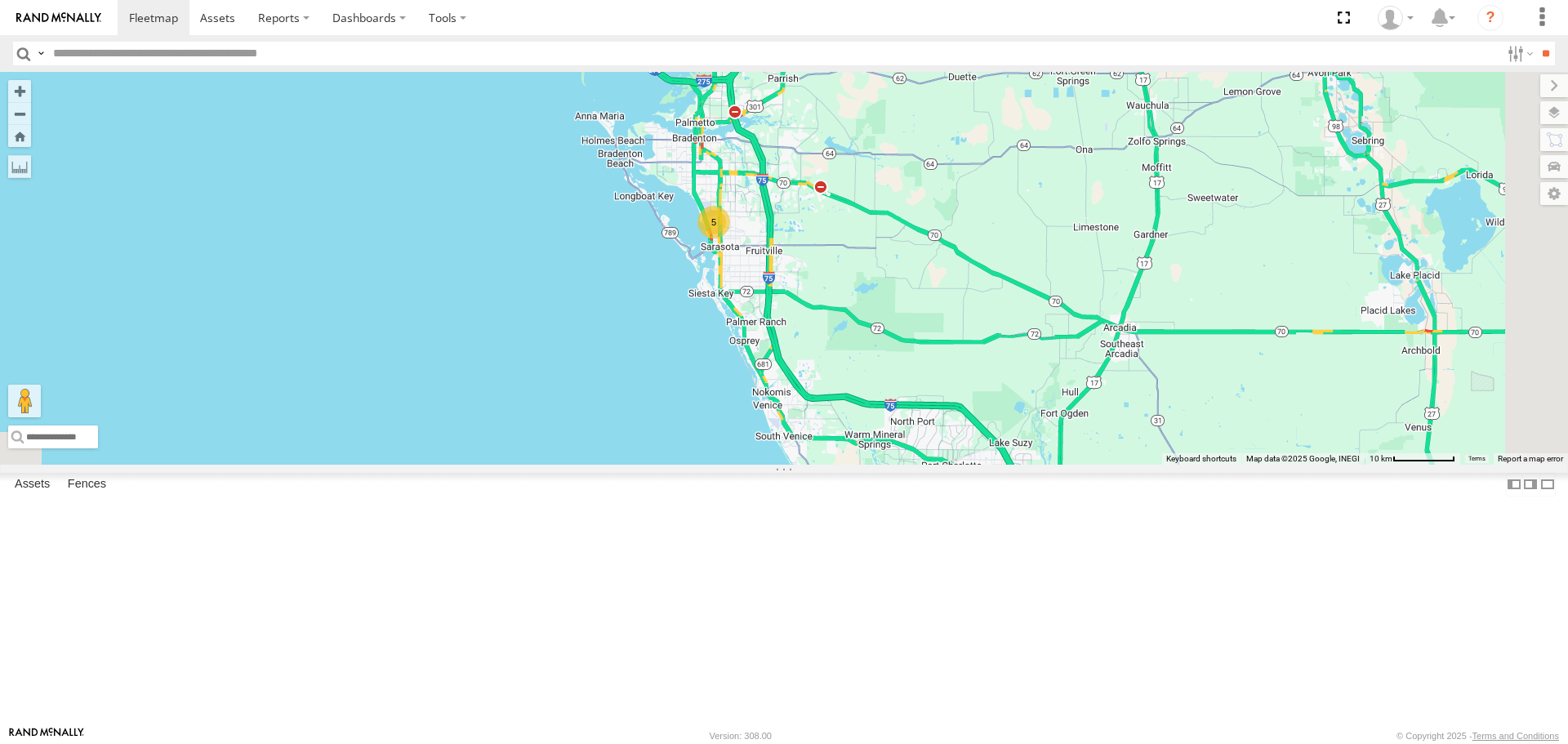
drag, startPoint x: 1145, startPoint y: 493, endPoint x: 1156, endPoint y: 523, distance: 32.0
click at [1156, 464] on div "5" at bounding box center [784, 268] width 1568 height 392
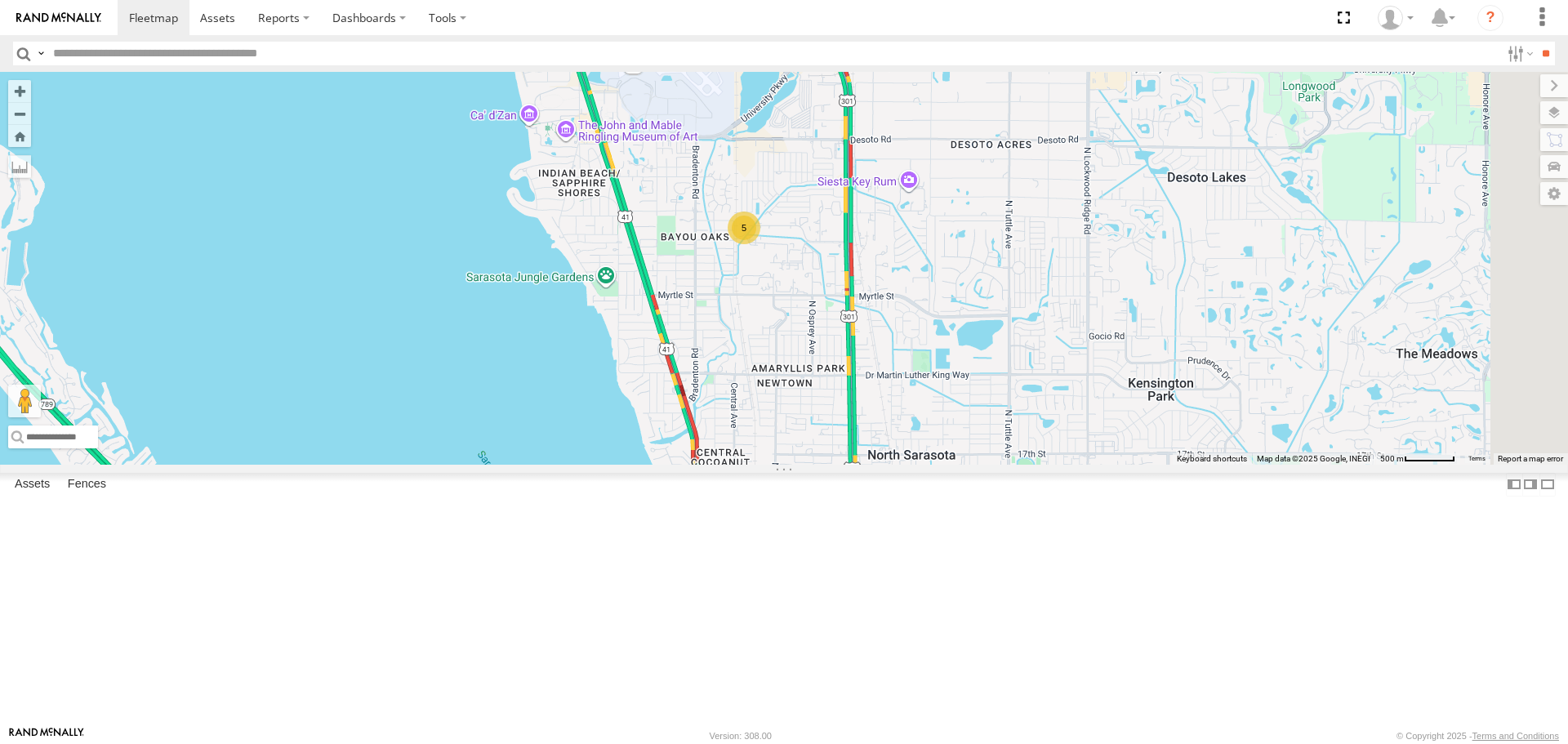
drag, startPoint x: 1134, startPoint y: 380, endPoint x: 925, endPoint y: 429, distance: 214.7
click at [926, 429] on div "5" at bounding box center [784, 268] width 1568 height 392
